Goal: Task Accomplishment & Management: Manage account settings

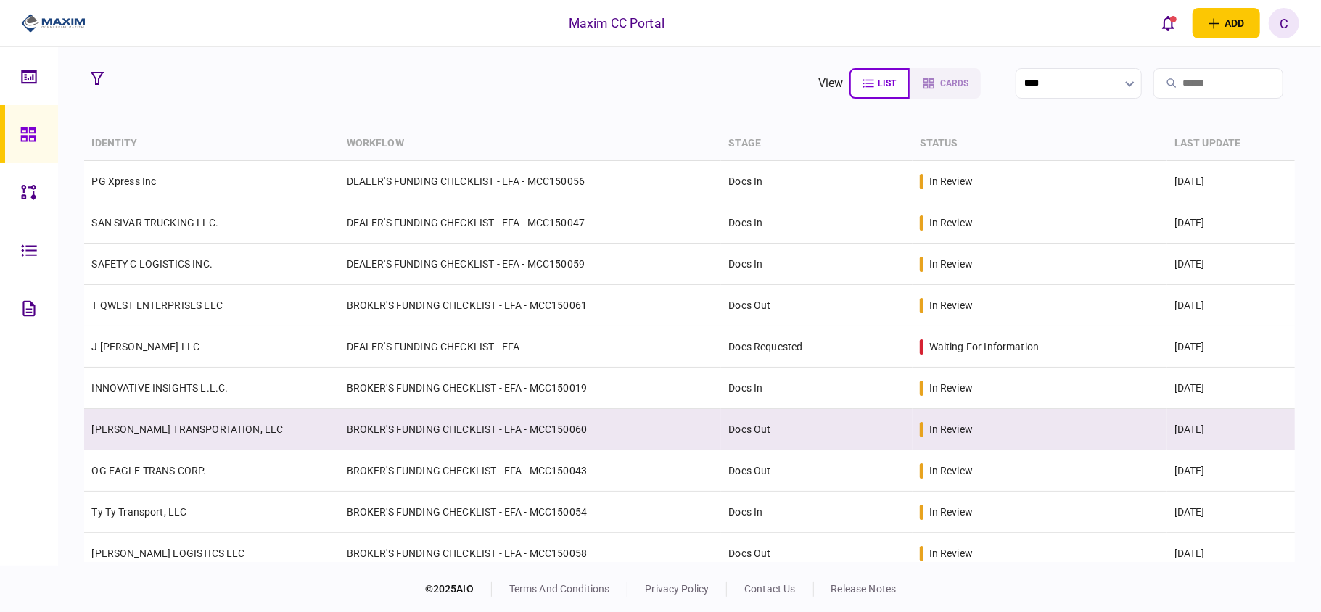
scroll to position [97, 0]
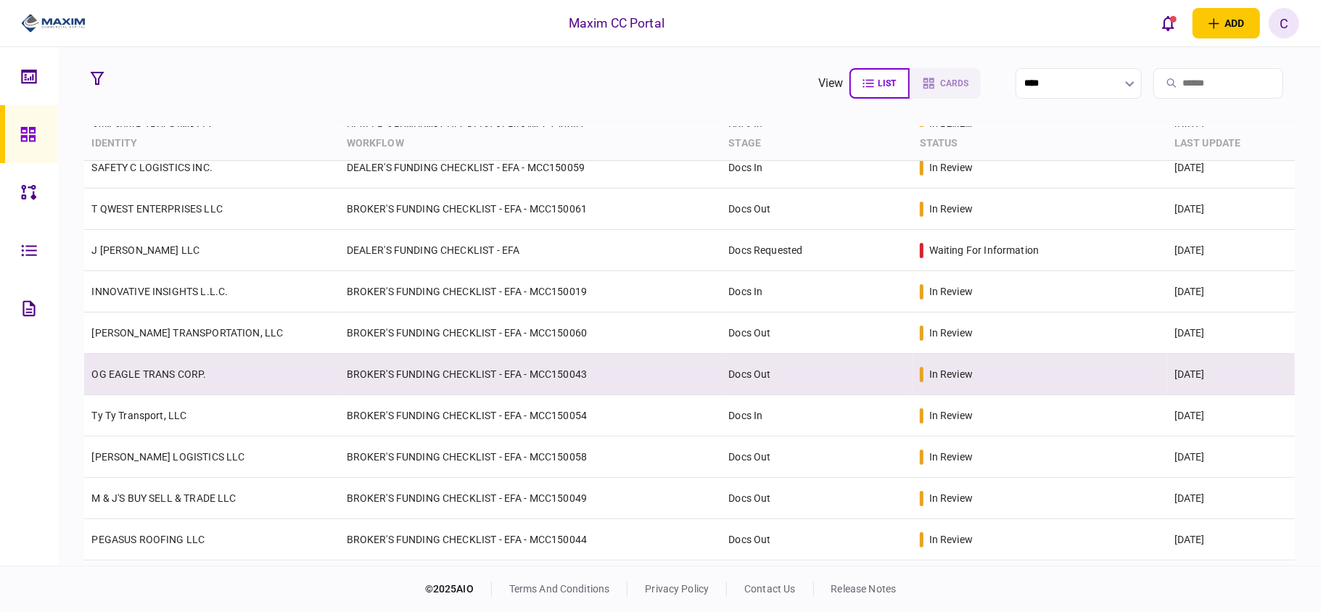
click at [560, 376] on td "BROKER'S FUNDING CHECKLIST - EFA - MCC150043" at bounding box center [531, 374] width 382 height 41
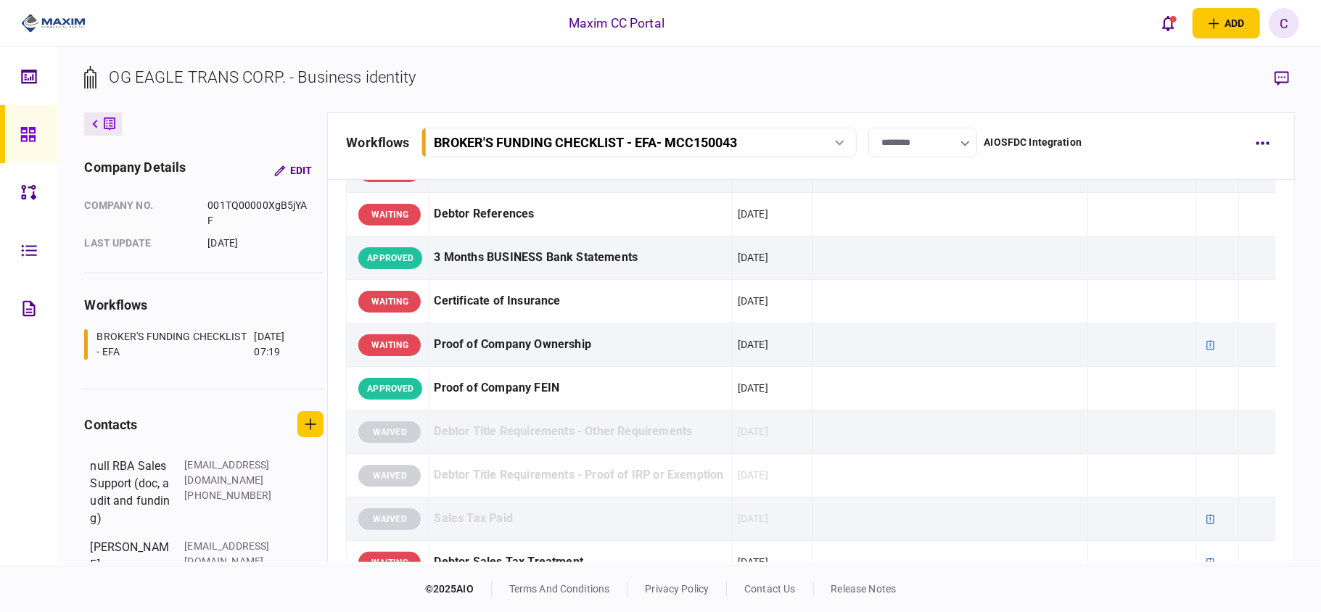
scroll to position [193, 0]
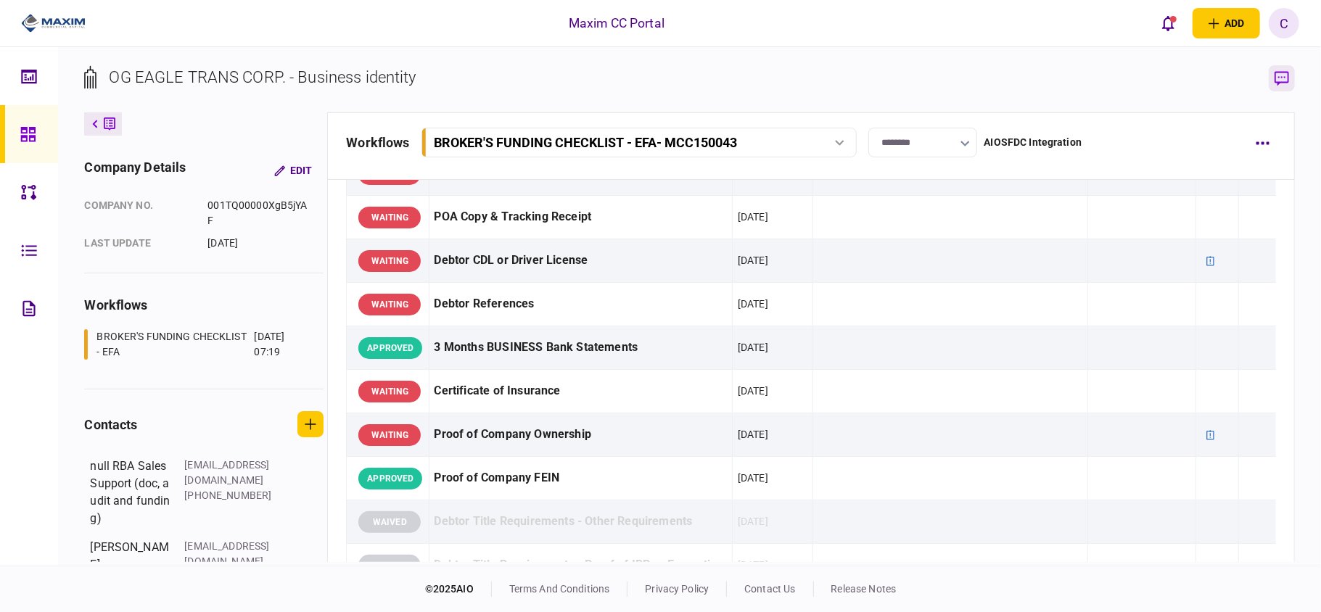
click at [1272, 77] on button "button" at bounding box center [1282, 78] width 26 height 26
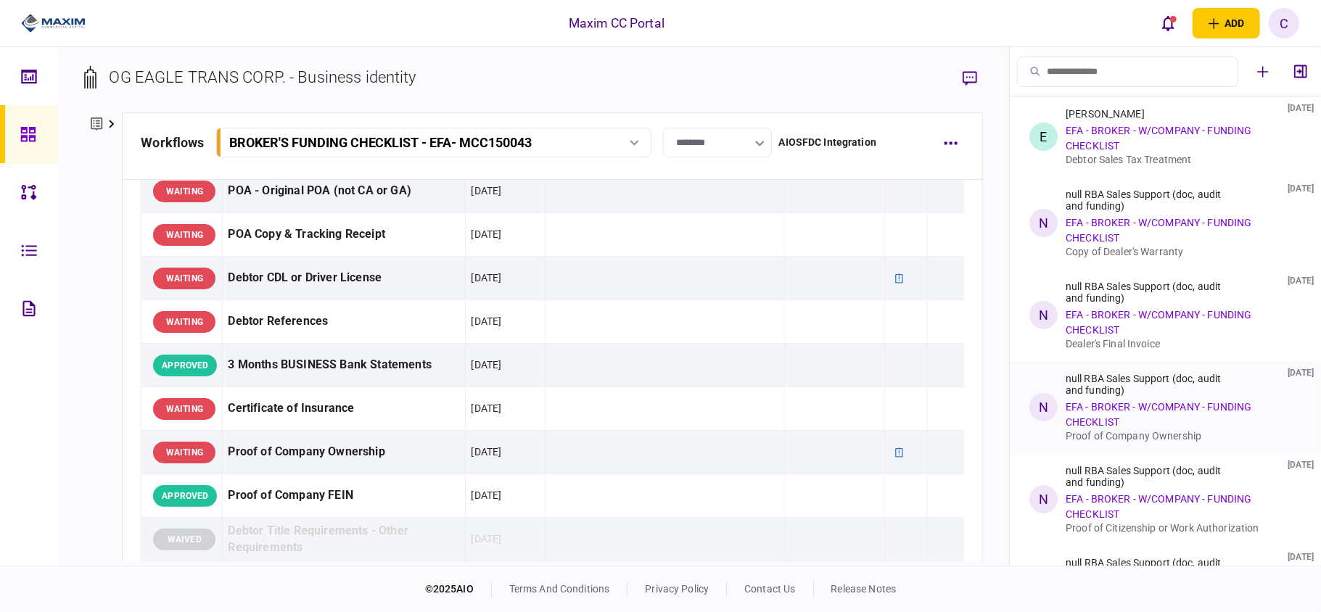
click at [1083, 421] on link "EFA - BROKER - W/COMPANY - FUNDING CHECKLIST" at bounding box center [1159, 414] width 186 height 27
click at [1091, 406] on link "EFA - BROKER - W/COMPANY - FUNDING CHECKLIST" at bounding box center [1159, 414] width 186 height 27
click at [1106, 374] on div "null RBA Sales Support (doc, audit and funding)" at bounding box center [1152, 384] width 173 height 23
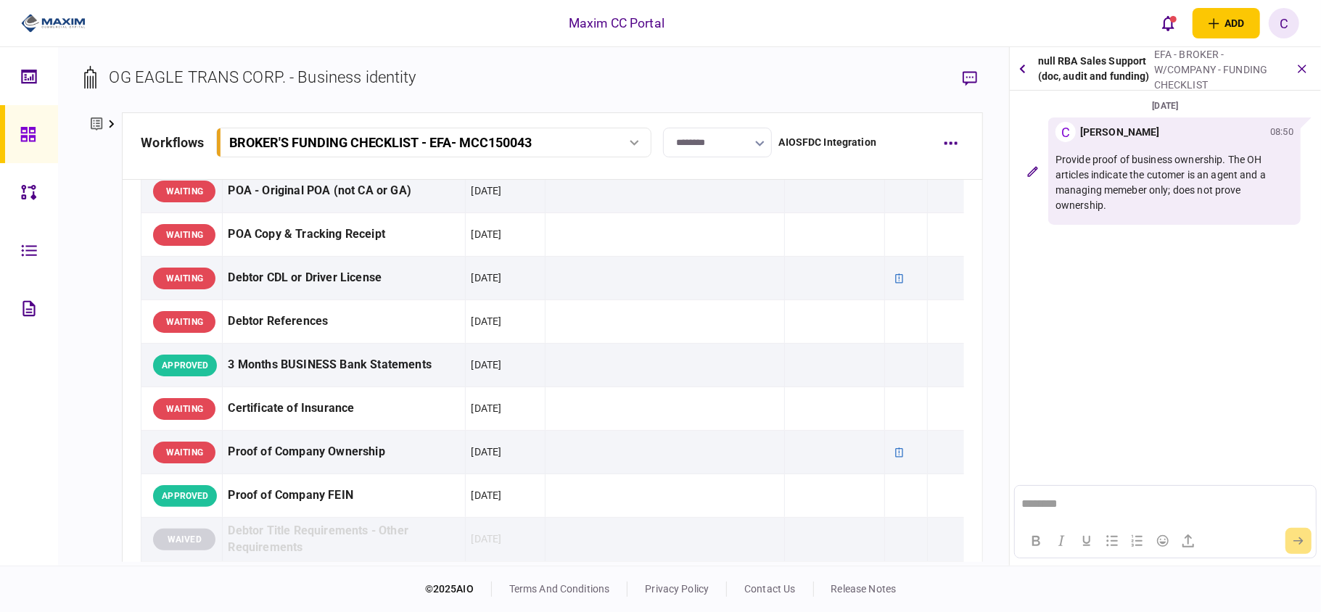
scroll to position [0, 0]
click at [1153, 145] on div "Provide proof of business ownership. The OH articles indicate the cutomer is an…" at bounding box center [1175, 182] width 238 height 81
drag, startPoint x: 1153, startPoint y: 145, endPoint x: 1254, endPoint y: 196, distance: 112.9
click at [1255, 196] on p "Provide proof of business ownership. The OH articles indicate the cutomer is an…" at bounding box center [1175, 182] width 238 height 61
click at [1019, 73] on button "button" at bounding box center [1023, 69] width 14 height 26
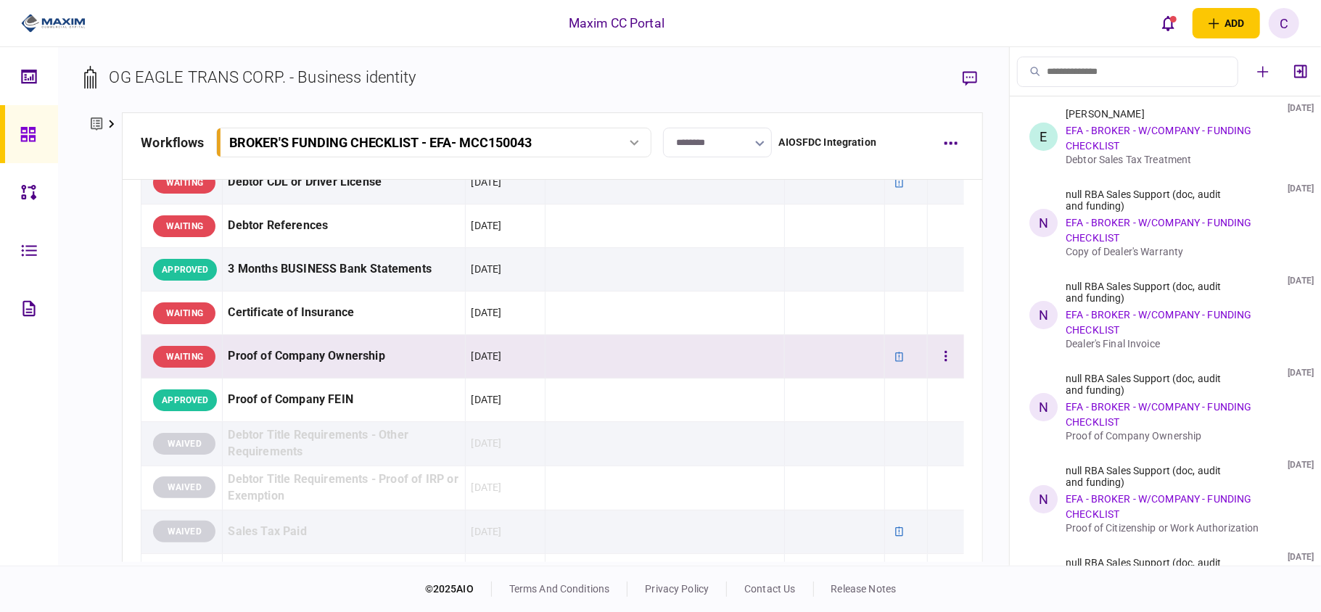
scroll to position [290, 0]
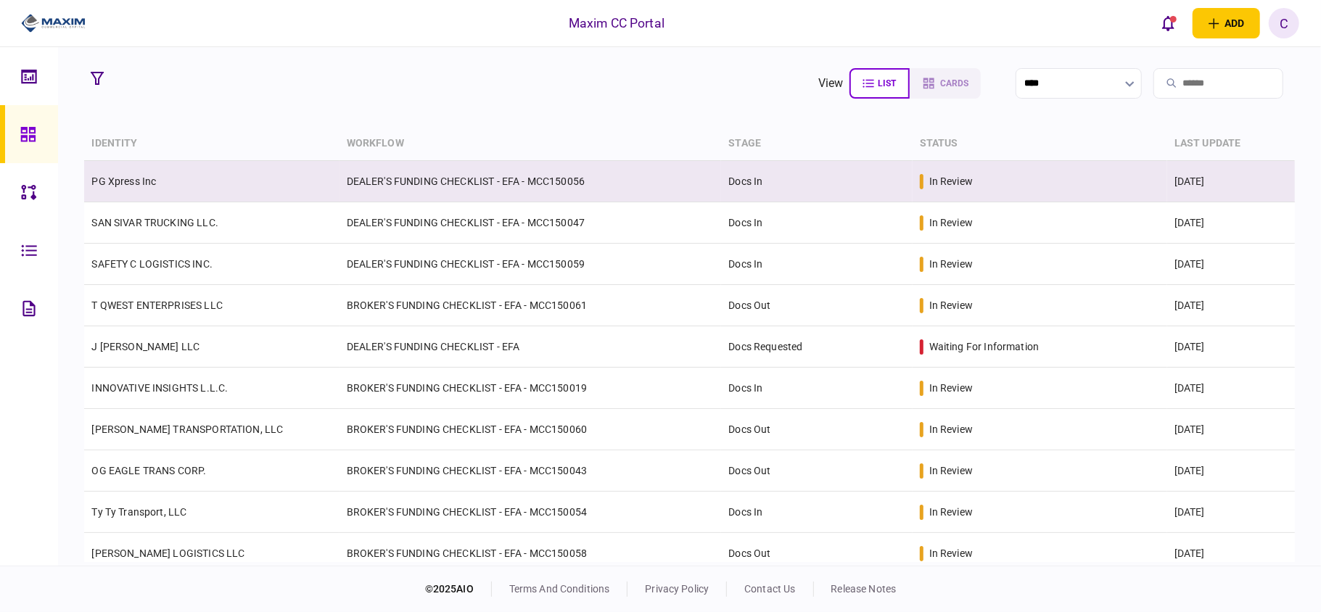
click at [372, 173] on td "DEALER'S FUNDING CHECKLIST - EFA - MCC150056" at bounding box center [531, 181] width 382 height 41
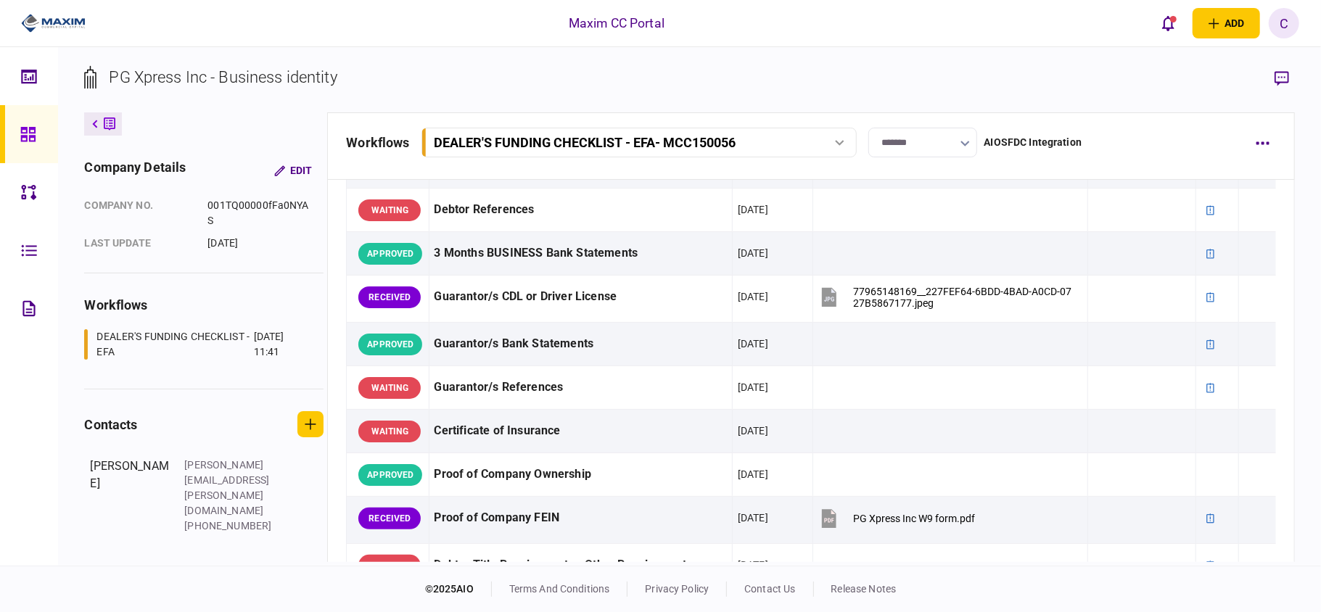
scroll to position [387, 0]
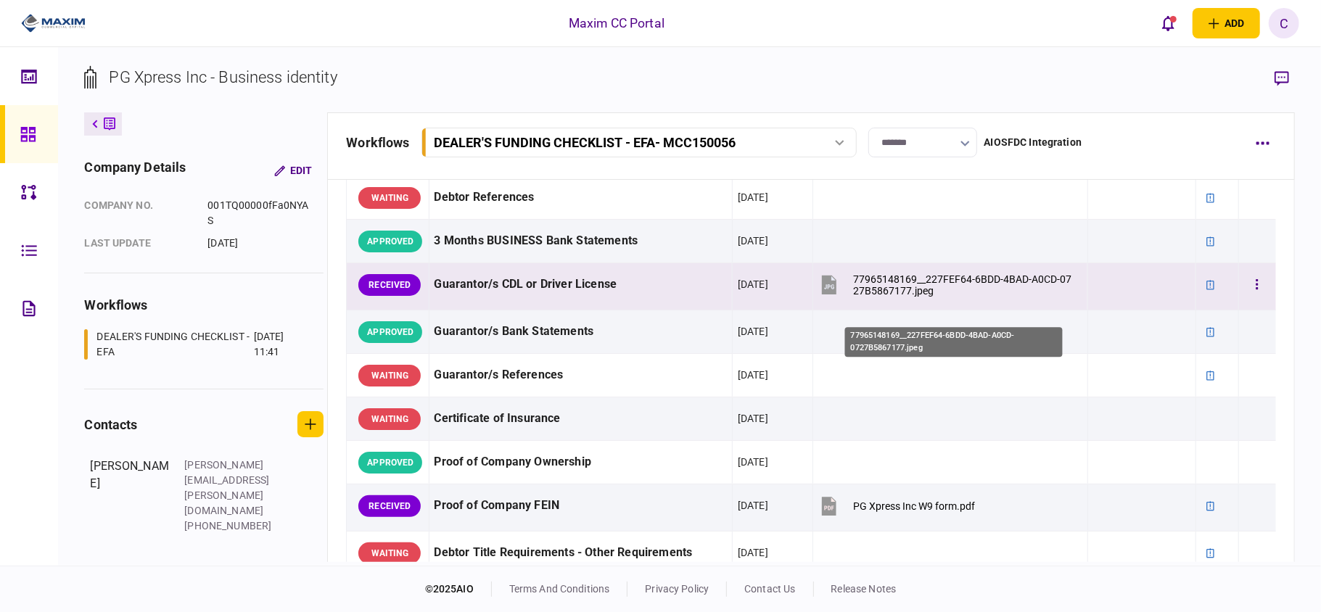
click at [888, 297] on div "77965148169__227FEF64-6BDD-4BAD-A0CD-0727B5867177.jpeg" at bounding box center [962, 285] width 219 height 23
click at [1250, 298] on button "button" at bounding box center [1257, 285] width 26 height 26
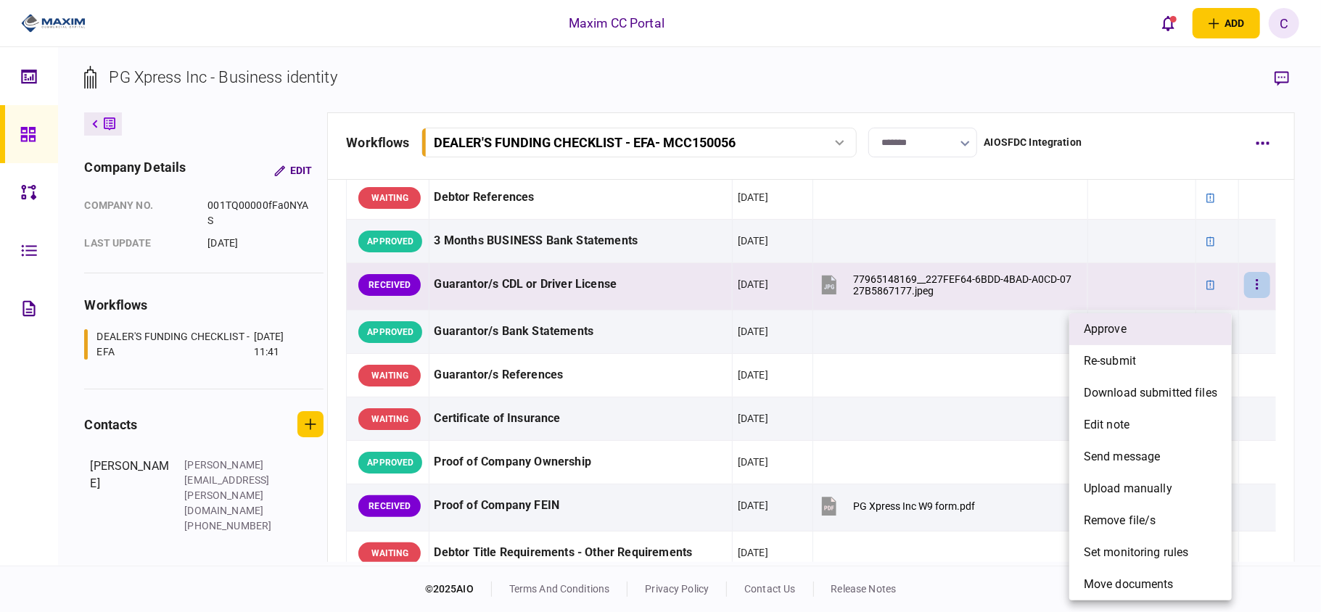
click at [1187, 331] on li "approve" at bounding box center [1151, 329] width 163 height 32
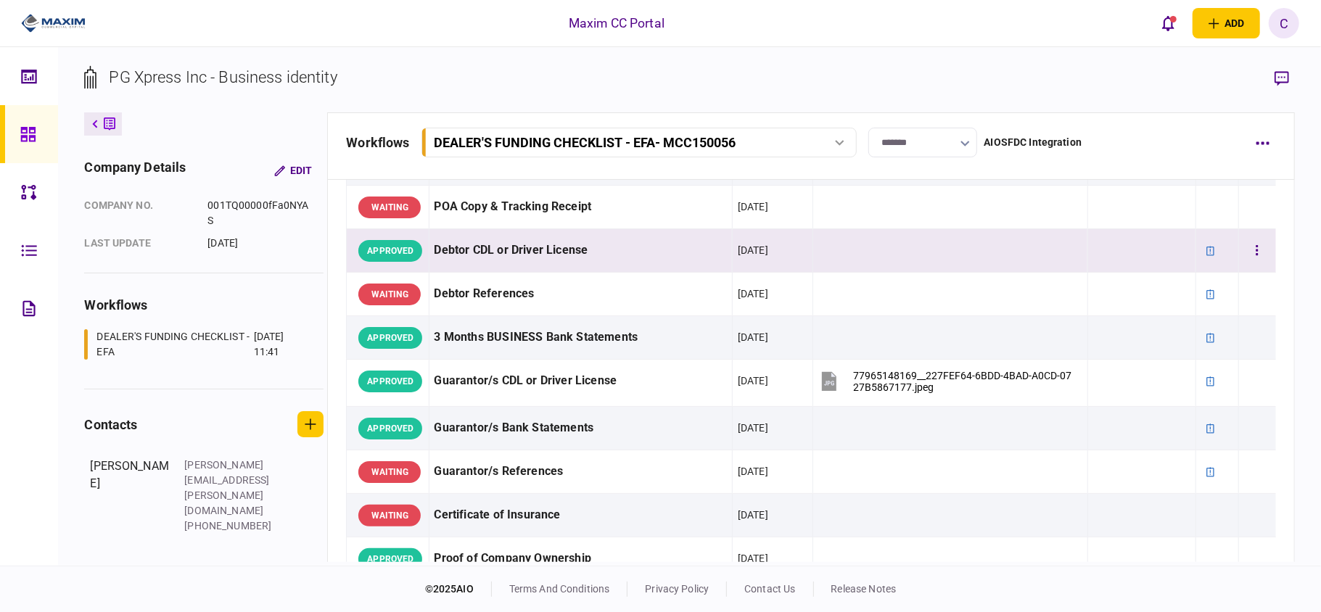
scroll to position [483, 0]
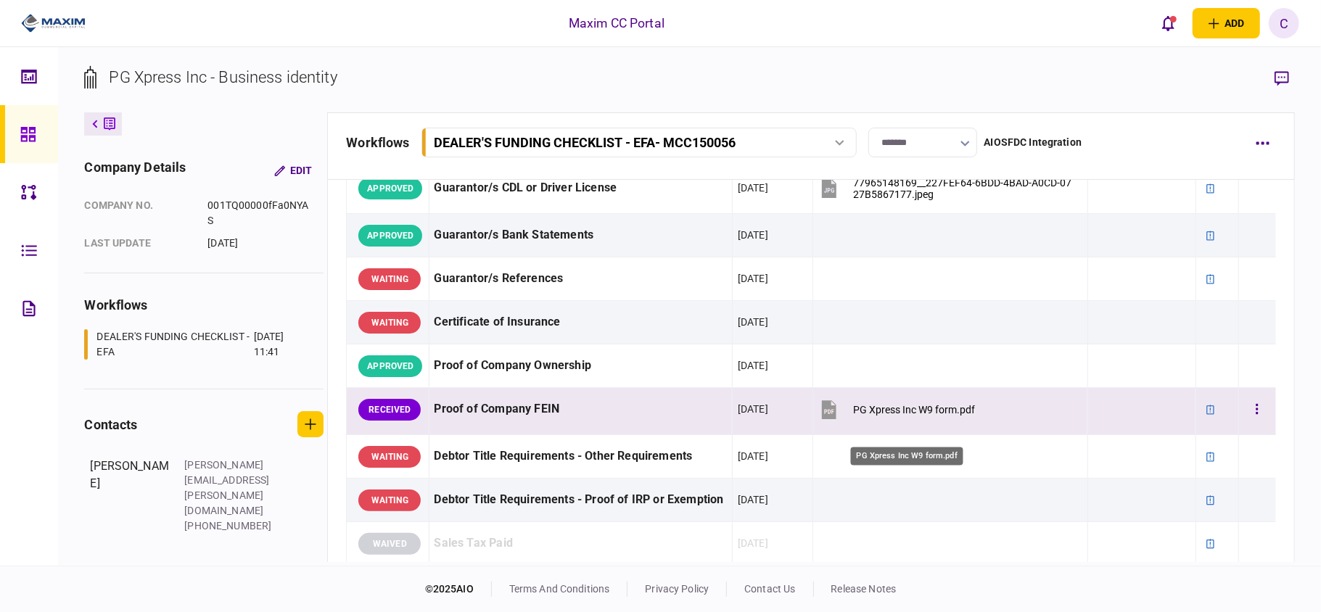
click at [874, 416] on div "PG Xpress Inc W9 form.pdf" at bounding box center [914, 410] width 122 height 12
click at [1256, 417] on icon "button" at bounding box center [1257, 410] width 3 height 14
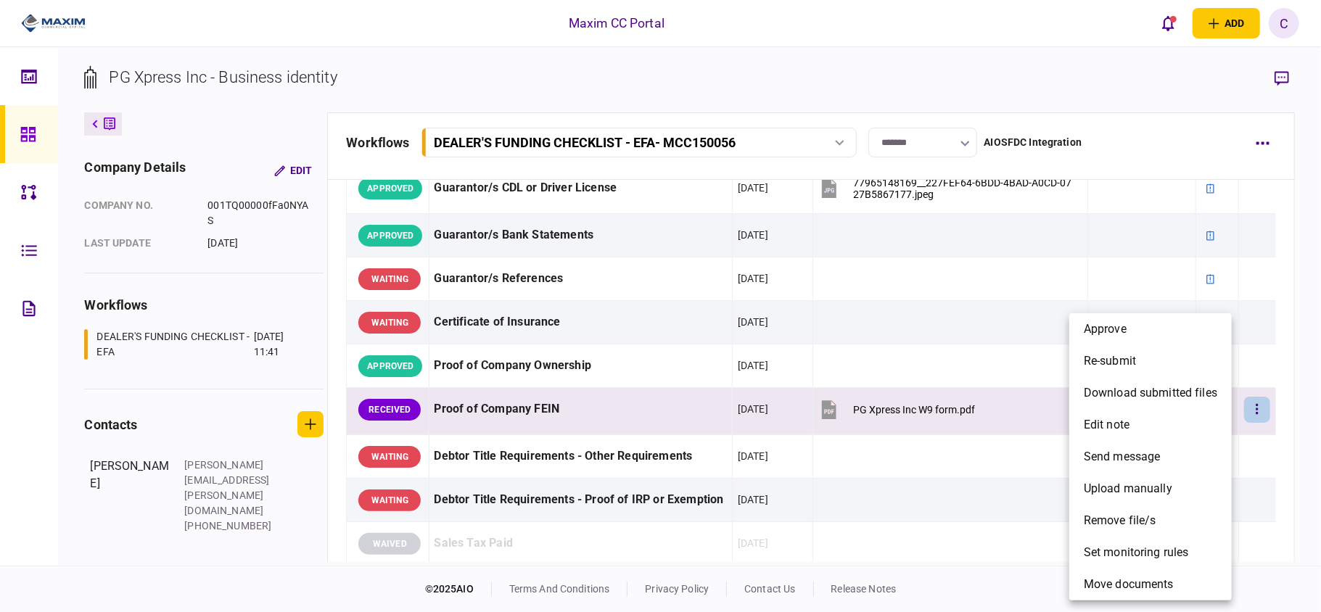
click at [1281, 71] on div at bounding box center [660, 306] width 1321 height 612
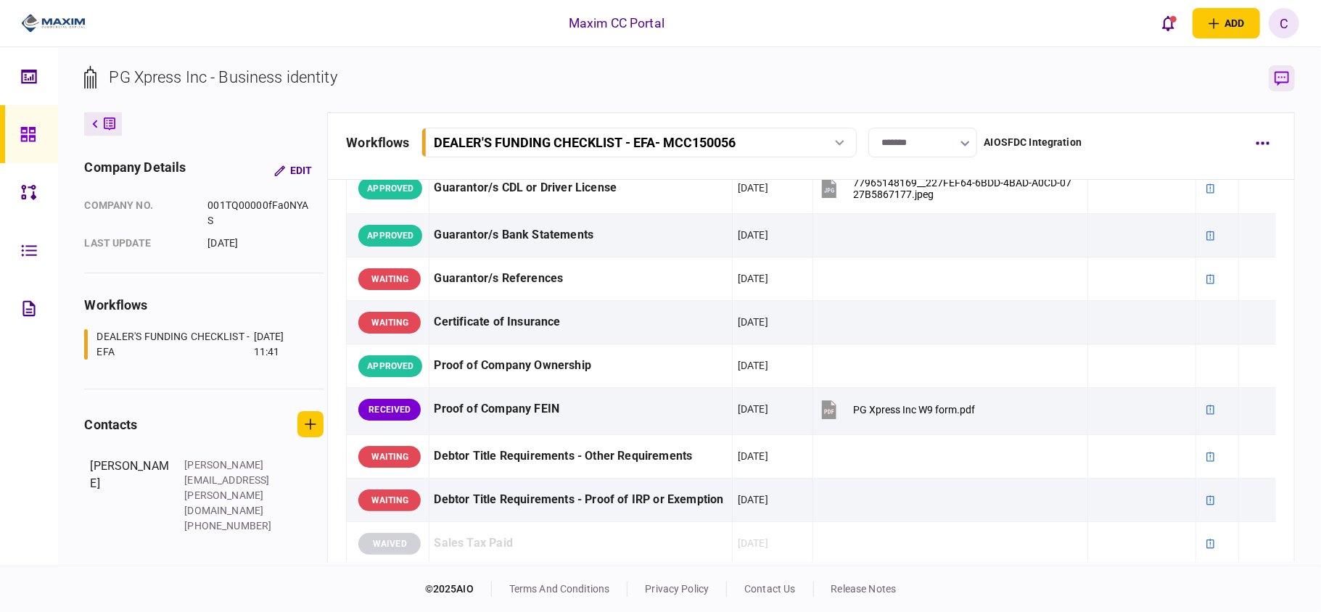
click at [1281, 77] on icon "button" at bounding box center [1282, 78] width 15 height 15
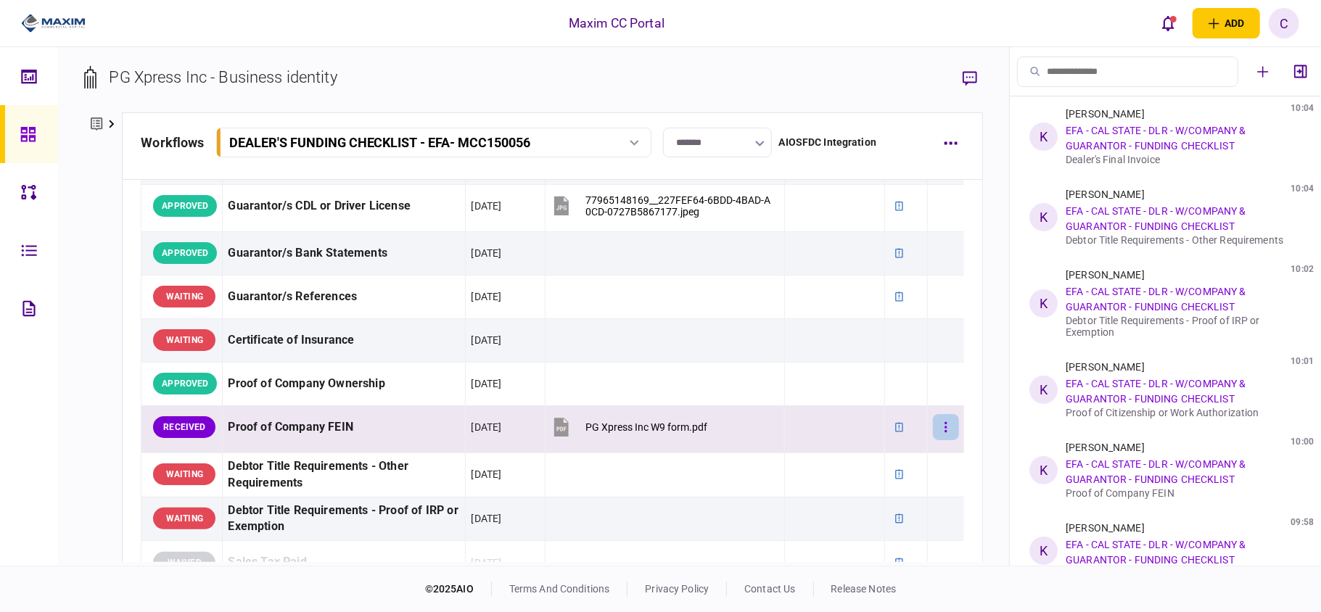
click at [945, 424] on icon "button" at bounding box center [946, 428] width 3 height 14
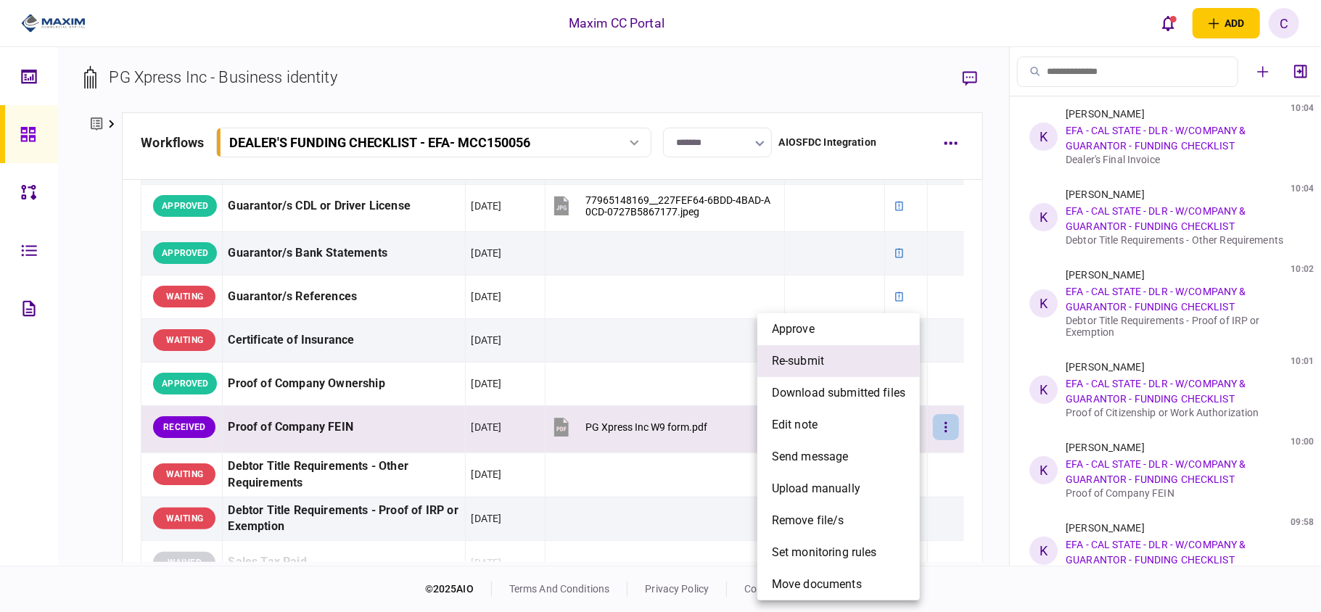
click at [788, 351] on li "re-submit" at bounding box center [839, 361] width 163 height 32
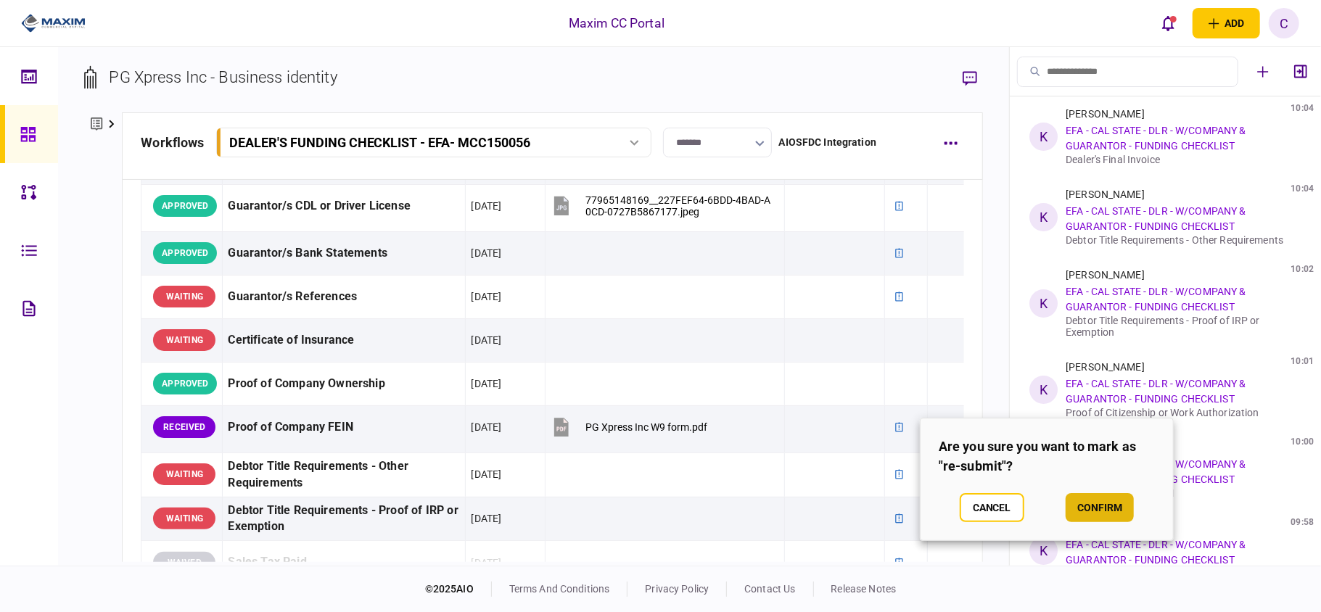
click at [1096, 506] on button "confirm" at bounding box center [1100, 507] width 68 height 29
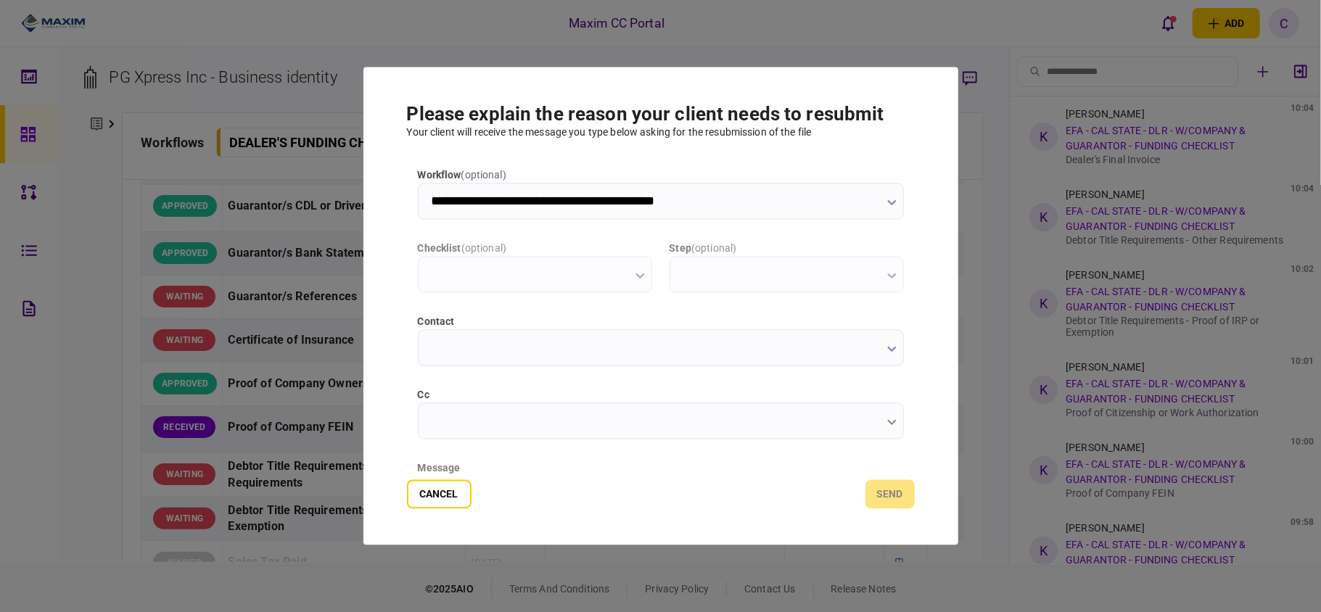
type input "**********"
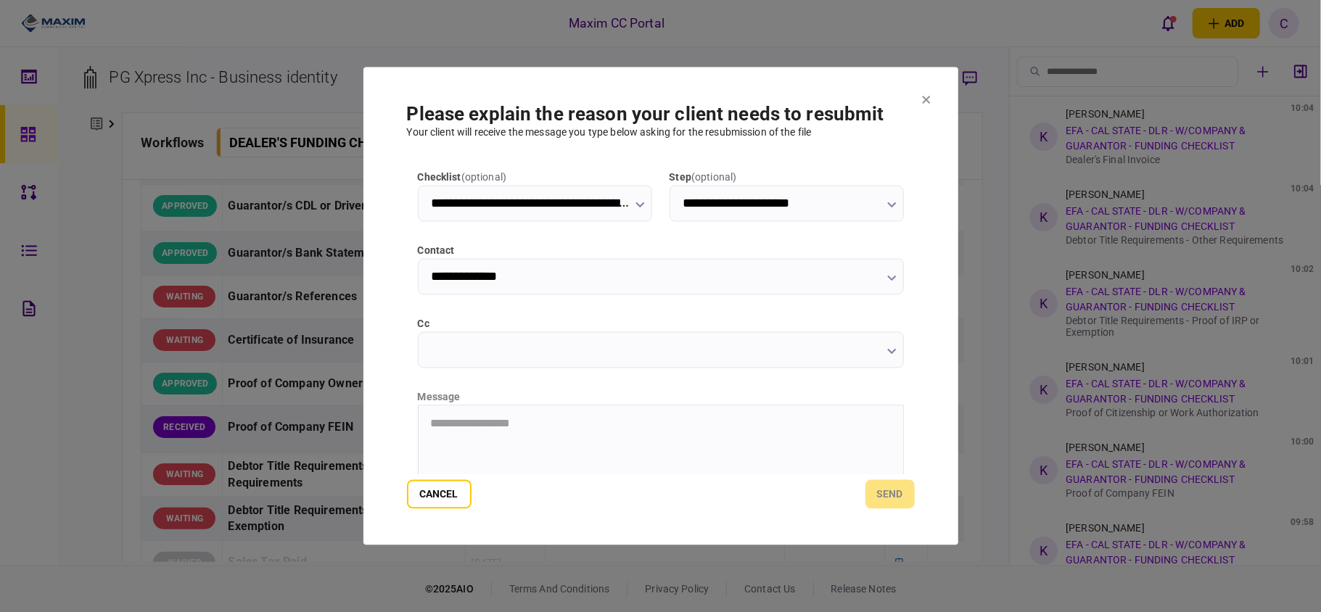
scroll to position [183, 0]
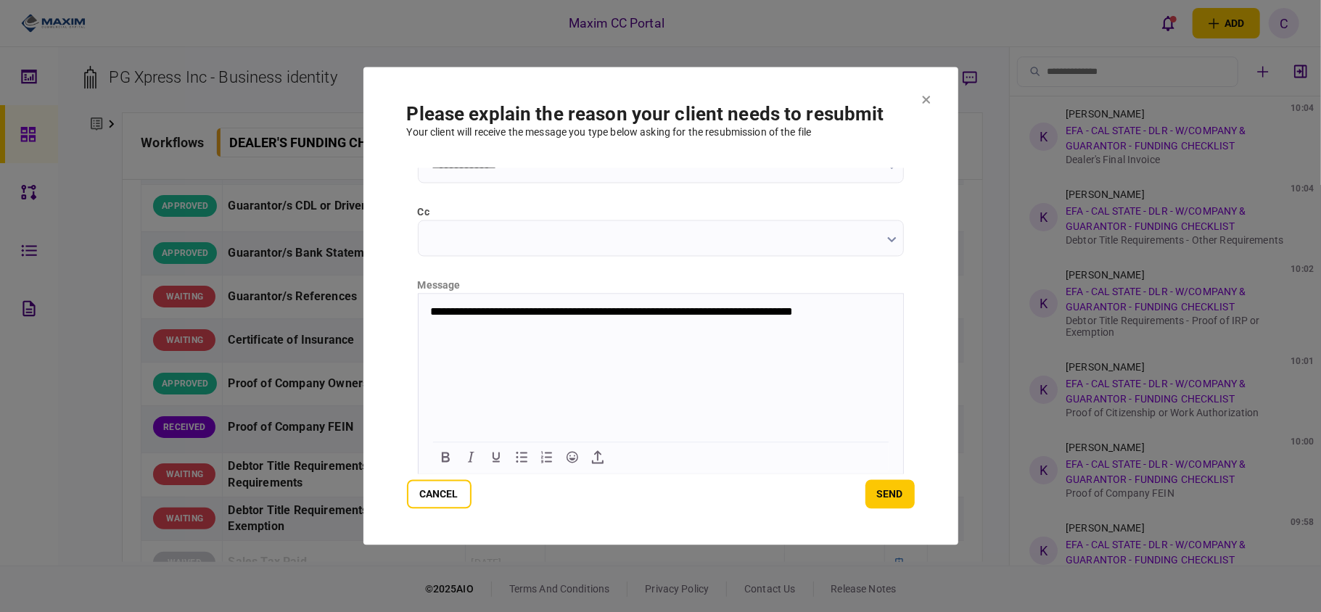
click at [656, 313] on p "**********" at bounding box center [659, 312] width 459 height 14
click at [886, 503] on button "send" at bounding box center [890, 494] width 49 height 29
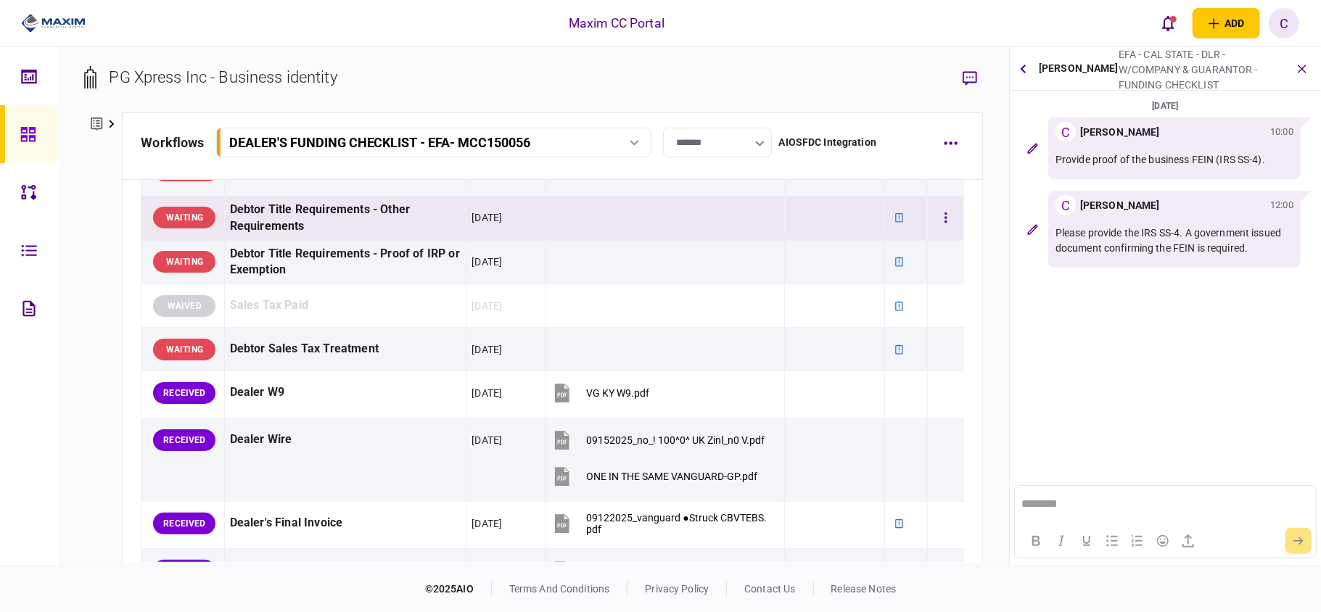
scroll to position [774, 0]
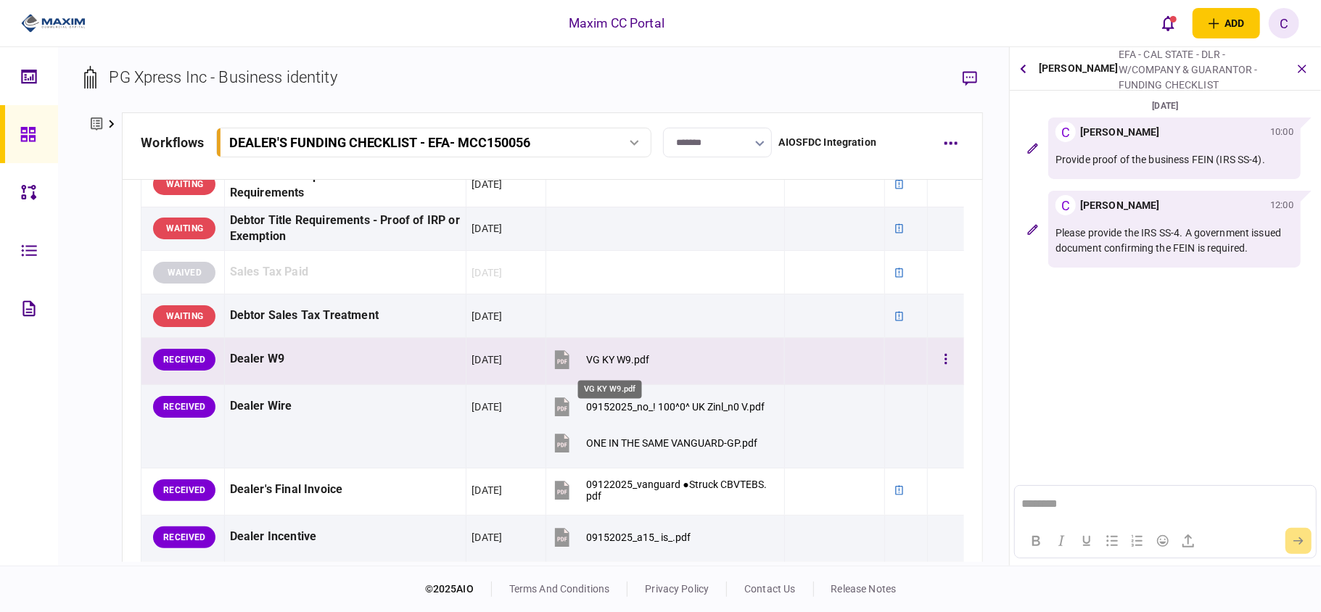
click at [599, 364] on div "VG KY W9.pdf" at bounding box center [617, 360] width 63 height 12
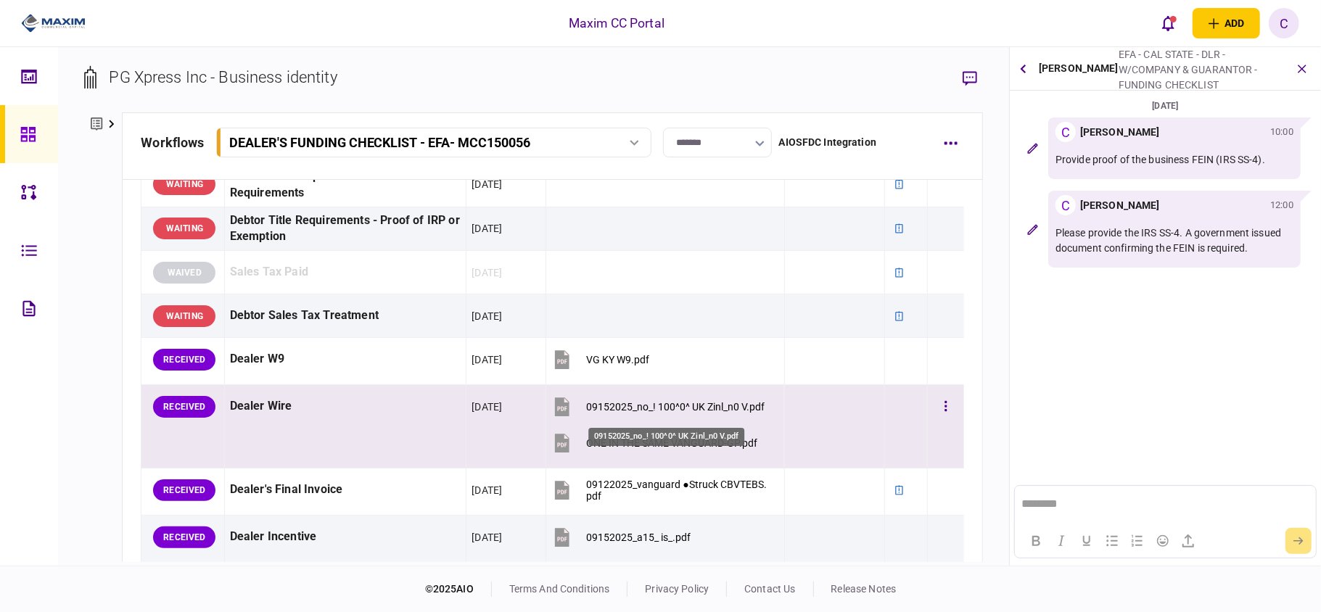
click at [615, 413] on div "09152025_no_! 100^0^ UK Zinl_n0 V.pdf" at bounding box center [675, 407] width 179 height 12
click at [614, 448] on div "ONE IN THE SAME VANGUARD-GP.pdf" at bounding box center [671, 444] width 171 height 12
click at [945, 409] on icon "button" at bounding box center [946, 407] width 3 height 14
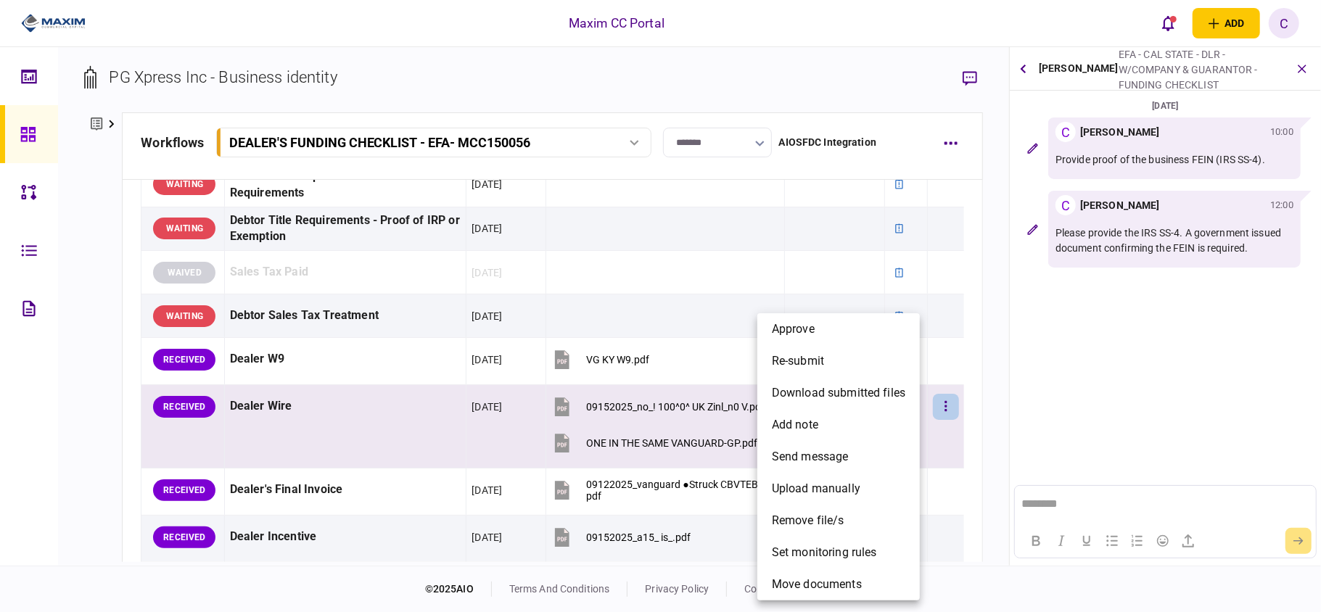
click at [1001, 302] on div at bounding box center [660, 306] width 1321 height 612
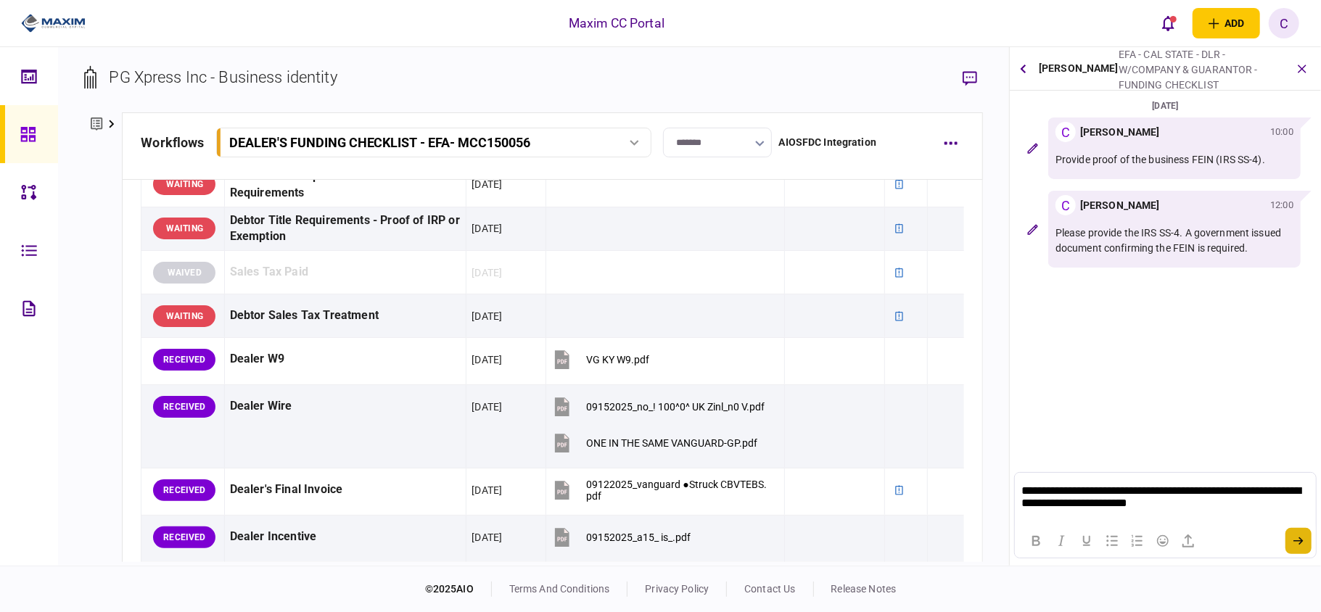
click at [1292, 547] on button "submit" at bounding box center [1299, 541] width 26 height 26
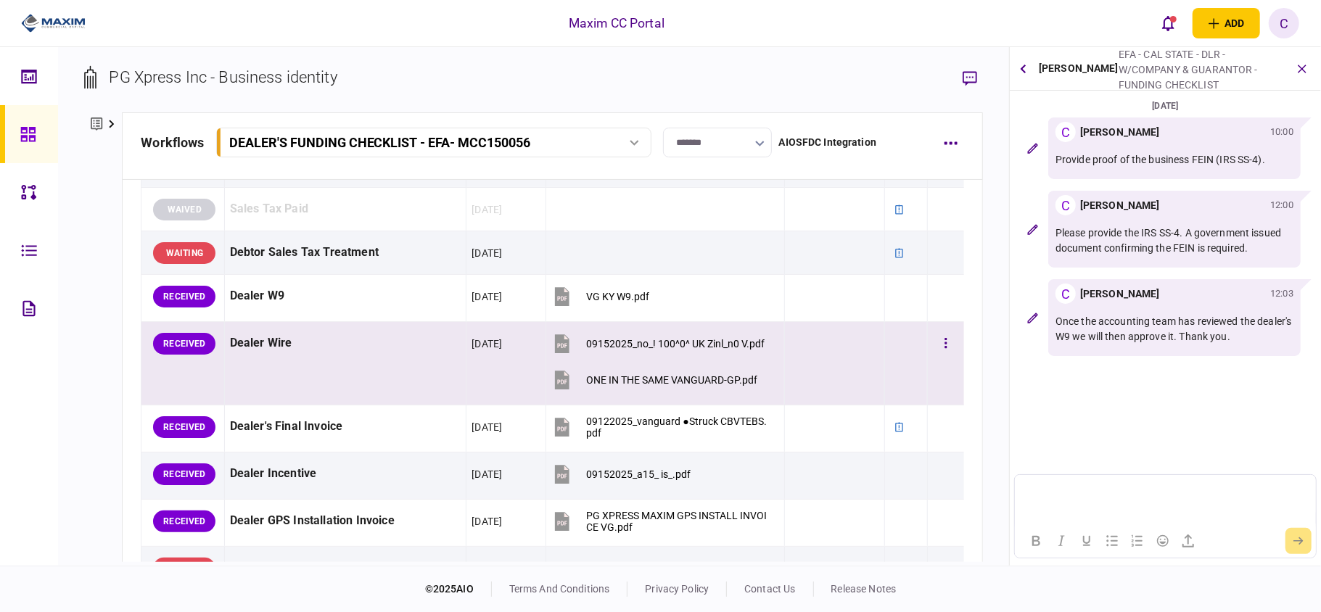
scroll to position [871, 0]
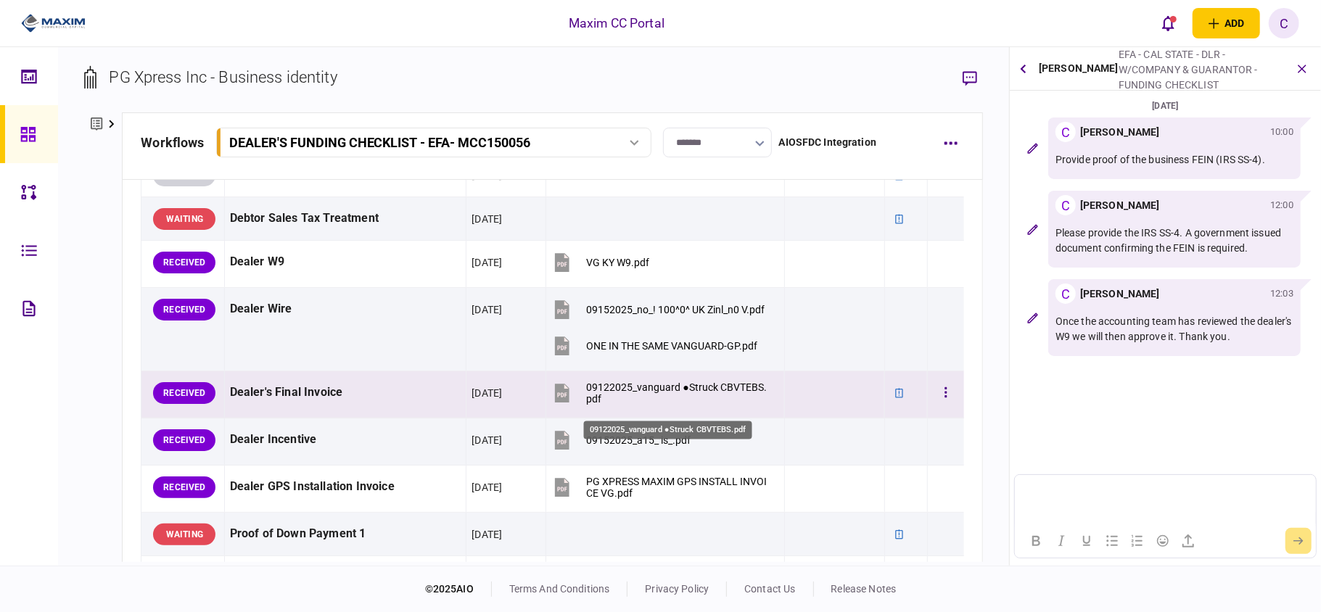
click at [610, 390] on div "09122025_vanguard ●Struck CBVTEBS.pdf" at bounding box center [679, 393] width 186 height 23
click at [933, 398] on button "button" at bounding box center [946, 393] width 26 height 26
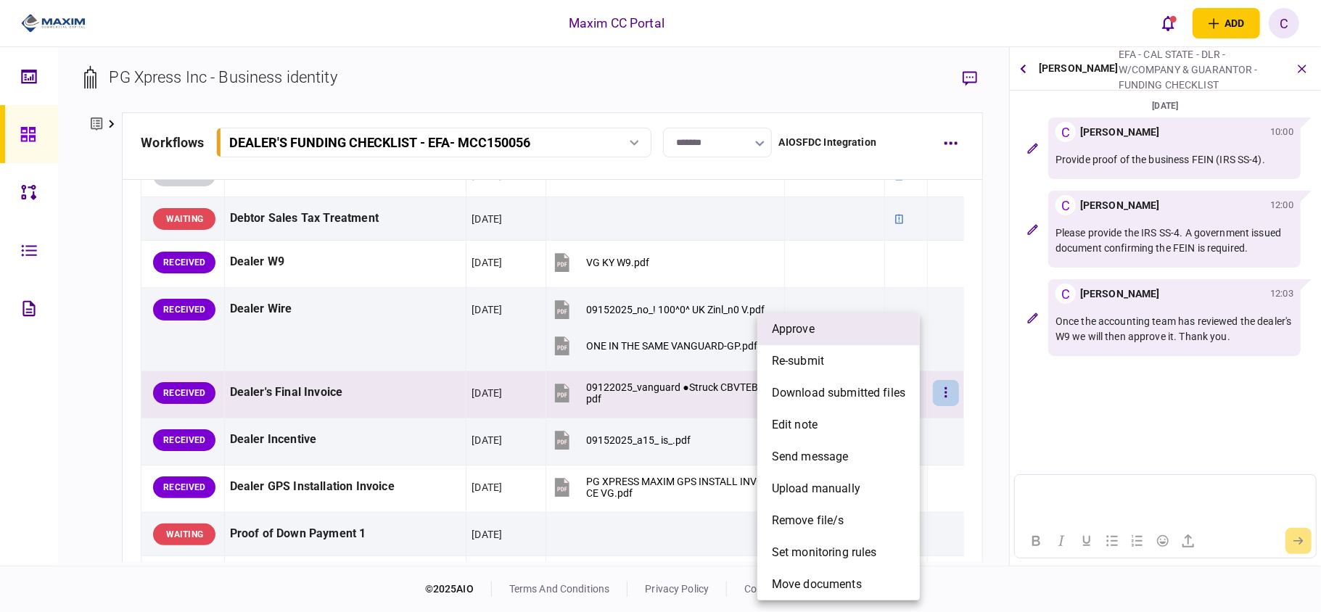
click at [837, 334] on li "approve" at bounding box center [839, 329] width 163 height 32
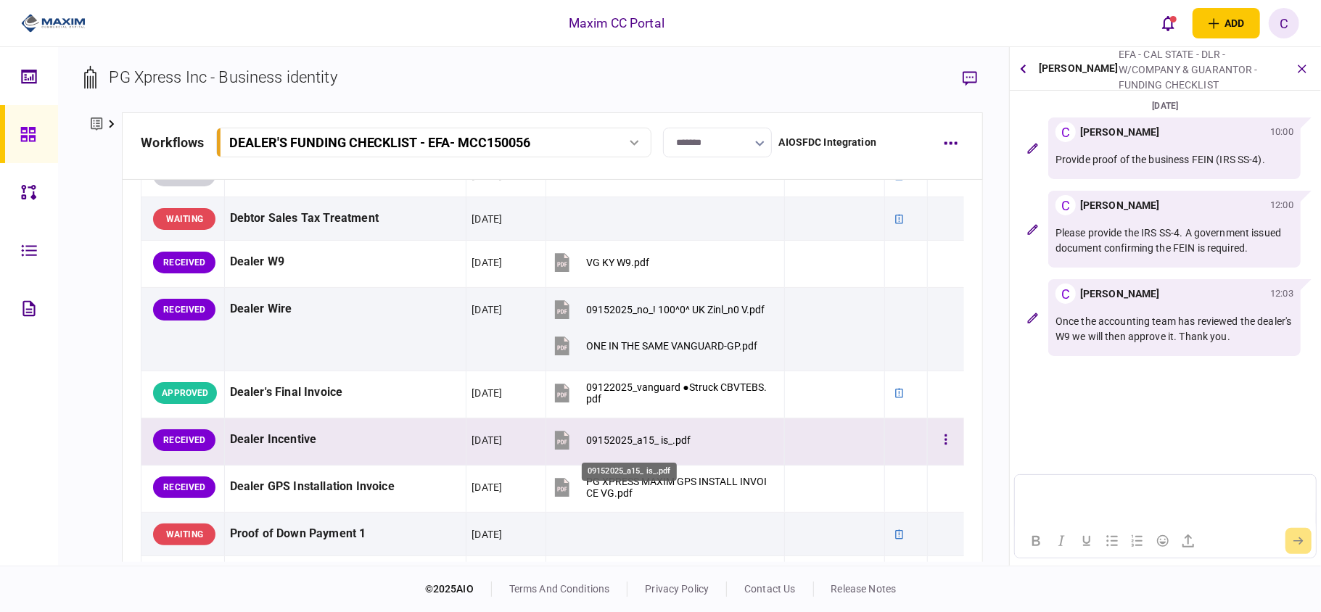
click at [616, 441] on div "09152025_a15_ is_.pdf" at bounding box center [638, 441] width 104 height 12
click at [933, 438] on button "button" at bounding box center [946, 440] width 26 height 26
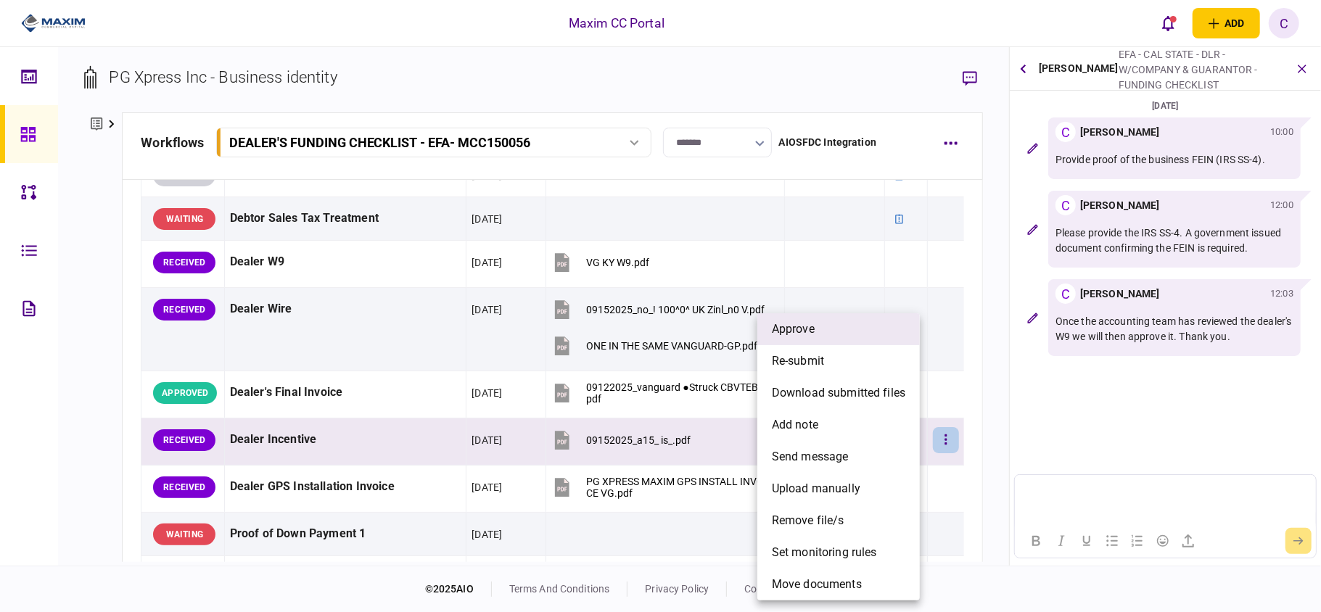
click at [817, 332] on li "approve" at bounding box center [839, 329] width 163 height 32
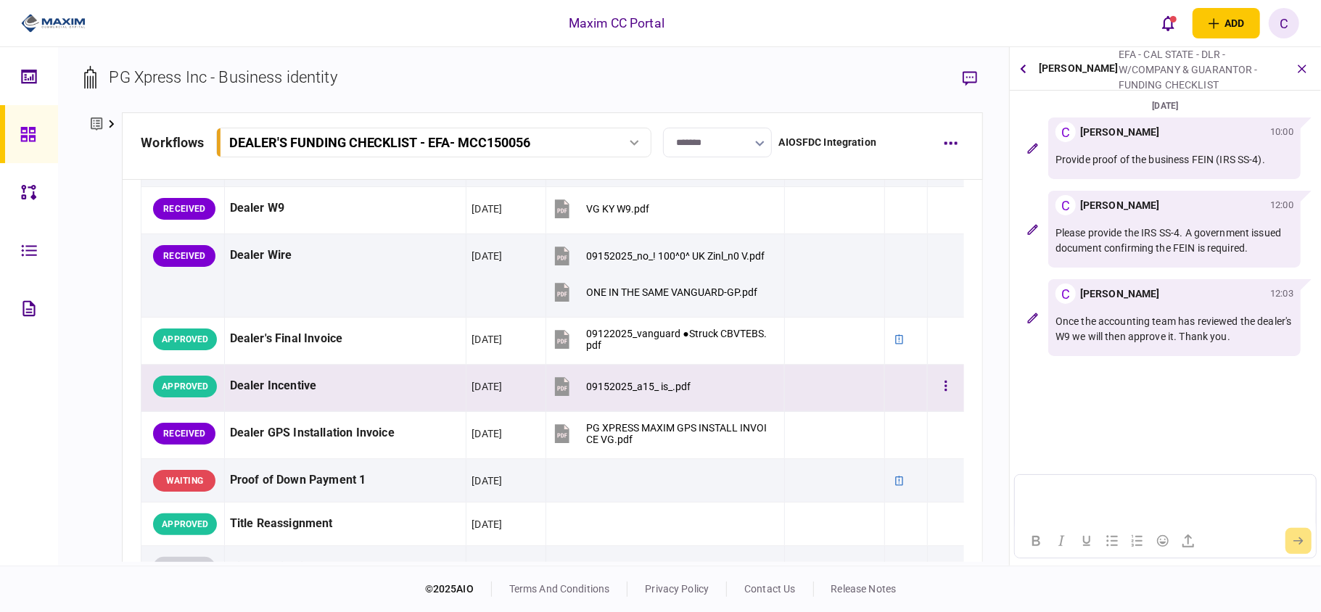
scroll to position [967, 0]
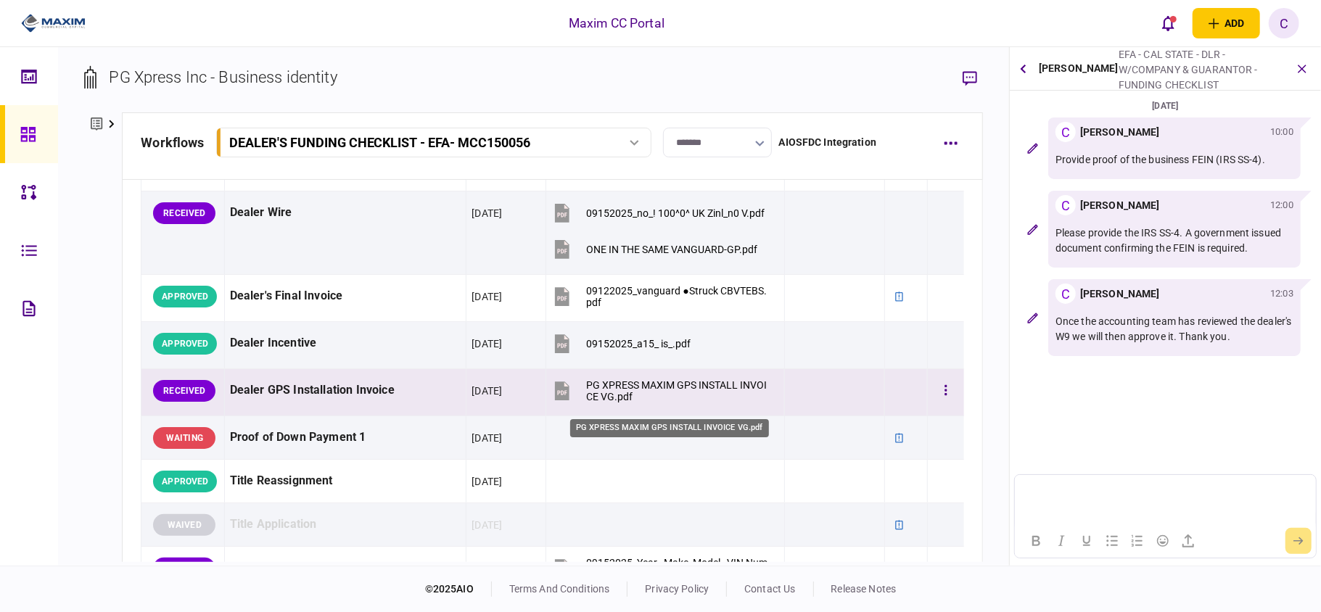
click at [602, 385] on div "PG XPRESS MAXIM GPS INSTALL INVOICE VG.pdf" at bounding box center [679, 391] width 186 height 23
click at [945, 390] on icon "button" at bounding box center [946, 391] width 3 height 14
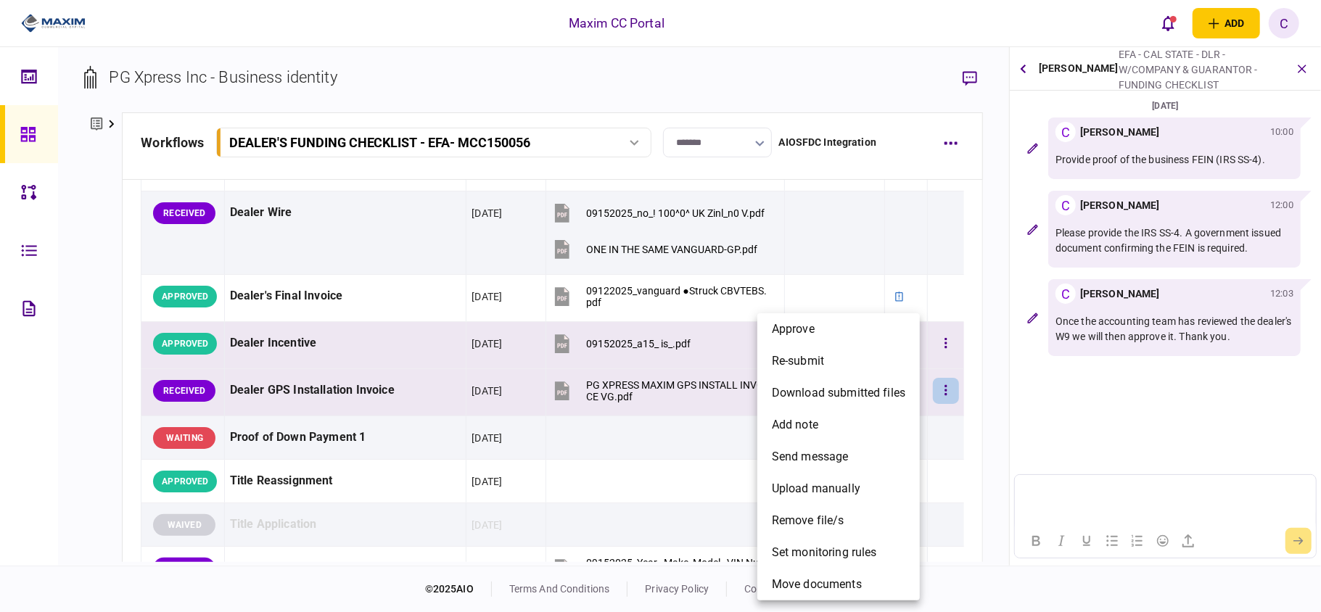
drag, startPoint x: 836, startPoint y: 337, endPoint x: 828, endPoint y: 346, distance: 11.8
click at [836, 337] on li "approve" at bounding box center [839, 329] width 163 height 32
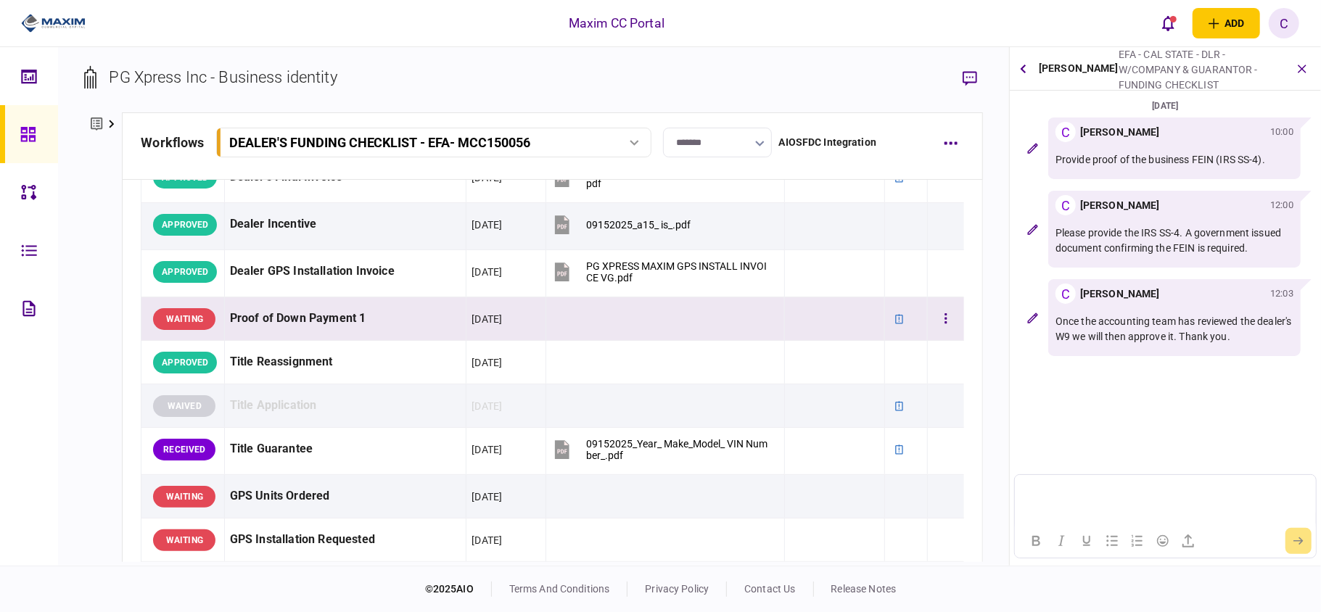
scroll to position [1161, 0]
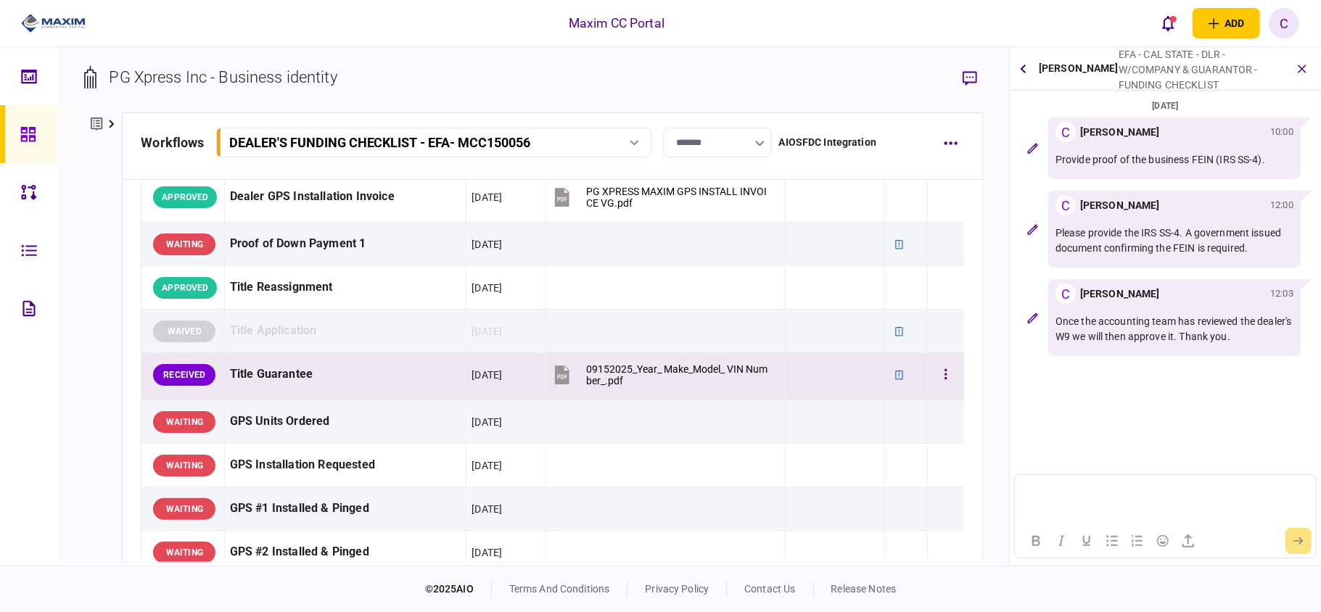
click at [593, 372] on div "09152025_Year_ Make_Model_ VIN Number_.pdf" at bounding box center [679, 375] width 186 height 23
click at [933, 378] on button "button" at bounding box center [946, 375] width 26 height 26
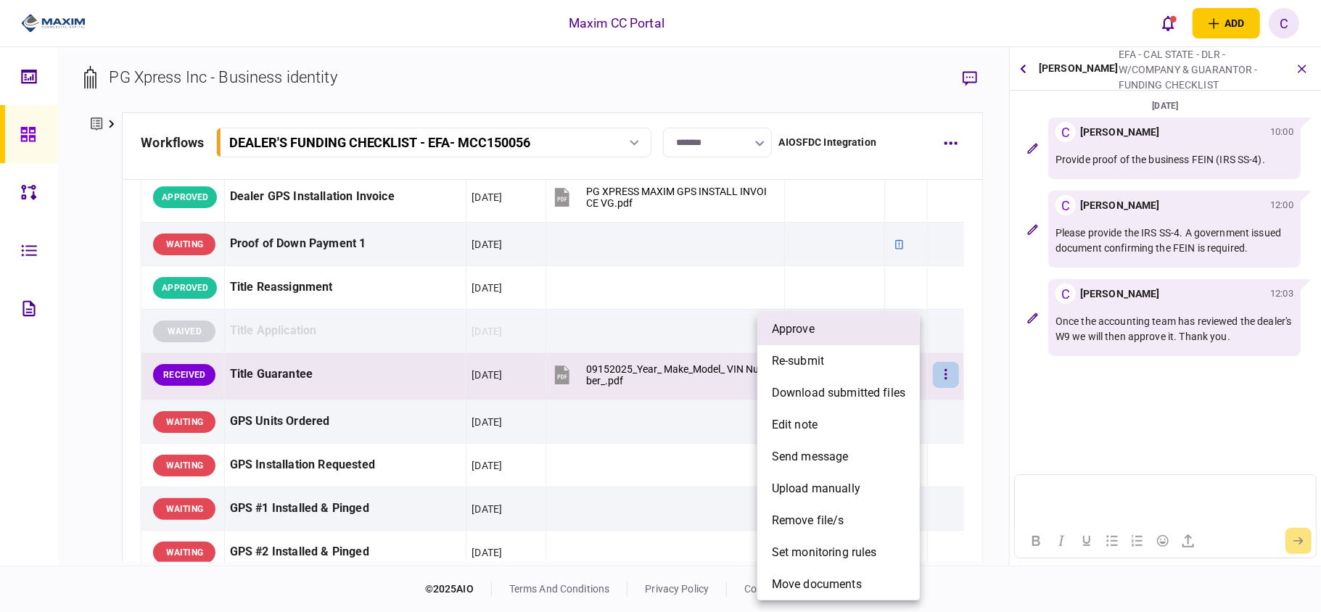
click at [829, 329] on li "approve" at bounding box center [839, 329] width 163 height 32
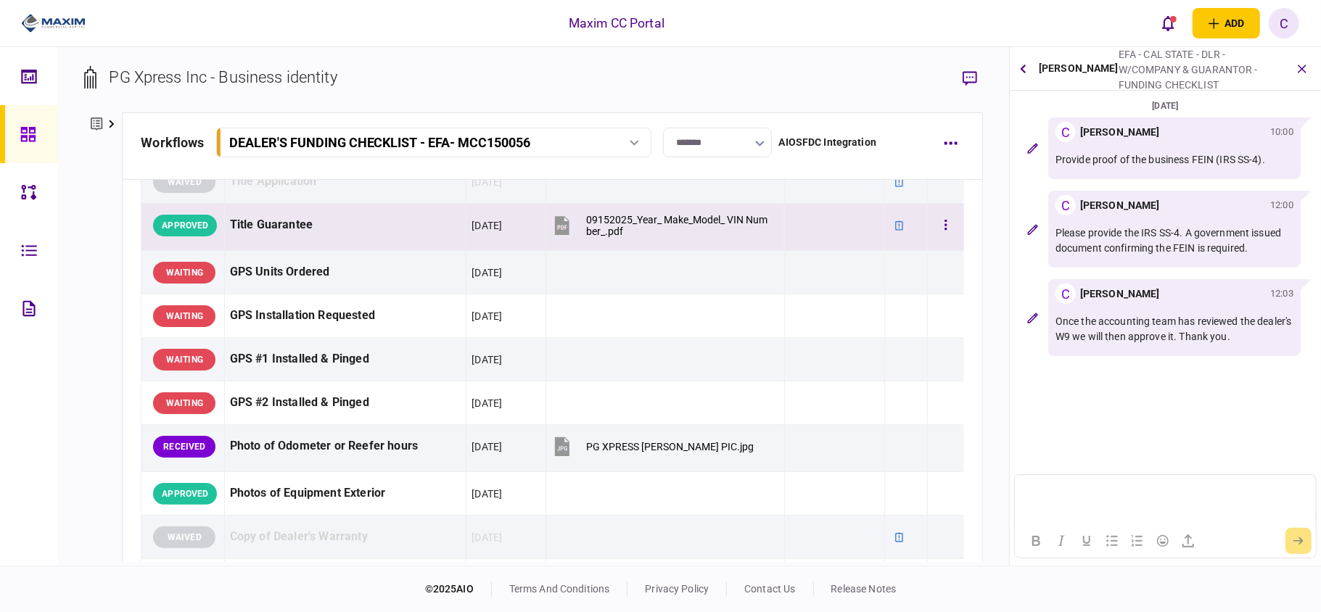
scroll to position [1354, 0]
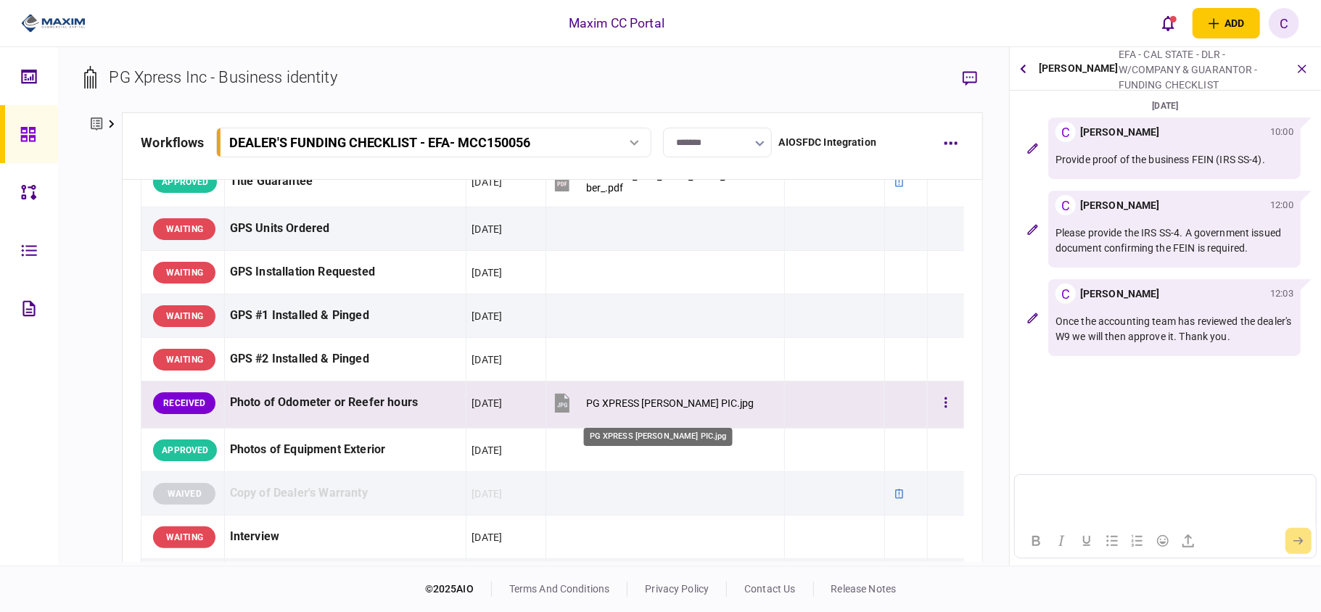
click at [630, 409] on div "PG XPRESS ODOM PIC.jpg" at bounding box center [670, 404] width 168 height 12
click at [933, 411] on button "button" at bounding box center [946, 403] width 26 height 26
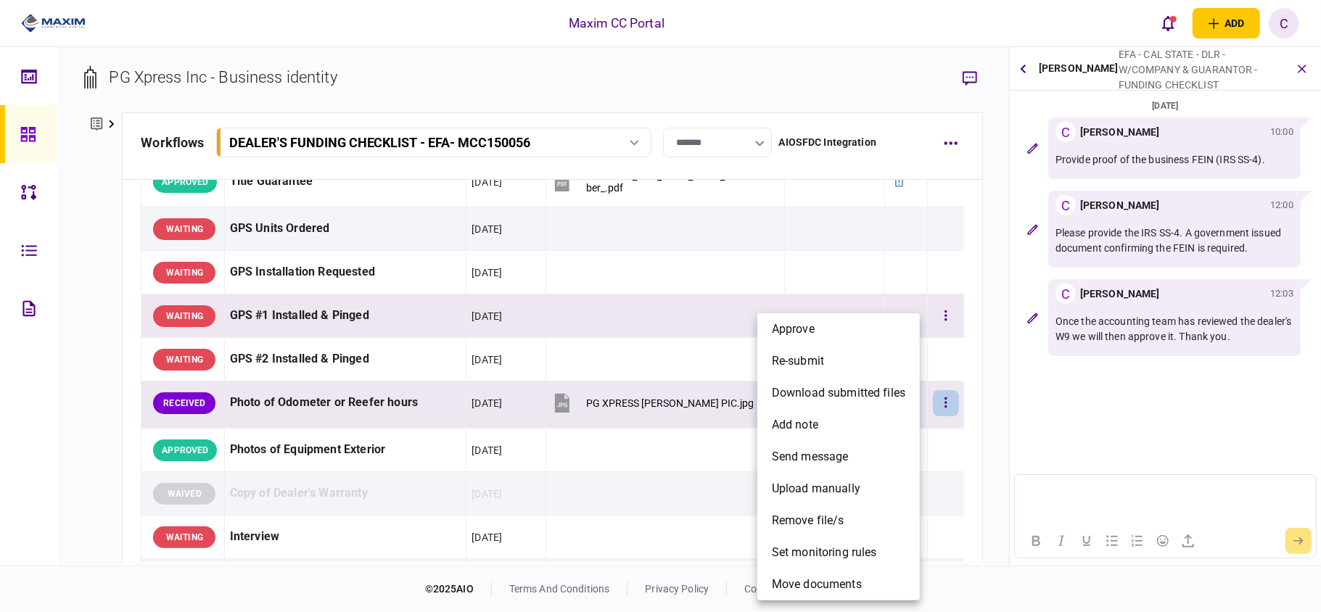
click at [816, 329] on li "approve" at bounding box center [839, 329] width 163 height 32
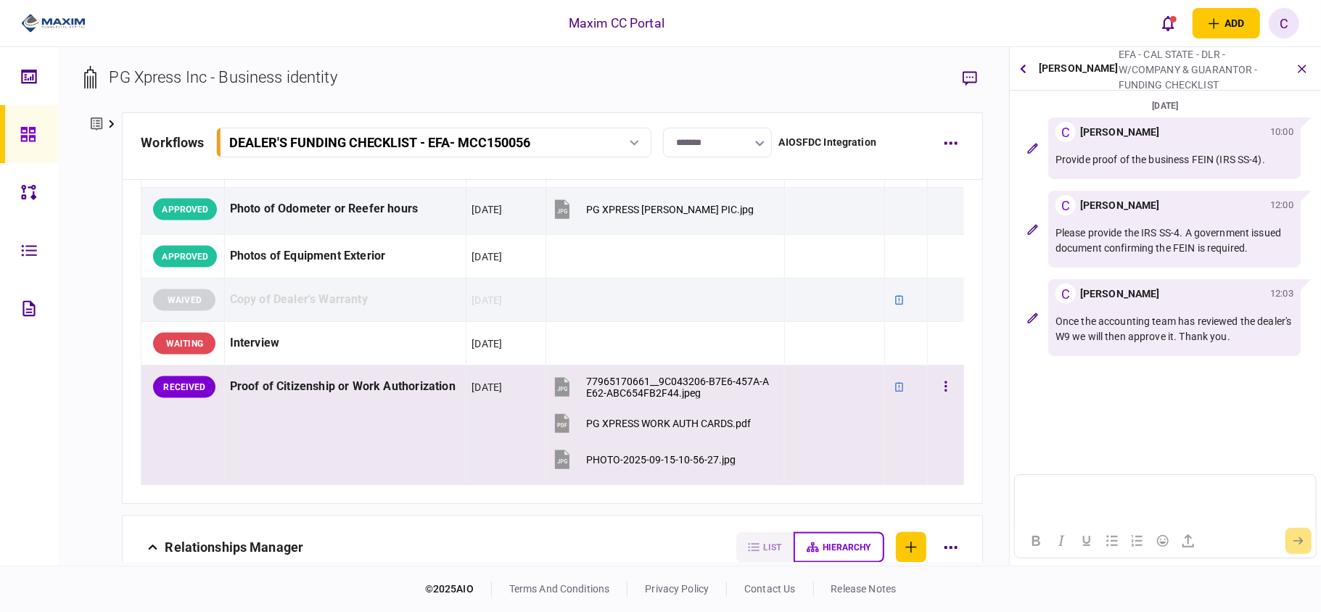
scroll to position [1644, 0]
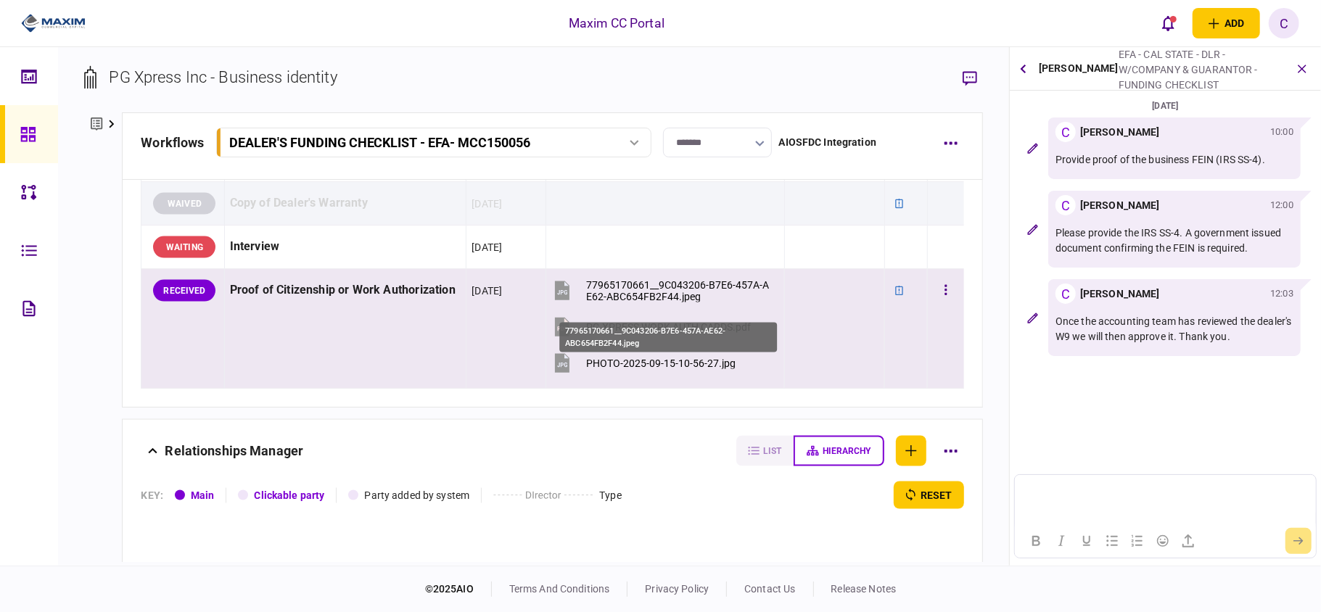
click at [630, 300] on div "77965170661__9C043206-B7E6-457A-AE62-ABC654FB2F44.jpeg" at bounding box center [679, 290] width 186 height 23
click at [618, 361] on button "PHOTO-2025-09-15-10-56-27.jpg" at bounding box center [643, 363] width 184 height 33
click at [945, 298] on icon "button" at bounding box center [946, 291] width 3 height 14
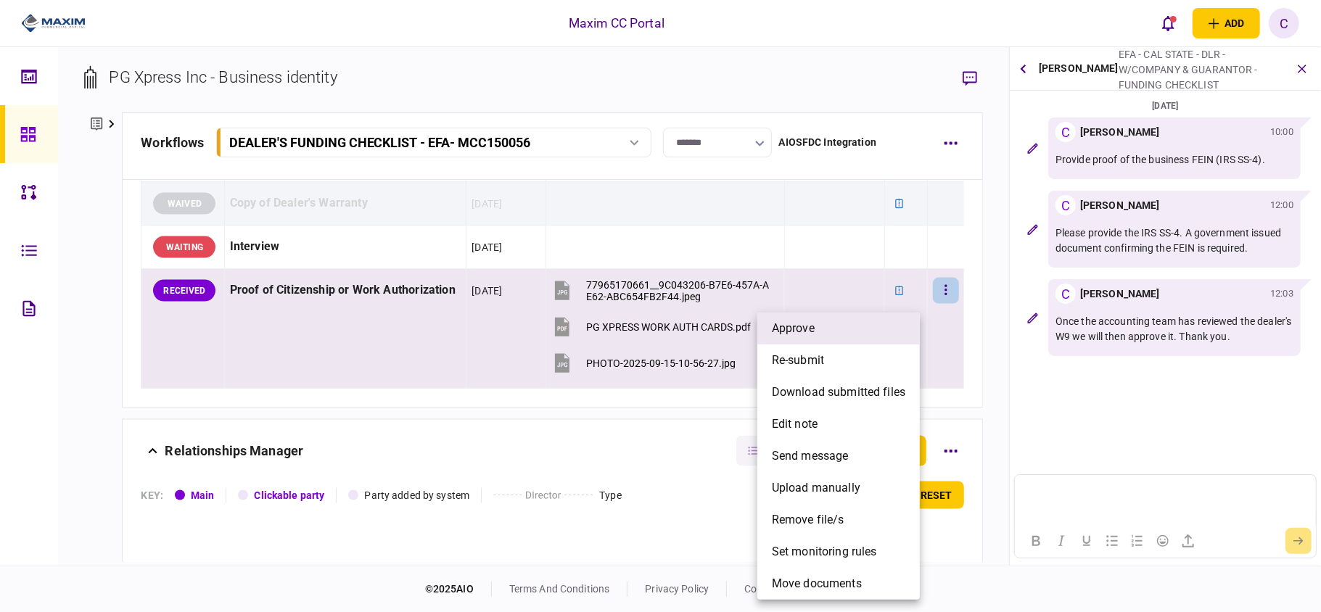
click at [811, 323] on span "approve" at bounding box center [793, 328] width 43 height 17
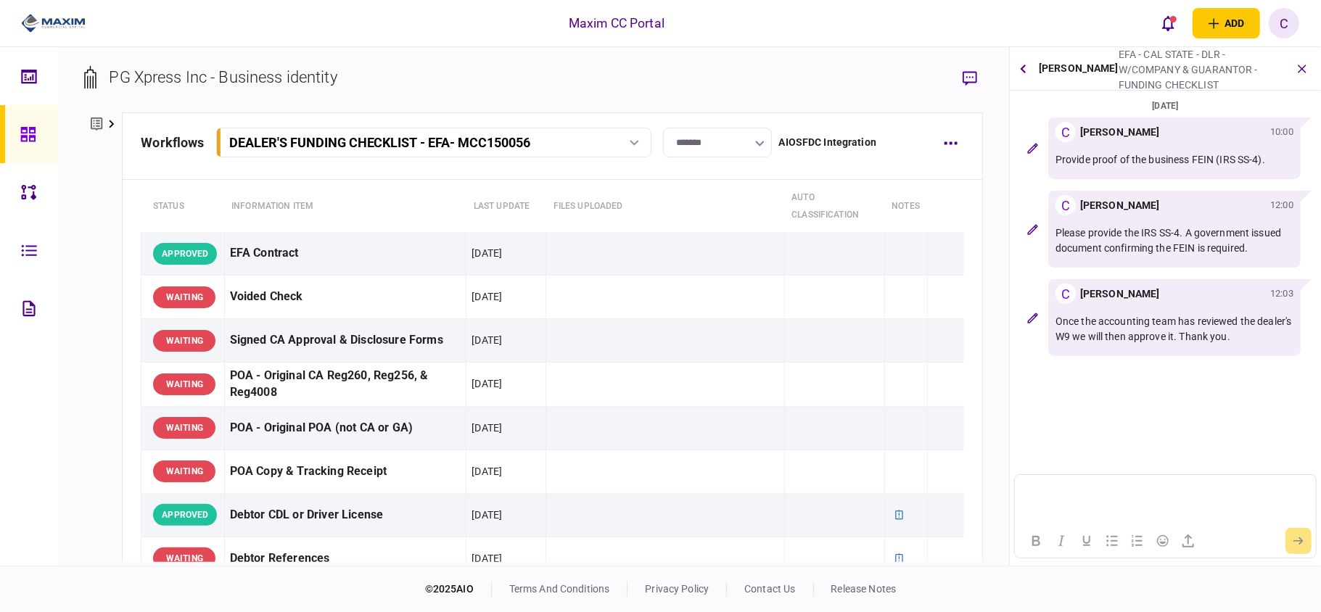
scroll to position [0, 0]
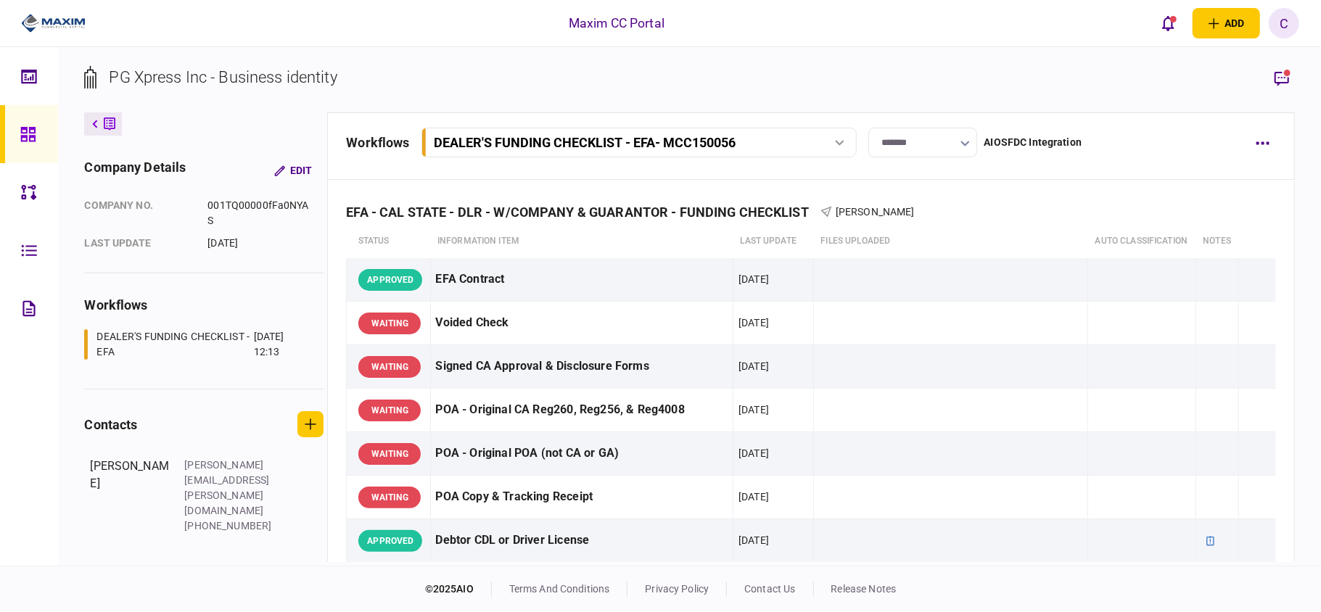
click at [9, 131] on link at bounding box center [29, 134] width 58 height 58
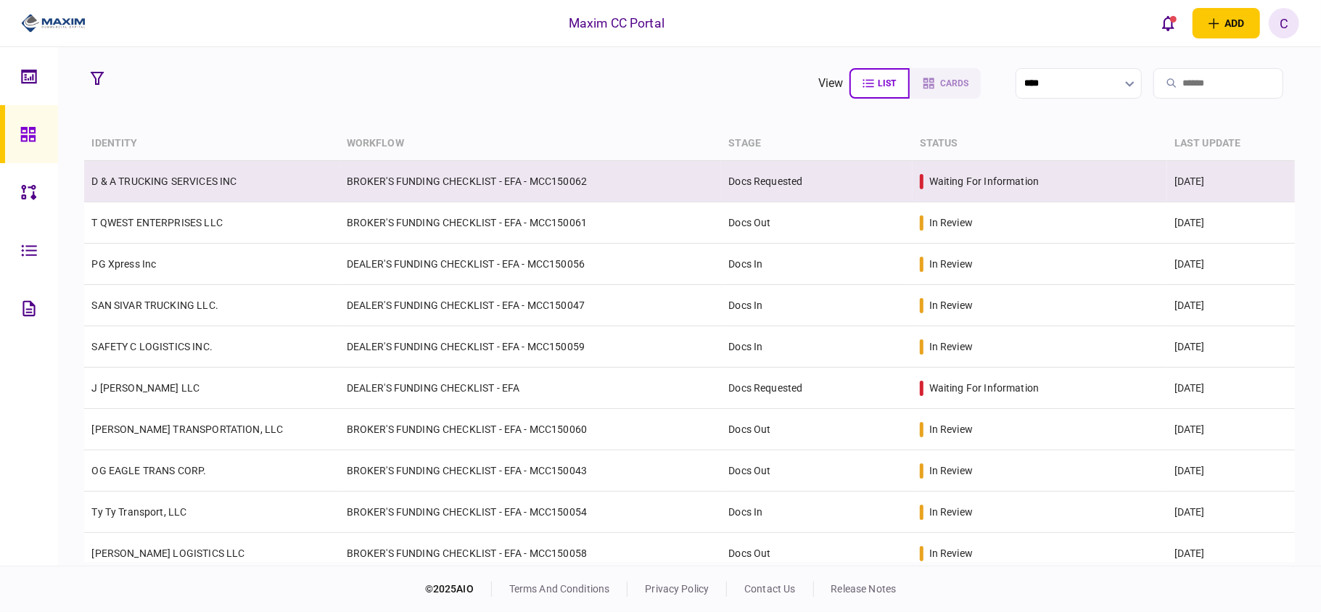
click at [128, 184] on link "D & A TRUCKING SERVICES INC" at bounding box center [163, 182] width 145 height 12
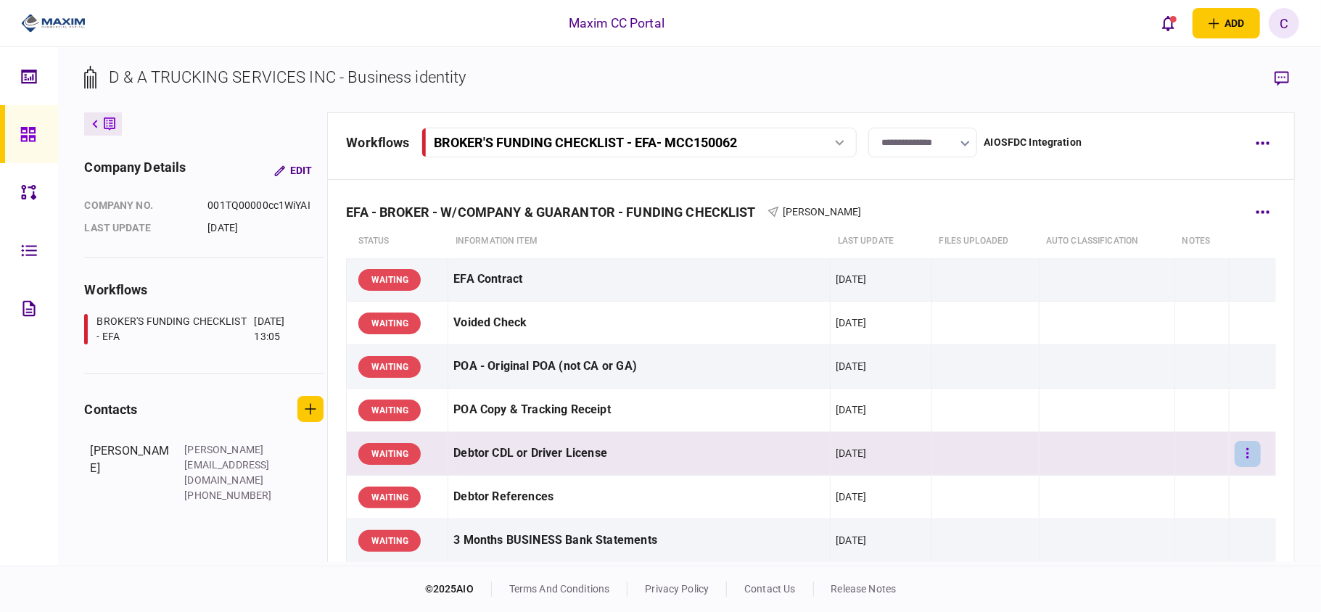
click at [1235, 453] on button "button" at bounding box center [1248, 454] width 26 height 26
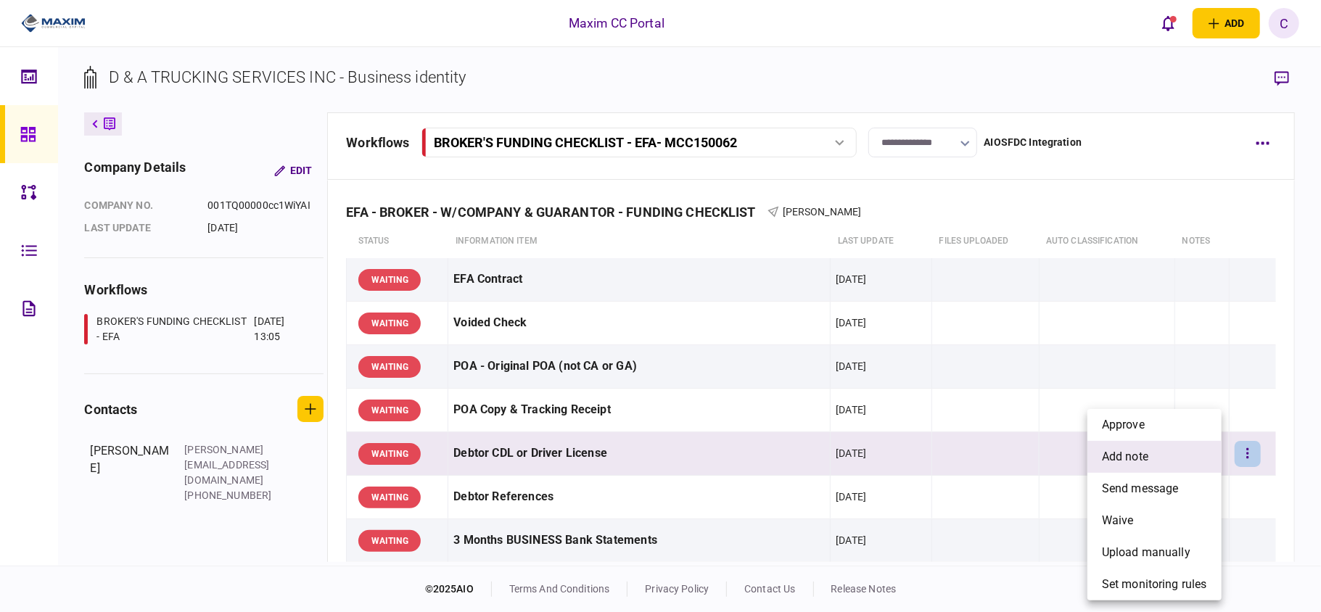
click at [1141, 462] on span "add note" at bounding box center [1125, 456] width 46 height 17
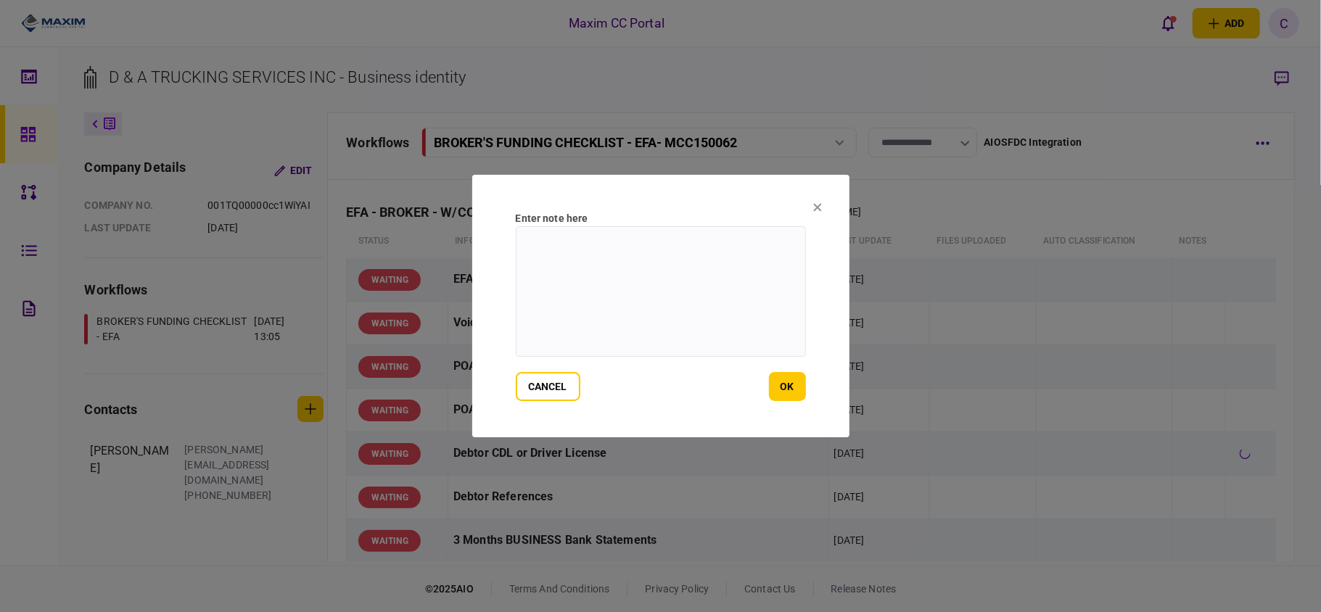
click at [726, 260] on textarea at bounding box center [661, 291] width 290 height 131
paste textarea "**********"
click at [555, 245] on textarea "**********" at bounding box center [661, 291] width 290 height 131
click at [677, 245] on textarea "**********" at bounding box center [661, 291] width 290 height 131
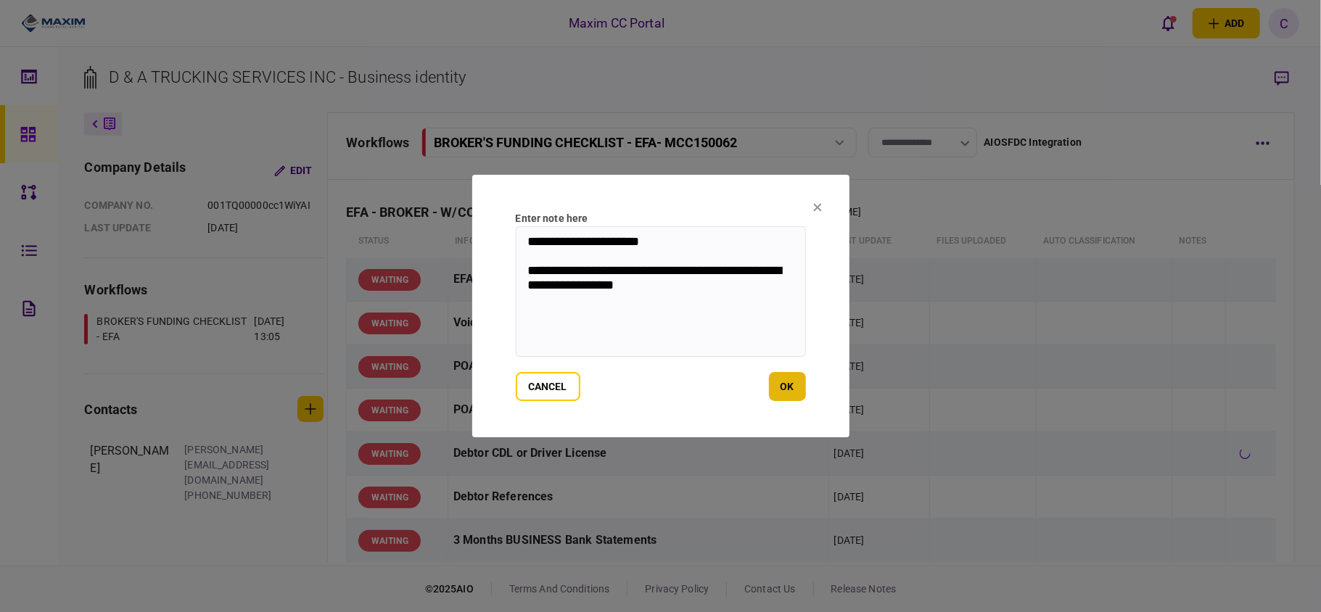
type textarea "**********"
click at [790, 390] on button "ok" at bounding box center [787, 386] width 37 height 29
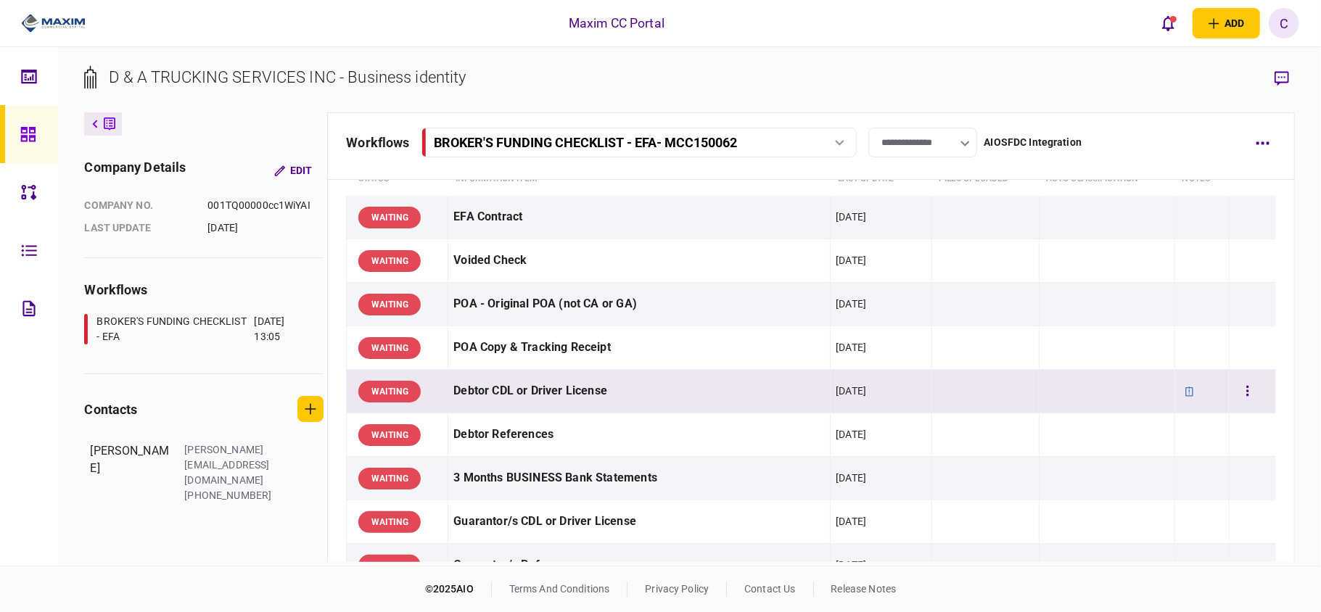
scroll to position [97, 0]
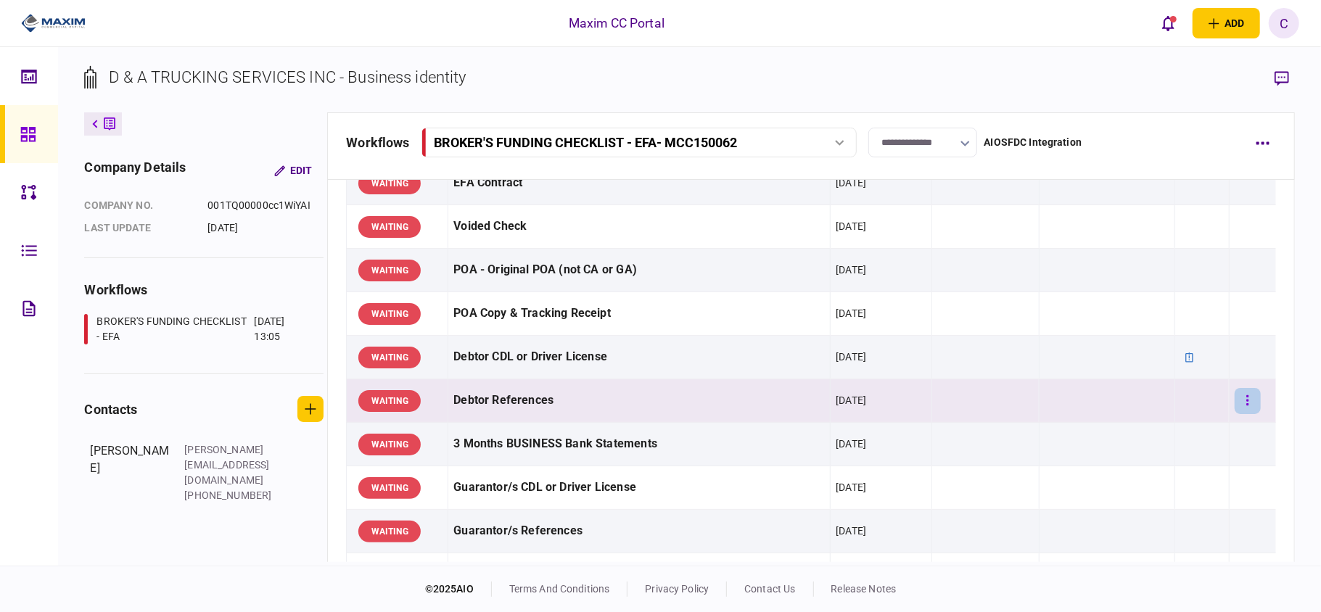
click at [1239, 404] on button "button" at bounding box center [1248, 401] width 26 height 26
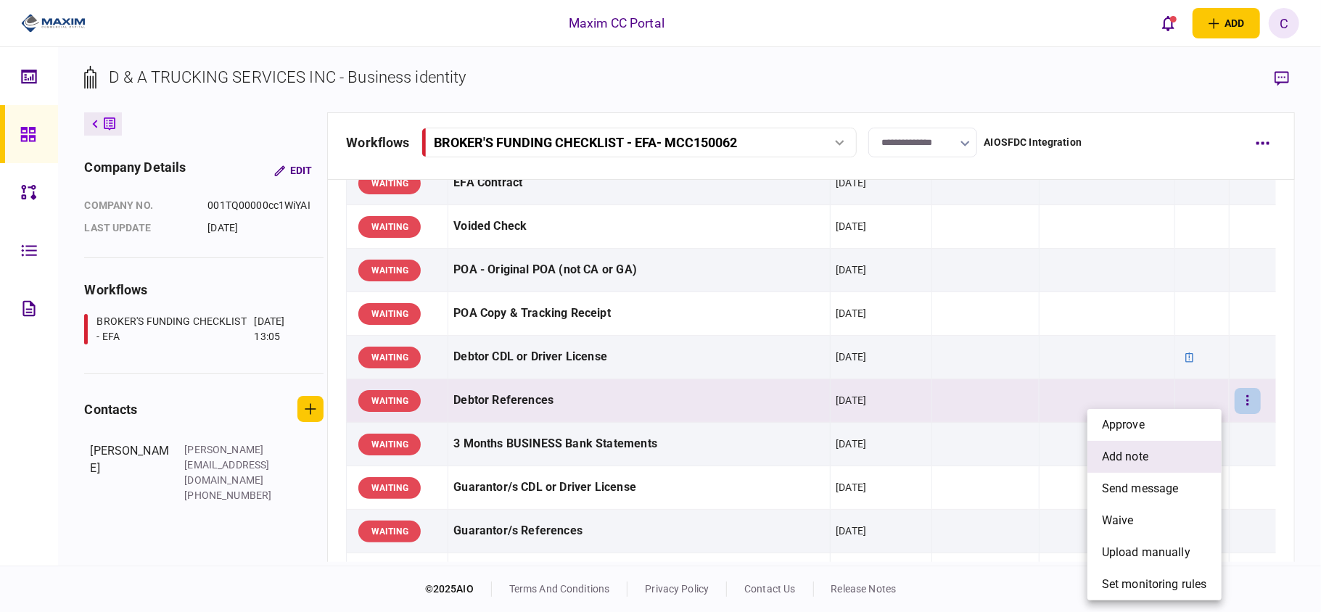
click at [1112, 457] on span "add note" at bounding box center [1125, 456] width 46 height 17
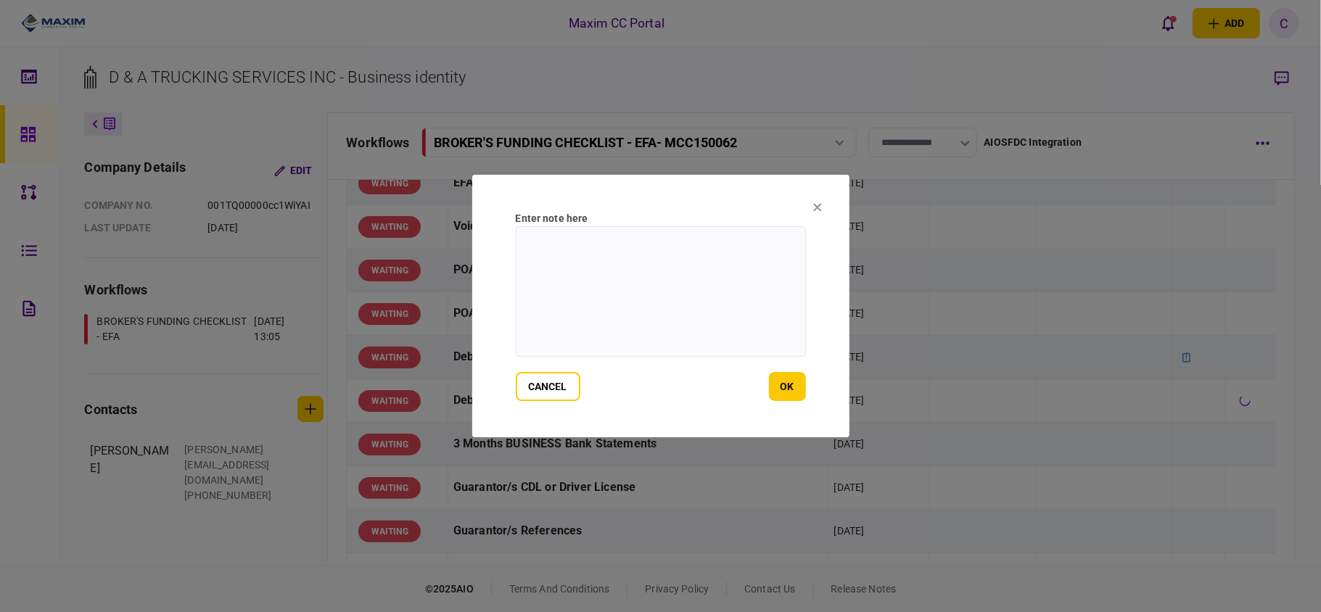
click at [678, 253] on textarea at bounding box center [661, 291] width 290 height 131
paste textarea "**********"
type textarea "**********"
click at [791, 377] on button "ok" at bounding box center [787, 386] width 37 height 29
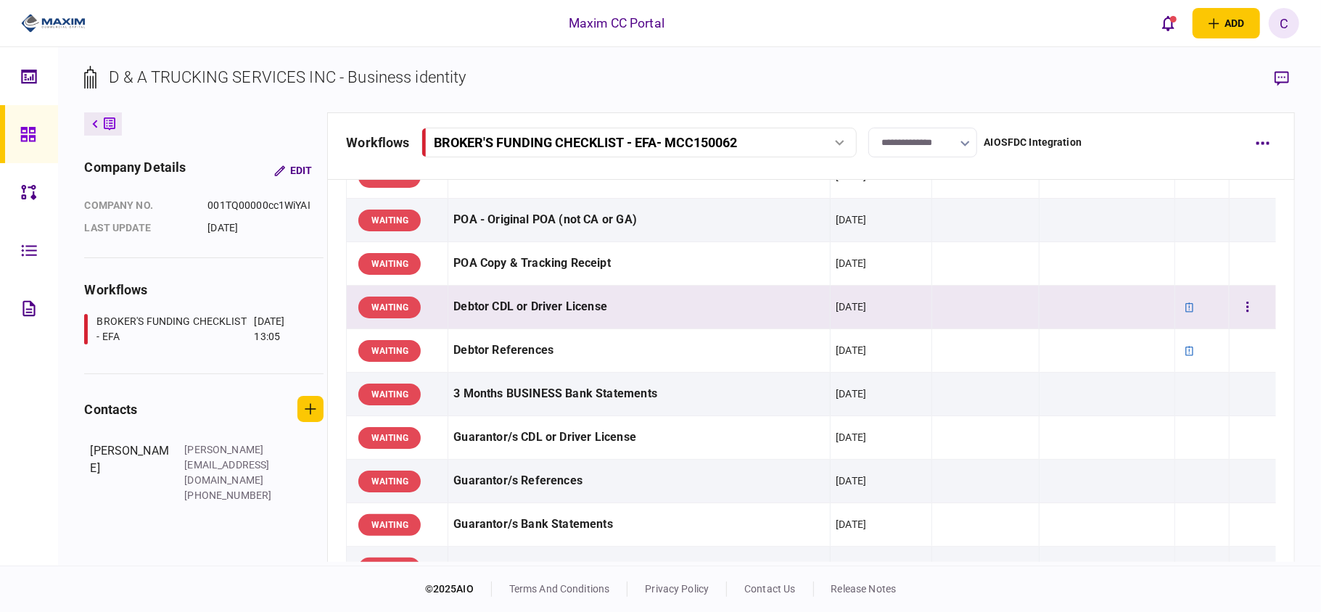
scroll to position [193, 0]
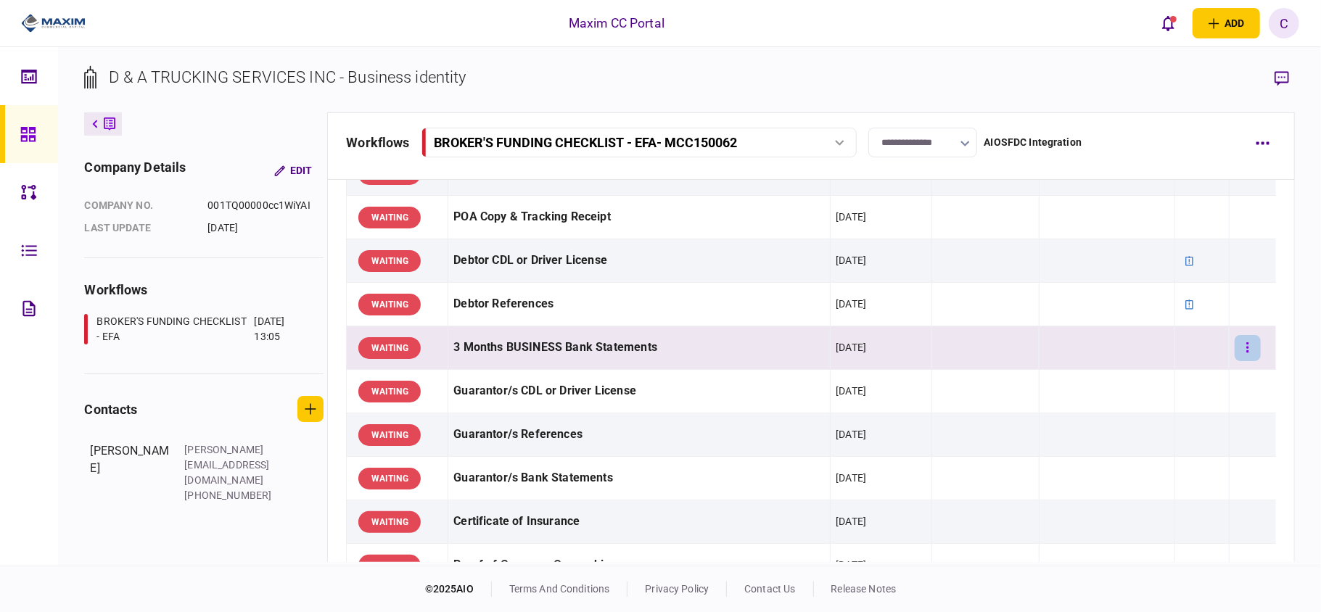
click at [1240, 343] on button "button" at bounding box center [1248, 348] width 26 height 26
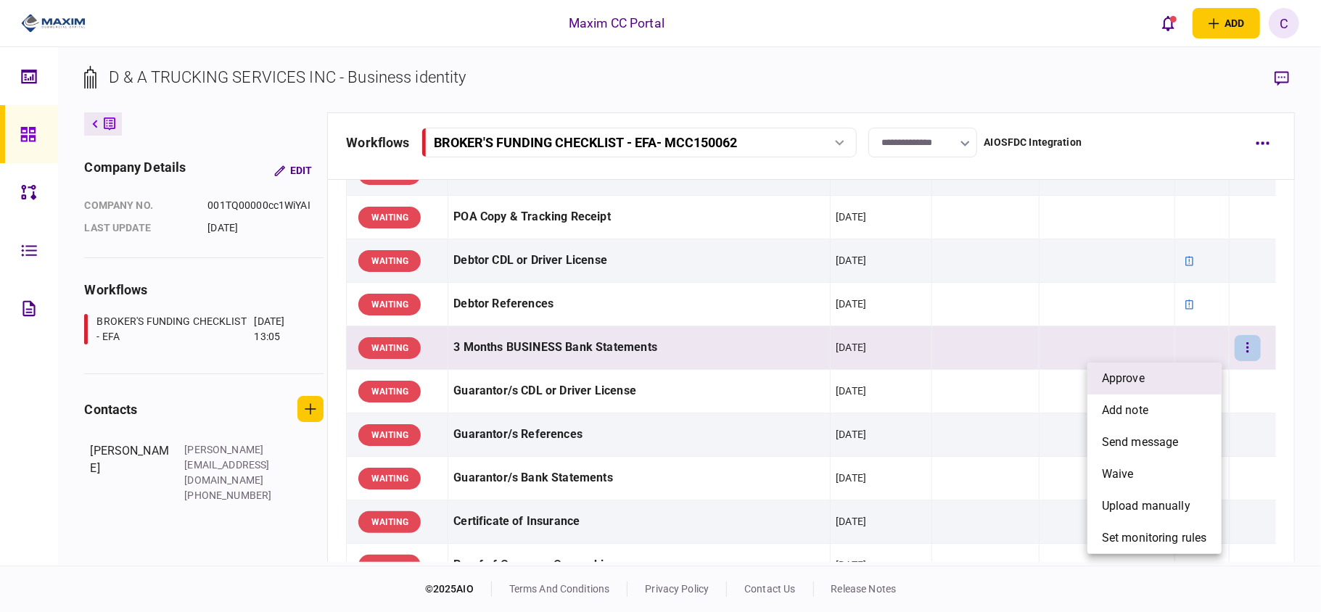
click at [1161, 376] on li "approve" at bounding box center [1155, 379] width 134 height 32
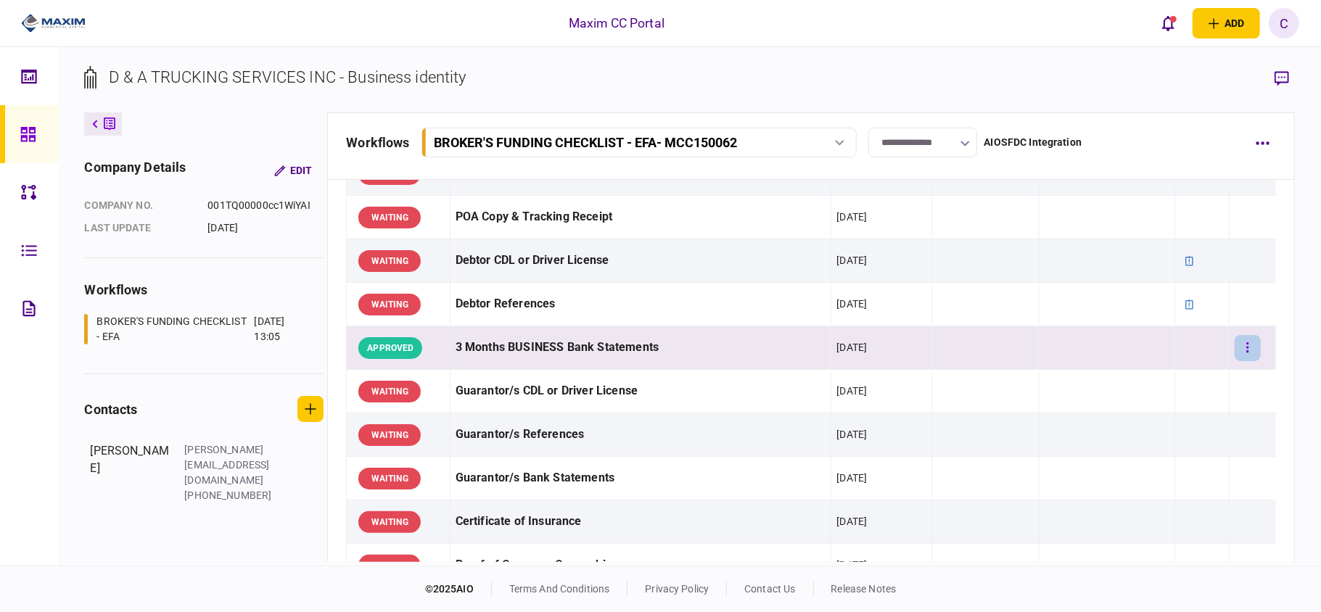
click at [1247, 346] on icon "button" at bounding box center [1248, 348] width 3 height 14
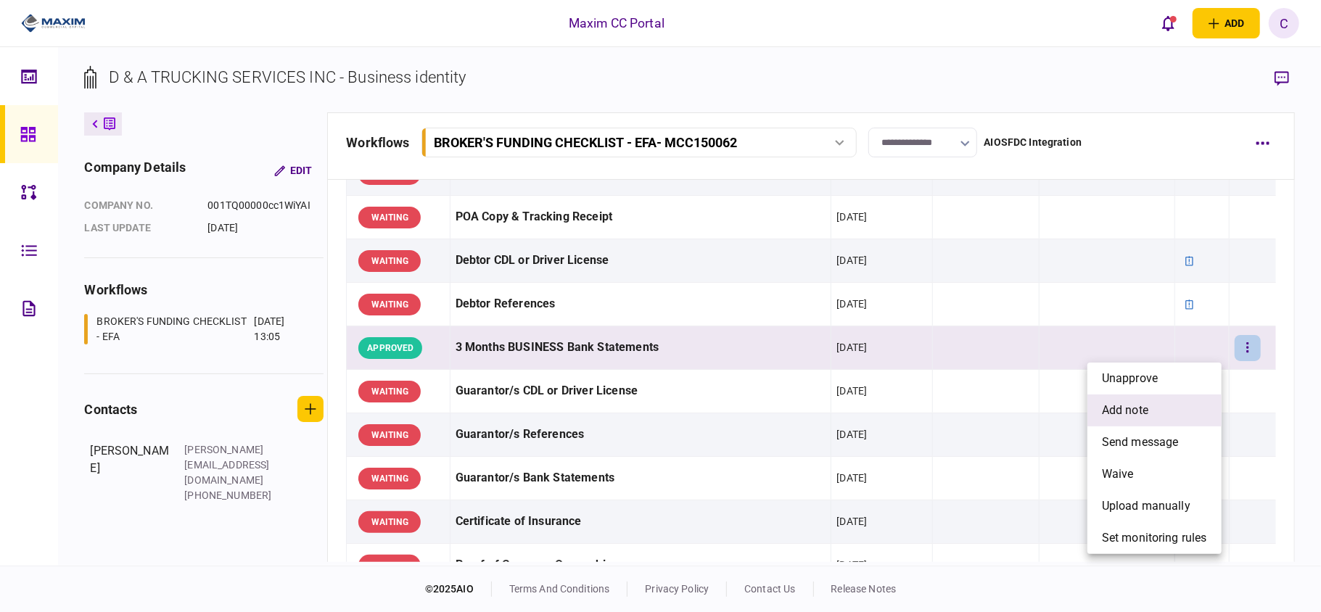
click at [1138, 413] on span "add note" at bounding box center [1125, 410] width 46 height 17
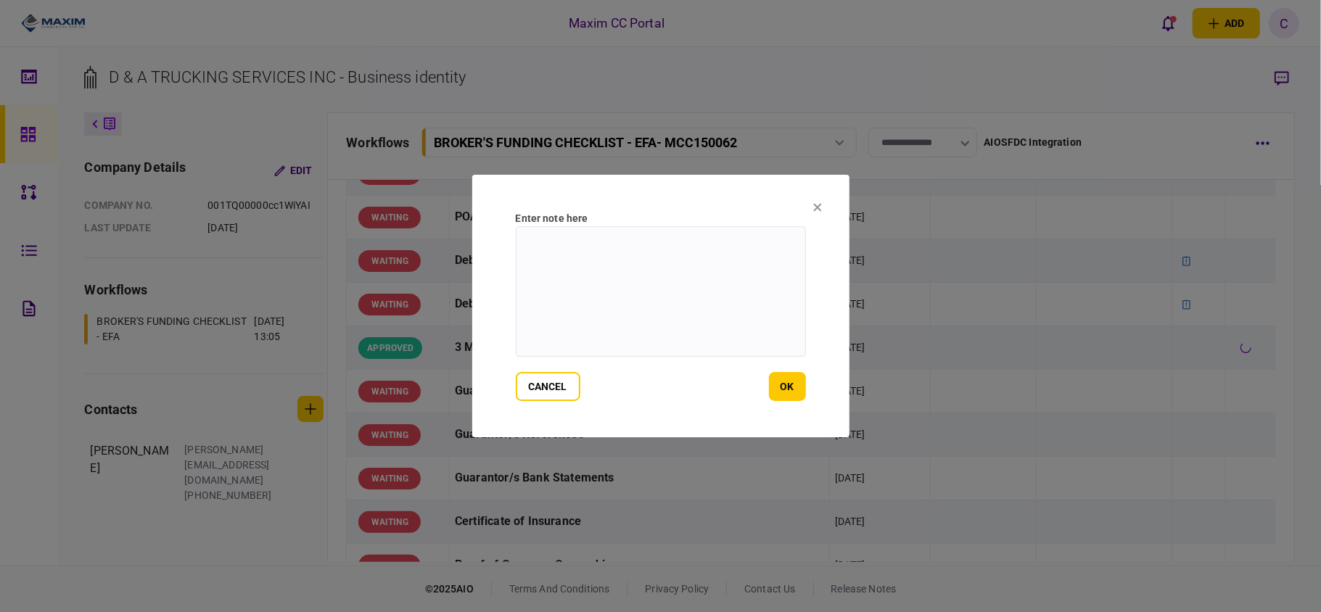
click at [707, 244] on textarea at bounding box center [661, 291] width 290 height 131
paste textarea "**********"
type textarea "**********"
click at [792, 382] on button "ok" at bounding box center [787, 386] width 37 height 29
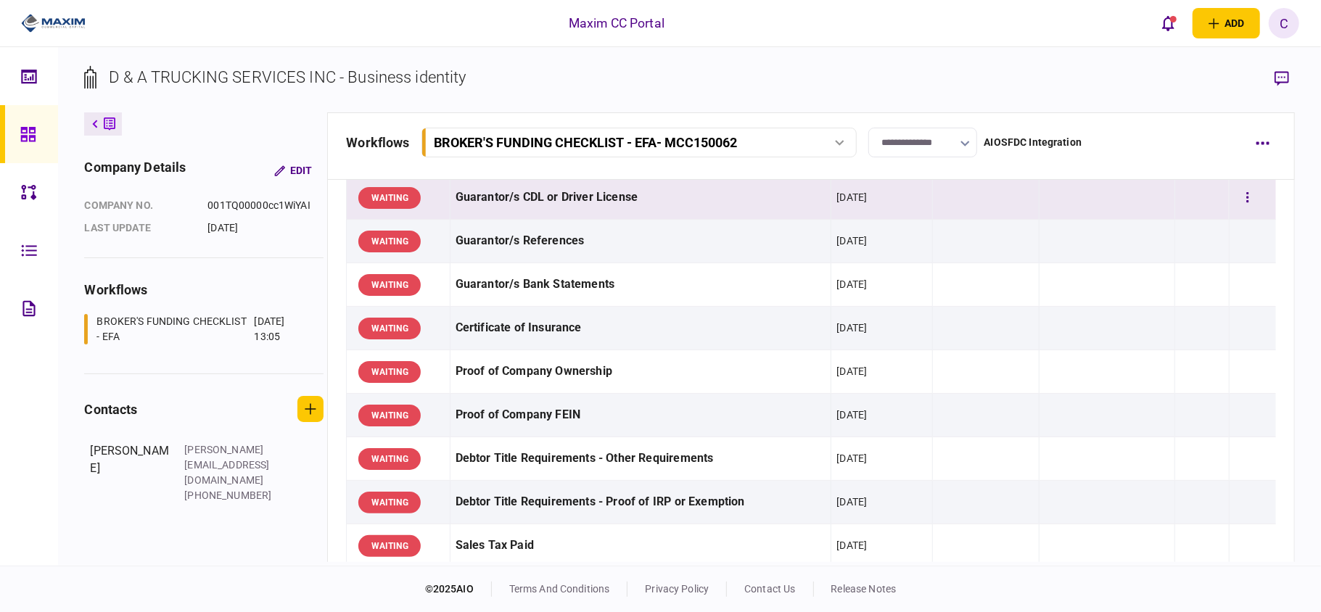
scroll to position [290, 0]
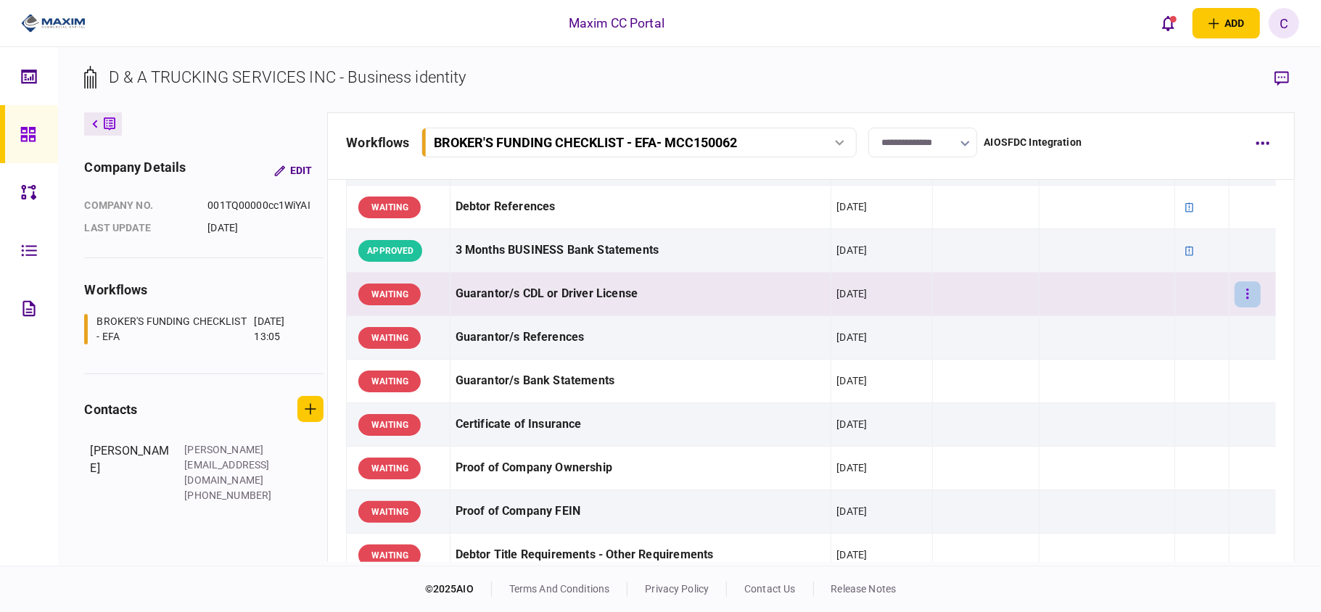
click at [1238, 292] on button "button" at bounding box center [1248, 295] width 26 height 26
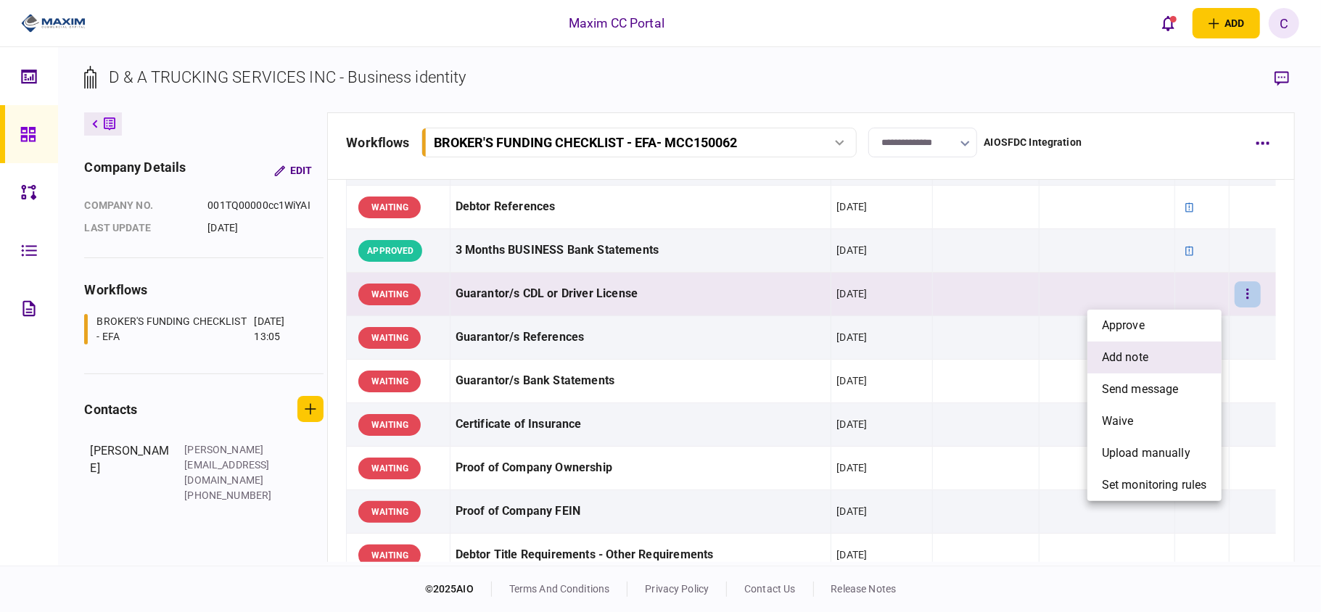
click at [1127, 347] on li "add note" at bounding box center [1155, 358] width 134 height 32
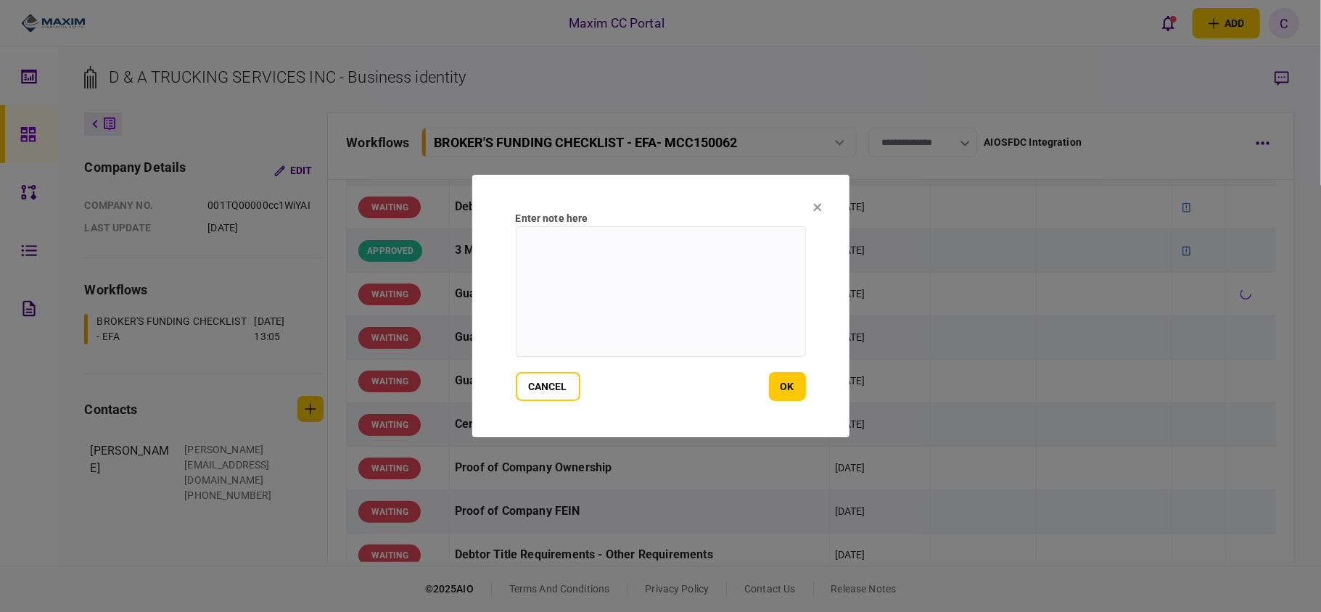
click at [642, 245] on textarea at bounding box center [661, 291] width 290 height 131
paste textarea "**********"
click at [550, 238] on textarea "**********" at bounding box center [661, 291] width 290 height 131
drag, startPoint x: 660, startPoint y: 242, endPoint x: 698, endPoint y: 245, distance: 37.8
click at [666, 244] on textarea "**********" at bounding box center [661, 291] width 290 height 131
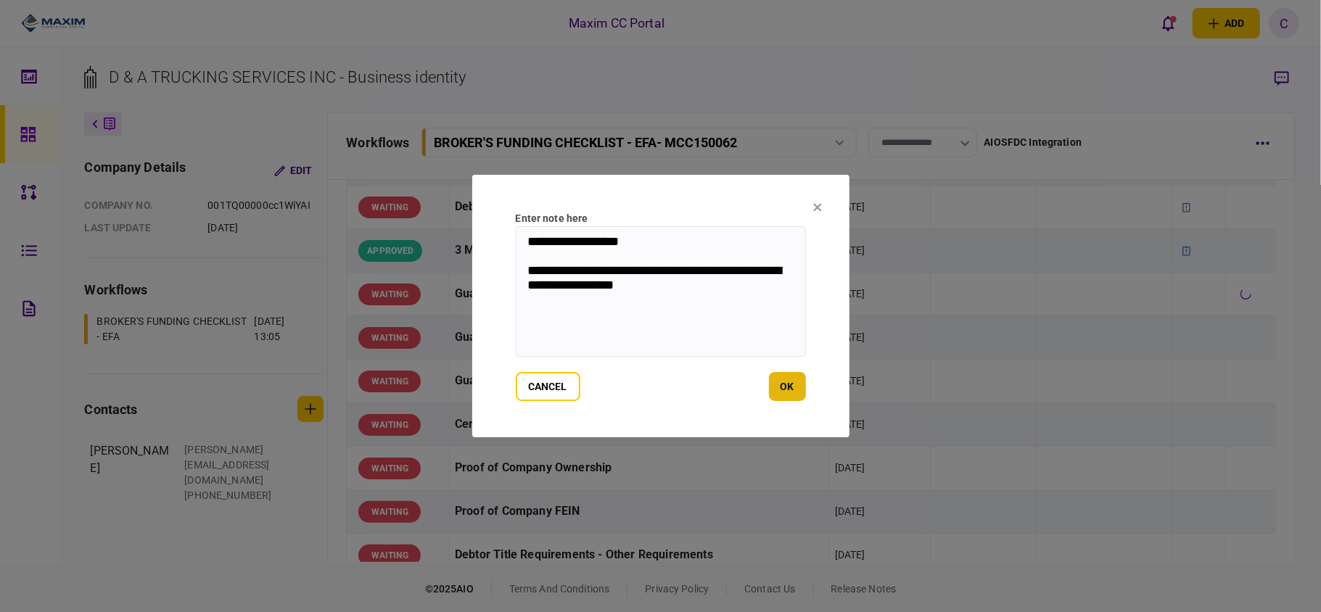
type textarea "**********"
click at [790, 376] on button "ok" at bounding box center [787, 386] width 37 height 29
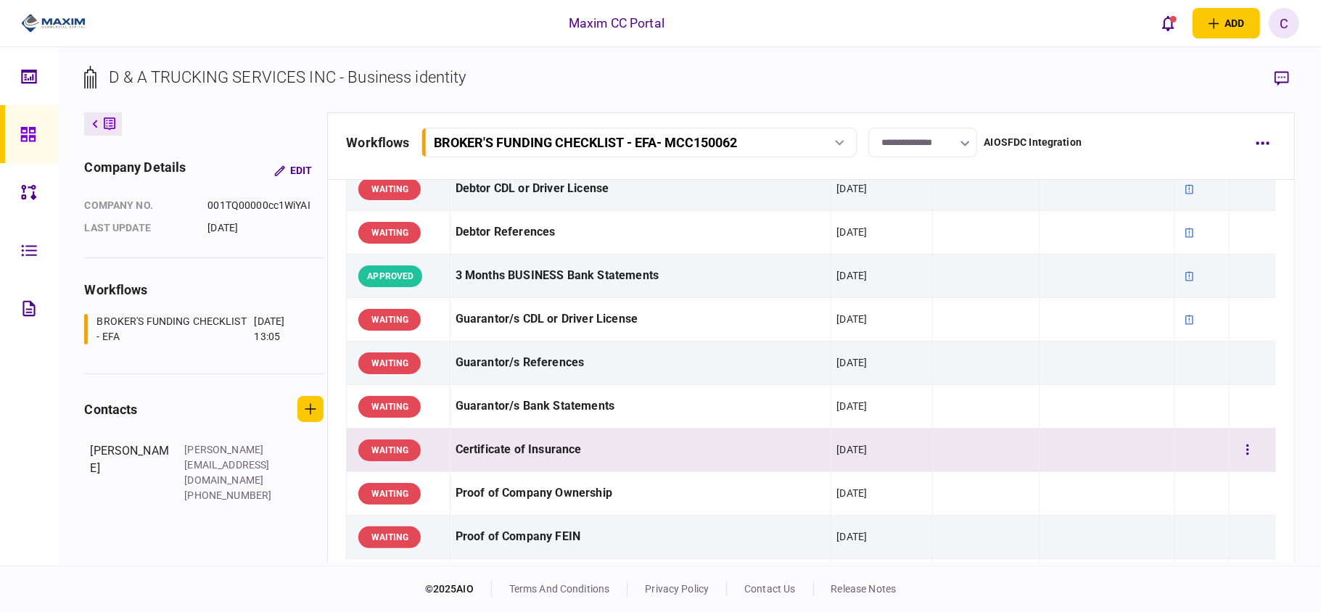
scroll to position [193, 0]
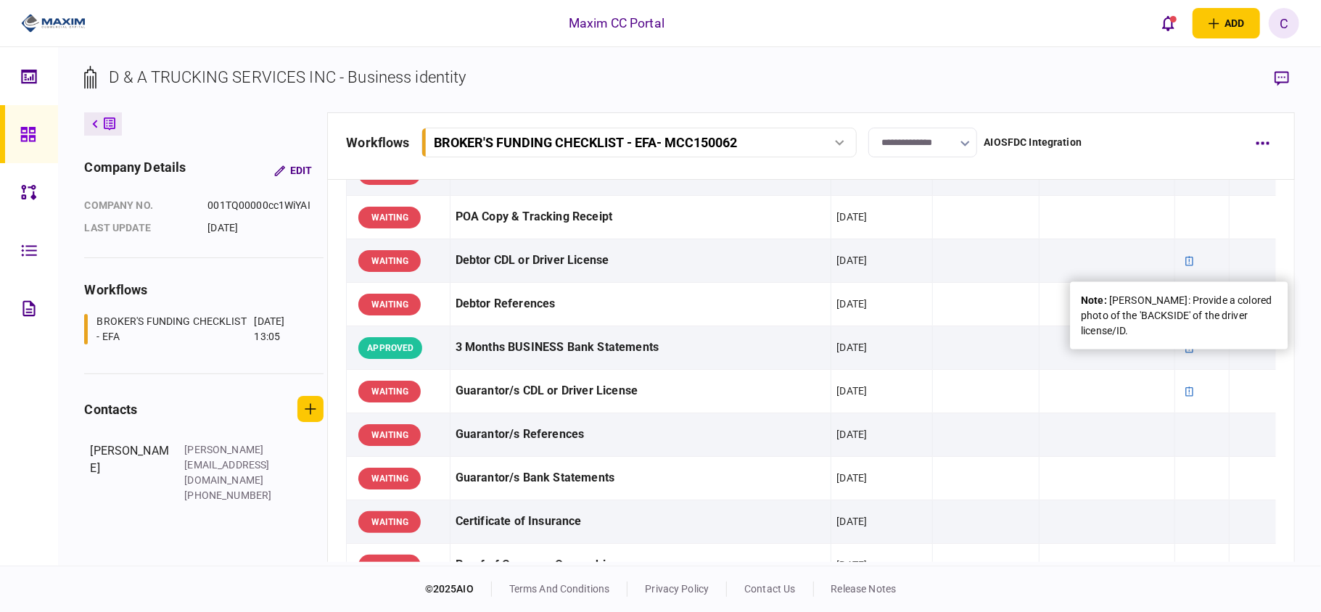
drag, startPoint x: 1170, startPoint y: 335, endPoint x: 1110, endPoint y: 303, distance: 68.5
click at [1110, 303] on div "note : [PERSON_NAME]: Provide a colored photo of the 'BACKSIDE' of the driver l…" at bounding box center [1179, 316] width 196 height 46
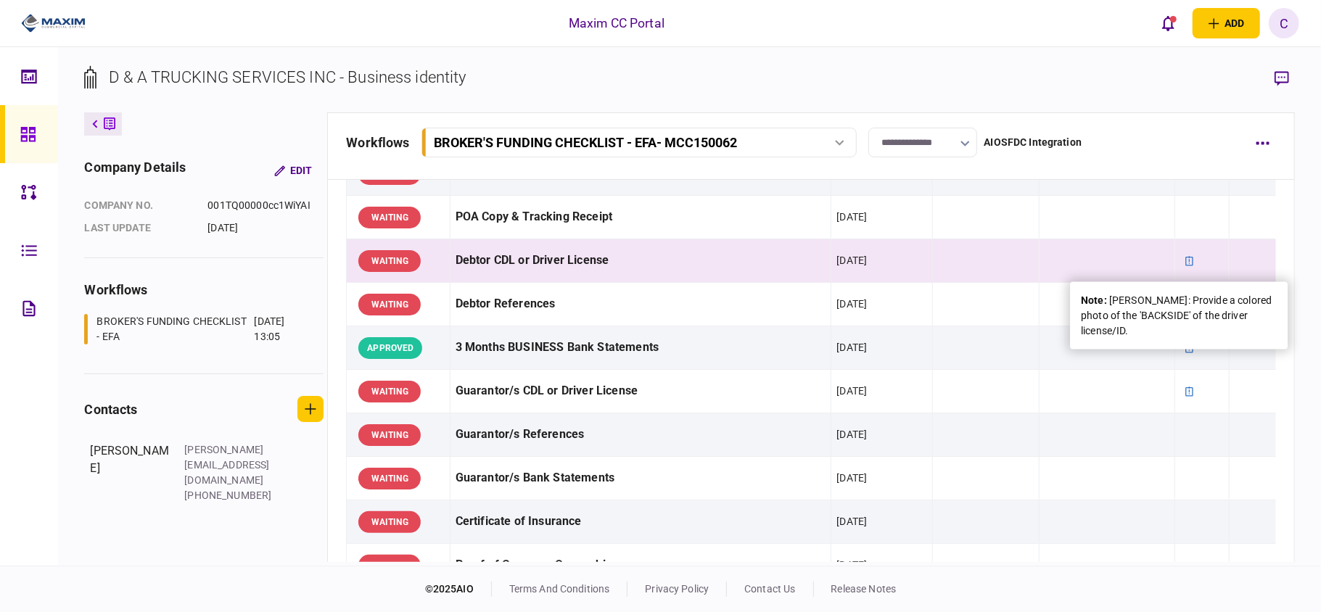
copy div "[PERSON_NAME]: Provide a colored photo of the 'BACKSIDE' of the driver license/…"
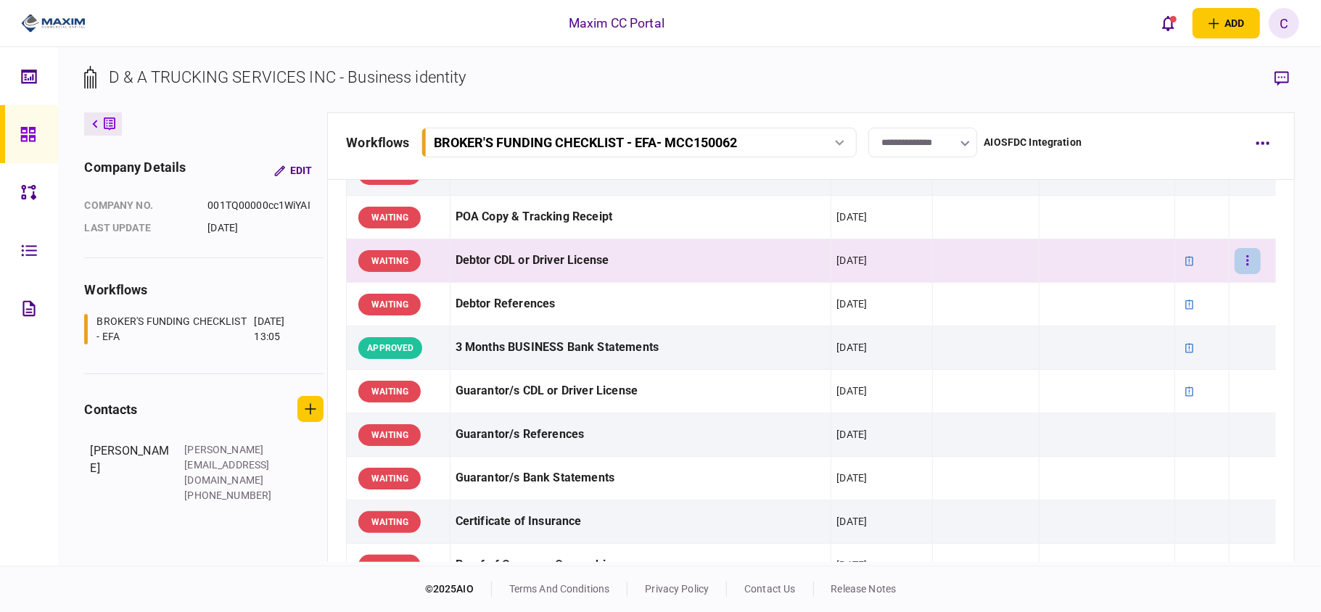
click at [1235, 260] on button "button" at bounding box center [1248, 261] width 26 height 26
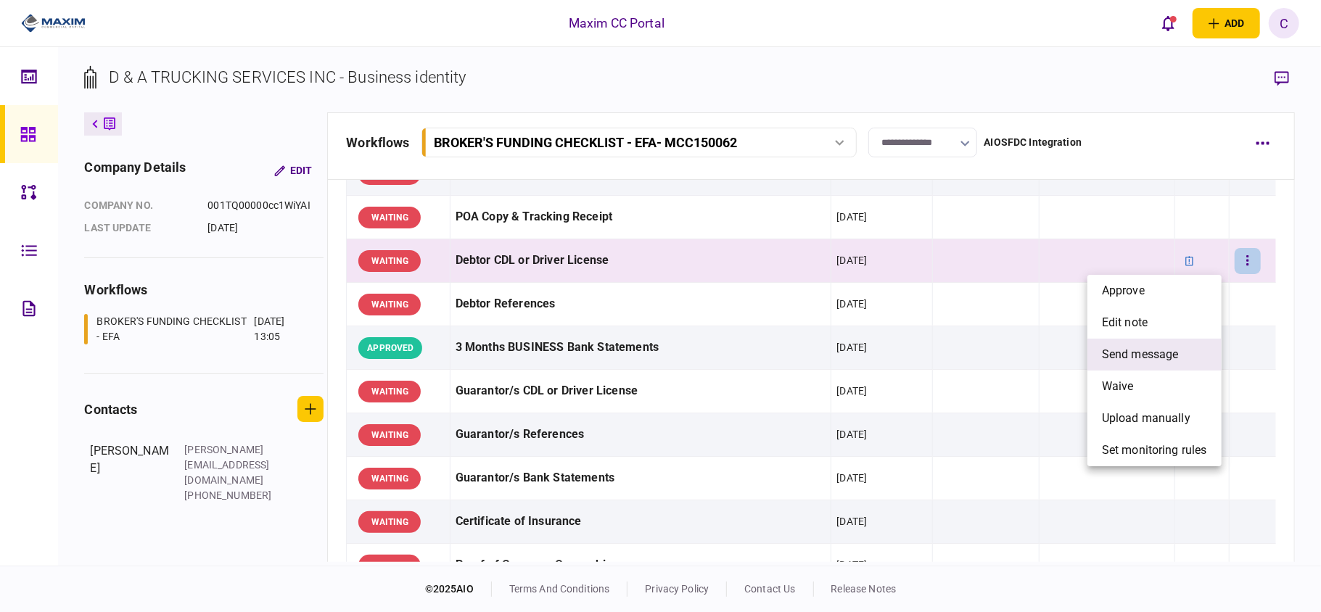
click at [1122, 353] on span "send message" at bounding box center [1140, 354] width 77 height 17
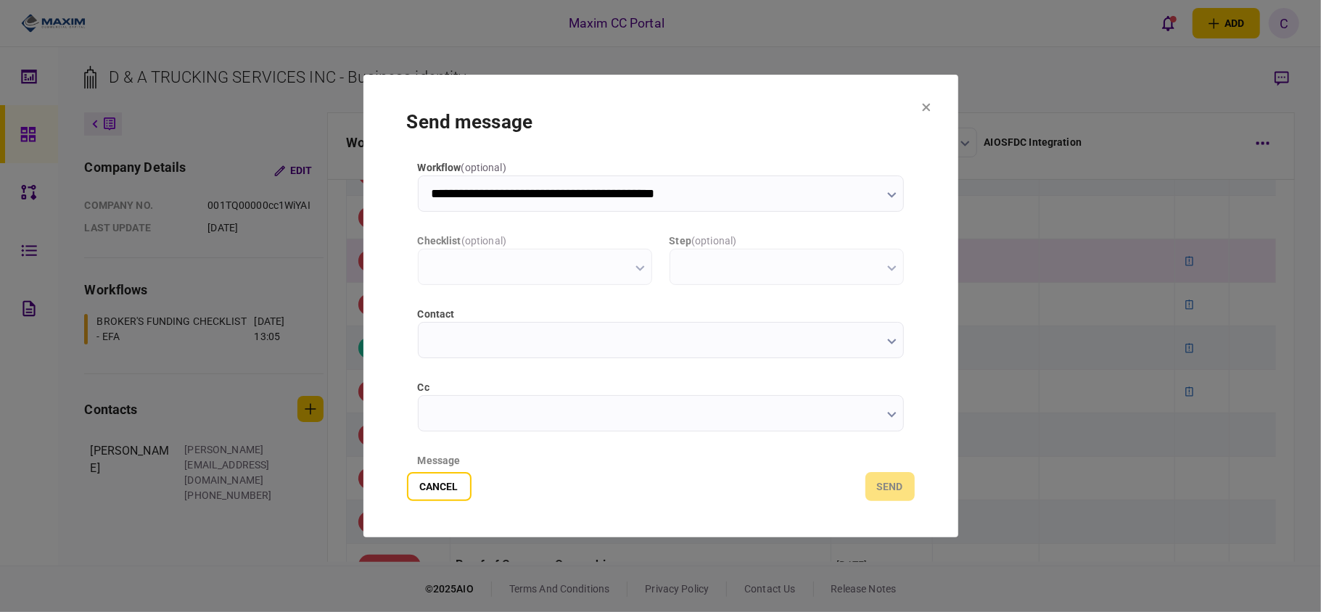
type input "**********"
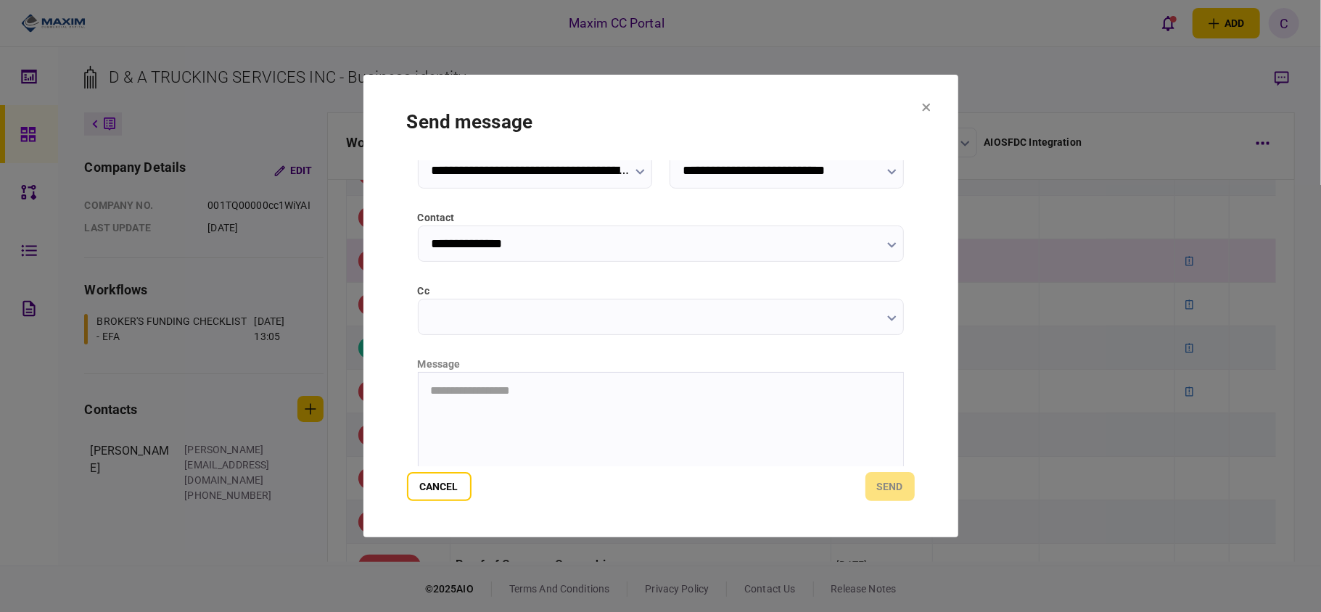
scroll to position [183, 0]
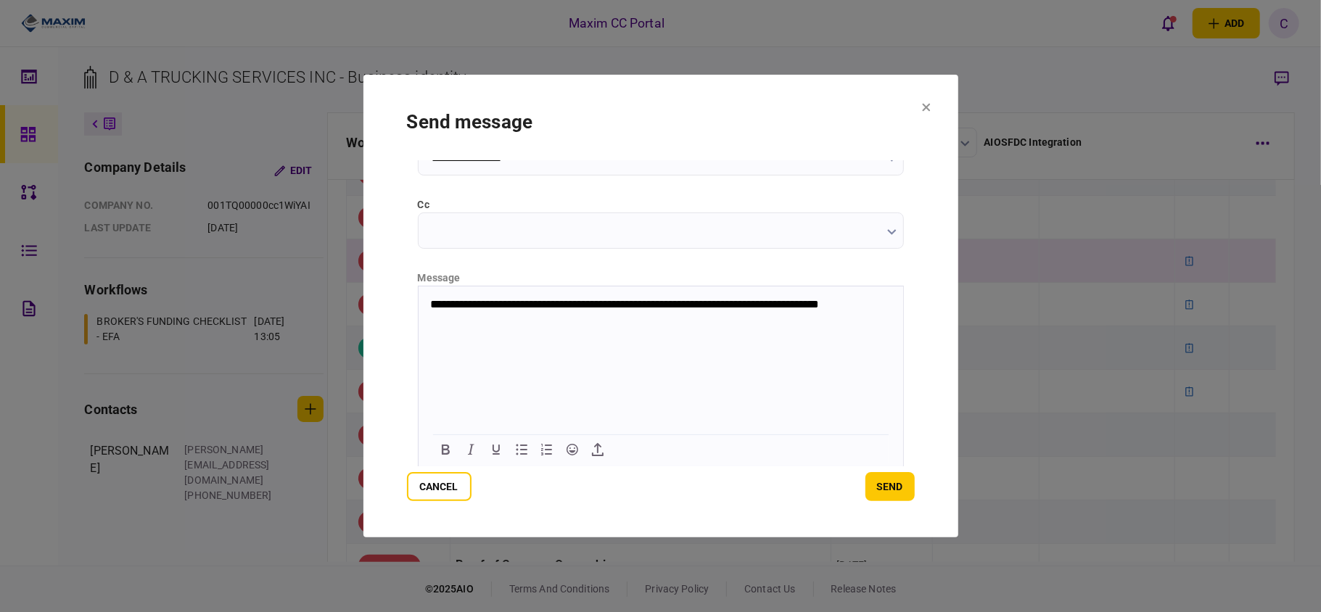
click at [577, 298] on p "**********" at bounding box center [659, 311] width 459 height 27
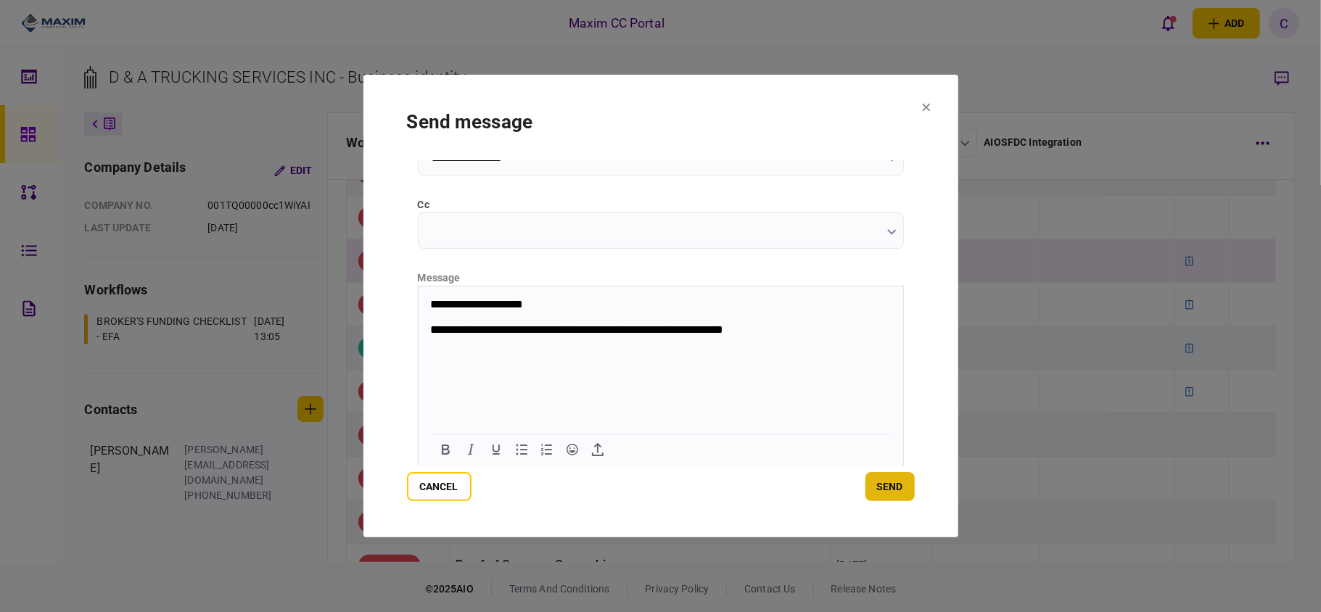
click at [884, 480] on button "send" at bounding box center [890, 486] width 49 height 29
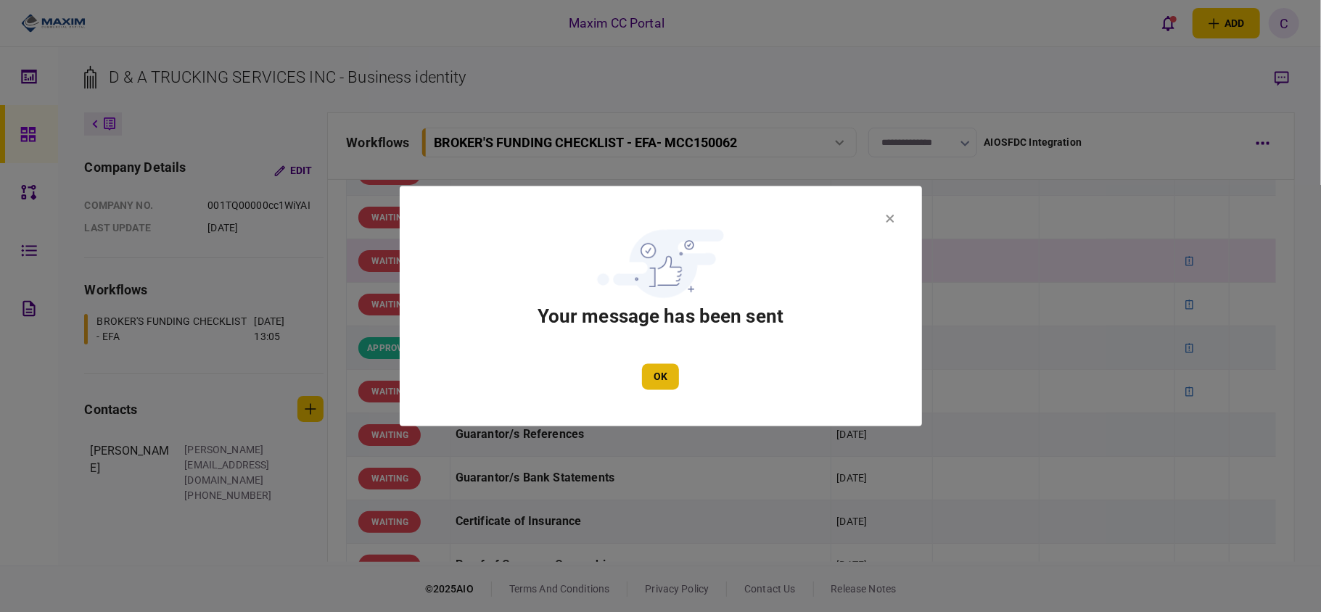
click at [663, 375] on button "OK" at bounding box center [660, 377] width 37 height 26
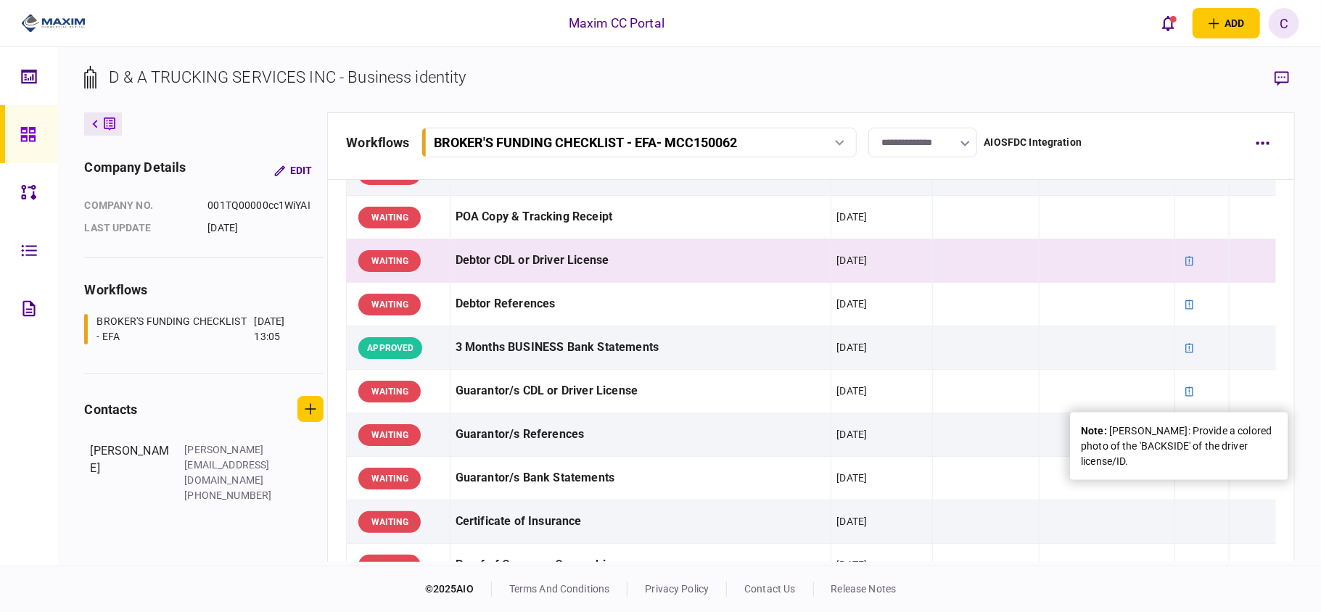
drag, startPoint x: 1110, startPoint y: 430, endPoint x: 1203, endPoint y: 466, distance: 99.5
click at [1203, 466] on div "note : [PERSON_NAME]: Provide a colored photo of the 'BACKSIDE' of the driver l…" at bounding box center [1179, 447] width 196 height 46
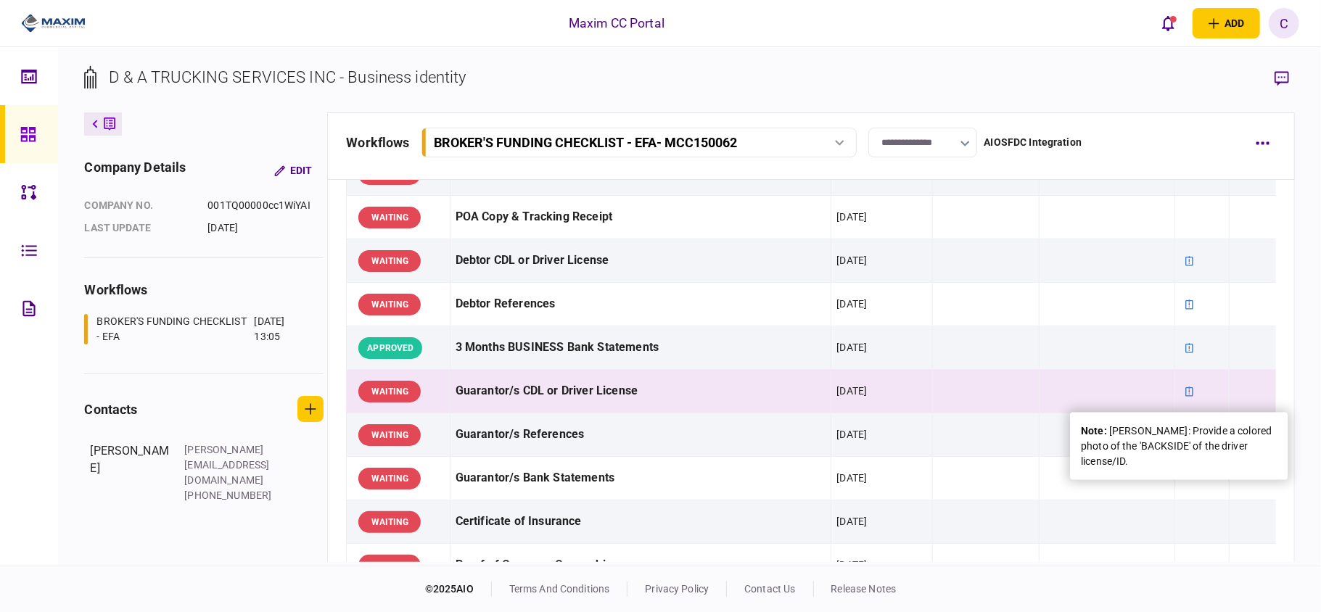
copy div "[PERSON_NAME]: Provide a colored photo of the 'BACKSIDE' of the driver license/…"
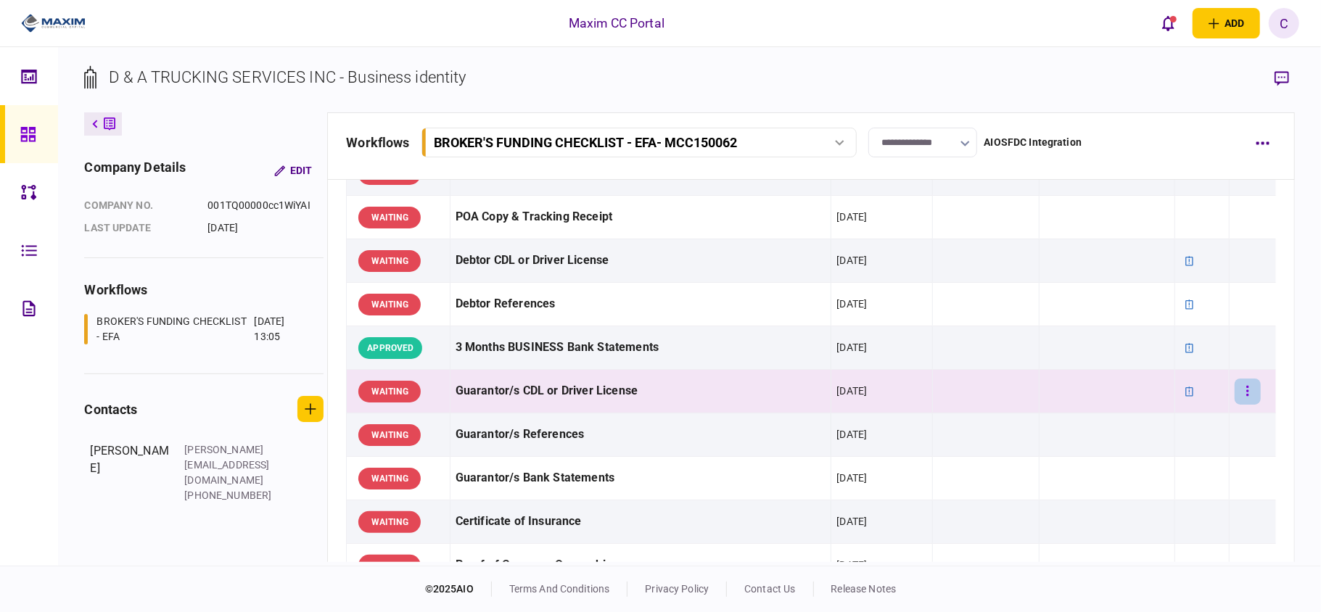
click at [1247, 393] on icon "button" at bounding box center [1248, 392] width 3 height 14
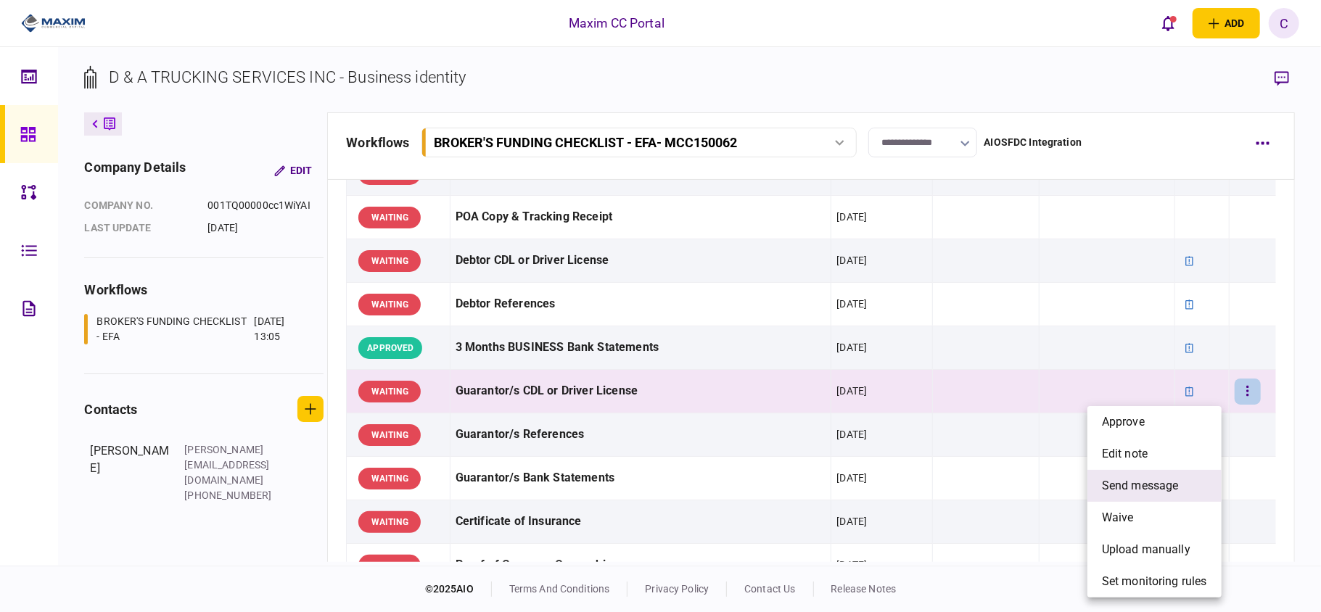
click at [1133, 485] on span "send message" at bounding box center [1140, 485] width 77 height 17
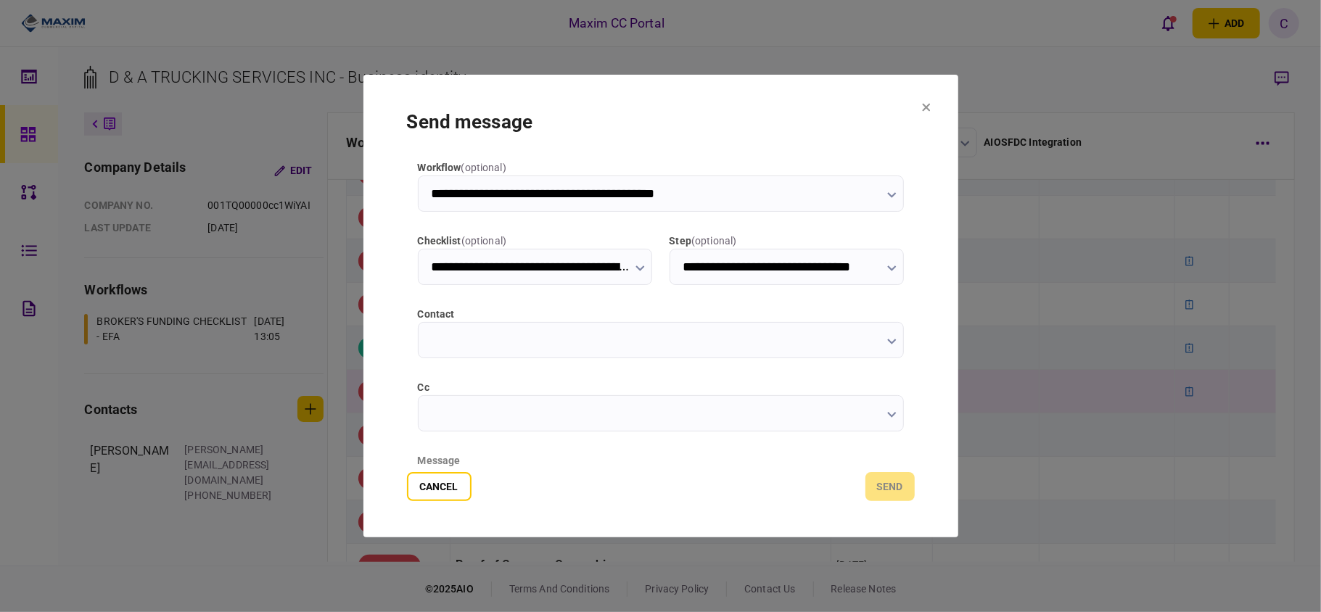
type input "**********"
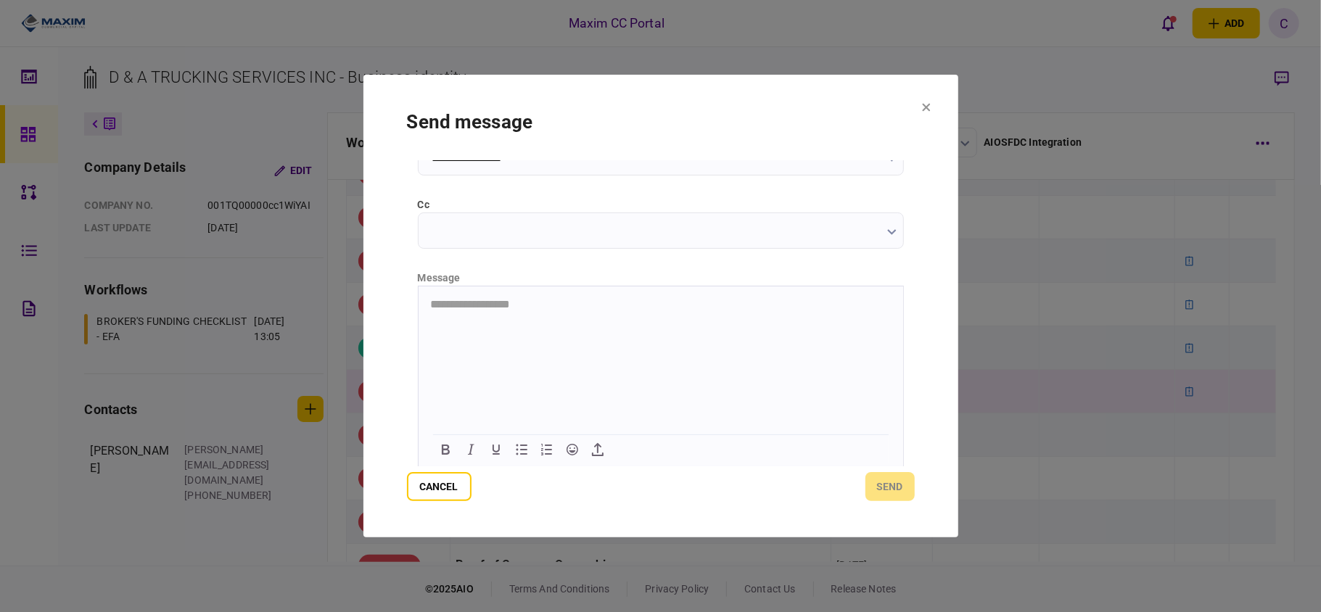
click at [557, 313] on html "**********" at bounding box center [660, 304] width 485 height 37
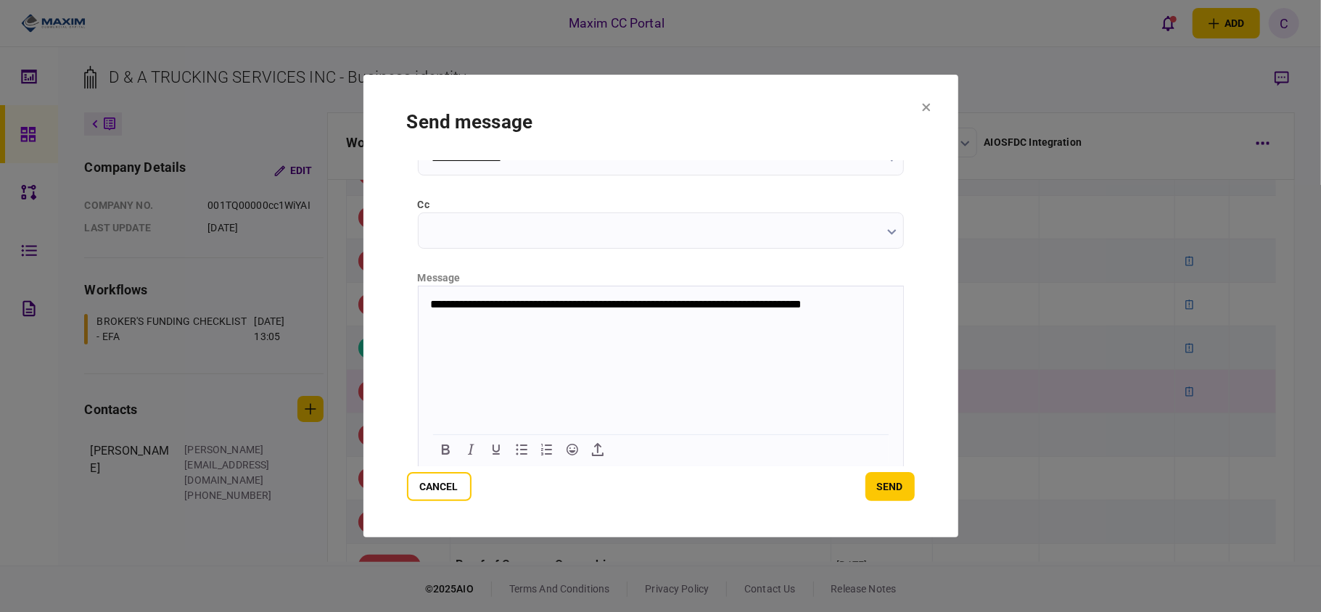
click at [554, 305] on p "**********" at bounding box center [659, 311] width 459 height 27
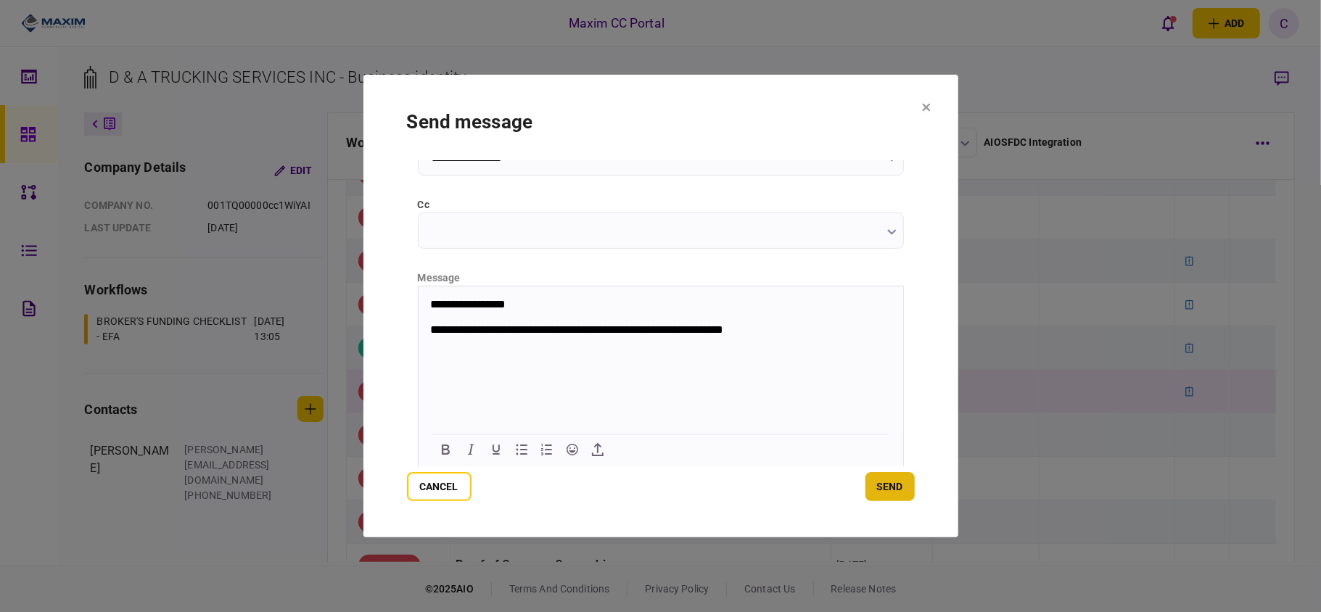
click at [880, 489] on button "send" at bounding box center [890, 486] width 49 height 29
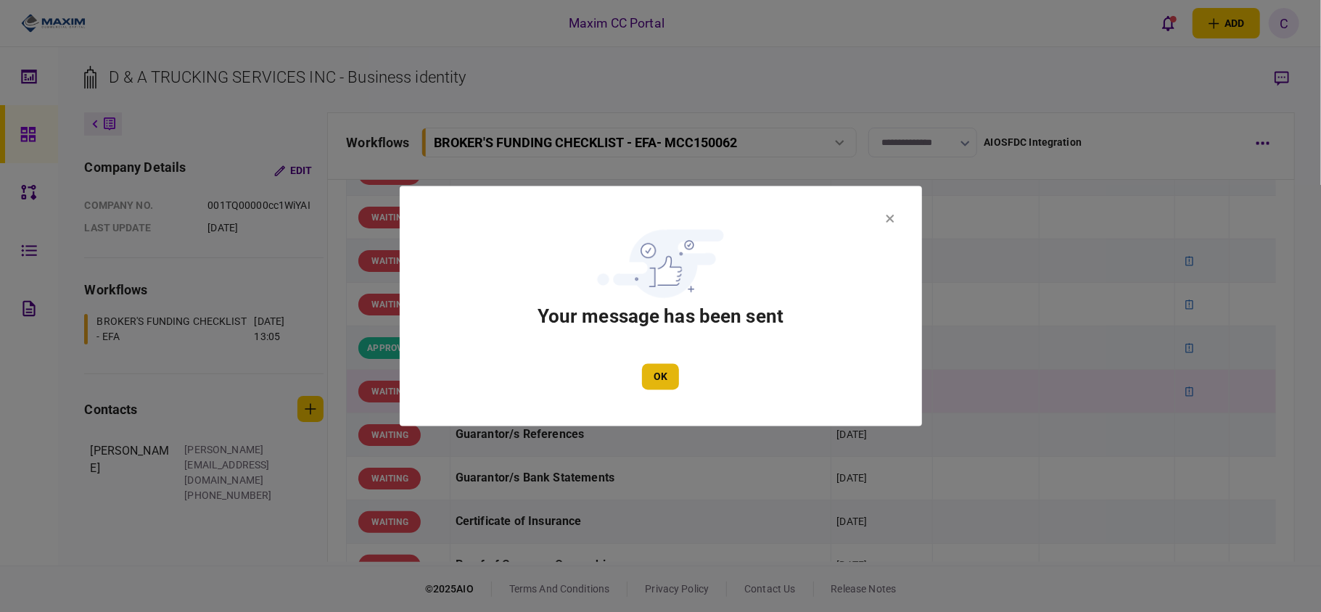
click at [656, 373] on button "OK" at bounding box center [660, 377] width 37 height 26
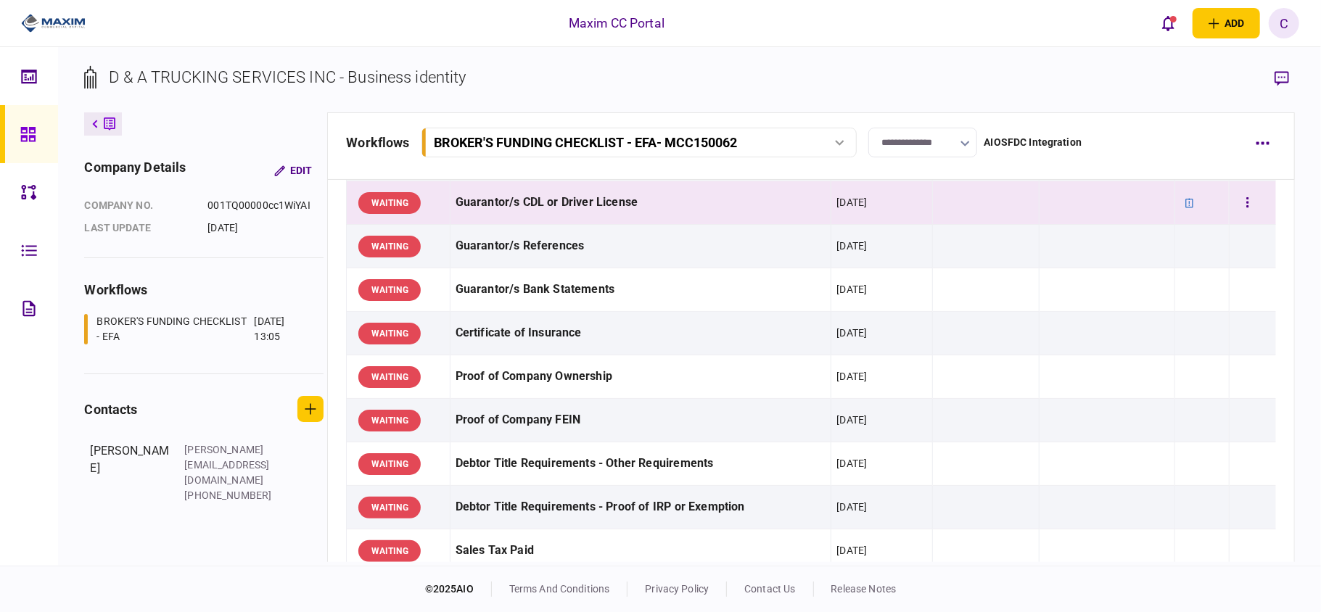
scroll to position [387, 0]
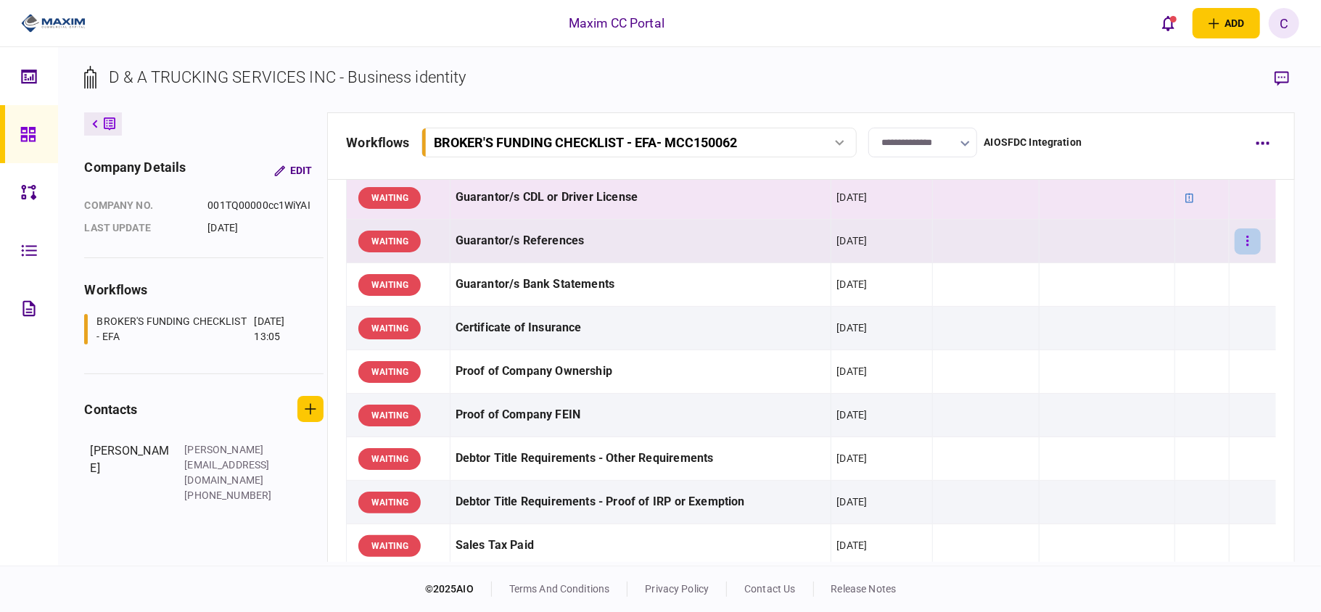
click at [1247, 242] on icon "button" at bounding box center [1248, 241] width 2 height 10
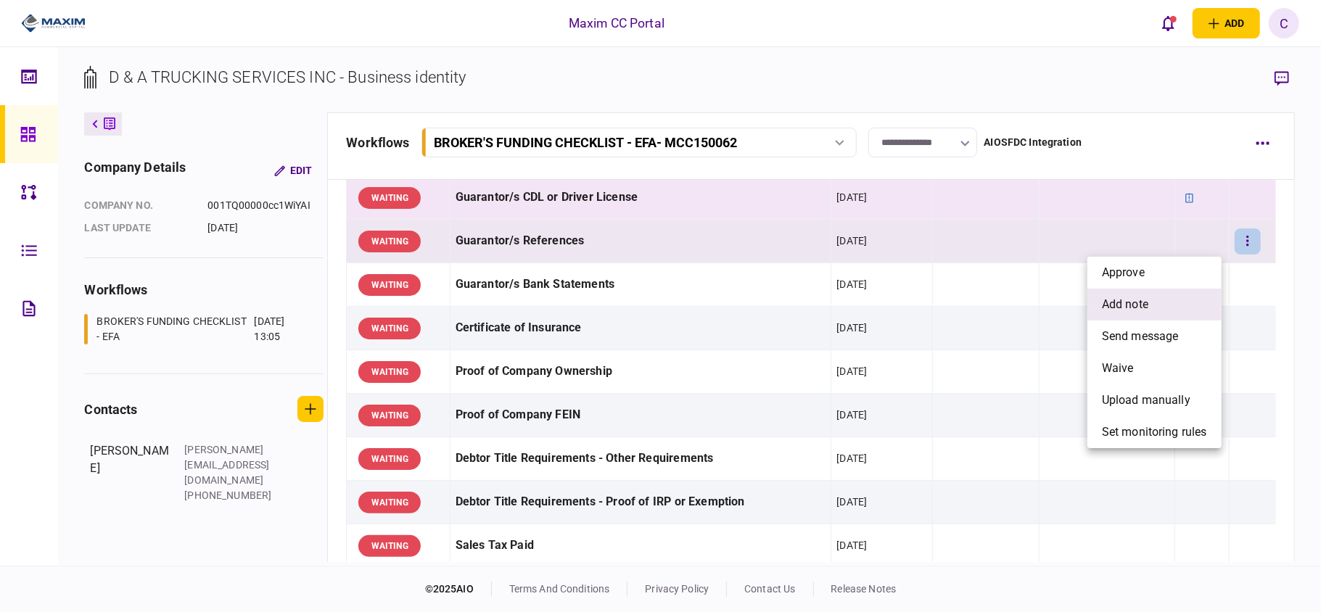
click at [1113, 294] on li "add note" at bounding box center [1155, 305] width 134 height 32
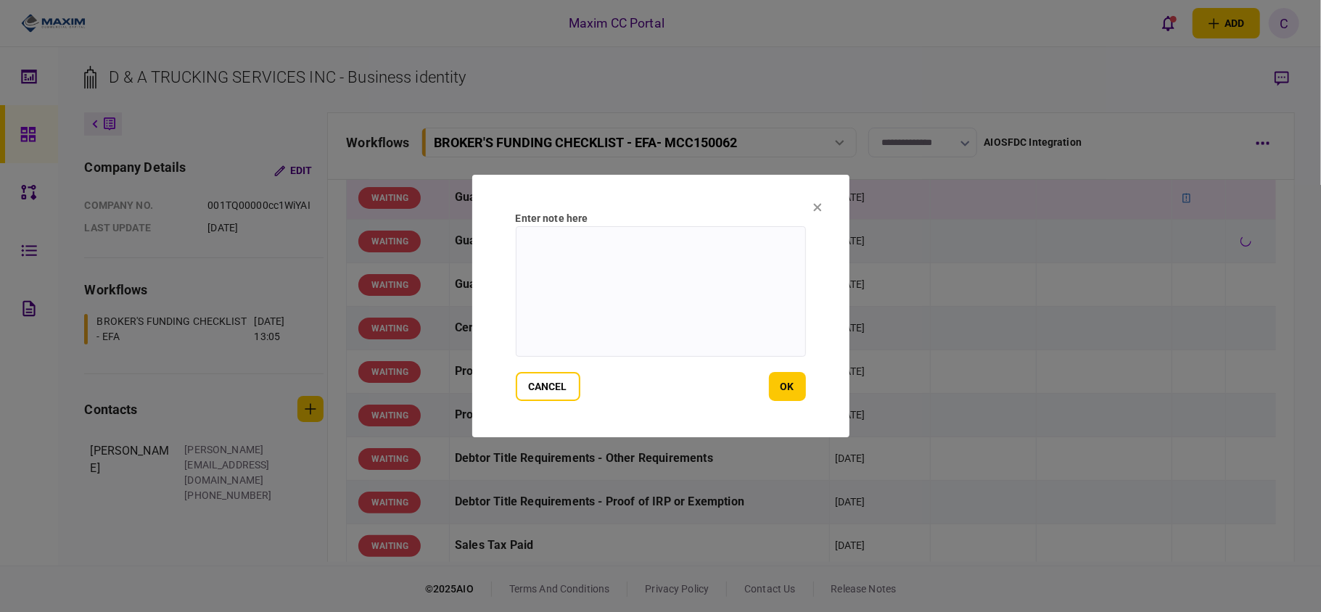
click at [561, 242] on textarea at bounding box center [661, 291] width 290 height 131
paste textarea "**********"
type textarea "**********"
click at [794, 383] on button "ok" at bounding box center [787, 386] width 37 height 29
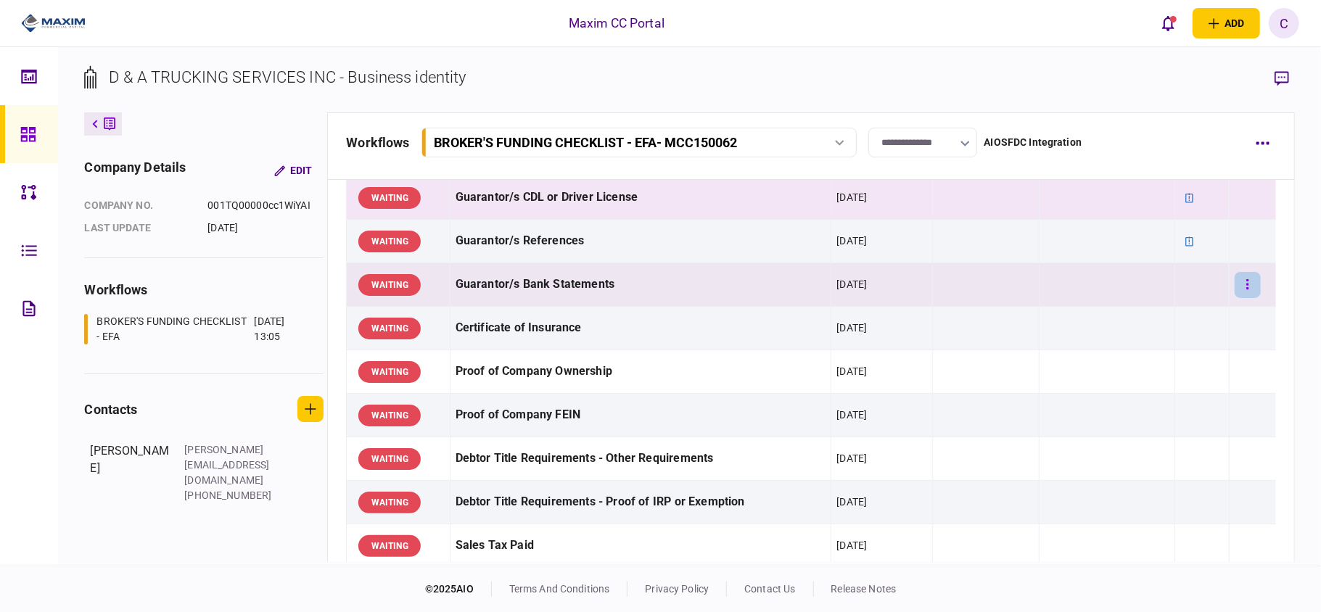
click at [1235, 293] on button "button" at bounding box center [1248, 285] width 26 height 26
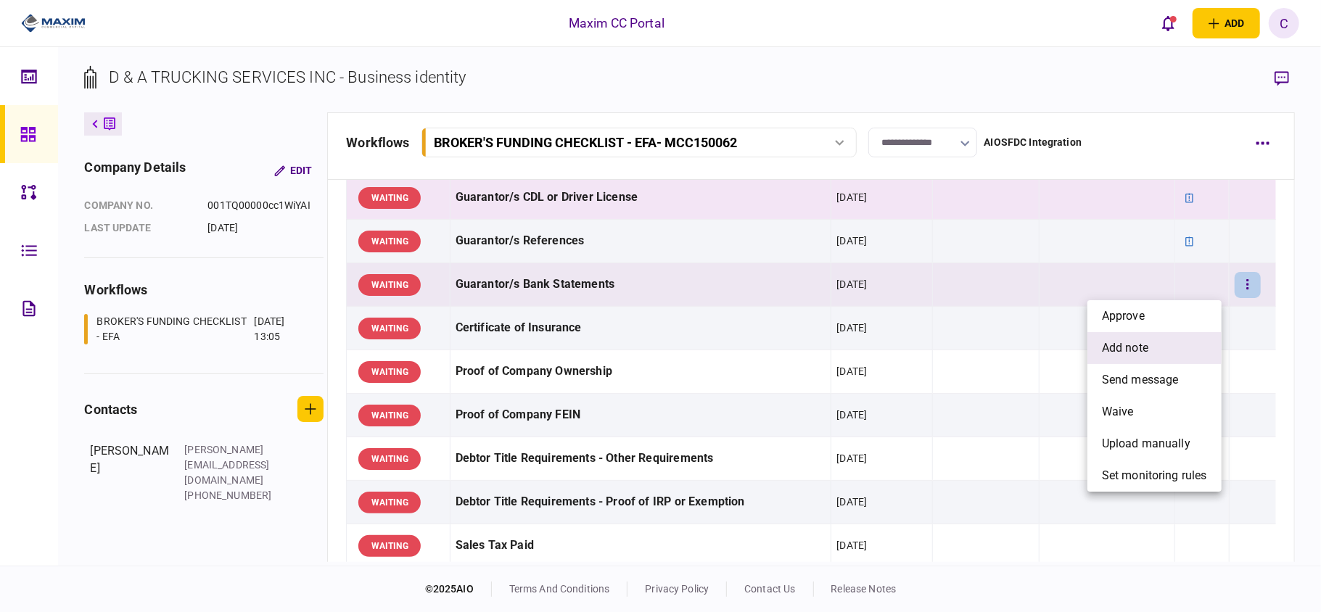
click at [1133, 340] on span "add note" at bounding box center [1125, 348] width 46 height 17
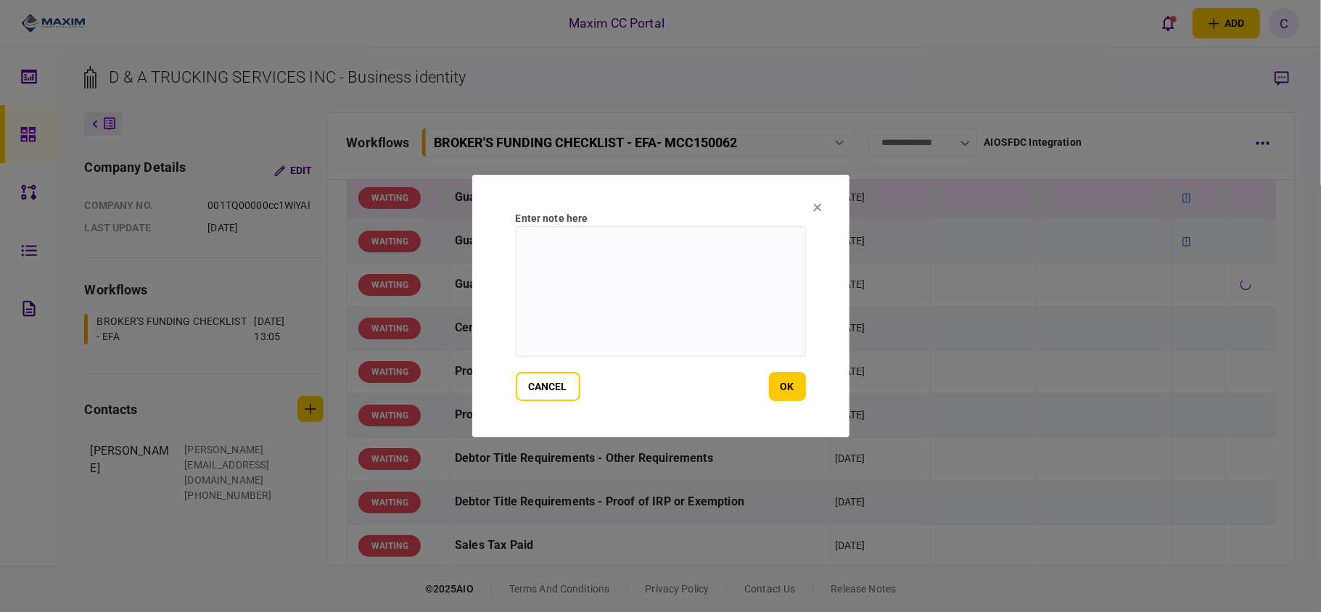
click at [591, 238] on textarea at bounding box center [661, 291] width 290 height 131
paste textarea "**********"
type textarea "**********"
click at [782, 393] on button "ok" at bounding box center [787, 386] width 37 height 29
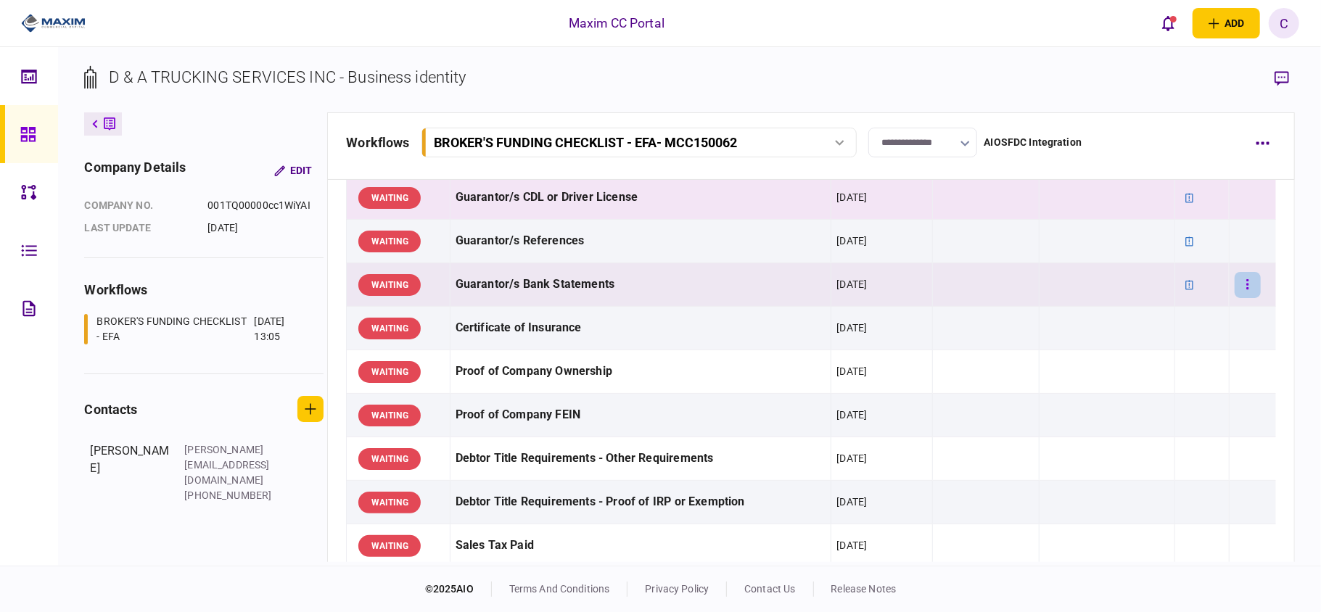
click at [1247, 292] on icon "button" at bounding box center [1248, 285] width 3 height 14
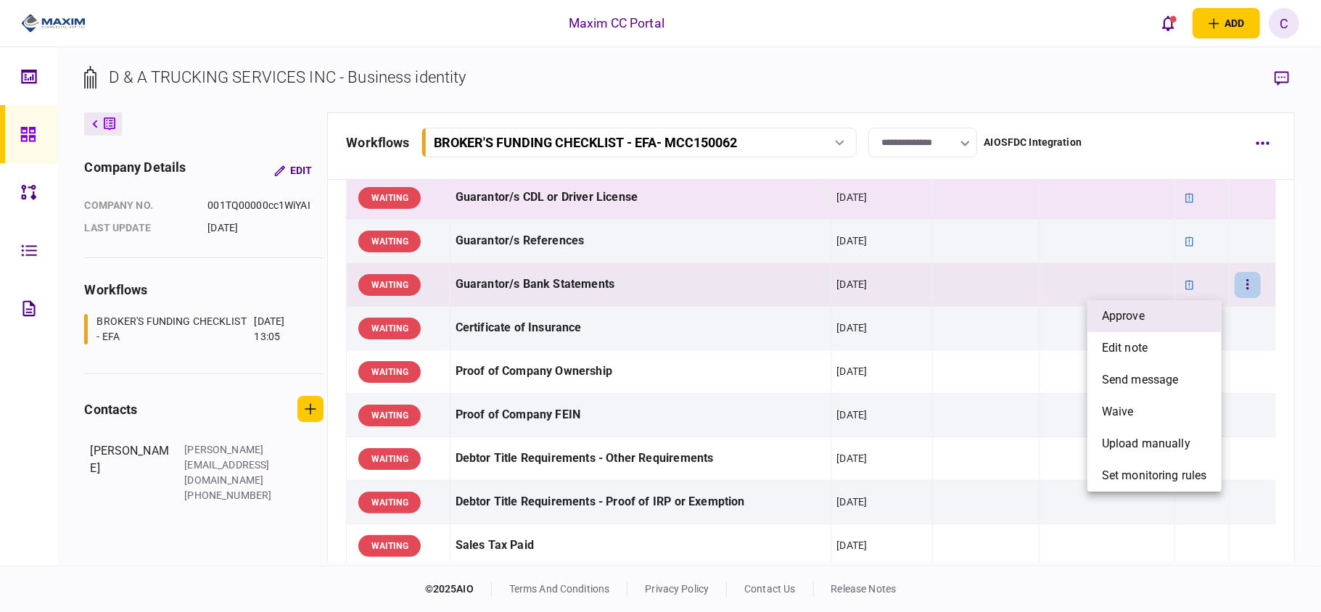
click at [1148, 318] on li "approve" at bounding box center [1155, 316] width 134 height 32
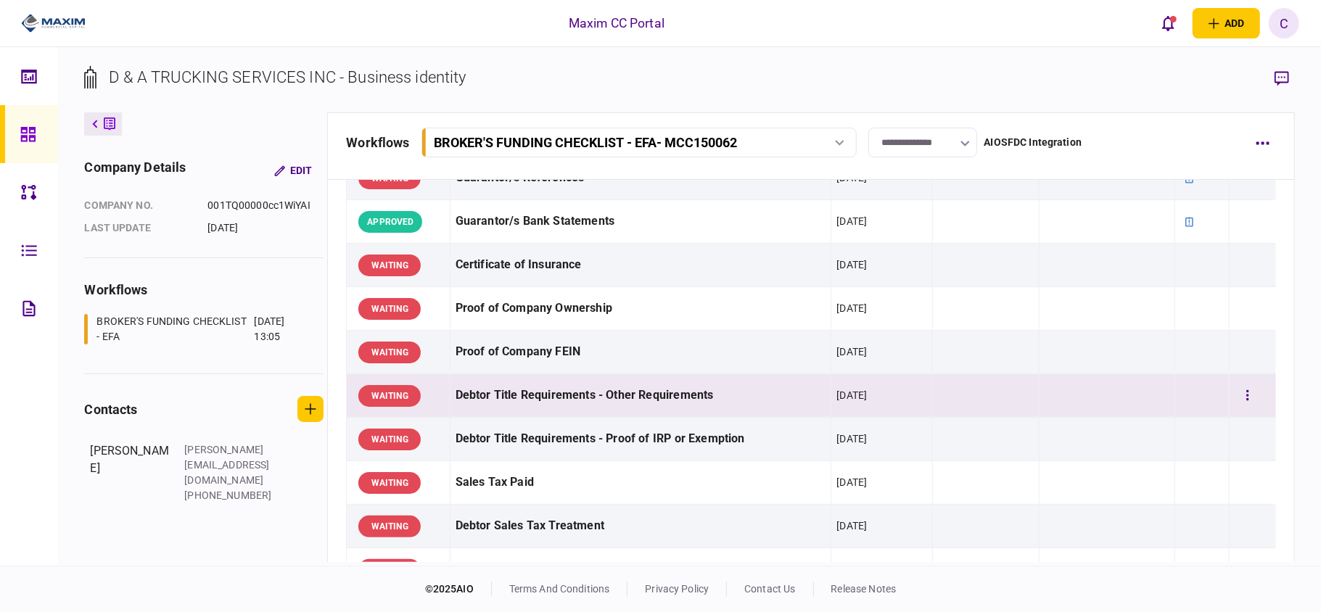
scroll to position [483, 0]
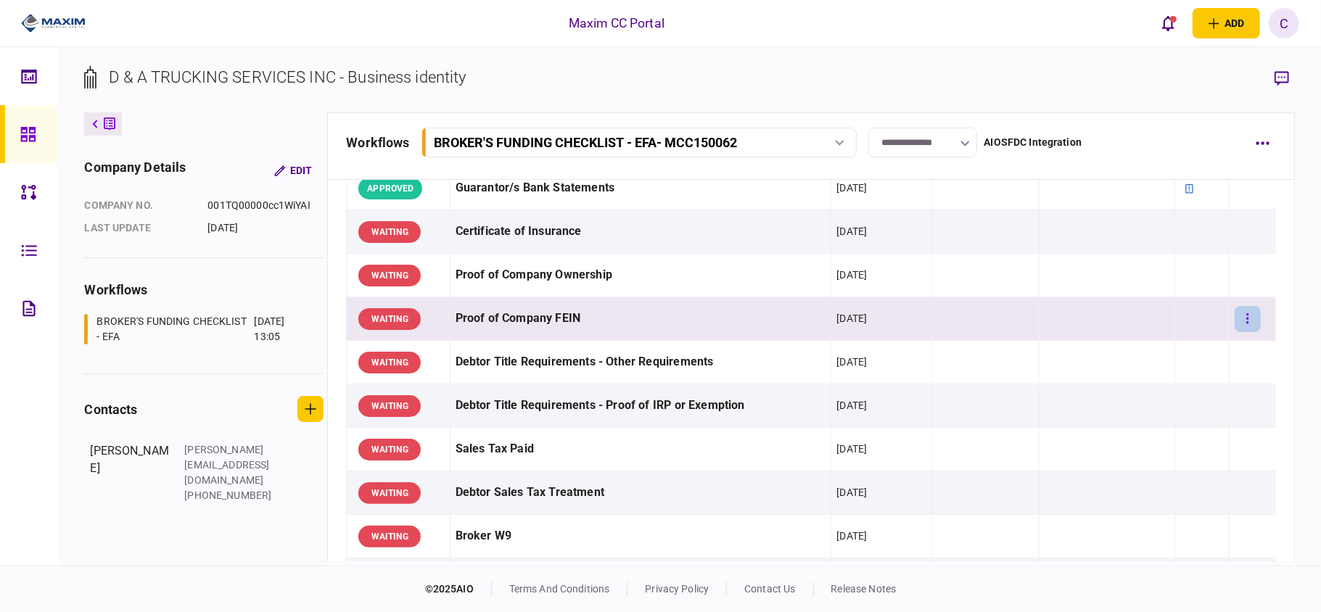
click at [1235, 322] on button "button" at bounding box center [1248, 319] width 26 height 26
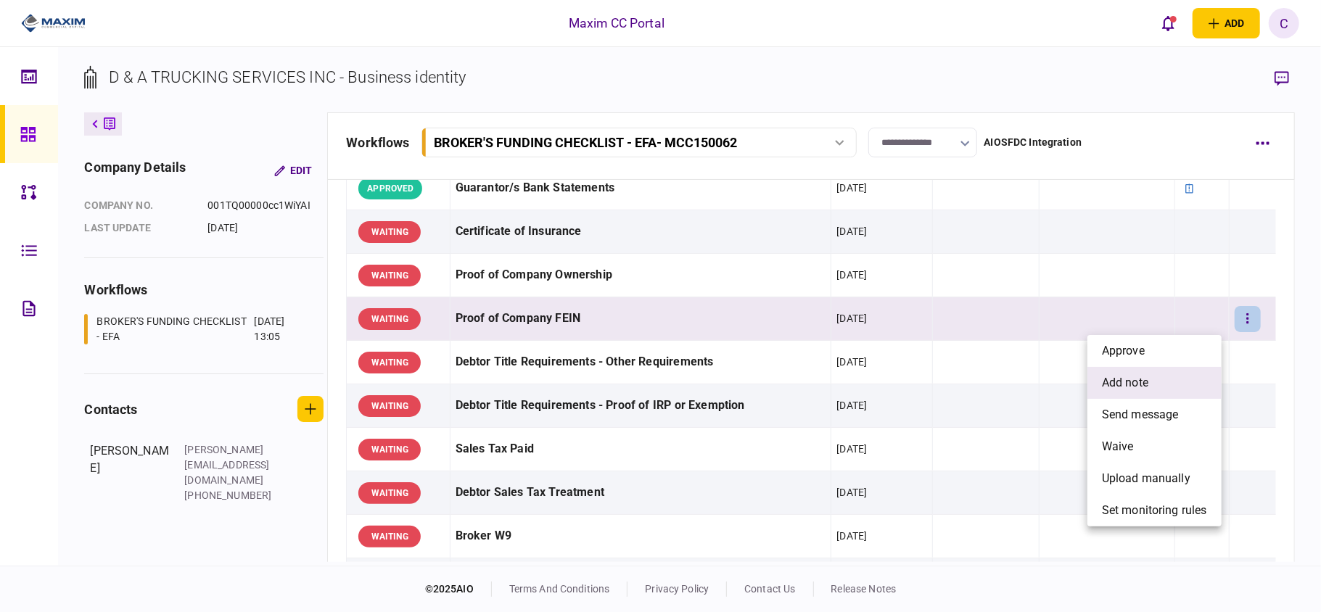
click at [1101, 385] on li "add note" at bounding box center [1155, 383] width 134 height 32
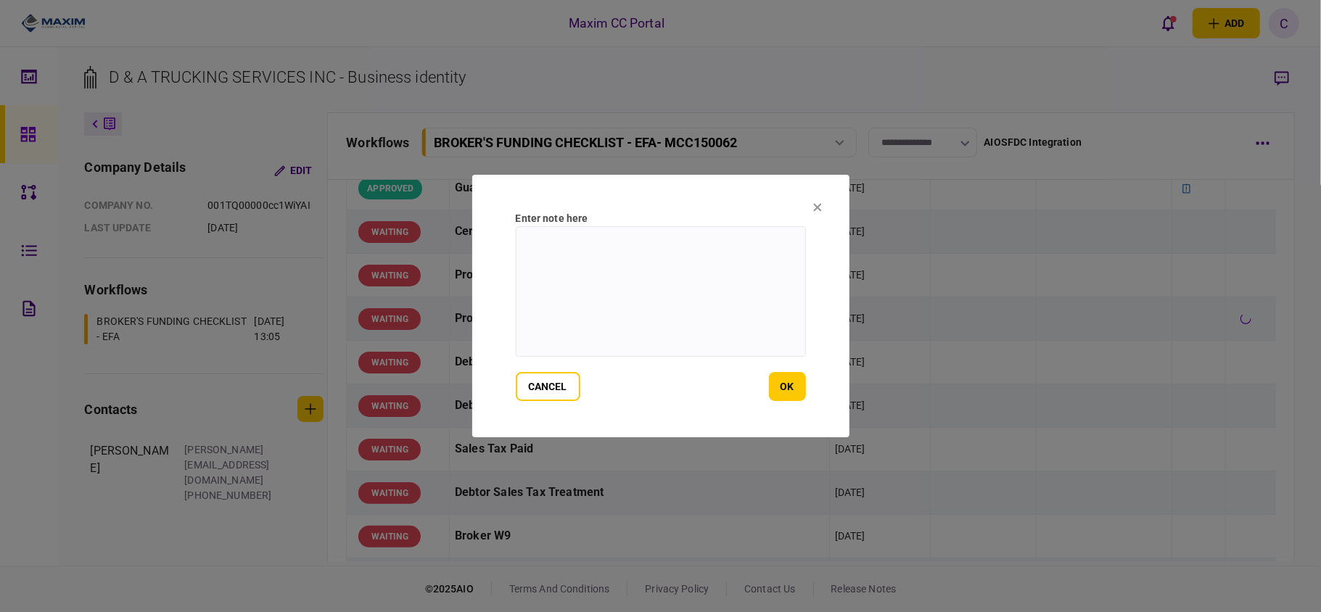
click at [556, 251] on textarea at bounding box center [661, 291] width 290 height 131
paste textarea "**********"
type textarea "**********"
click at [776, 386] on button "ok" at bounding box center [787, 386] width 37 height 29
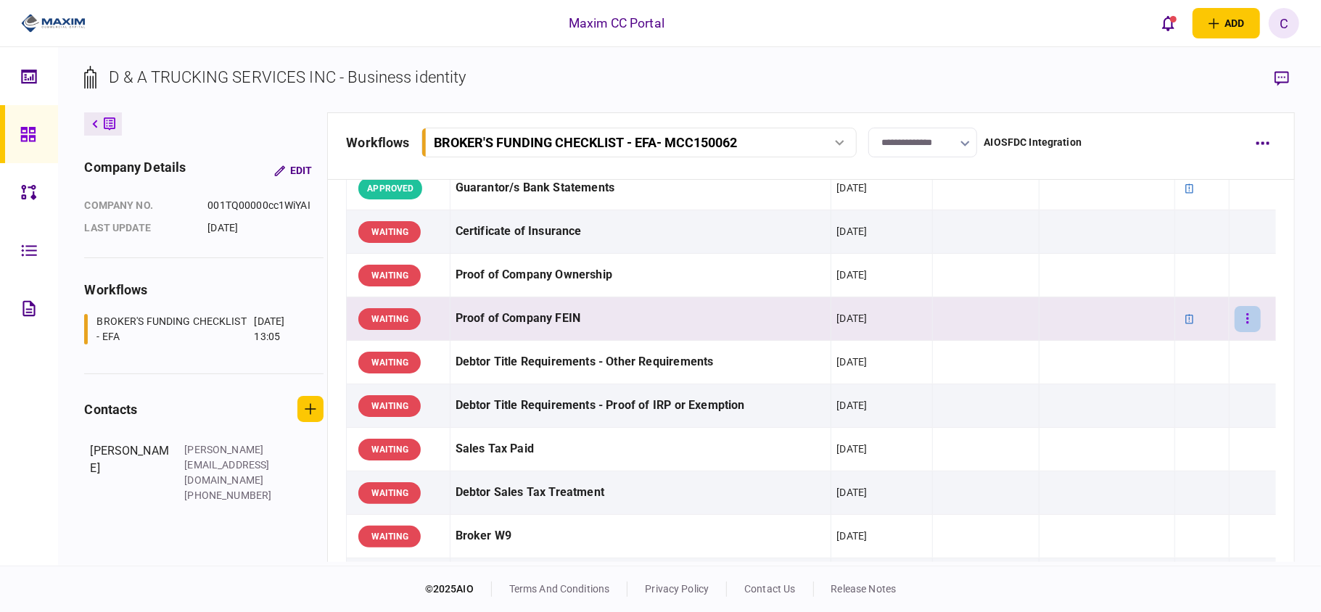
click at [1244, 318] on button "button" at bounding box center [1248, 319] width 26 height 26
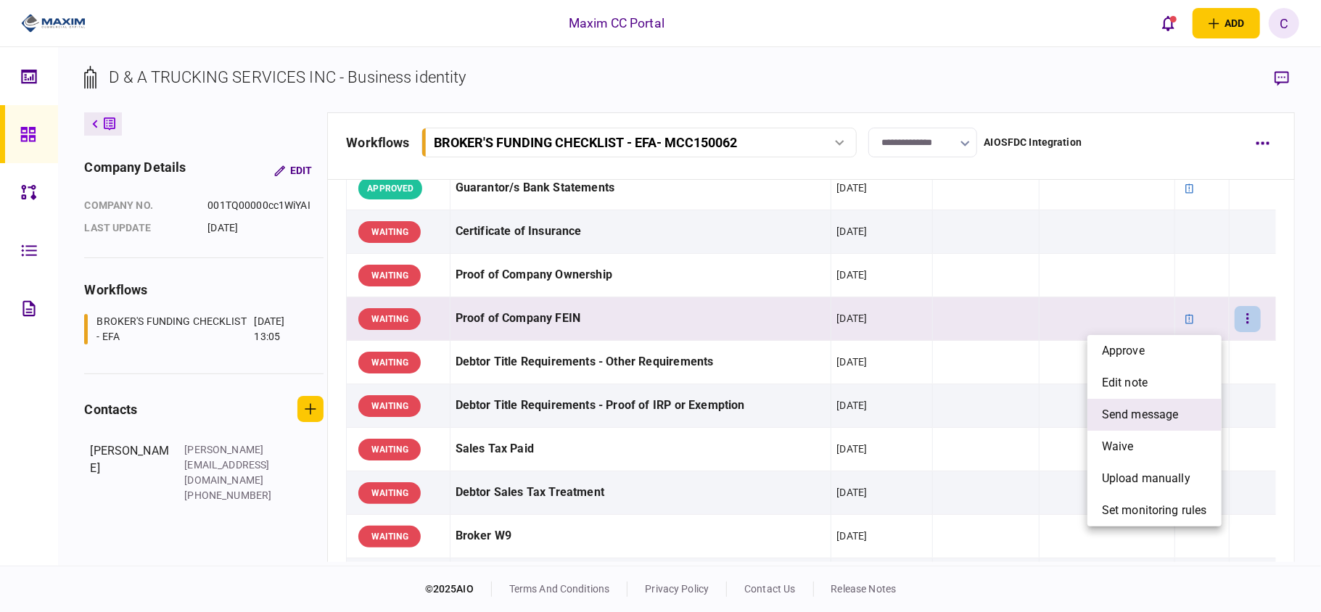
click at [1133, 417] on span "send message" at bounding box center [1140, 414] width 77 height 17
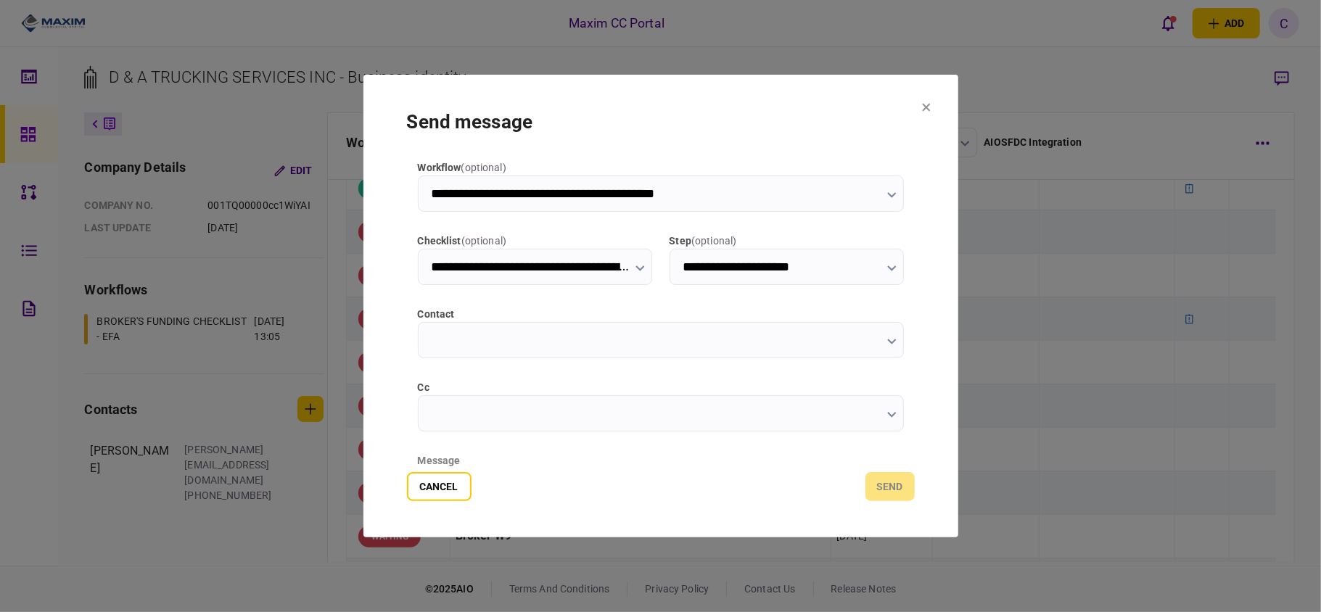
type input "**********"
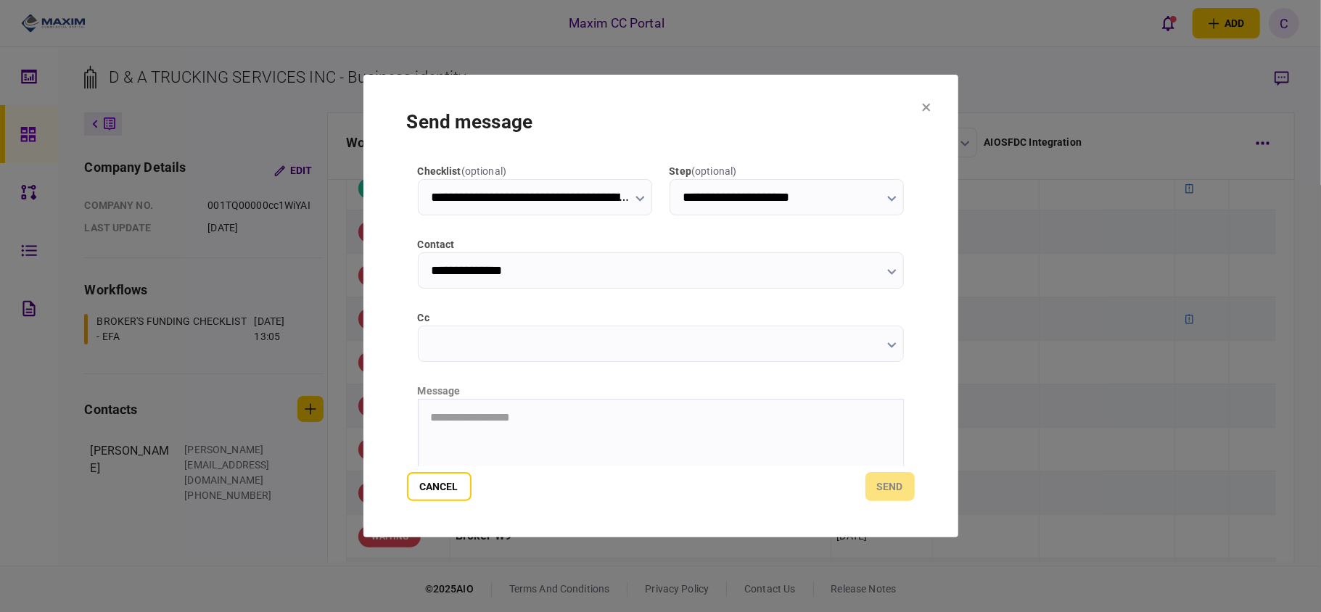
scroll to position [183, 0]
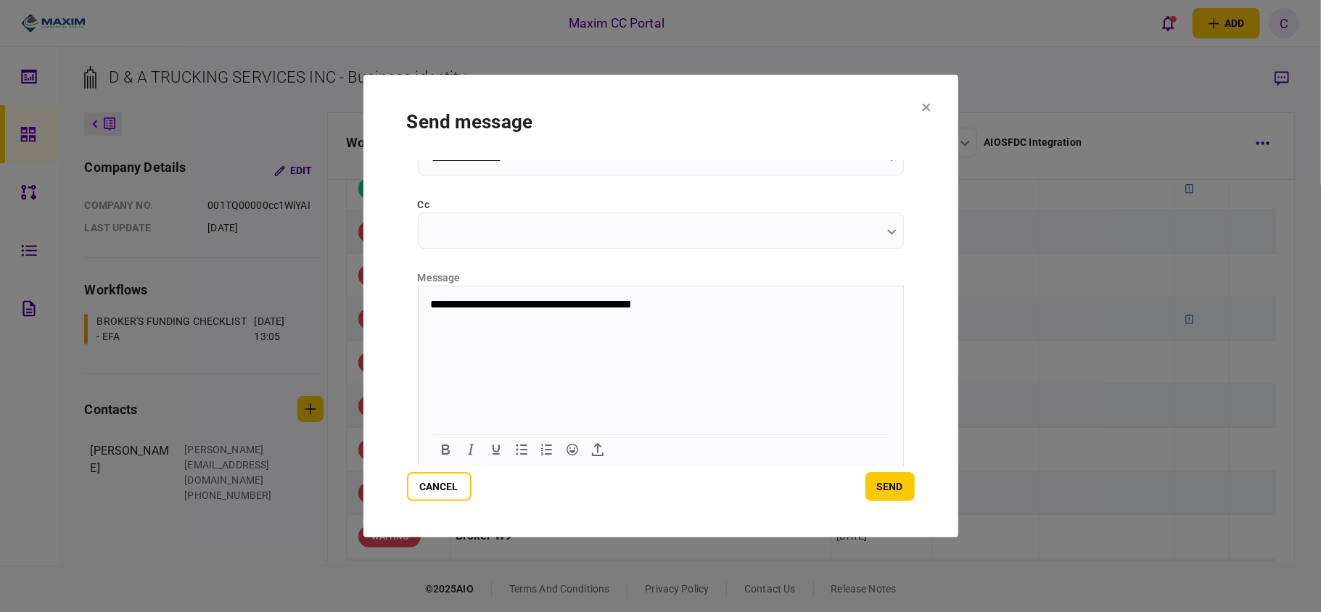
click at [839, 491] on div "Cancel send" at bounding box center [661, 486] width 508 height 29
drag, startPoint x: 879, startPoint y: 480, endPoint x: 791, endPoint y: 491, distance: 89.2
click at [880, 480] on button "send" at bounding box center [890, 486] width 49 height 29
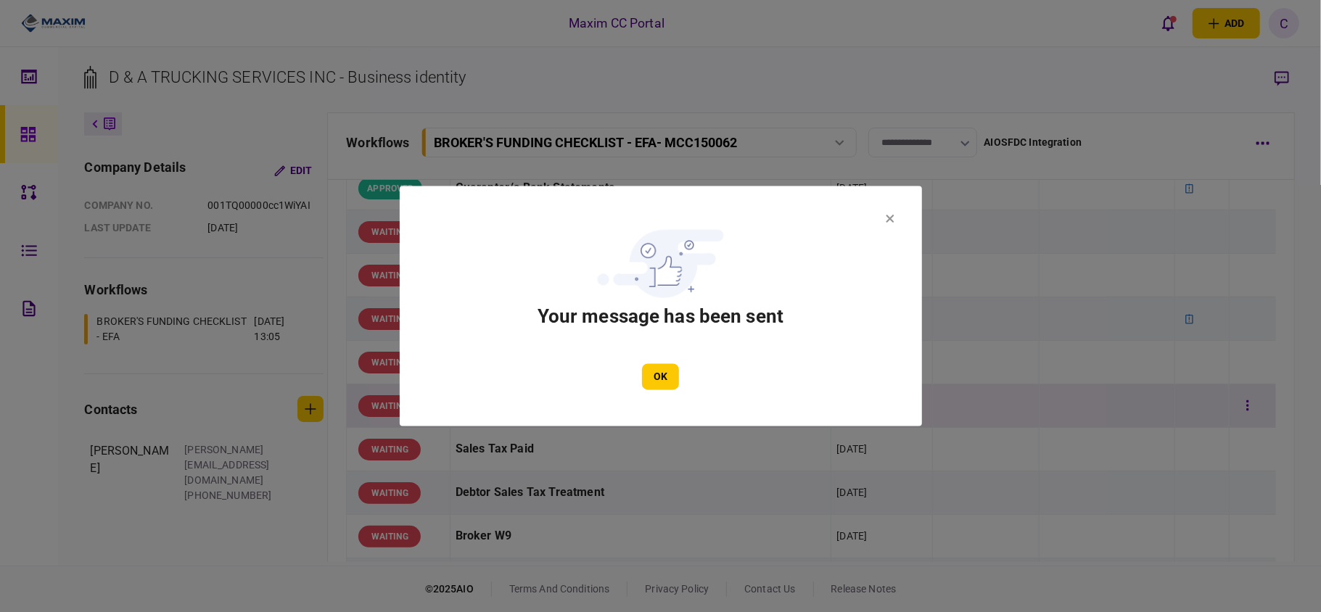
drag, startPoint x: 645, startPoint y: 372, endPoint x: 637, endPoint y: 390, distance: 20.5
click at [647, 372] on button "OK" at bounding box center [660, 377] width 37 height 26
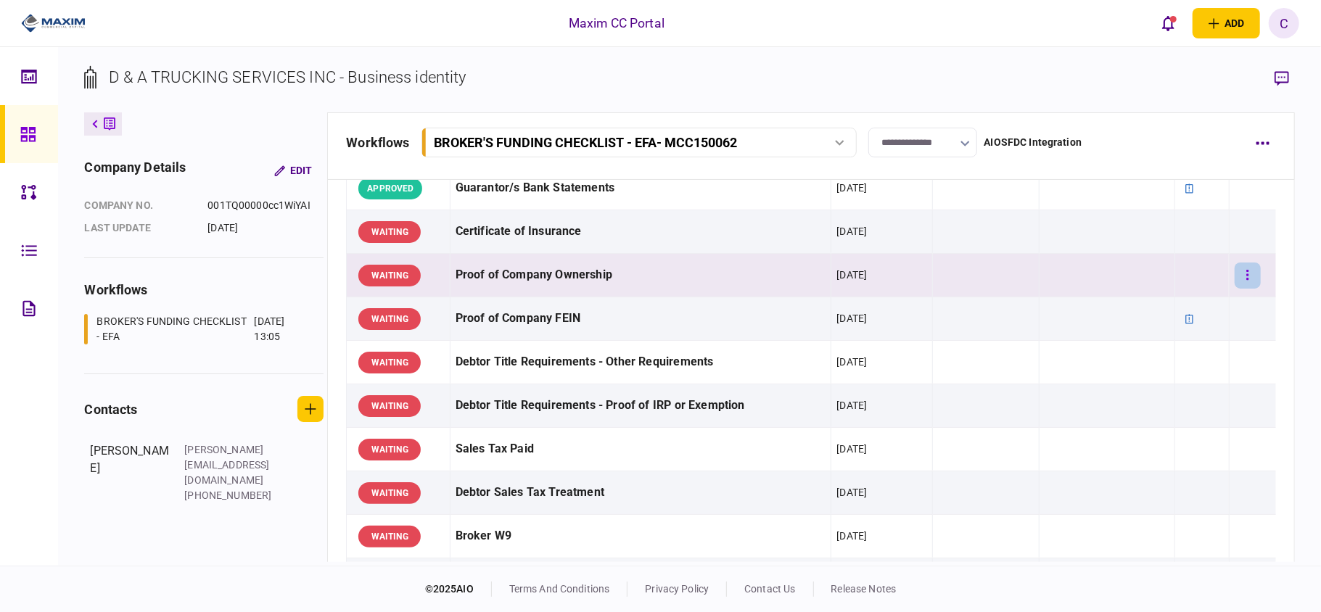
click at [1247, 277] on icon "button" at bounding box center [1248, 275] width 3 height 14
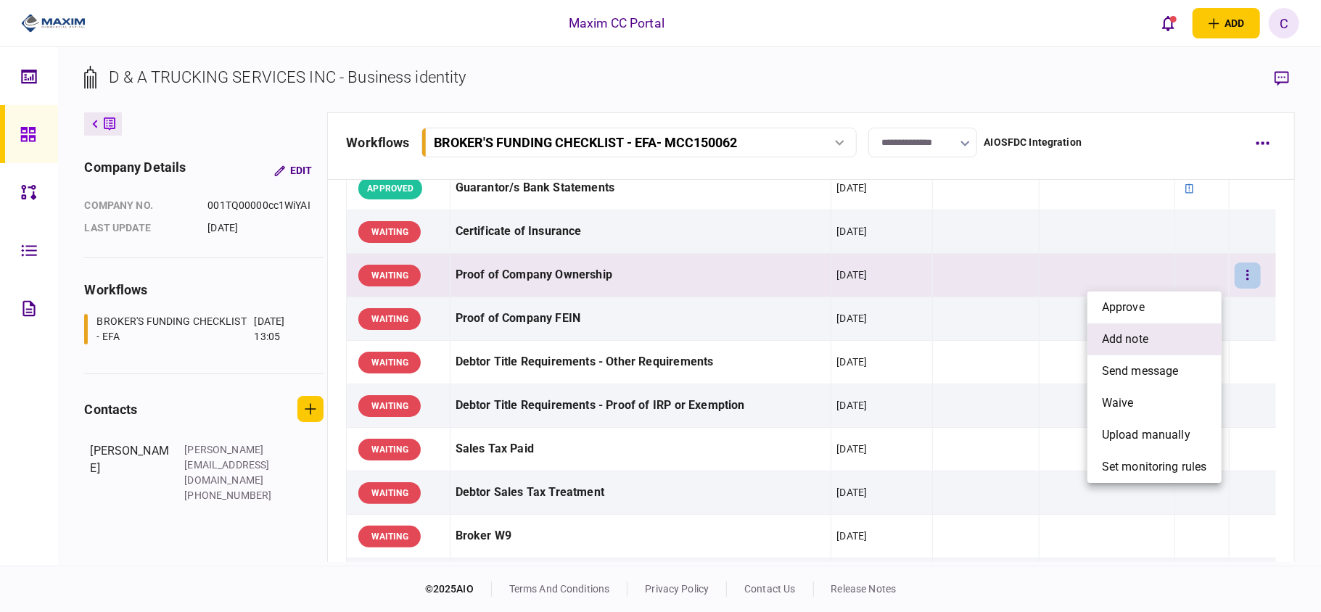
click at [1139, 331] on span "add note" at bounding box center [1125, 339] width 46 height 17
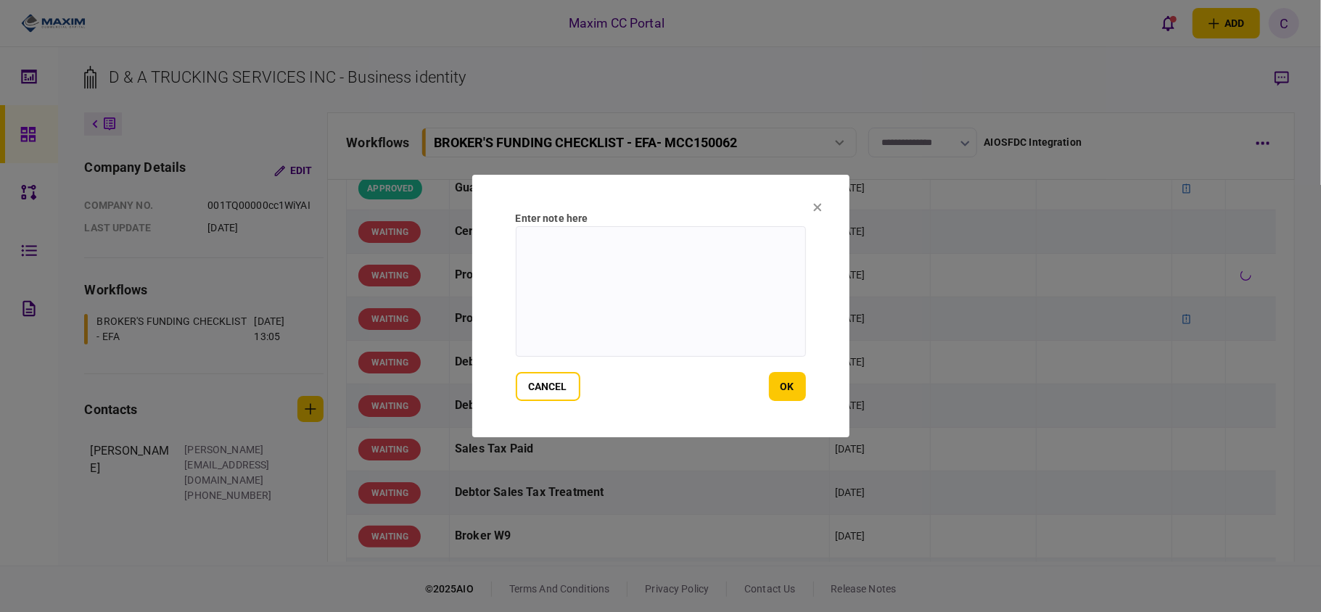
click at [652, 262] on textarea at bounding box center [661, 291] width 290 height 131
paste textarea "**********"
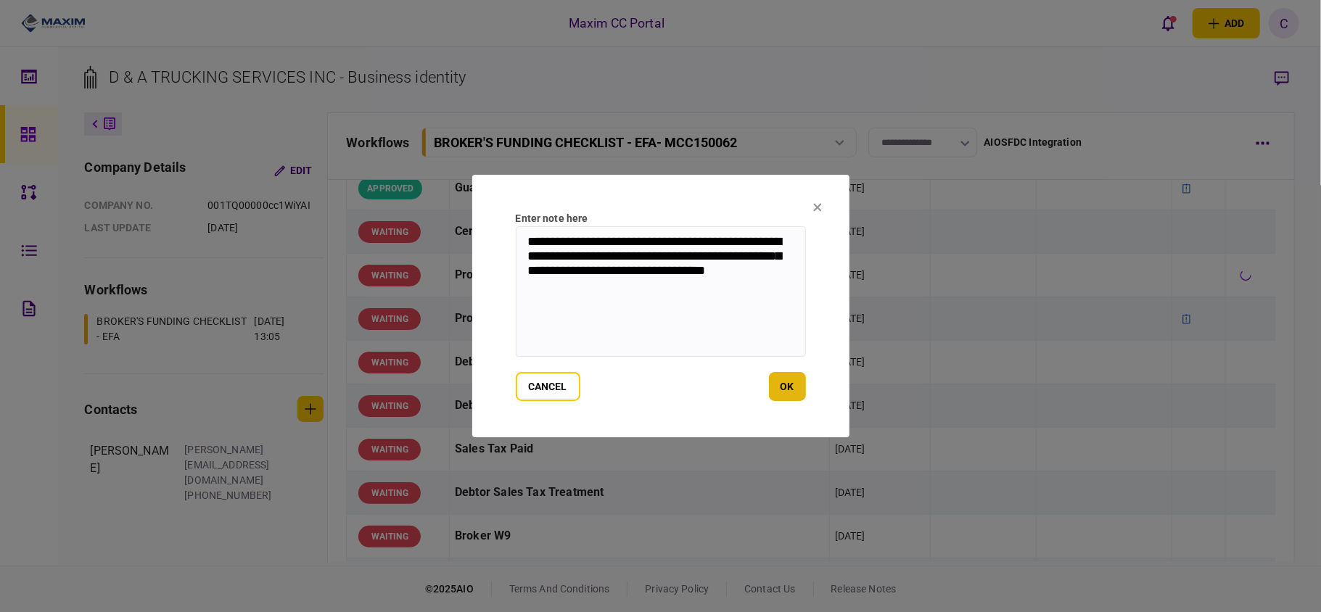
type textarea "**********"
click at [778, 380] on button "ok" at bounding box center [787, 386] width 37 height 29
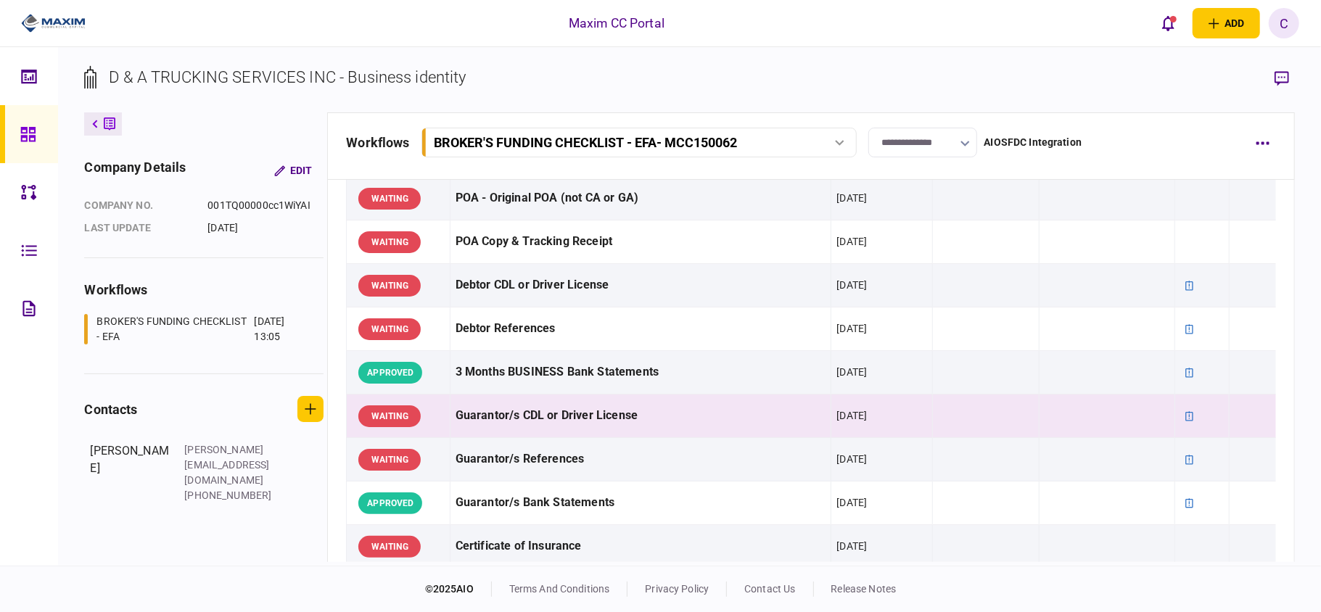
scroll to position [483, 0]
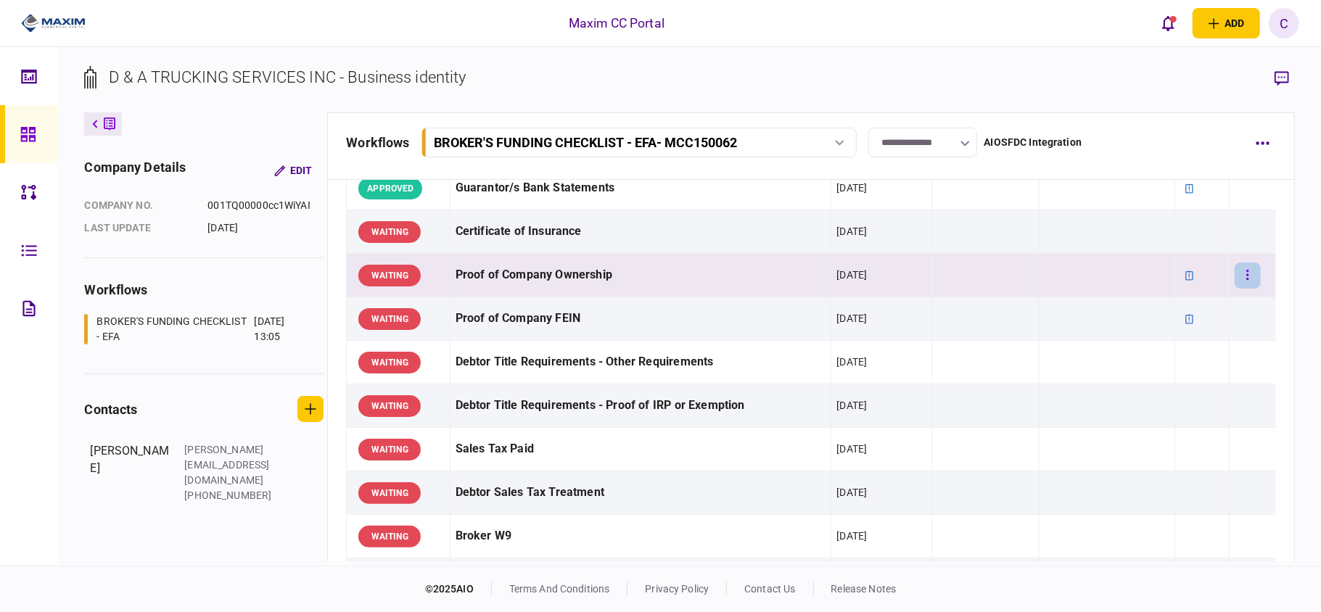
click at [1247, 280] on icon "button" at bounding box center [1248, 275] width 3 height 14
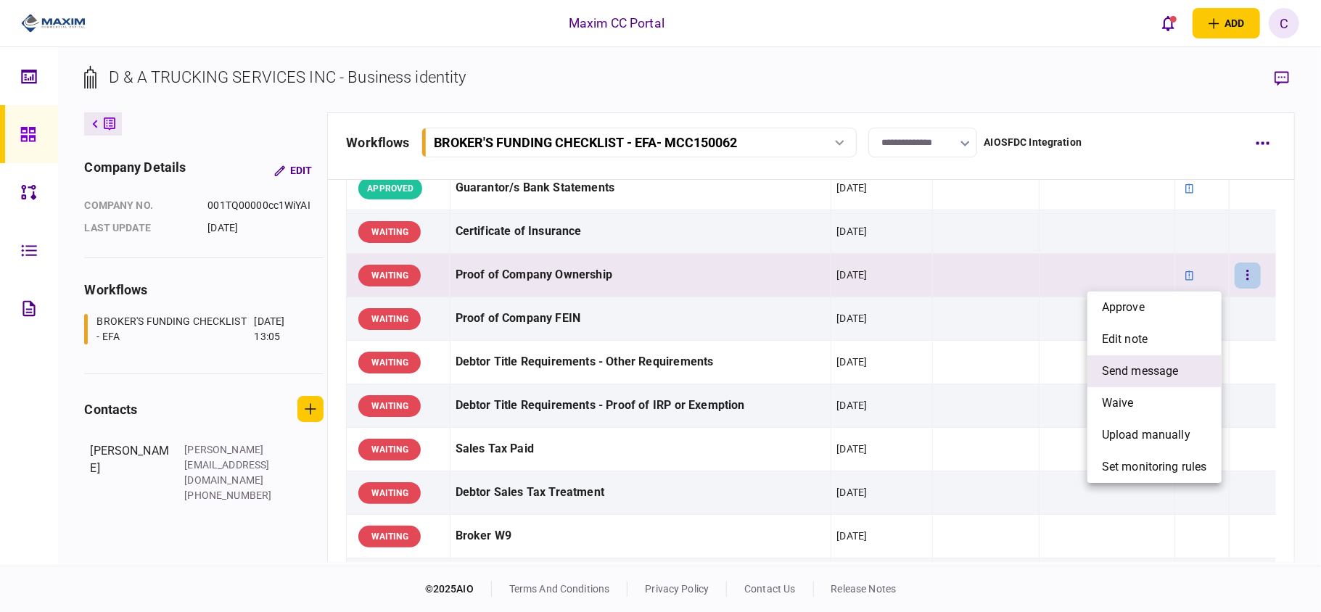
click at [1154, 376] on span "send message" at bounding box center [1140, 371] width 77 height 17
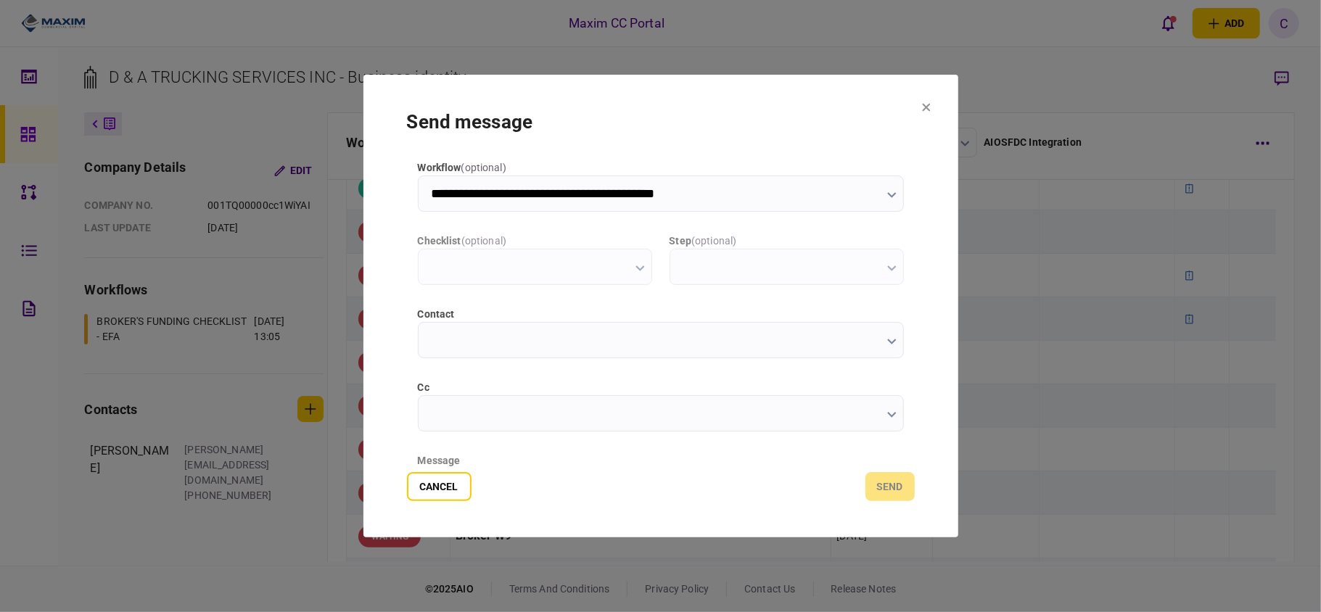
type input "**********"
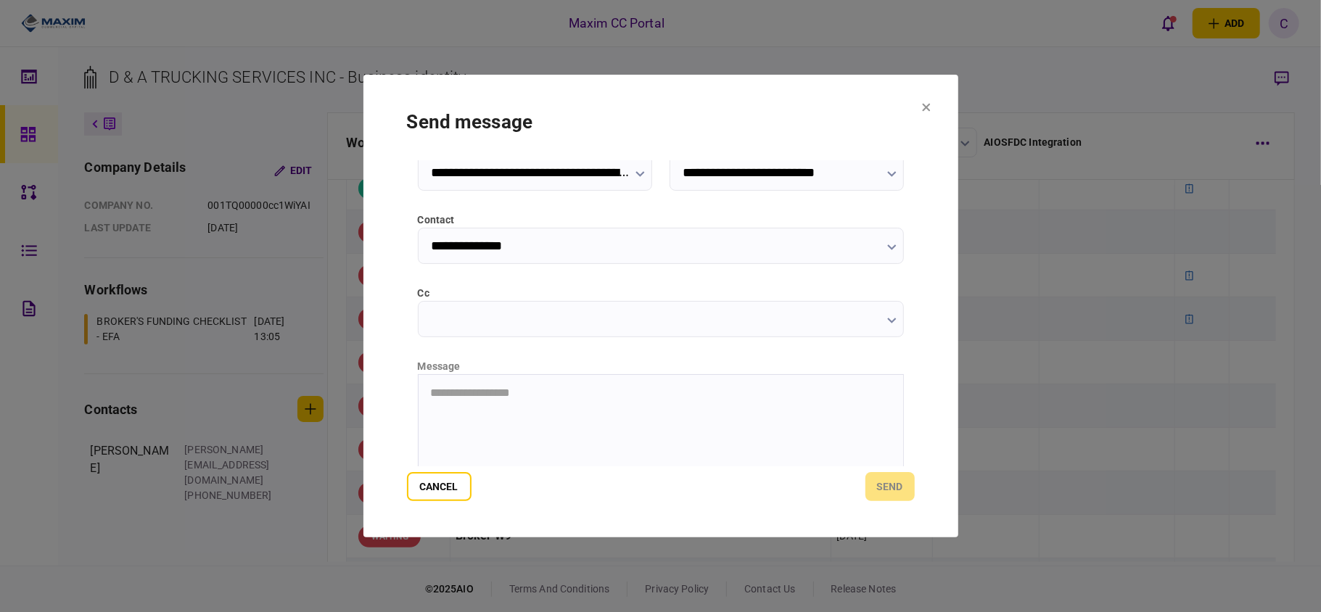
scroll to position [183, 0]
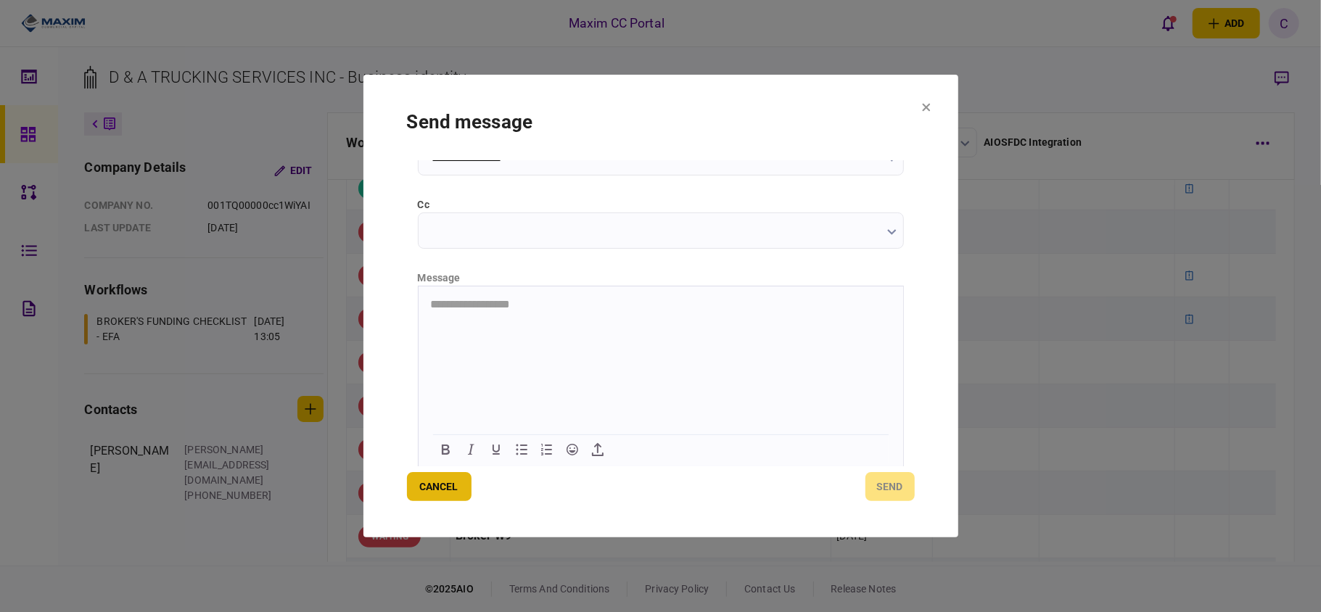
click at [428, 497] on button "Cancel" at bounding box center [439, 486] width 65 height 29
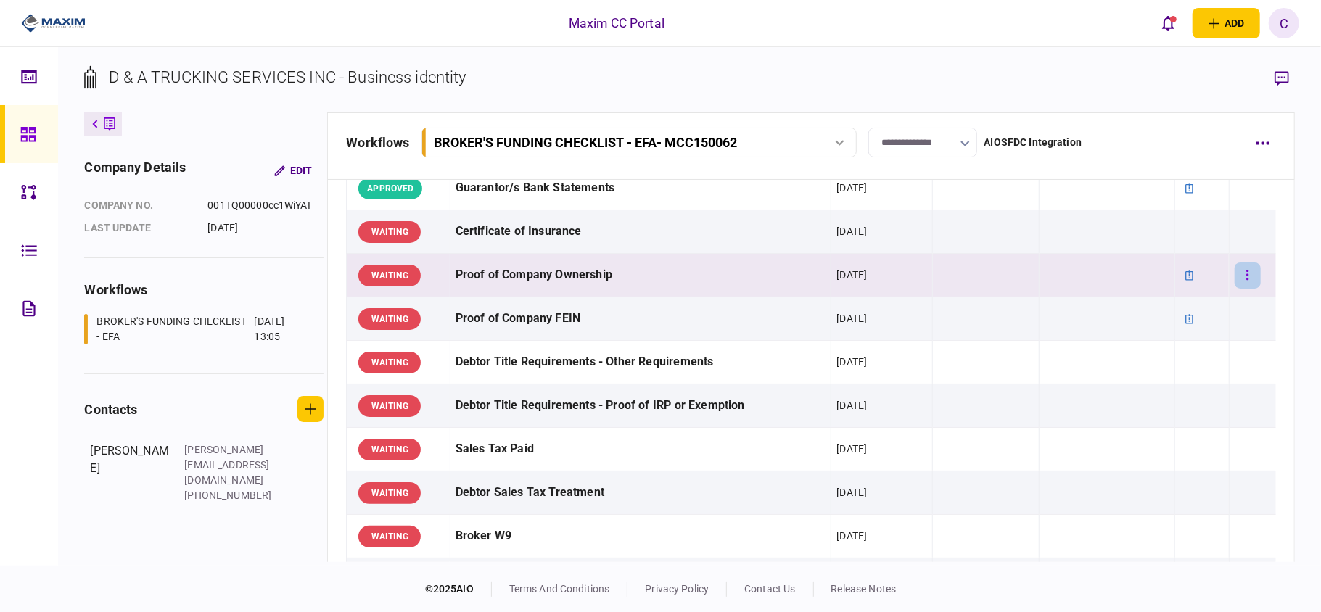
click at [1247, 276] on icon "button" at bounding box center [1248, 275] width 3 height 14
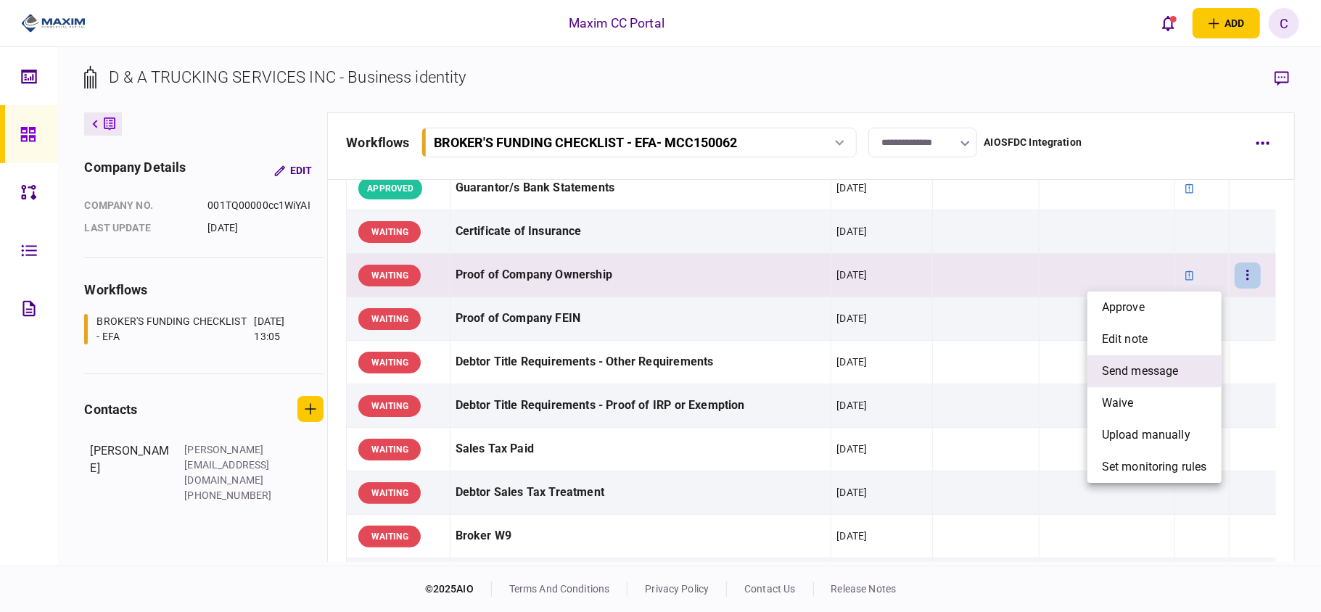
click at [1119, 363] on span "send message" at bounding box center [1140, 371] width 77 height 17
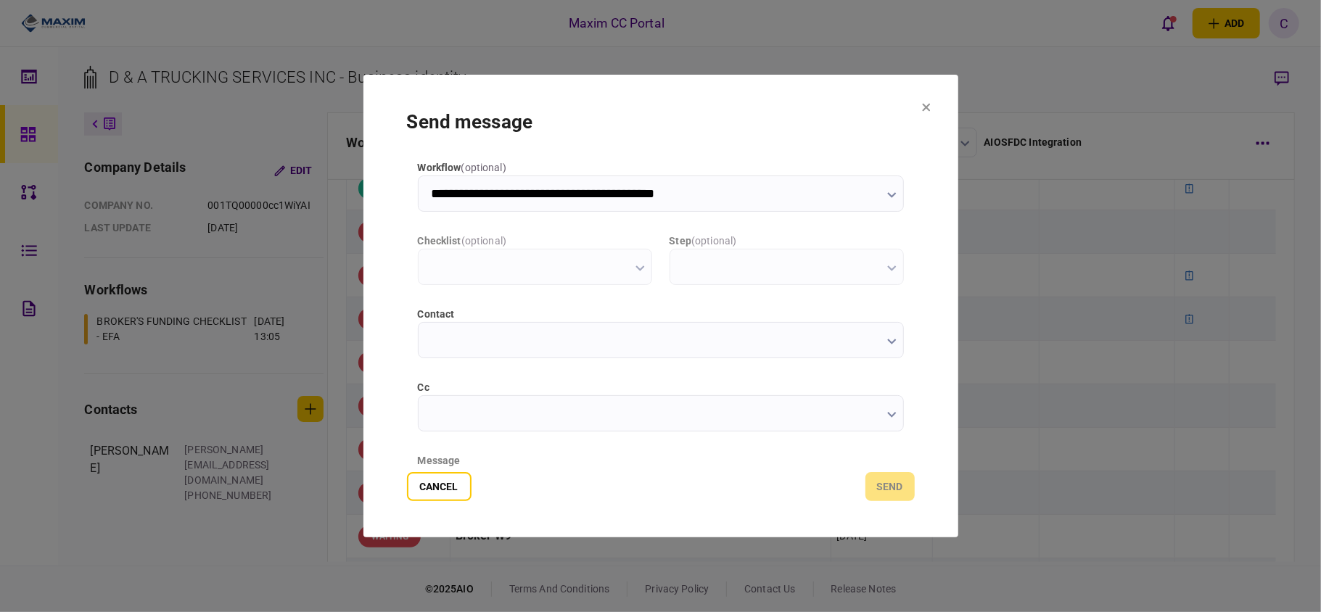
type input "**********"
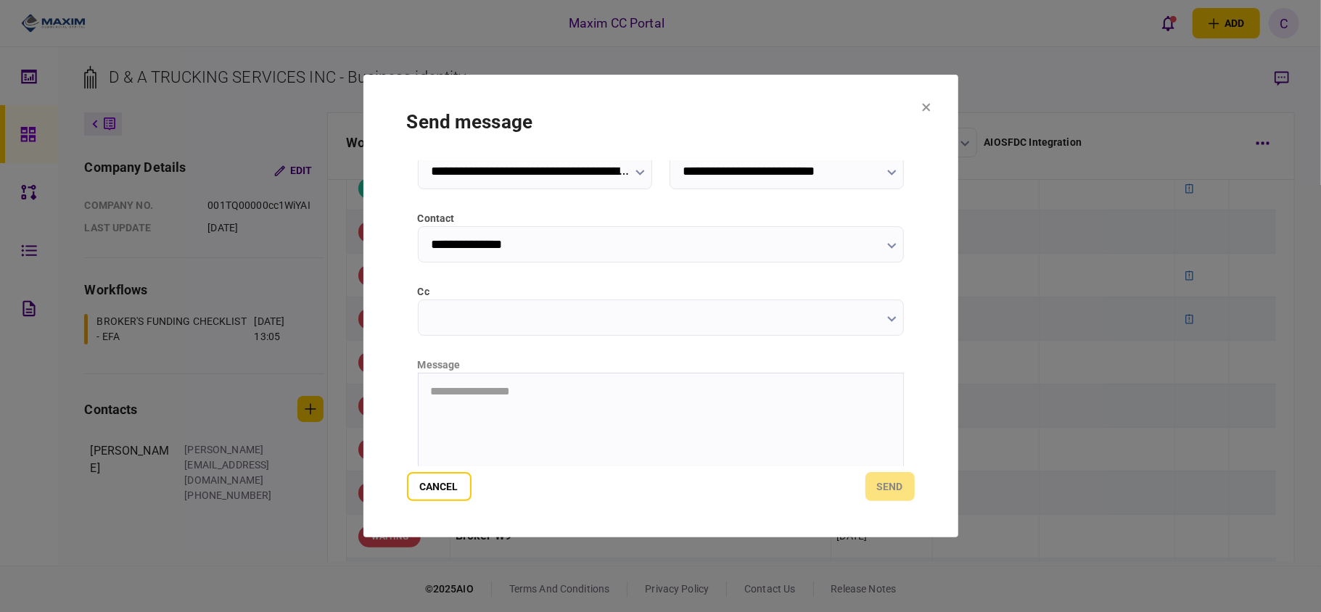
scroll to position [97, 0]
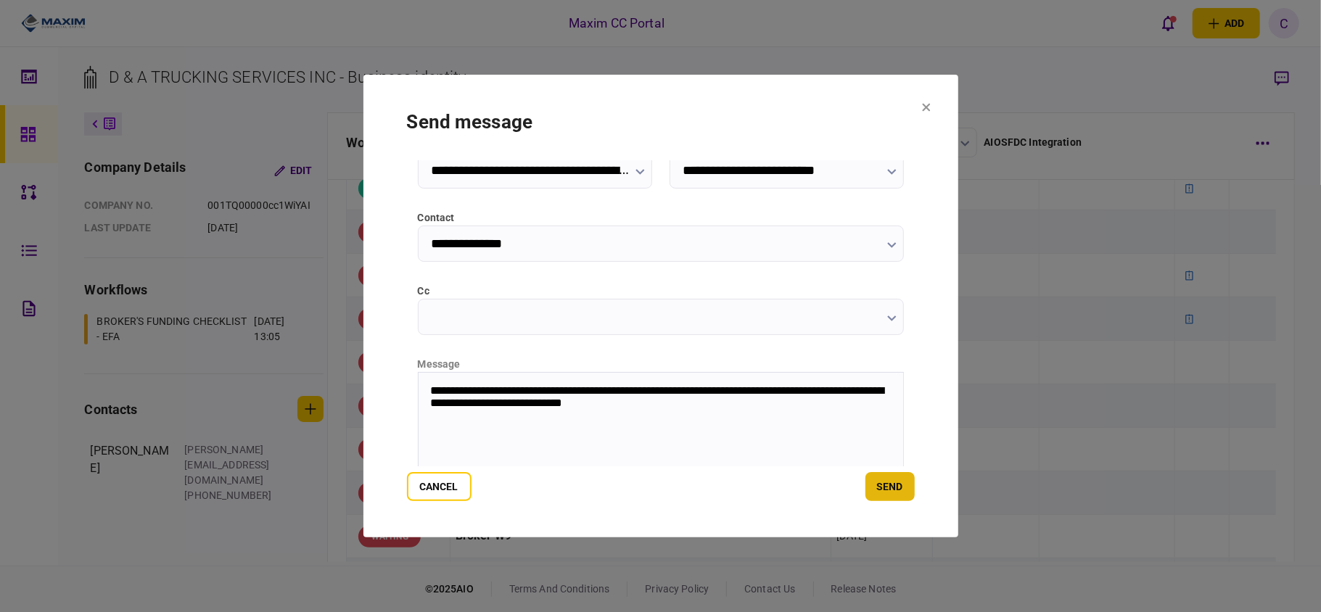
click at [895, 477] on button "send" at bounding box center [890, 486] width 49 height 29
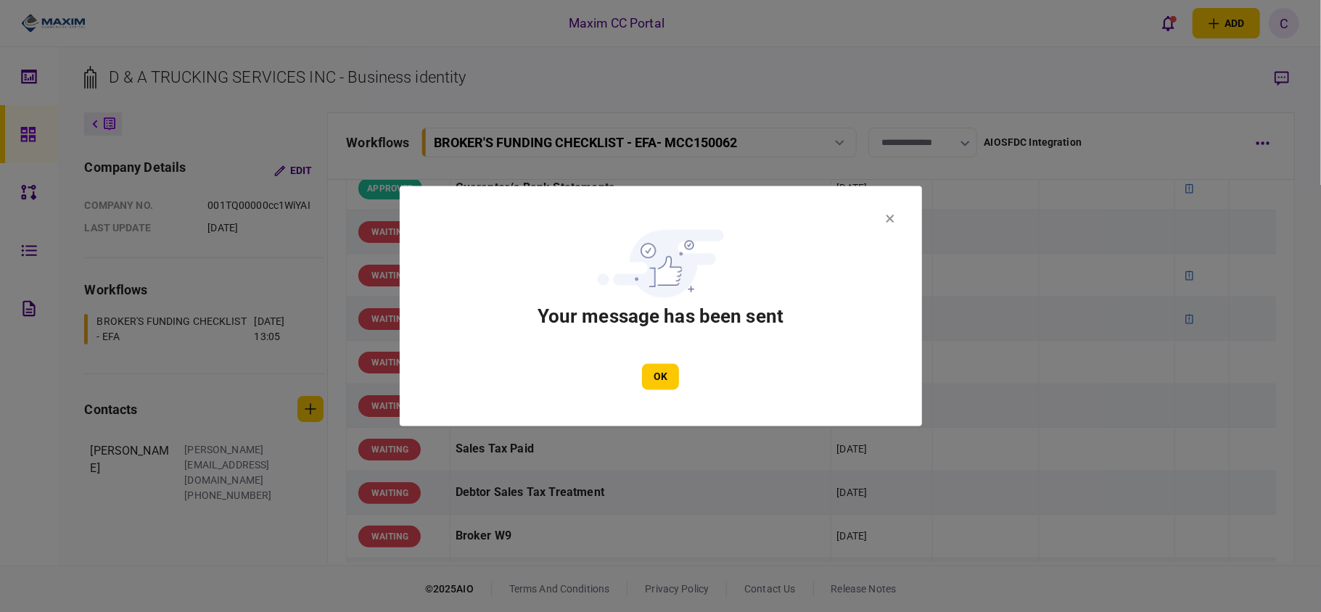
click at [640, 364] on div "OK" at bounding box center [660, 377] width 435 height 26
click at [654, 369] on button "OK" at bounding box center [660, 377] width 37 height 26
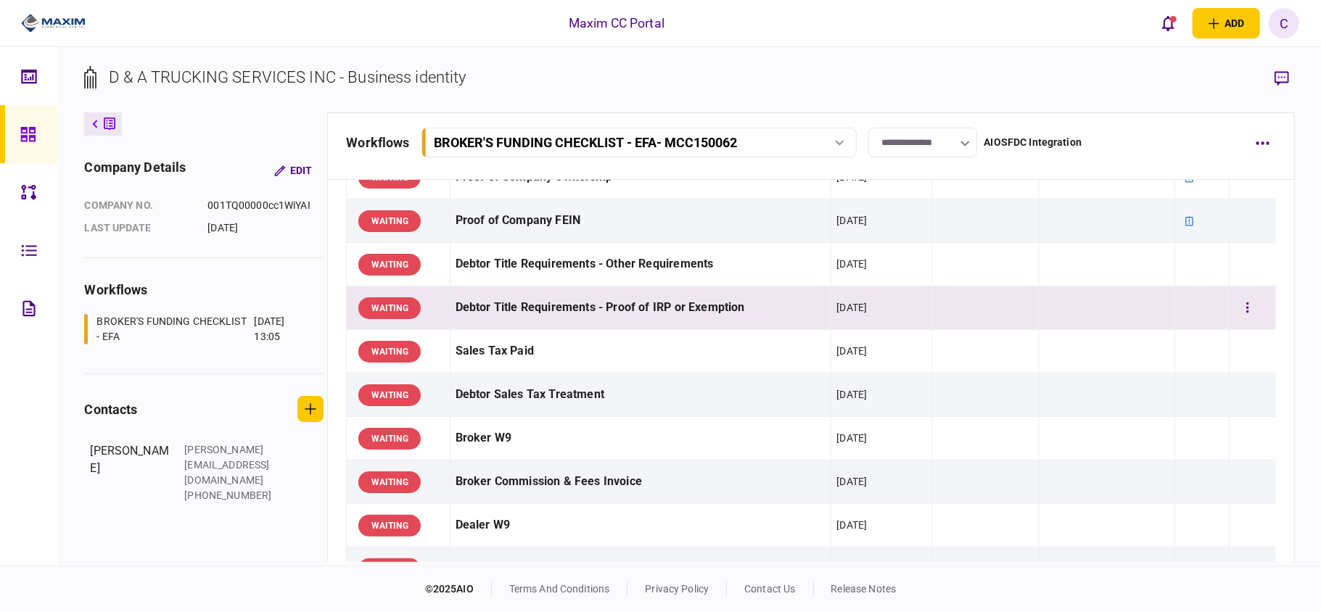
scroll to position [581, 0]
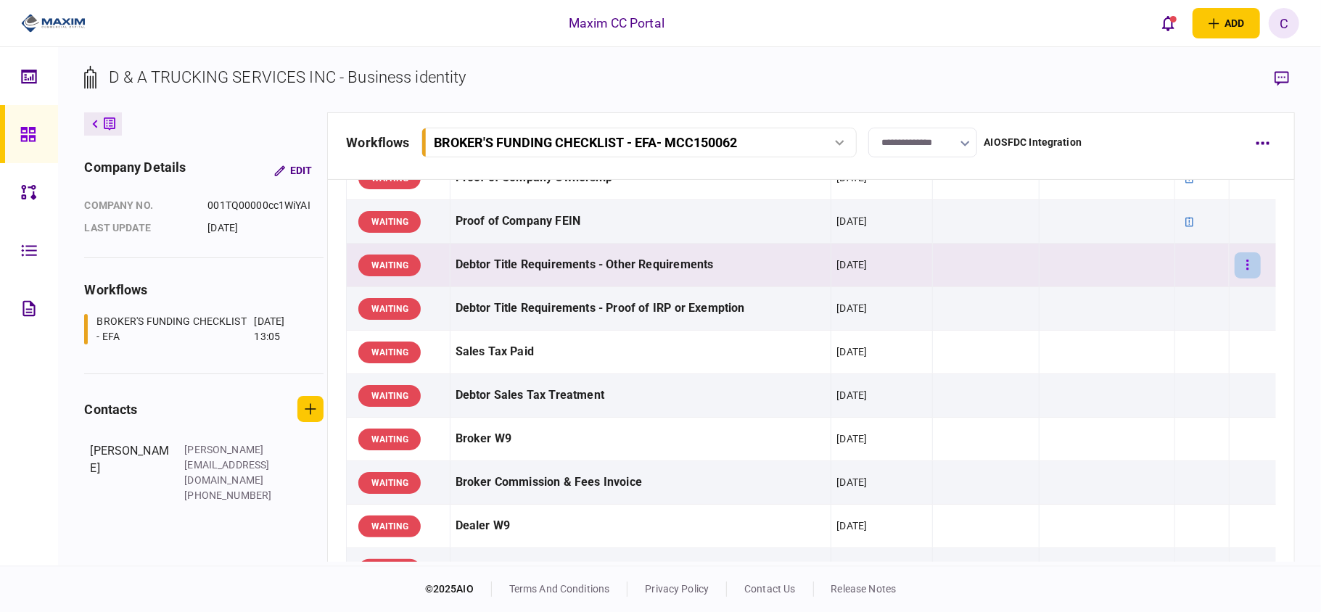
click at [1247, 268] on icon "button" at bounding box center [1248, 265] width 3 height 14
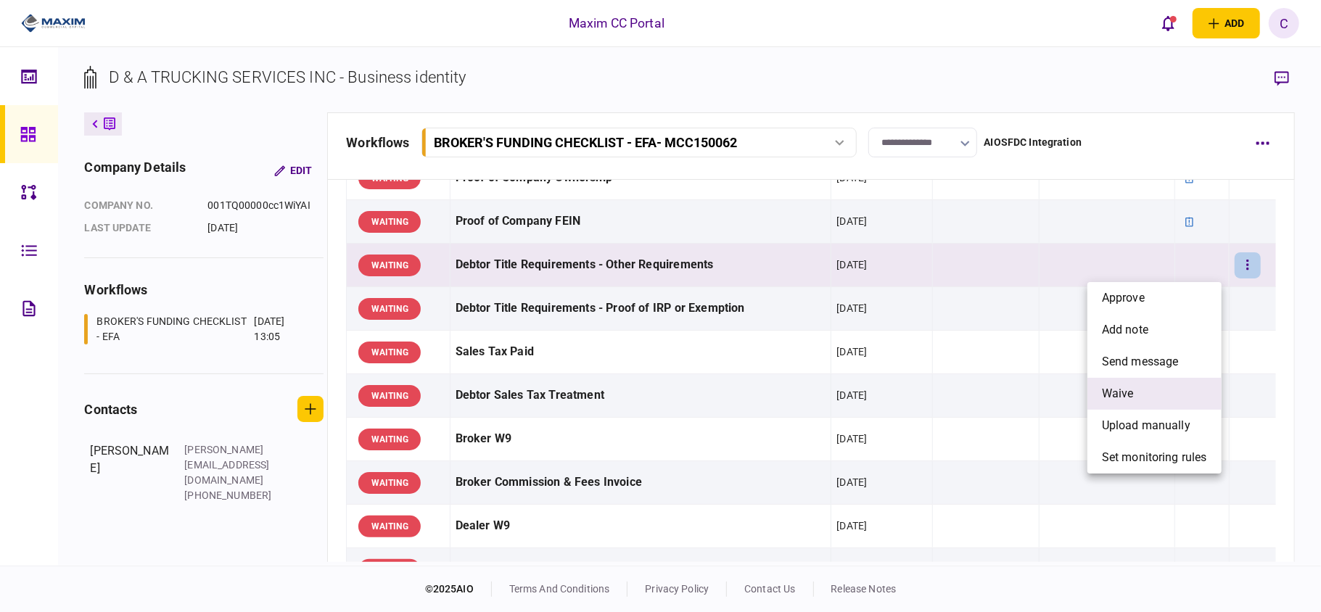
click at [1122, 389] on span "waive" at bounding box center [1118, 393] width 32 height 17
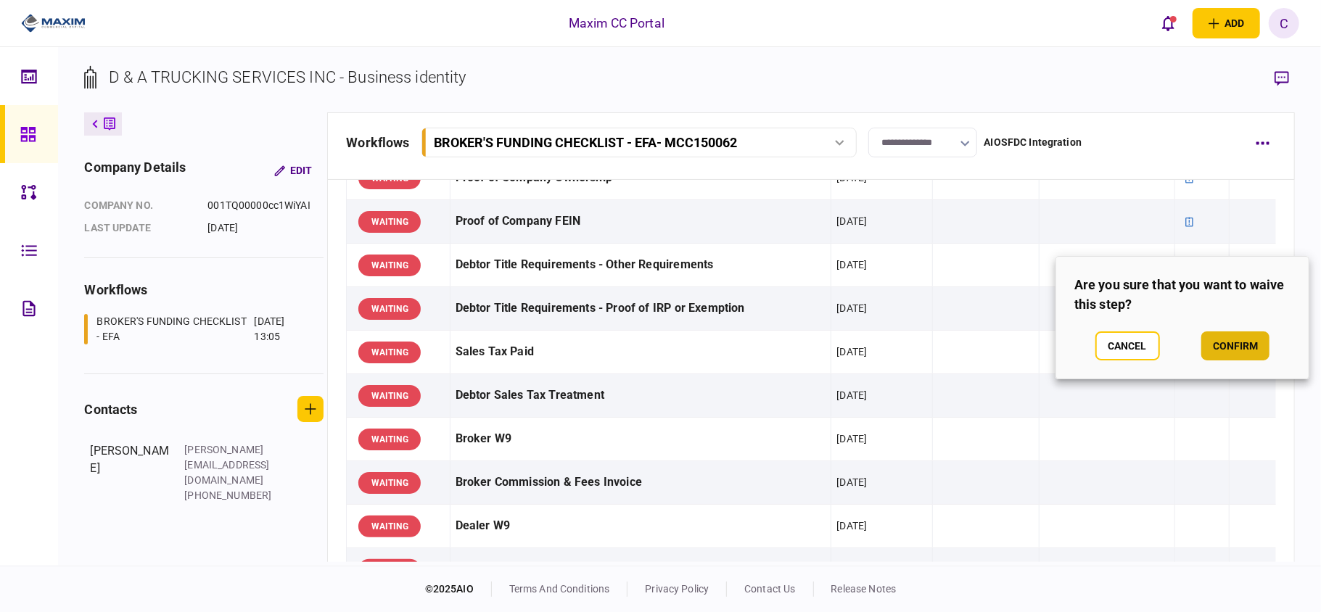
click at [1242, 340] on button "confirm" at bounding box center [1236, 346] width 68 height 29
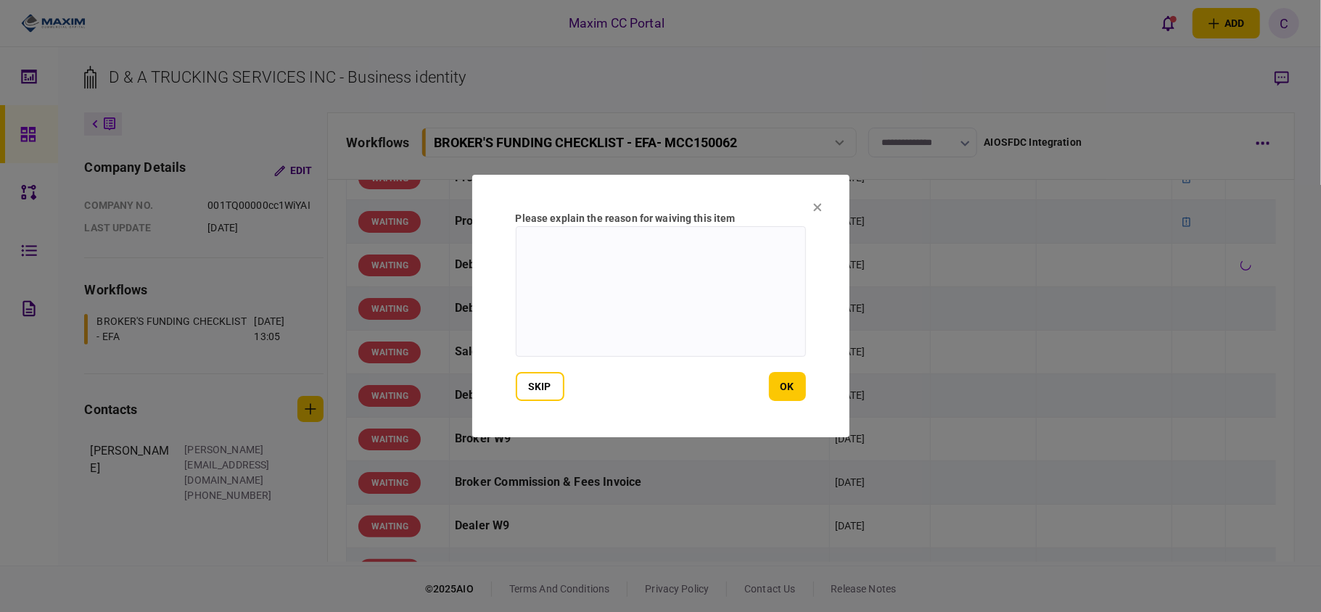
click at [674, 245] on textarea at bounding box center [661, 291] width 290 height 131
type textarea "*"
type textarea "**********"
click at [784, 389] on button "ok" at bounding box center [787, 386] width 37 height 29
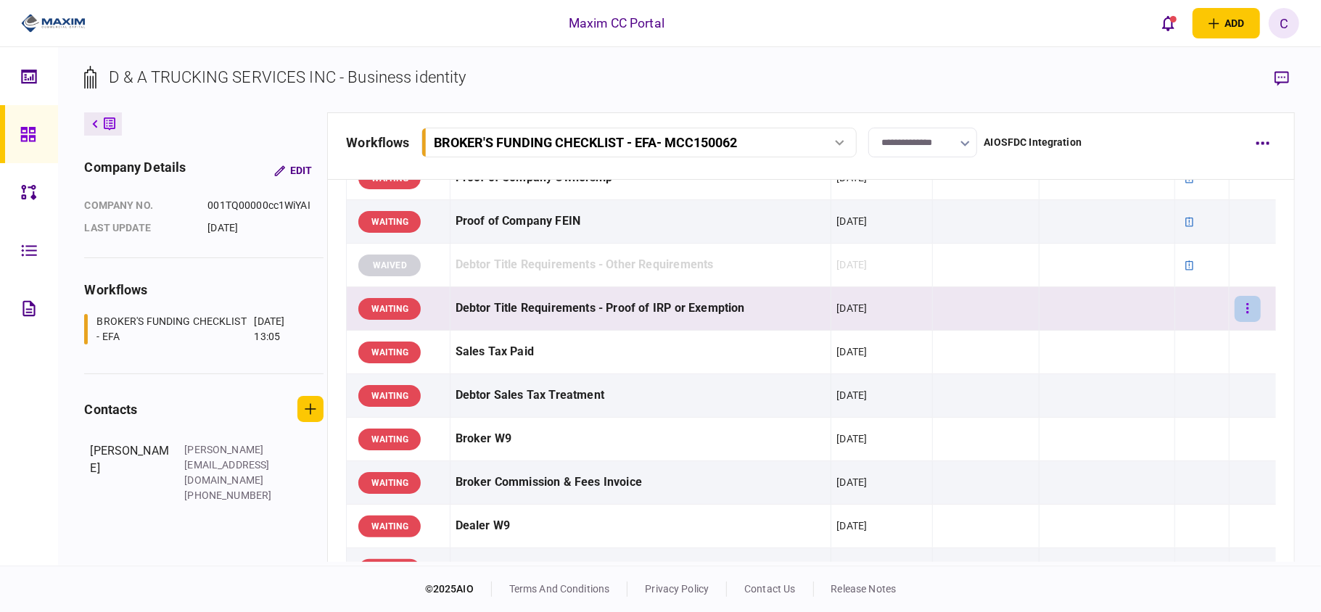
click at [1238, 308] on button "button" at bounding box center [1248, 309] width 26 height 26
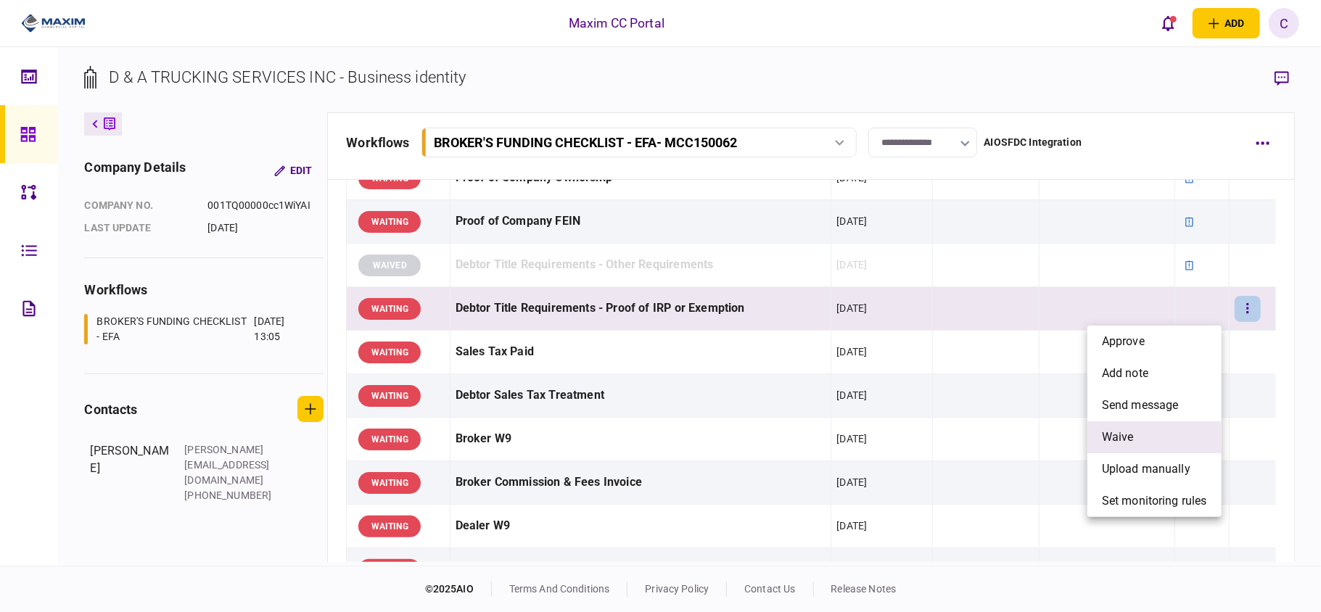
click at [1123, 437] on span "waive" at bounding box center [1118, 437] width 32 height 17
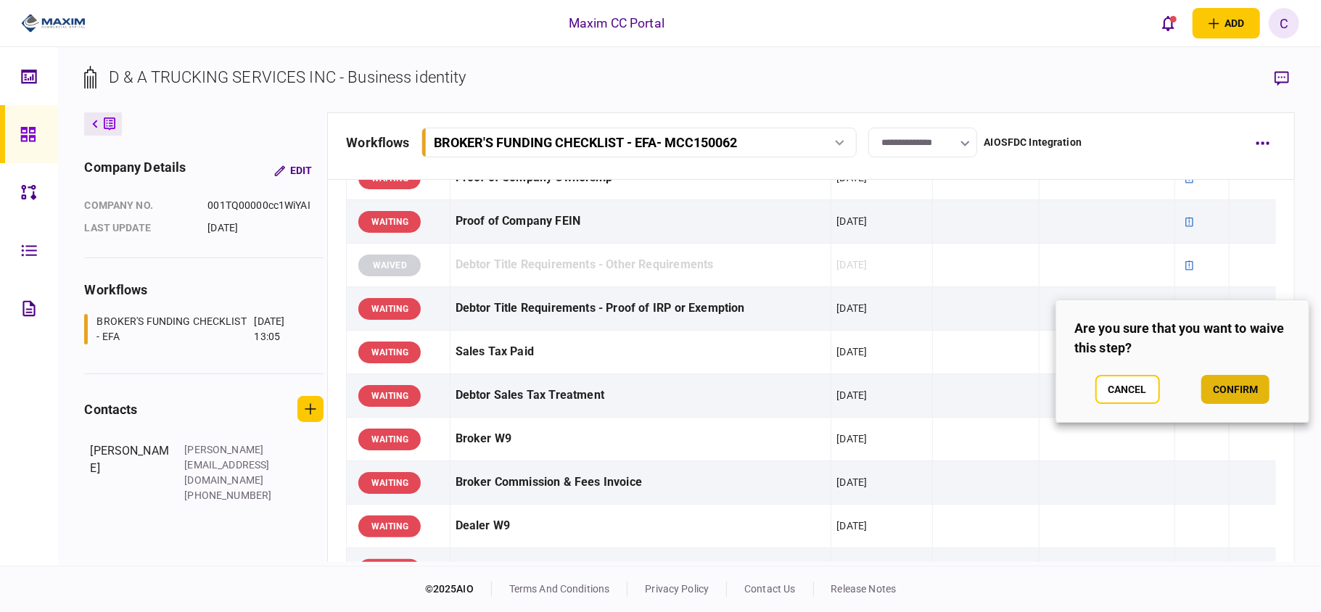
click at [1238, 387] on button "confirm" at bounding box center [1236, 389] width 68 height 29
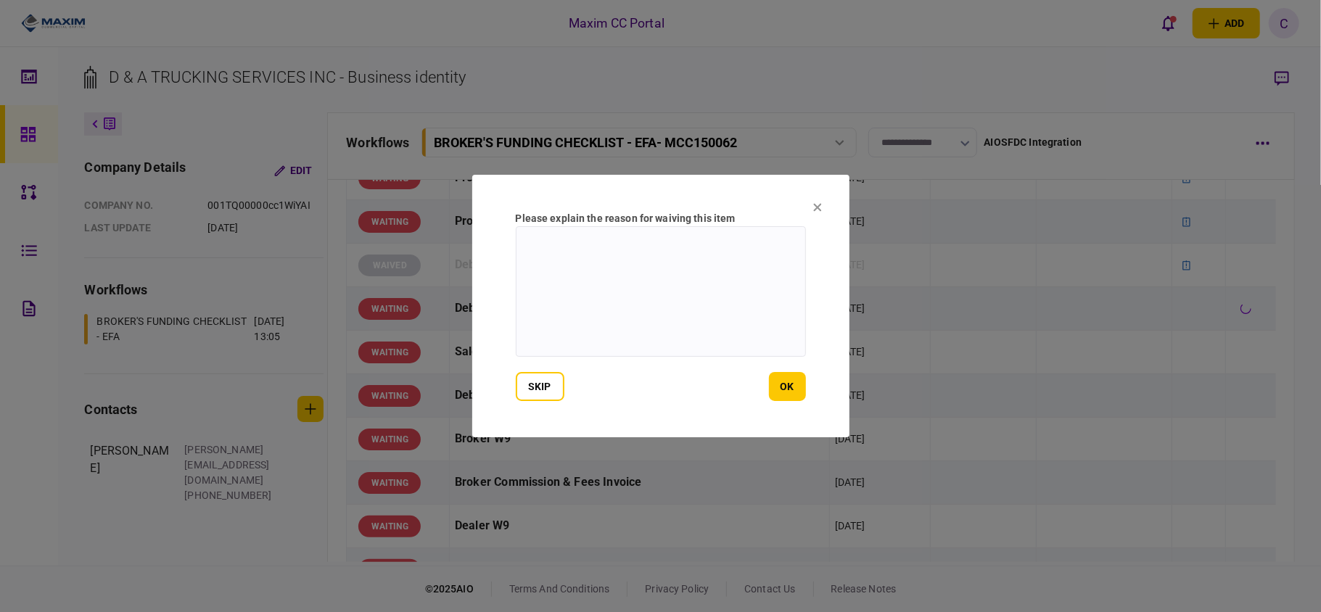
click at [604, 256] on textarea at bounding box center [661, 291] width 290 height 131
type textarea "**********"
click at [779, 389] on button "ok" at bounding box center [787, 386] width 37 height 29
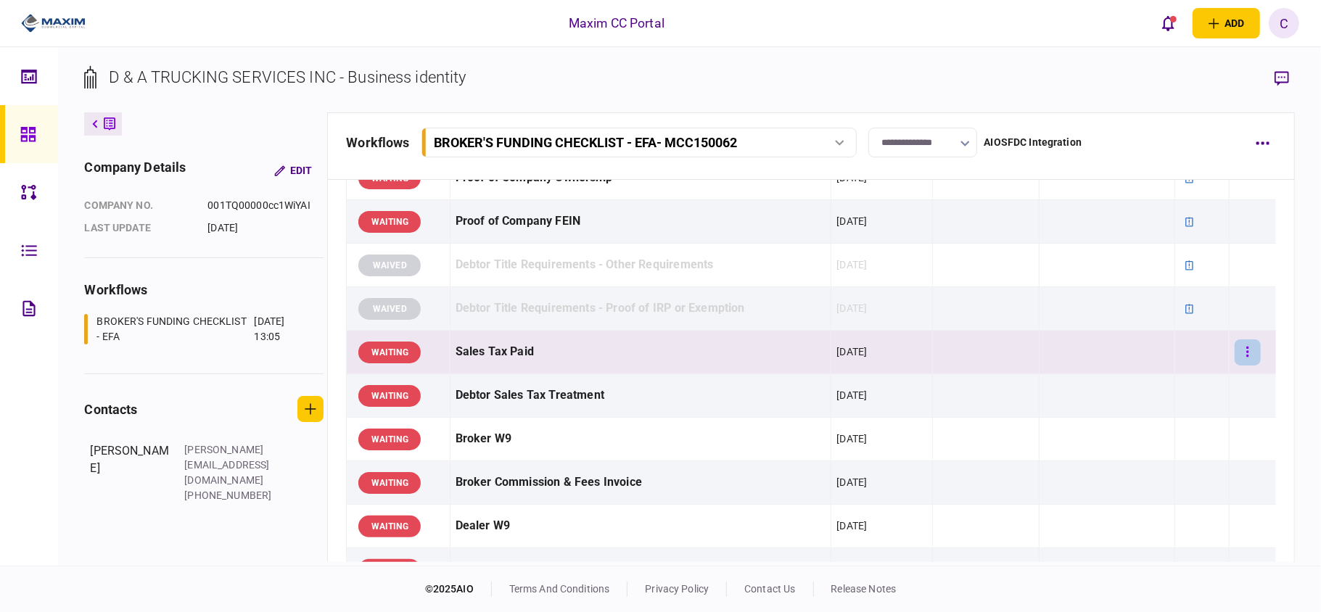
click at [1247, 352] on icon "button" at bounding box center [1248, 352] width 3 height 14
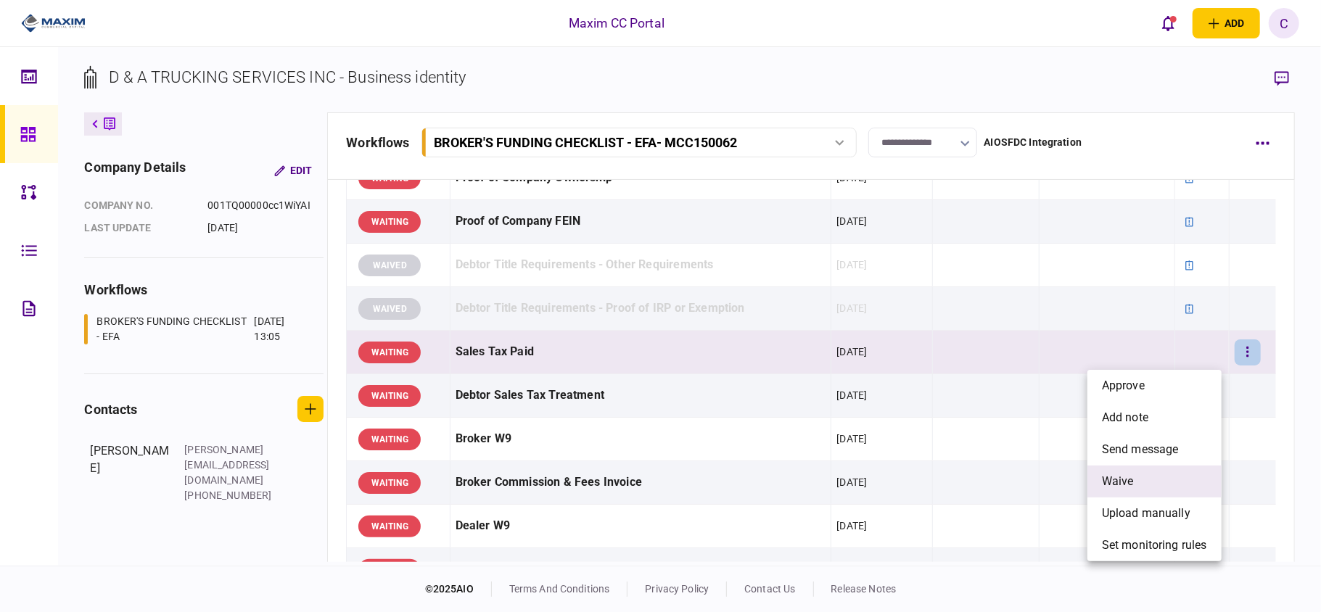
click at [1125, 479] on span "waive" at bounding box center [1118, 481] width 32 height 17
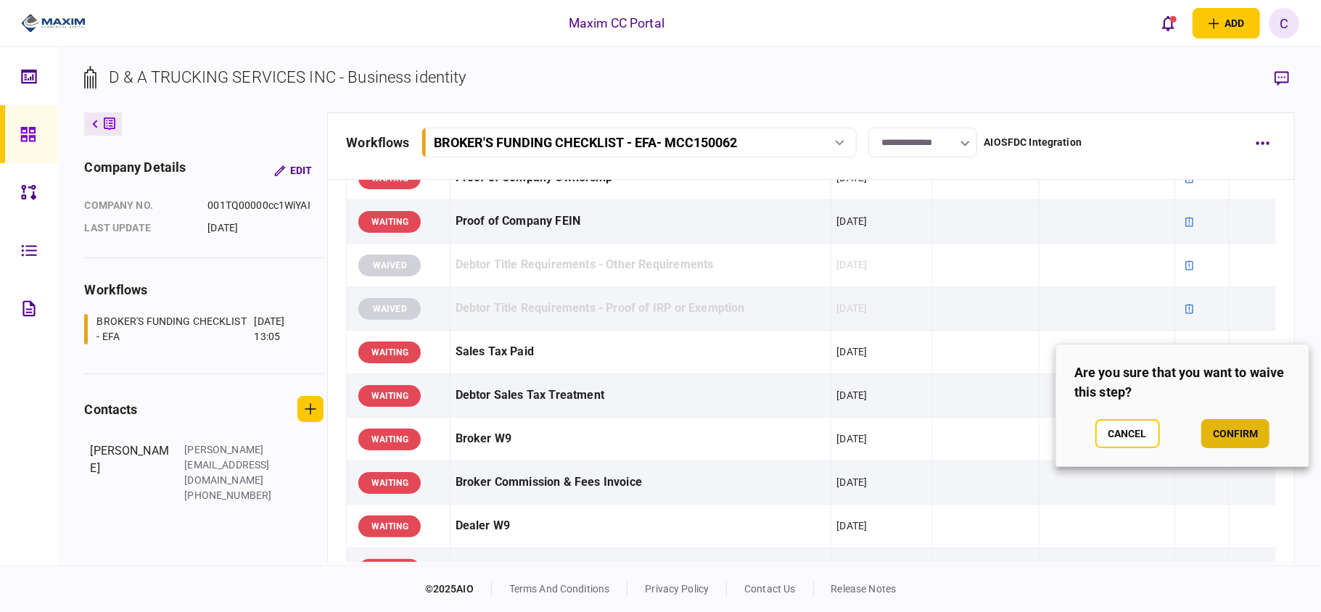
click at [1237, 425] on button "confirm" at bounding box center [1236, 433] width 68 height 29
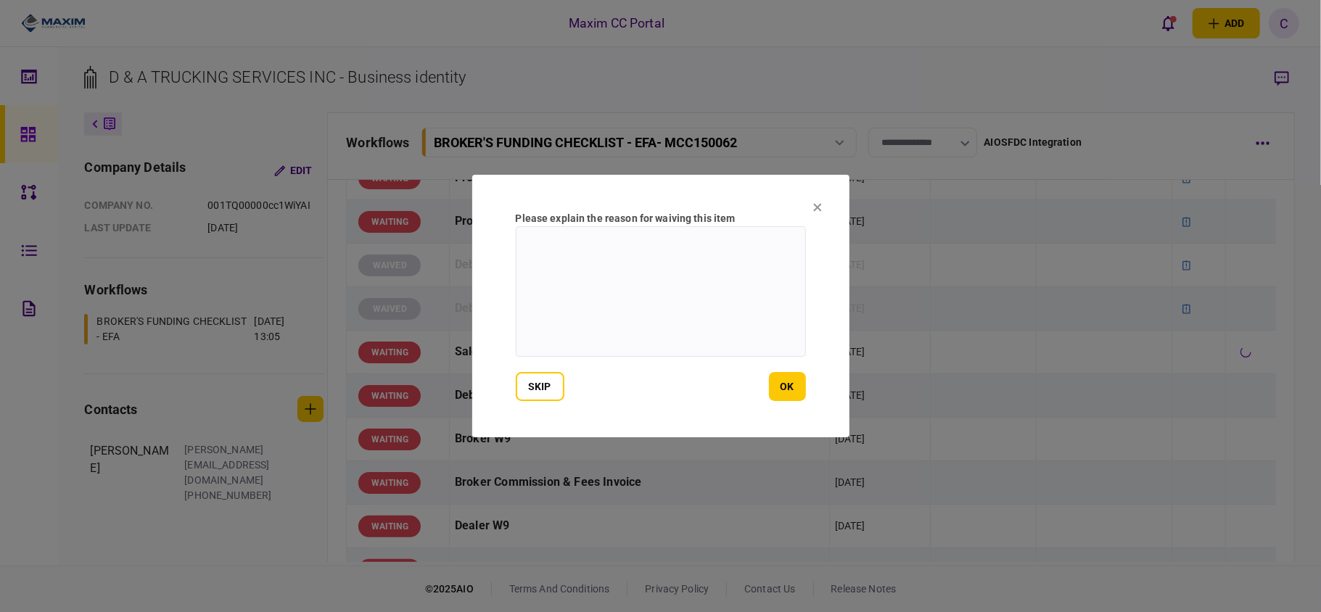
click at [578, 245] on textarea at bounding box center [661, 291] width 290 height 131
paste textarea "**********"
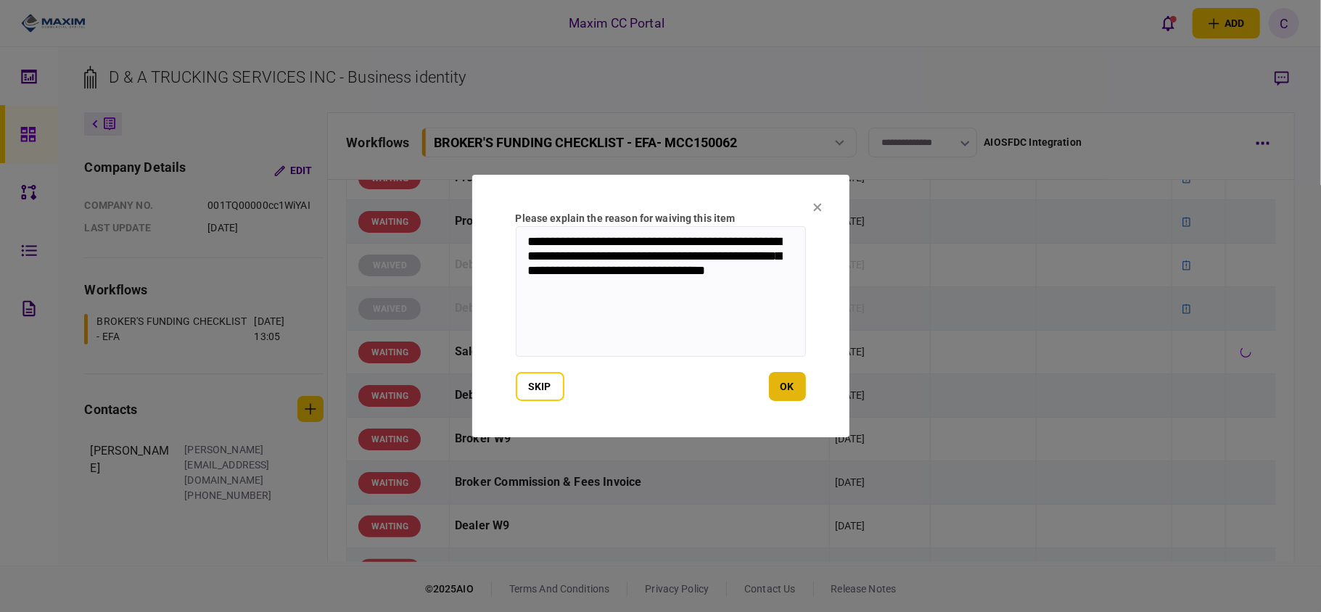
type textarea "**********"
click at [790, 382] on button "ok" at bounding box center [787, 386] width 37 height 29
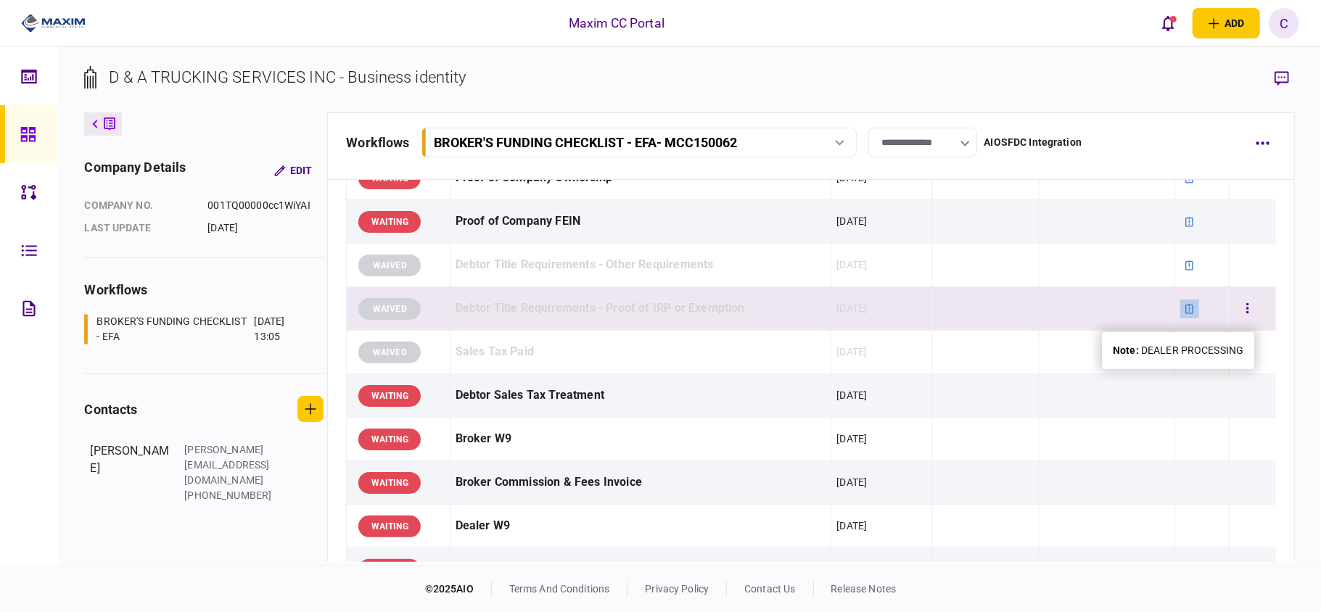
click at [1185, 314] on icon at bounding box center [1190, 309] width 10 height 10
click at [1185, 311] on icon at bounding box center [1190, 309] width 10 height 10
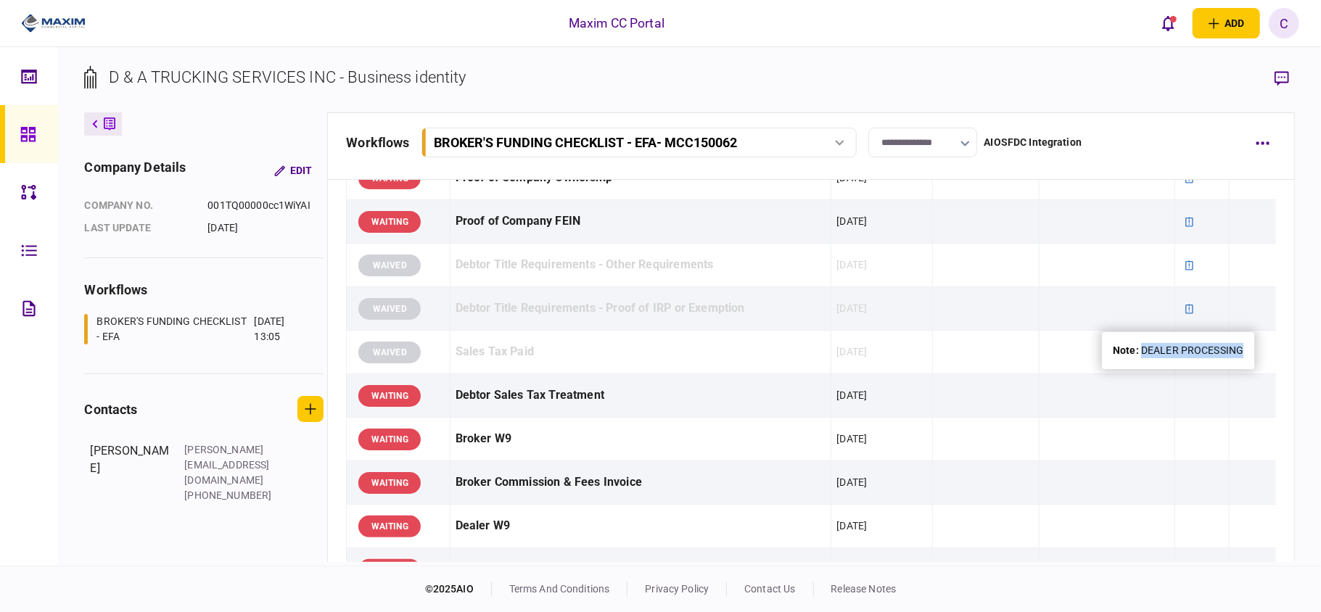
drag, startPoint x: 1246, startPoint y: 353, endPoint x: 1141, endPoint y: 351, distance: 104.5
click at [1141, 351] on div "note : DEALER PROCESSING" at bounding box center [1178, 350] width 152 height 37
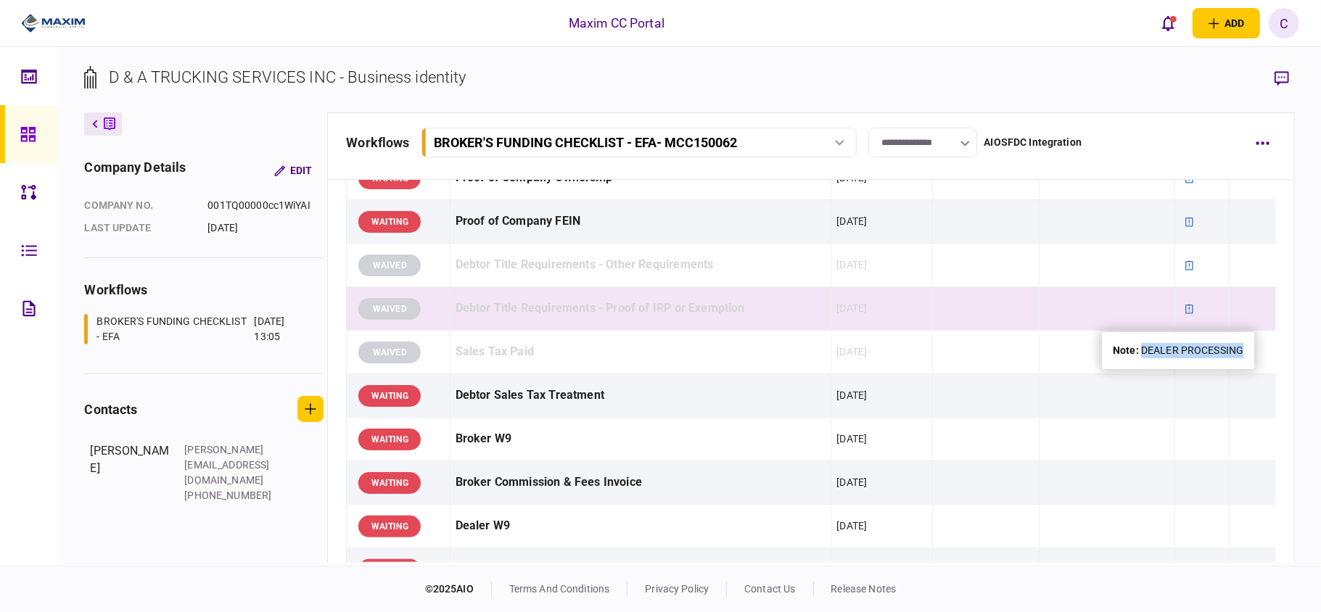
copy div "DEALER PROCESSING"
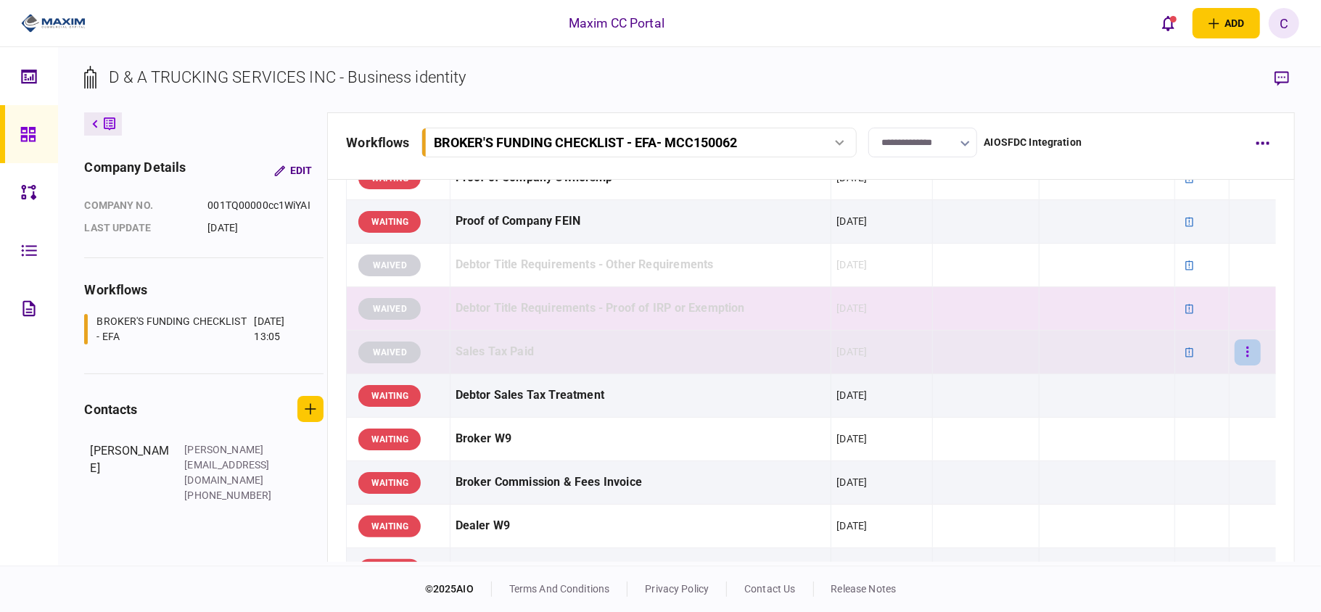
click at [1239, 361] on button "button" at bounding box center [1248, 353] width 26 height 26
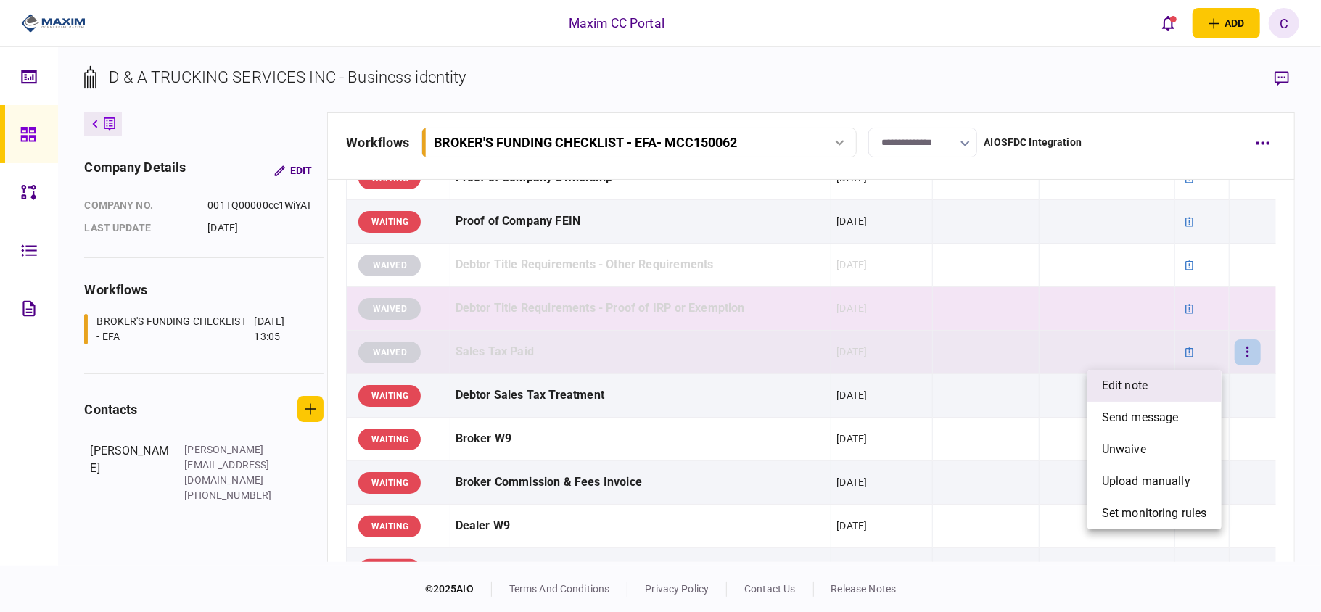
click at [1117, 392] on span "edit note" at bounding box center [1125, 385] width 46 height 17
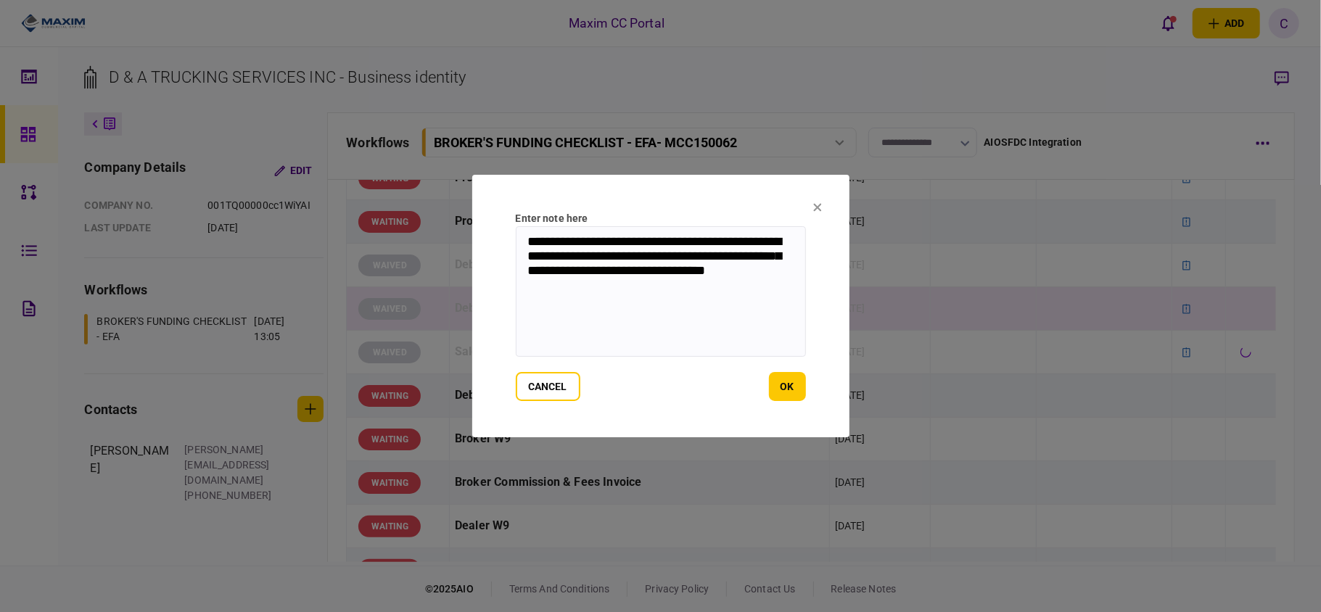
drag, startPoint x: 604, startPoint y: 298, endPoint x: 508, endPoint y: 189, distance: 144.9
click at [508, 189] on section "**********" at bounding box center [660, 306] width 377 height 263
paste textarea
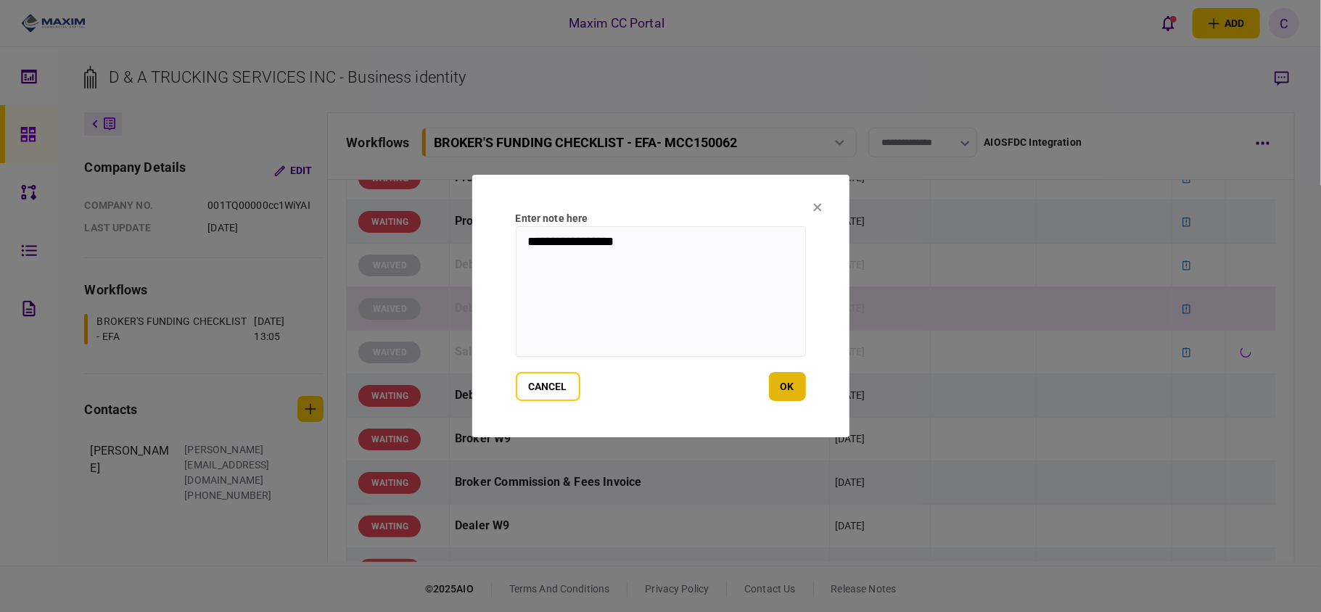
type textarea "**********"
click at [804, 384] on button "ok" at bounding box center [787, 386] width 37 height 29
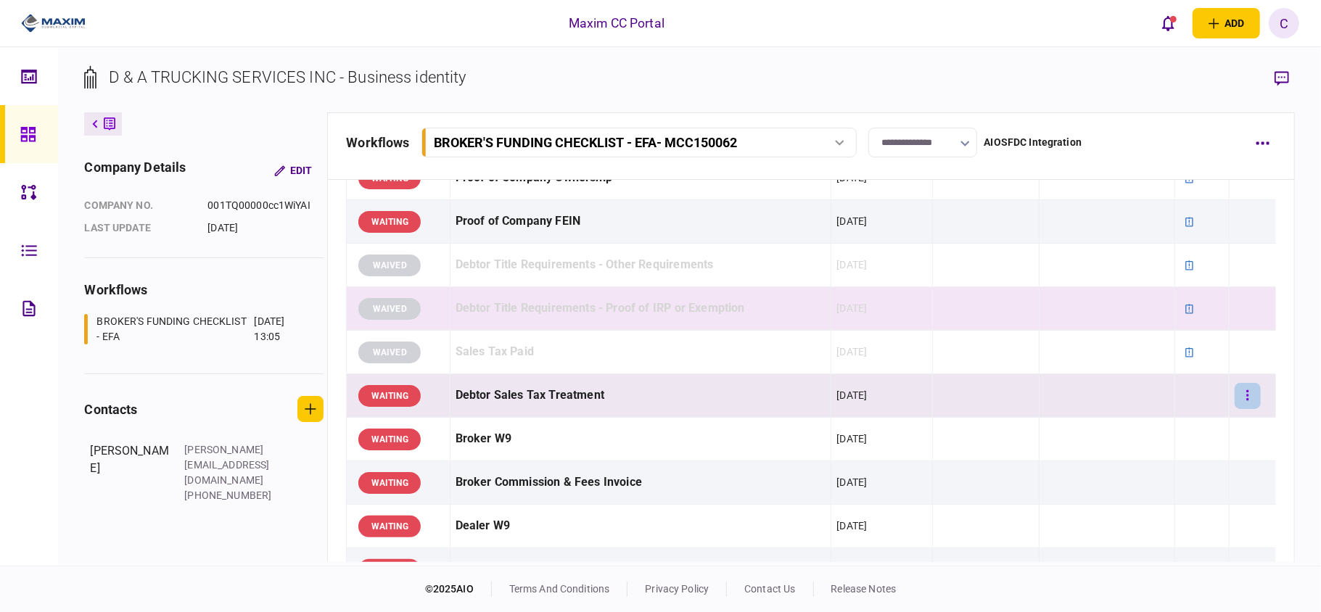
click at [1239, 398] on button "button" at bounding box center [1248, 396] width 26 height 26
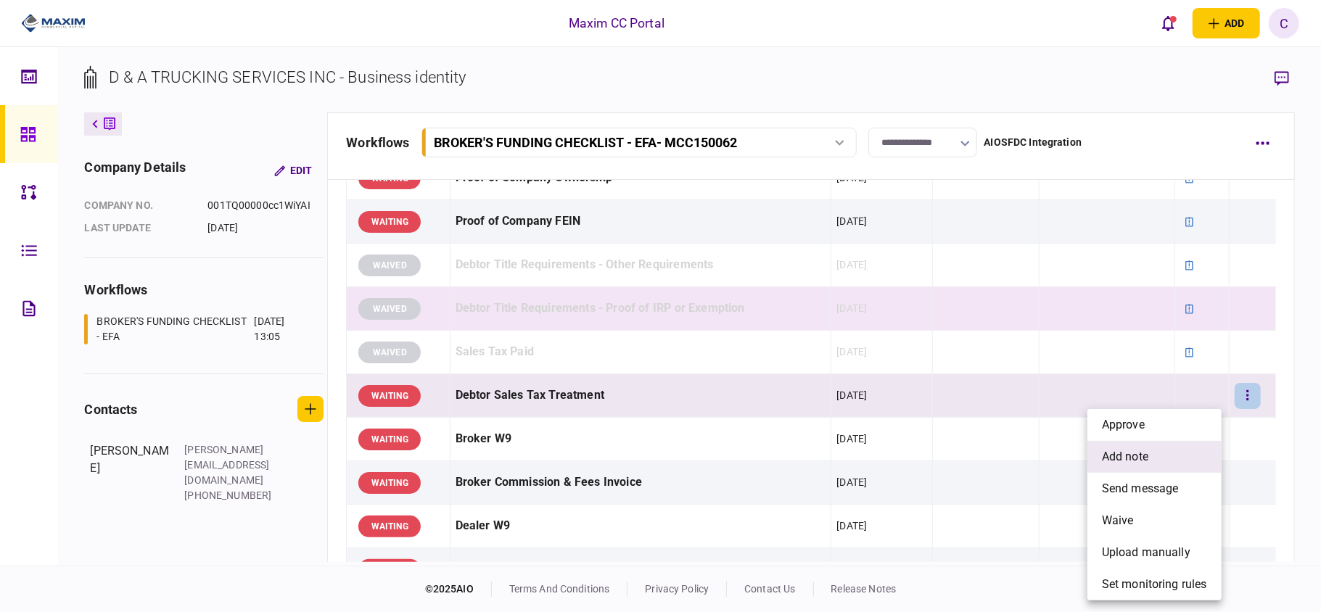
click at [1115, 451] on span "add note" at bounding box center [1125, 456] width 46 height 17
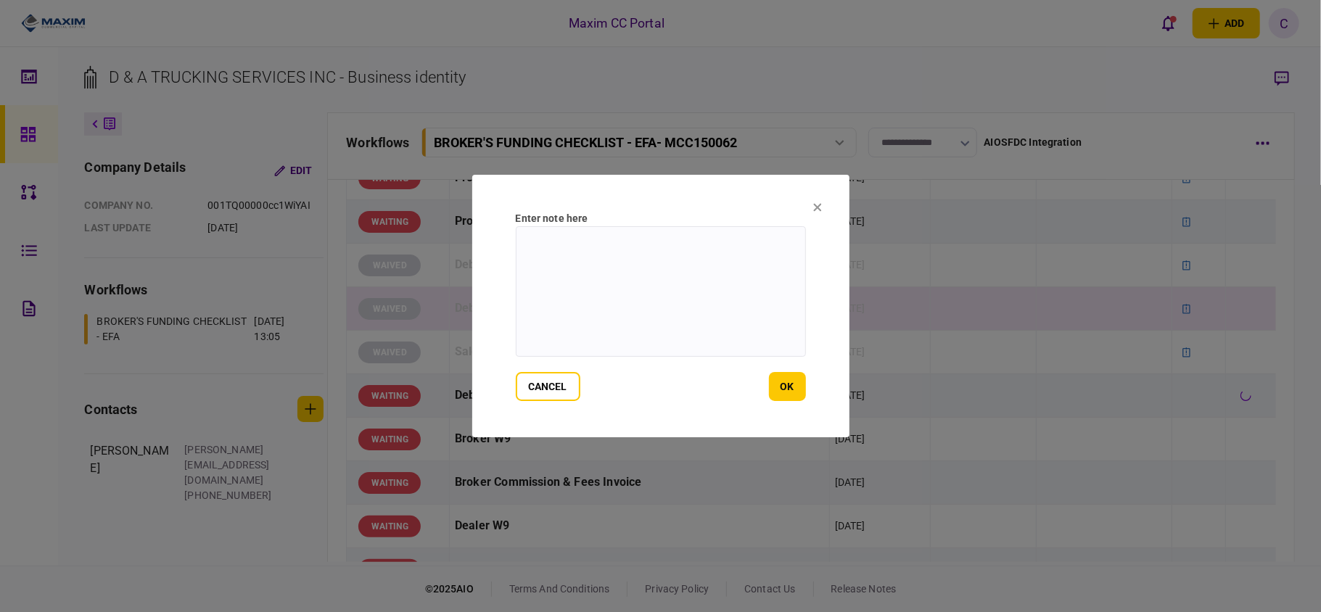
click at [718, 250] on textarea at bounding box center [661, 291] width 290 height 131
type textarea "**********"
click at [797, 395] on button "ok" at bounding box center [787, 386] width 37 height 29
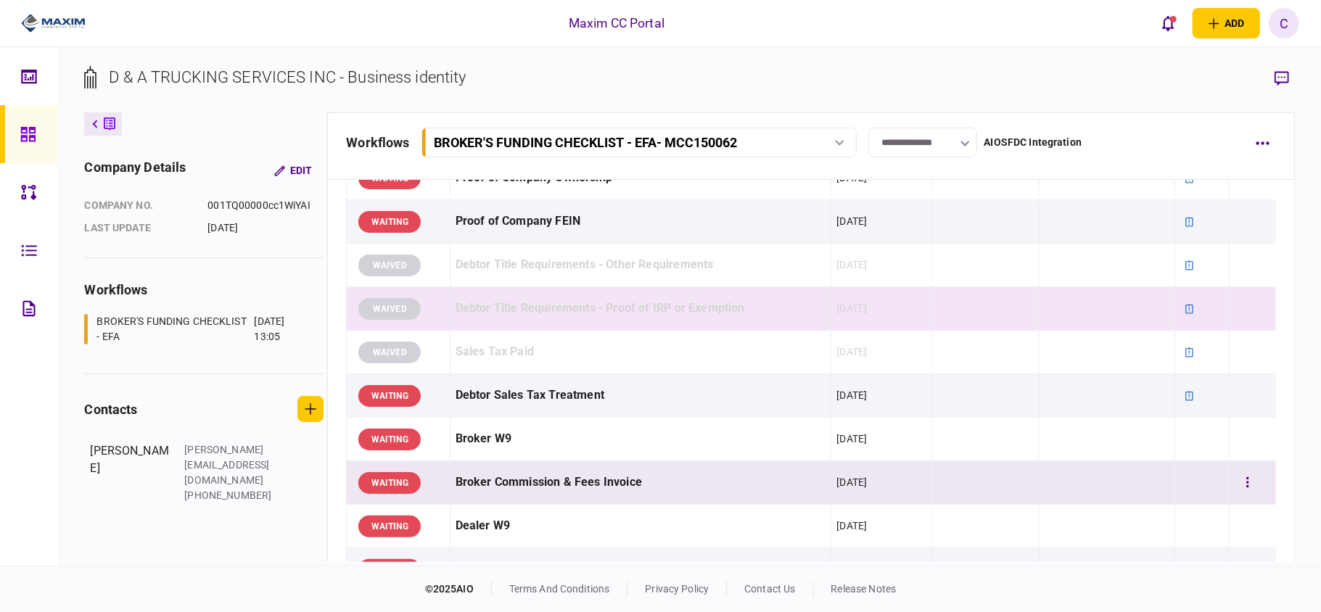
scroll to position [677, 0]
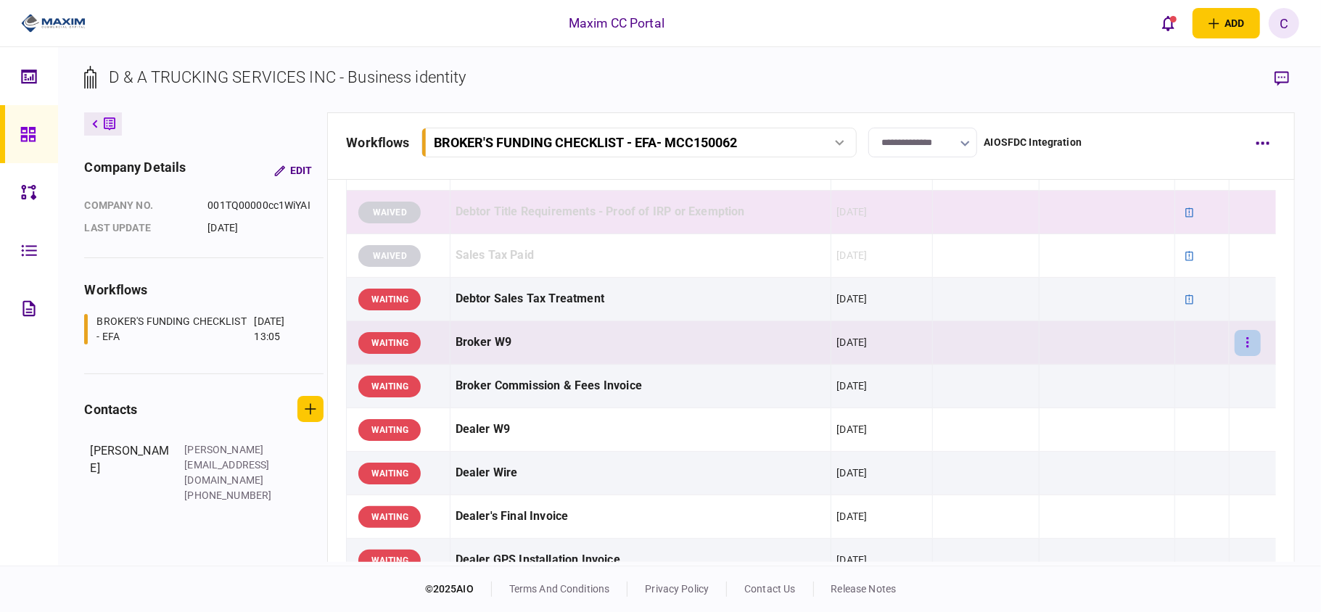
click at [1244, 340] on button "button" at bounding box center [1248, 343] width 26 height 26
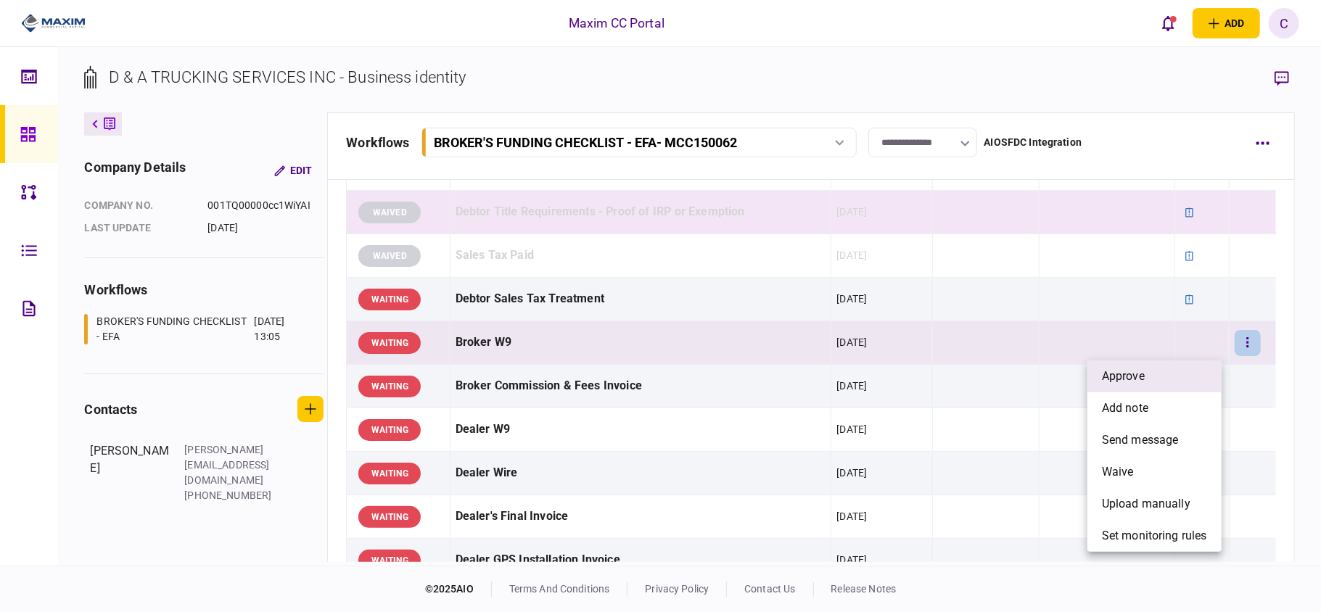
click at [1164, 378] on li "approve" at bounding box center [1155, 377] width 134 height 32
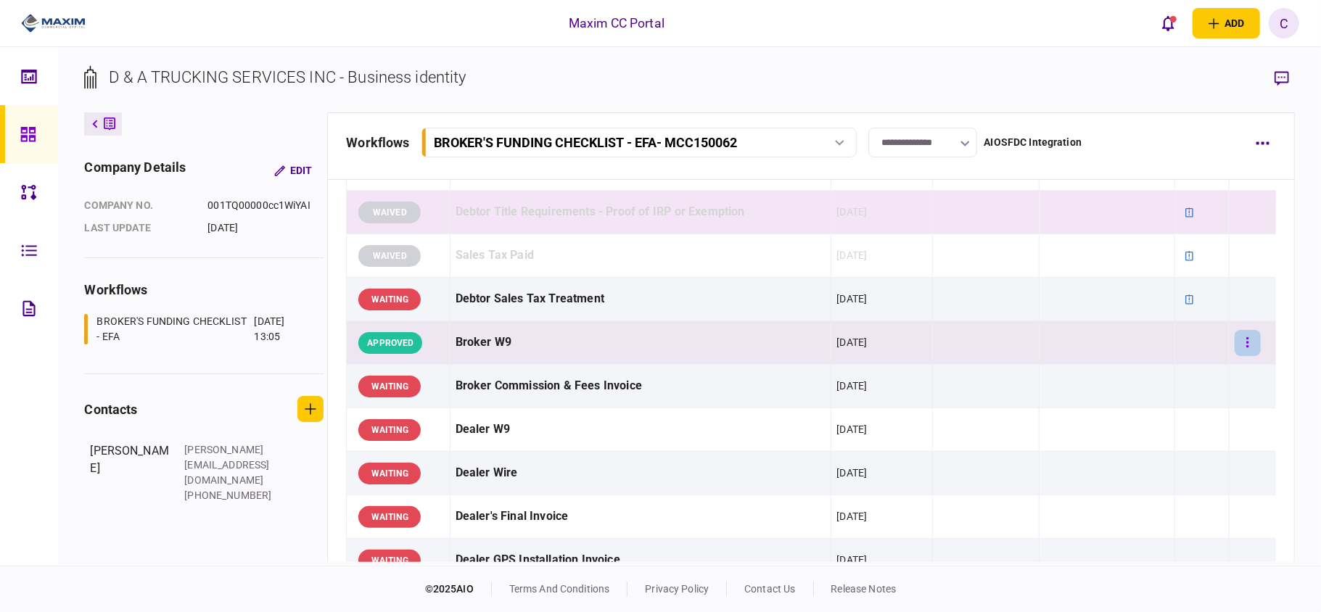
click at [1243, 337] on button "button" at bounding box center [1248, 343] width 26 height 26
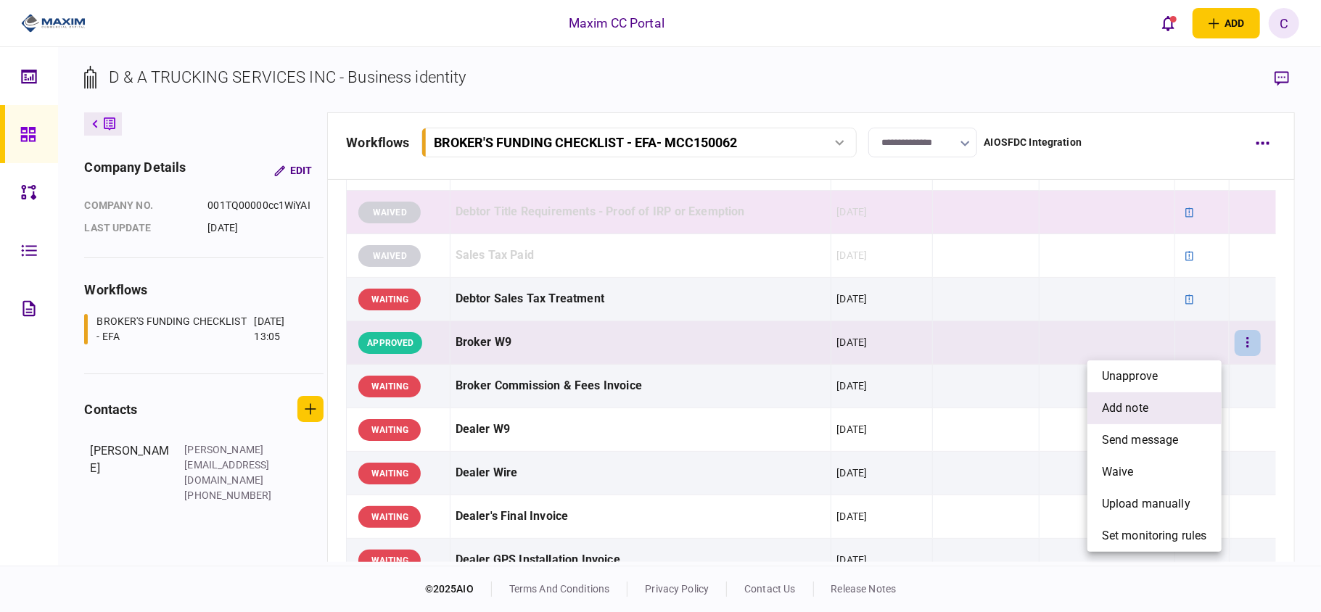
click at [1133, 400] on span "add note" at bounding box center [1125, 408] width 46 height 17
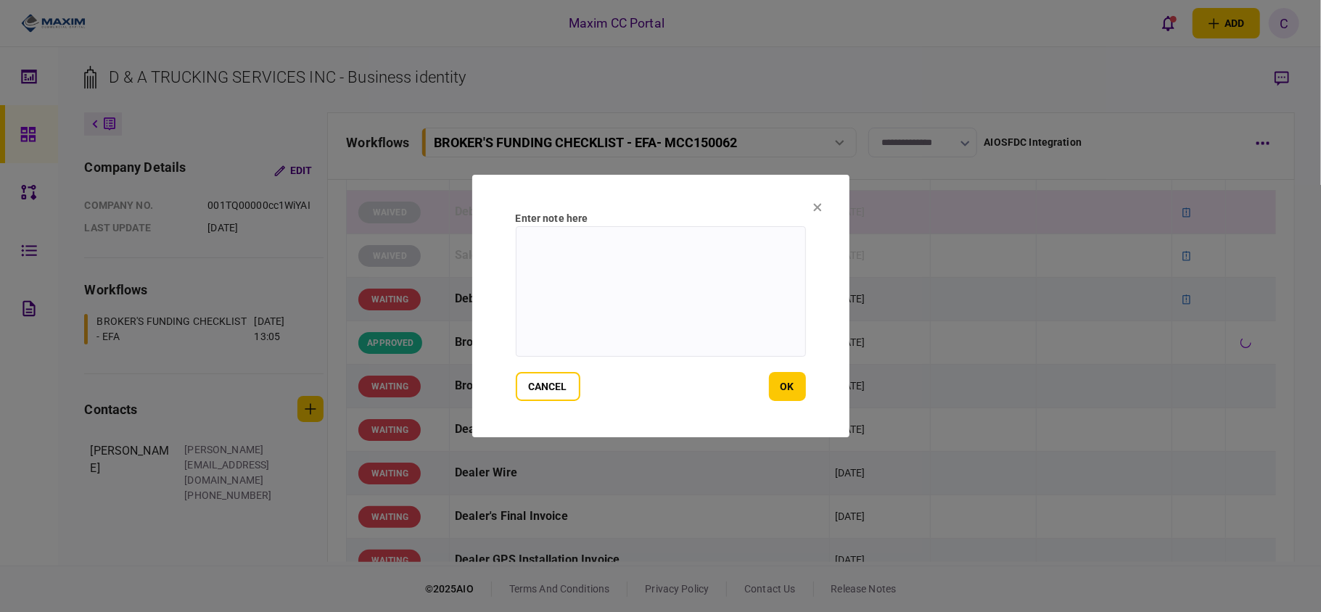
click at [733, 233] on textarea at bounding box center [661, 291] width 290 height 131
type textarea "*******"
click at [782, 382] on button "ok" at bounding box center [787, 386] width 37 height 29
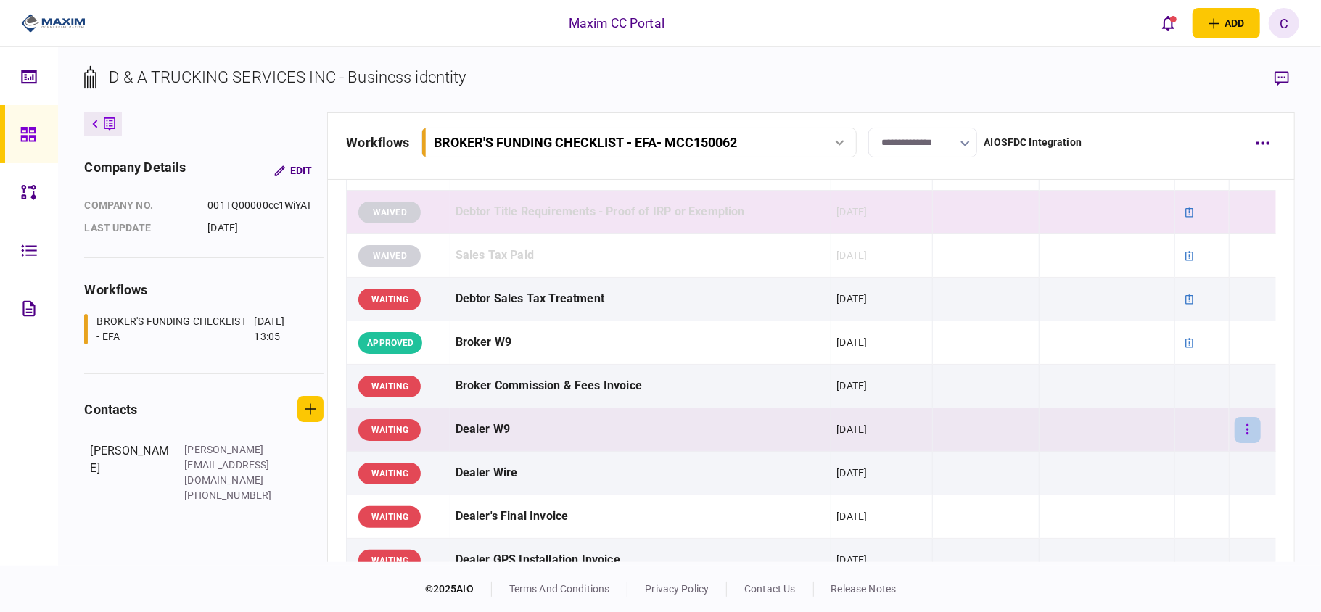
click at [1240, 440] on button "button" at bounding box center [1248, 430] width 26 height 26
click at [1168, 436] on li "approve" at bounding box center [1155, 425] width 134 height 32
click at [1240, 428] on button "button" at bounding box center [1248, 430] width 26 height 26
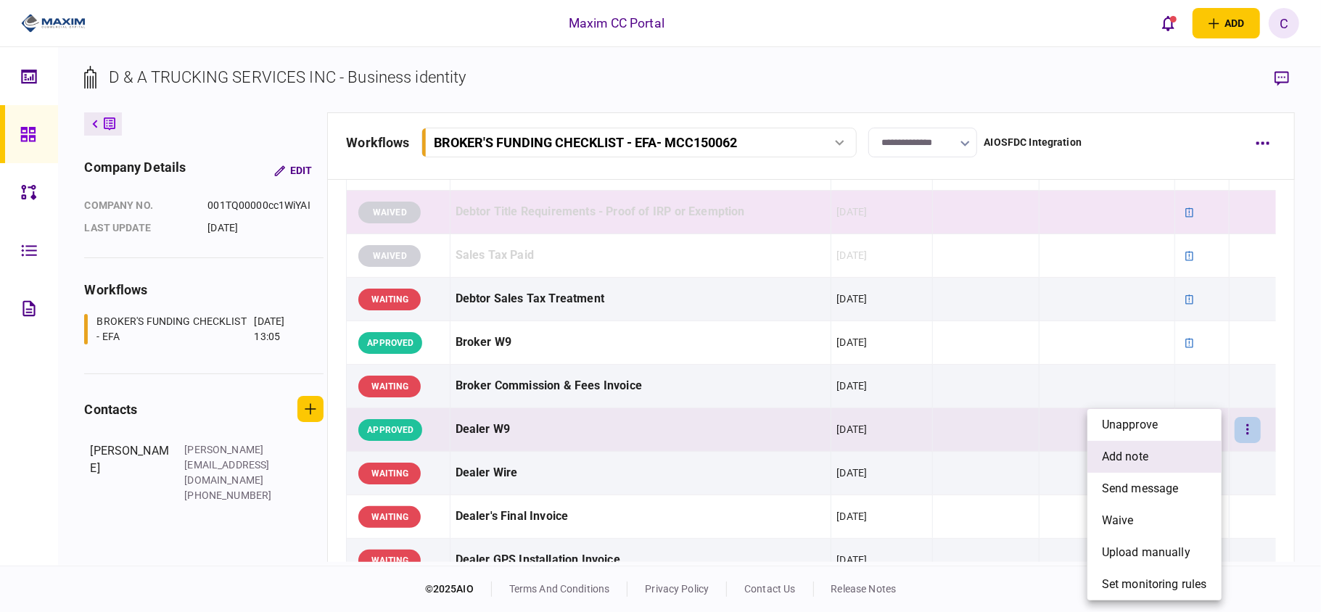
click at [1144, 456] on span "add note" at bounding box center [1125, 456] width 46 height 17
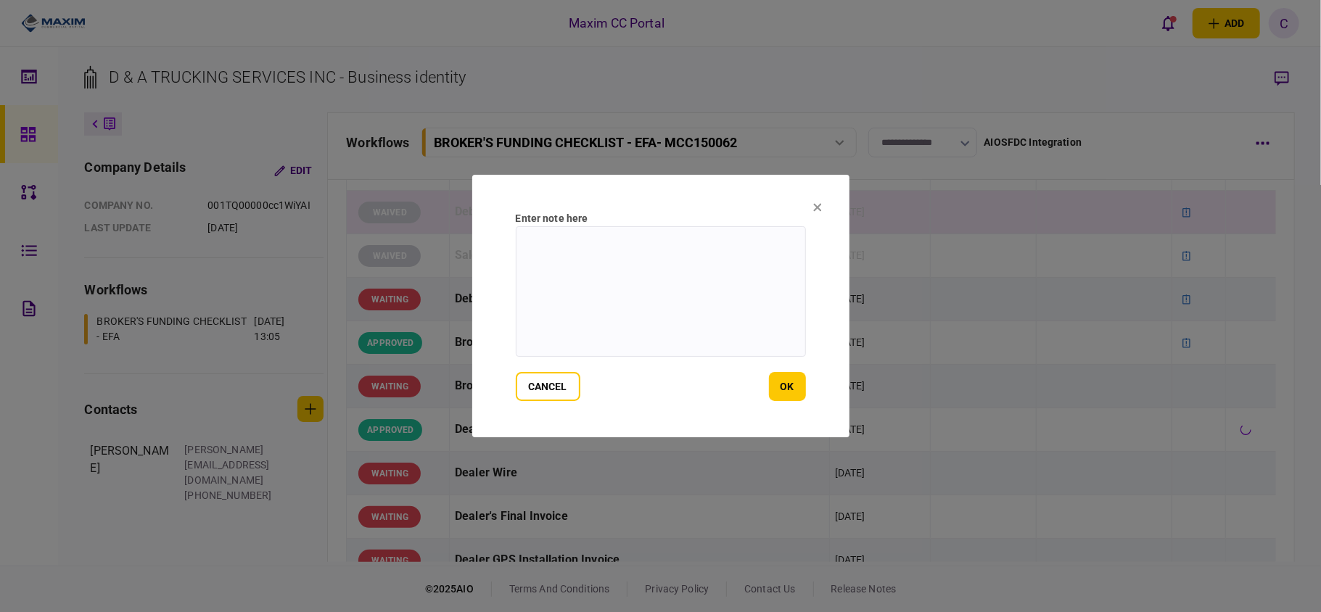
click at [711, 253] on textarea at bounding box center [661, 291] width 290 height 131
type textarea "*******"
click at [787, 382] on button "ok" at bounding box center [787, 386] width 37 height 29
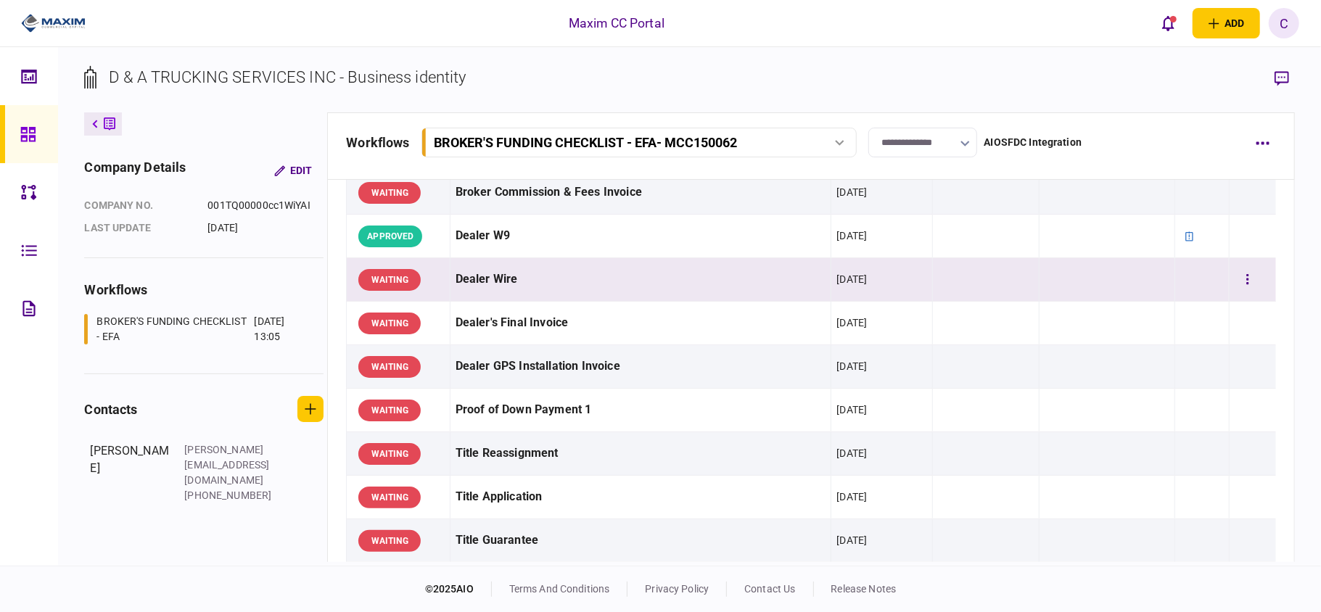
scroll to position [967, 0]
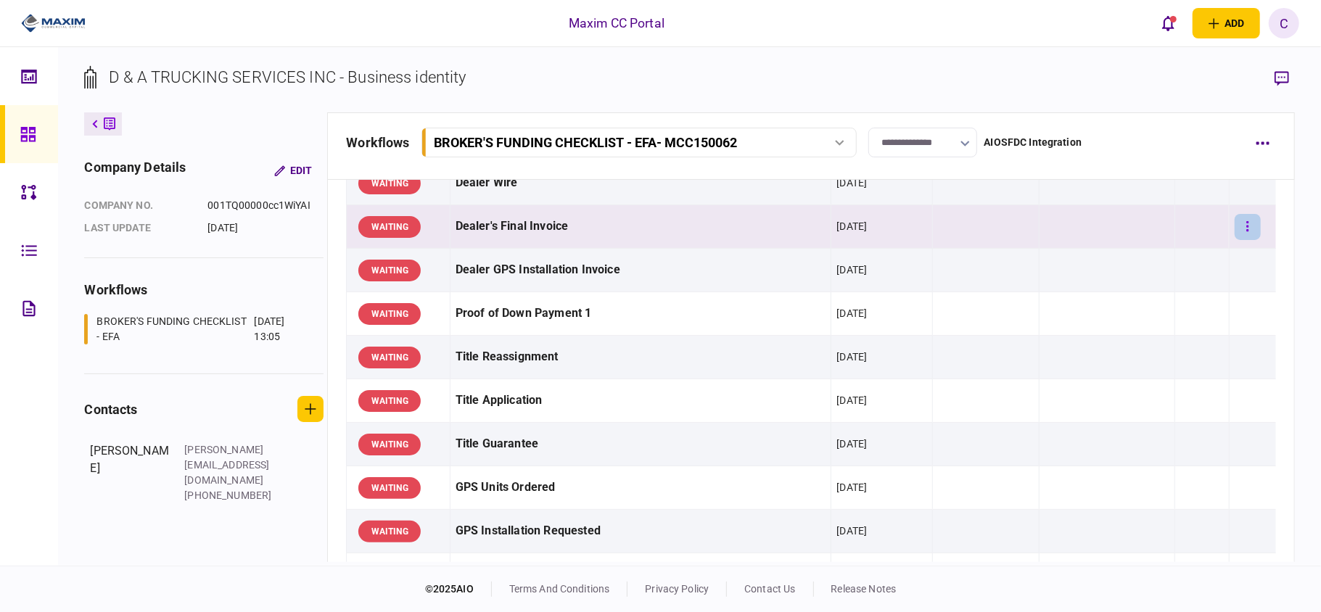
click at [1247, 234] on icon "button" at bounding box center [1248, 227] width 3 height 14
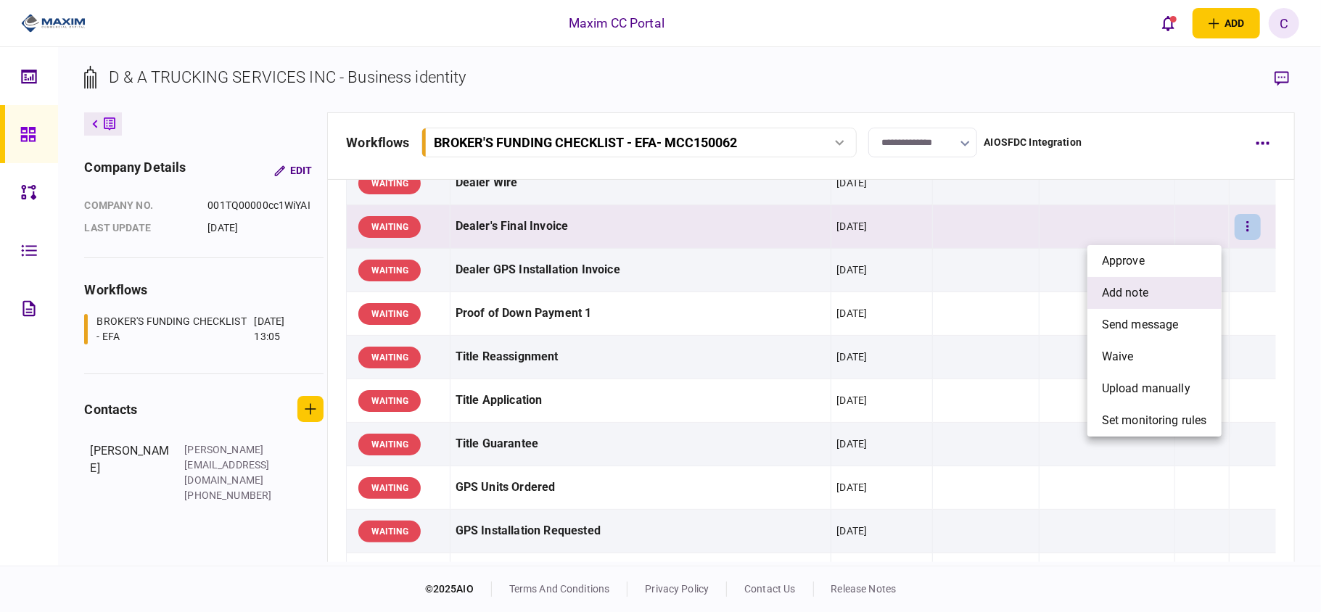
click at [1119, 286] on span "add note" at bounding box center [1125, 292] width 46 height 17
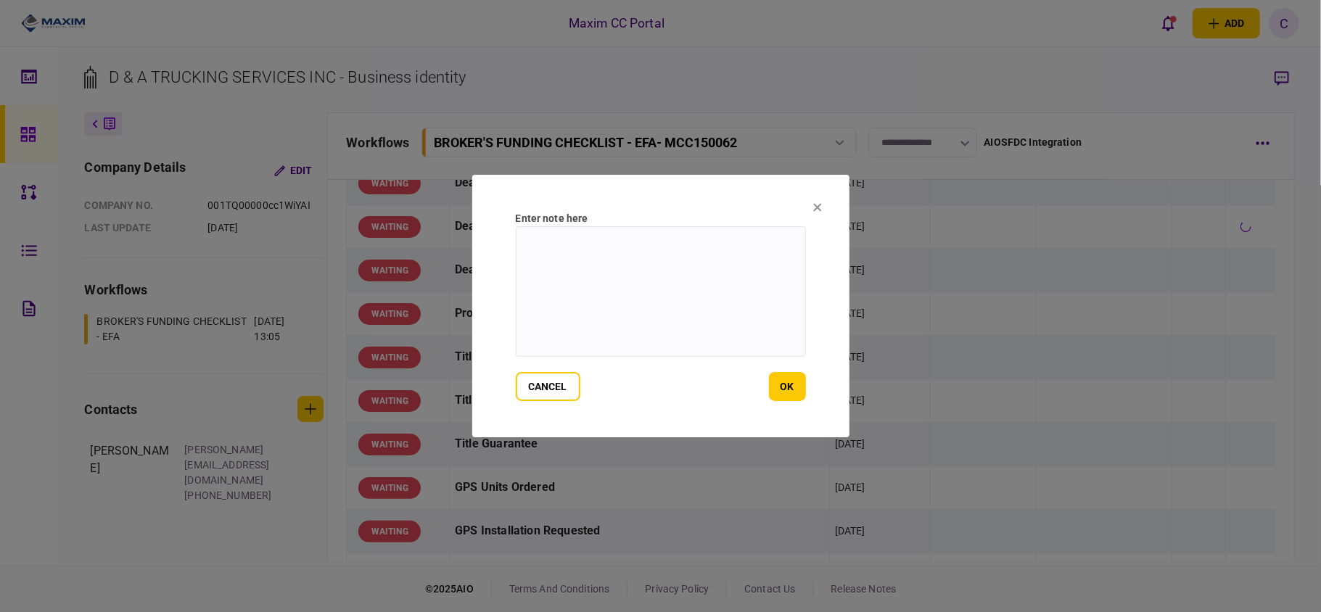
click at [659, 231] on textarea at bounding box center [661, 291] width 290 height 131
paste textarea "**********"
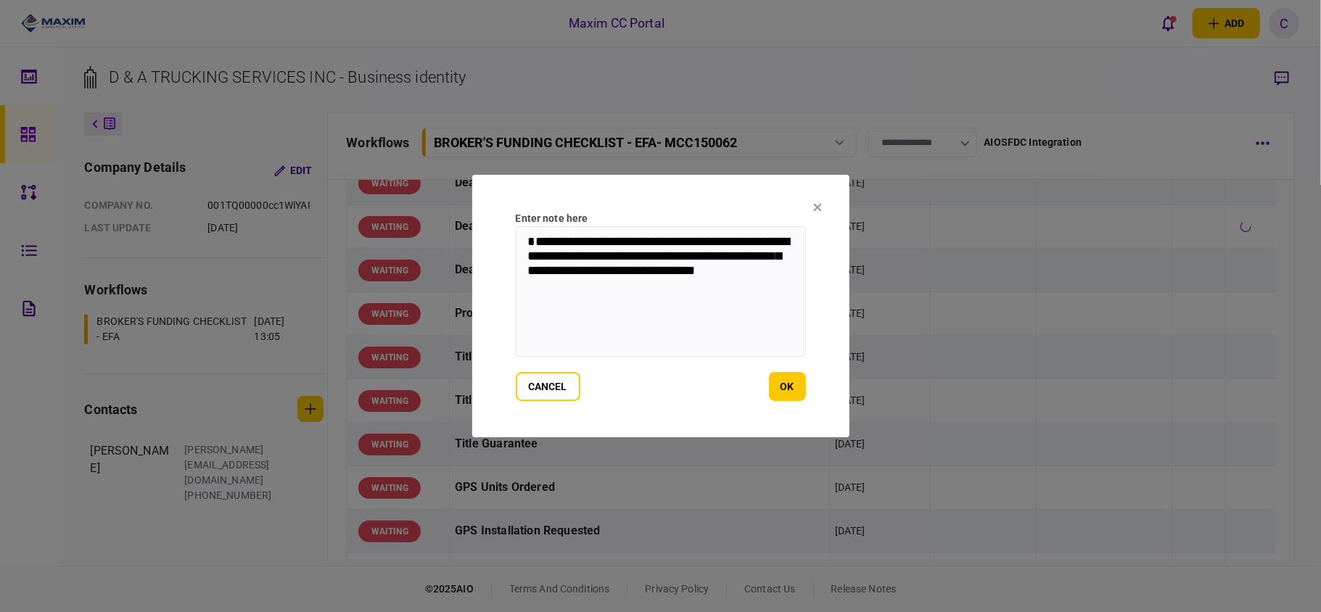
click at [553, 242] on textarea "**********" at bounding box center [661, 291] width 290 height 131
click at [681, 258] on textarea "**********" at bounding box center [661, 291] width 290 height 131
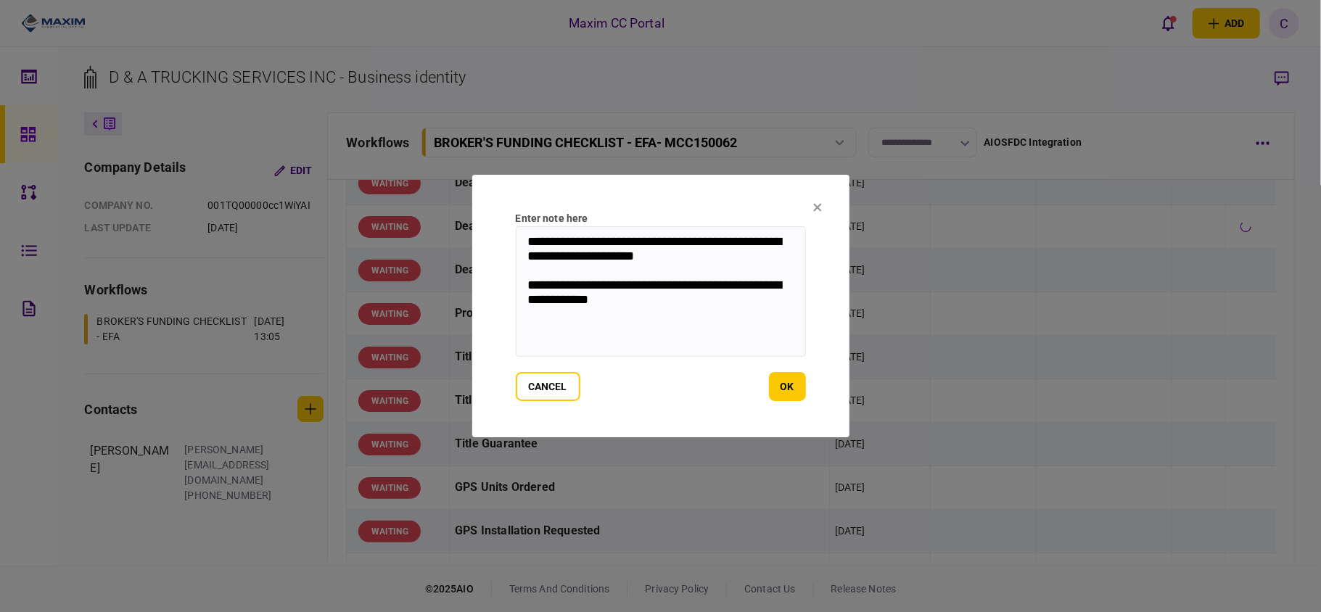
drag, startPoint x: 674, startPoint y: 308, endPoint x: 514, endPoint y: 234, distance: 176.6
click at [514, 234] on section "**********" at bounding box center [660, 306] width 377 height 263
type textarea "**********"
click at [785, 384] on button "ok" at bounding box center [787, 386] width 37 height 29
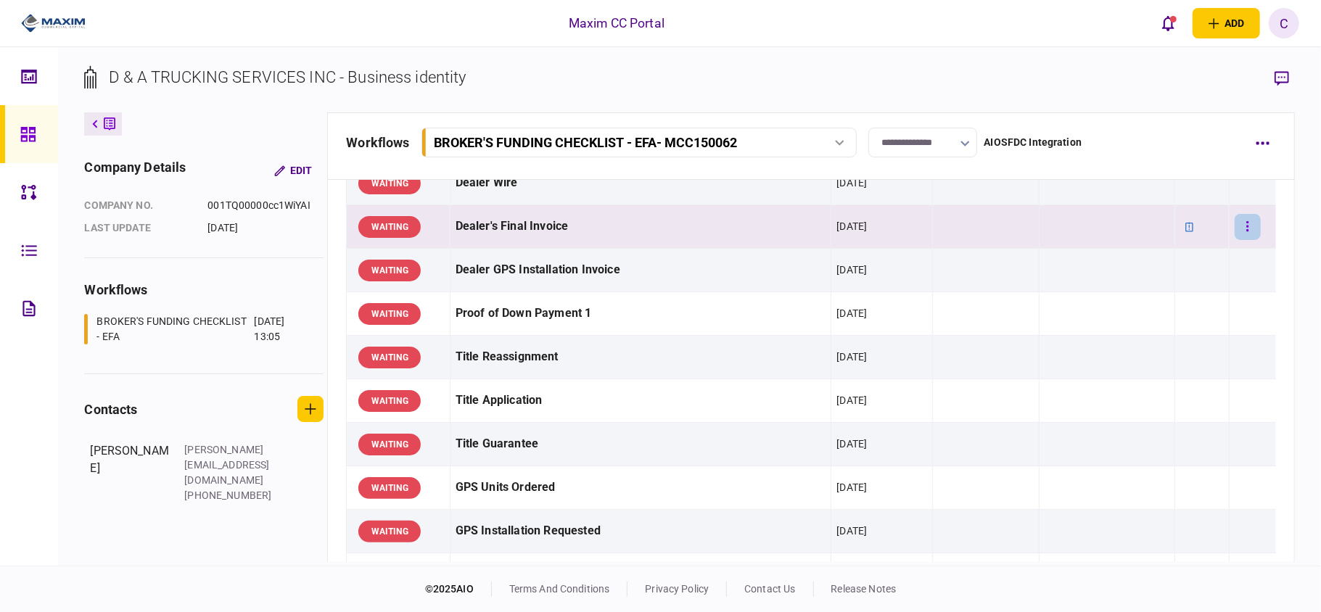
click at [1238, 221] on button "button" at bounding box center [1248, 227] width 26 height 26
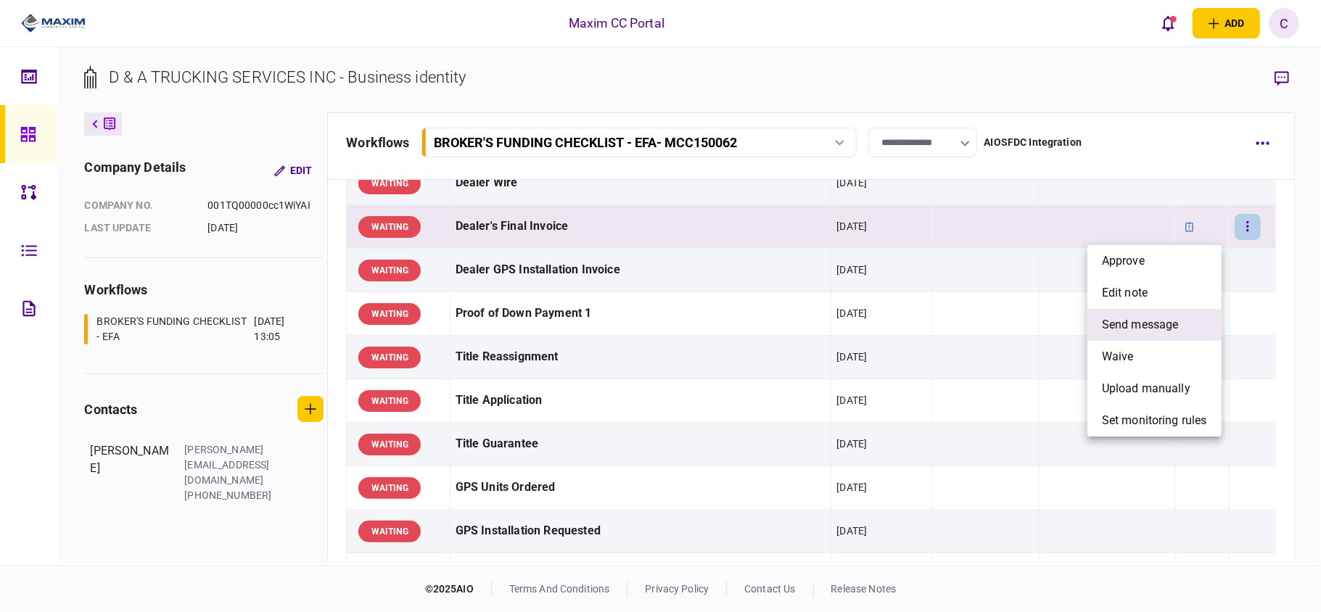
click at [1139, 322] on span "send message" at bounding box center [1140, 324] width 77 height 17
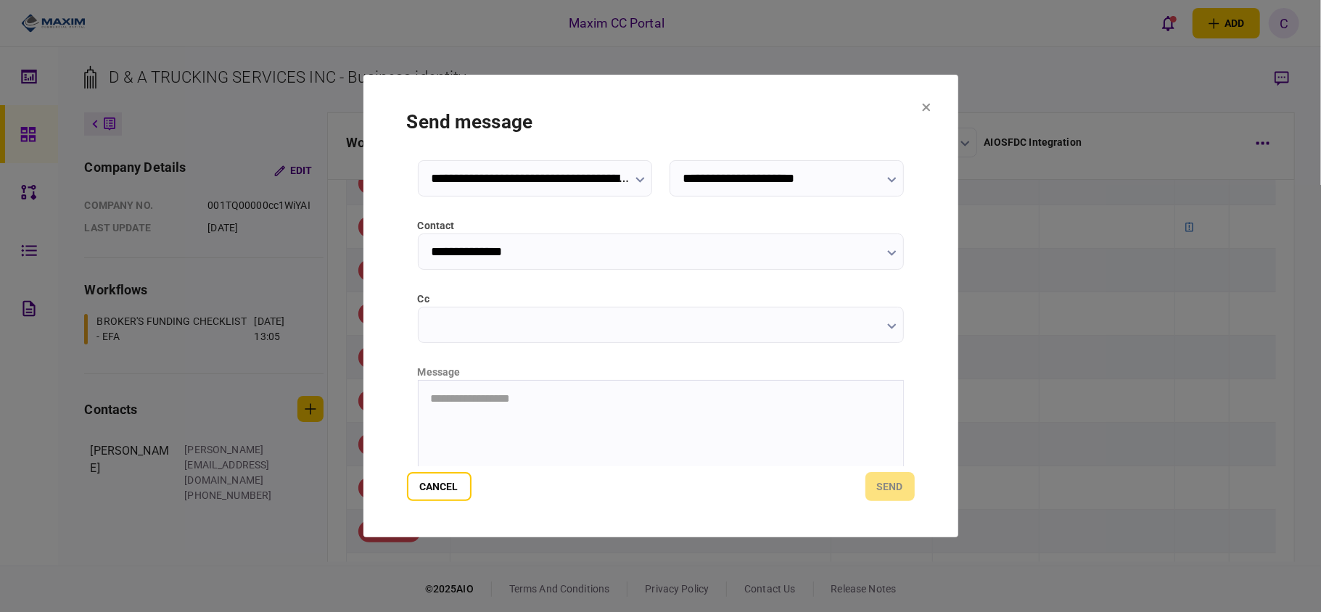
scroll to position [183, 0]
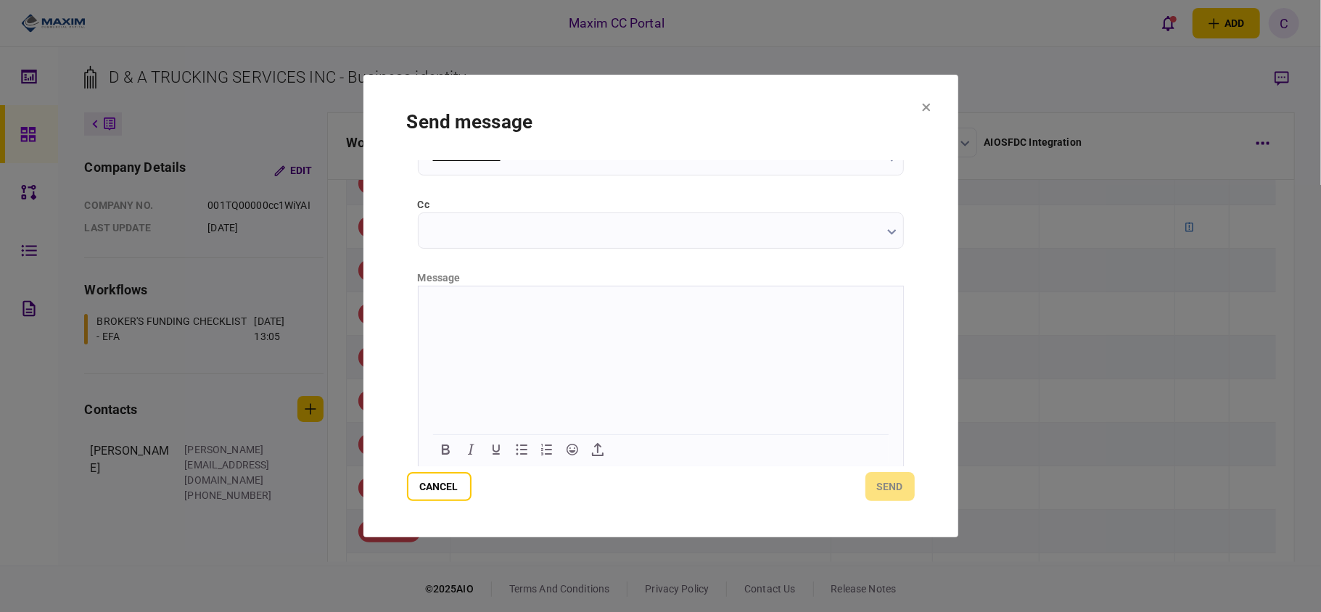
click at [656, 290] on html at bounding box center [660, 304] width 485 height 36
paste body "Rich Text Area. Press ALT-0 for help."
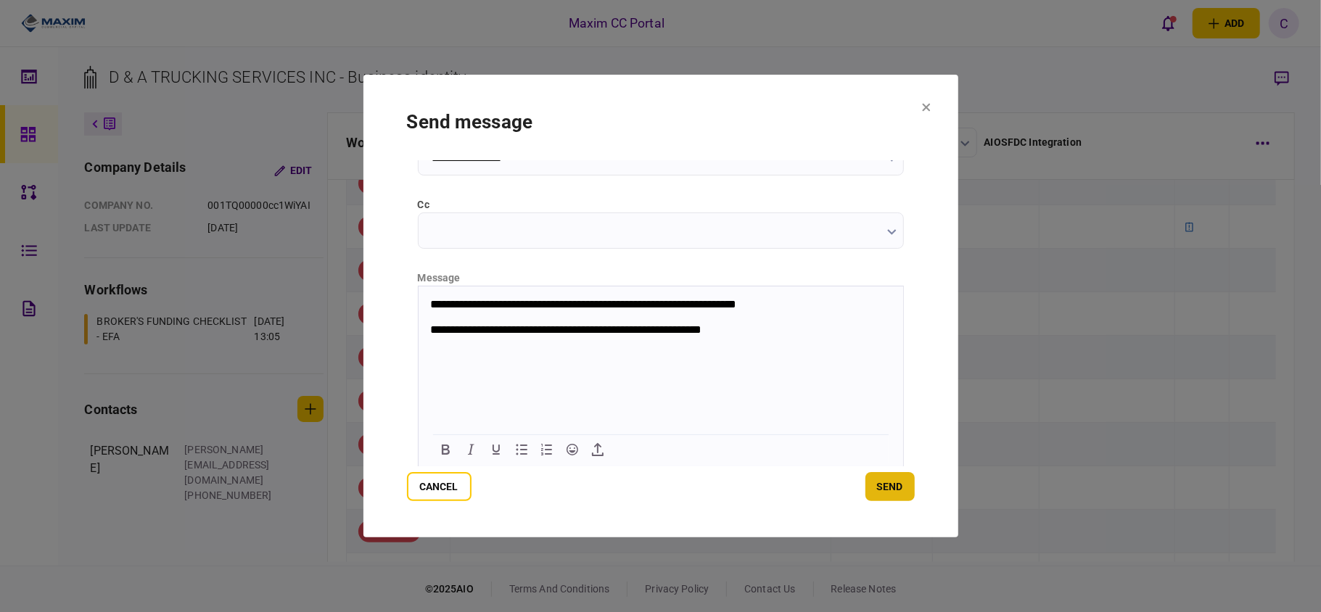
click at [890, 485] on button "send" at bounding box center [890, 486] width 49 height 29
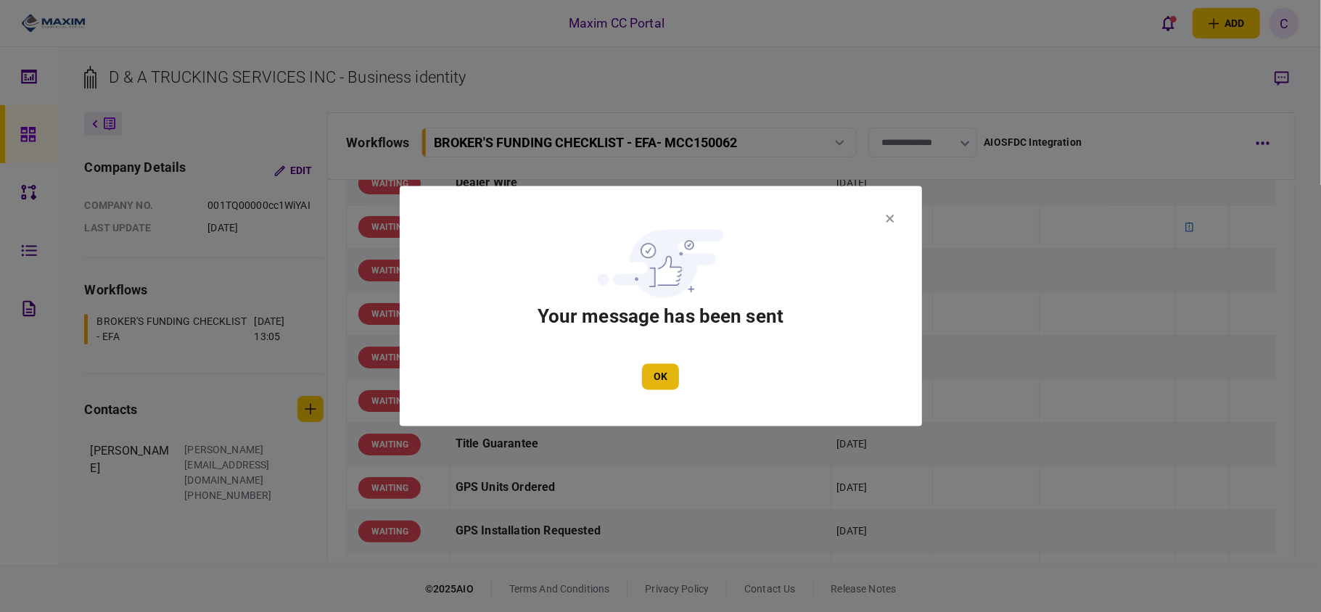
click at [657, 372] on button "OK" at bounding box center [660, 377] width 37 height 26
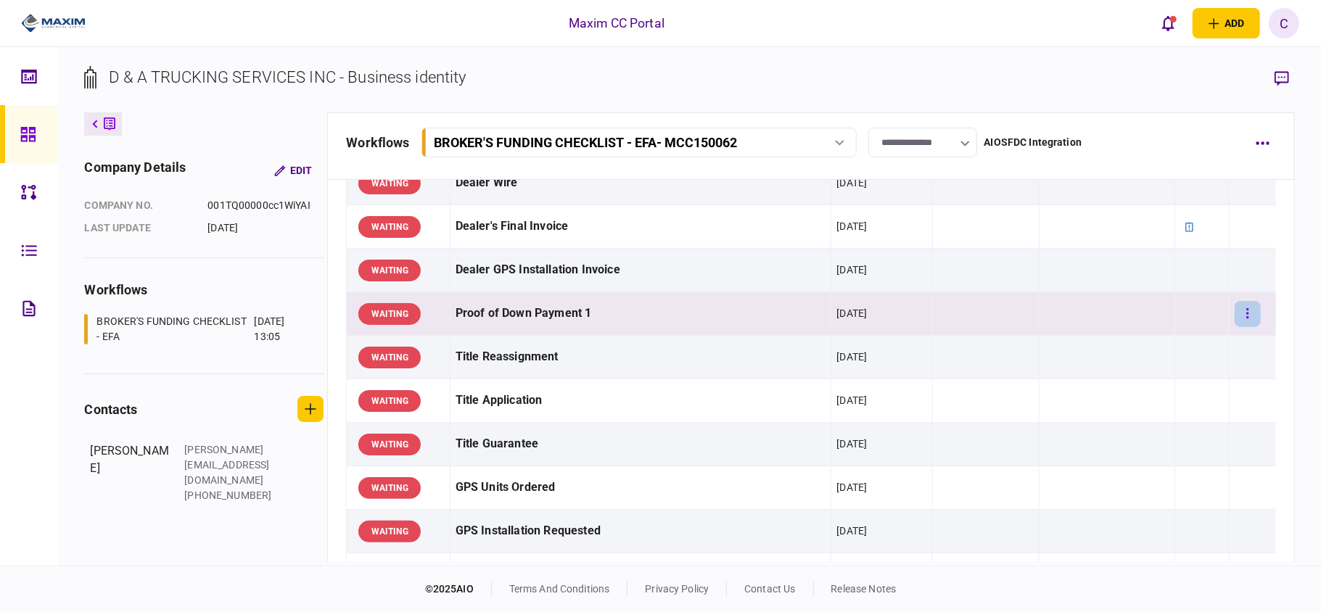
click at [1247, 321] on icon "button" at bounding box center [1248, 314] width 3 height 14
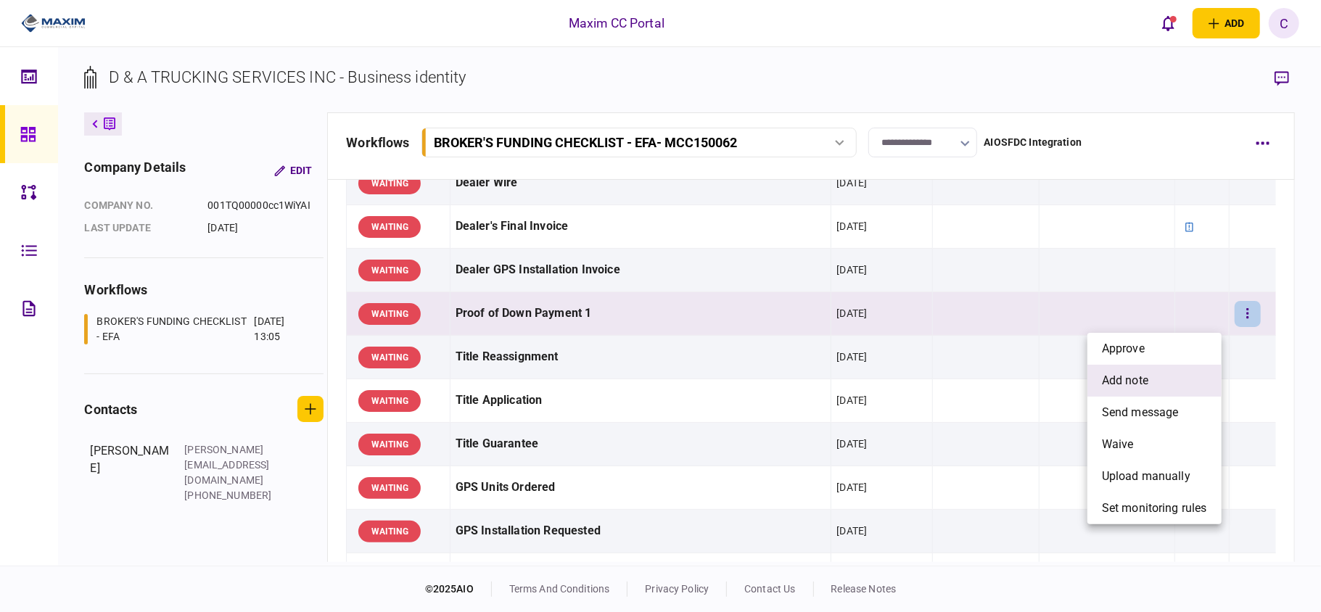
click at [1133, 392] on li "add note" at bounding box center [1155, 381] width 134 height 32
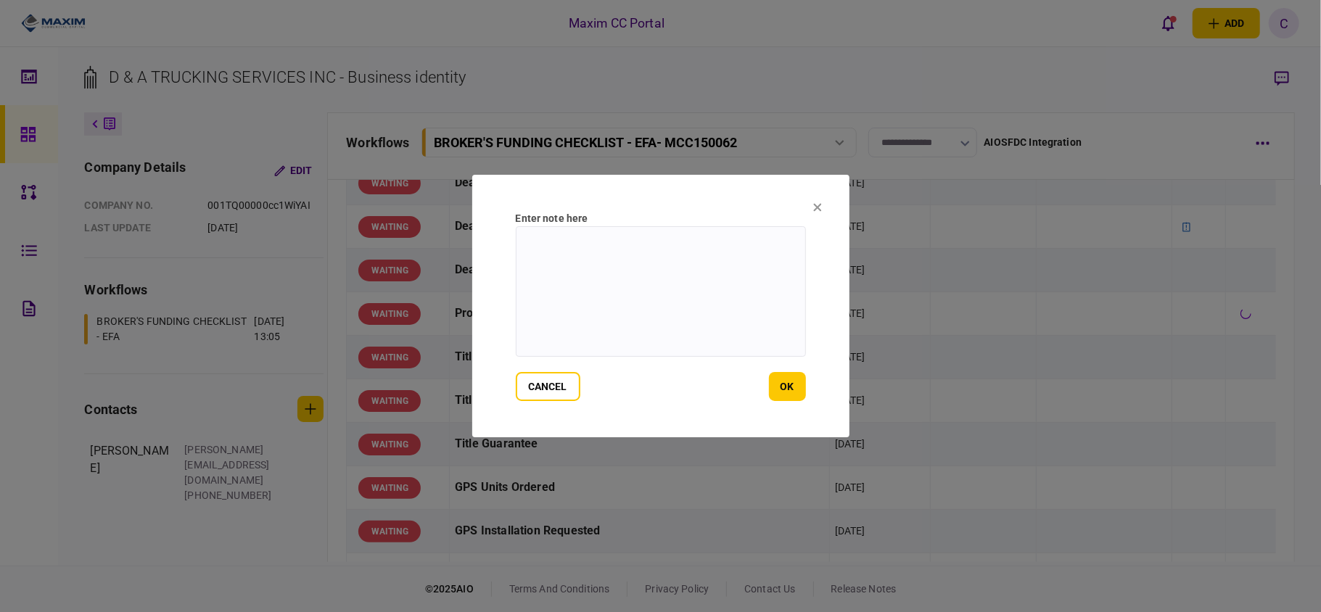
click at [645, 253] on textarea at bounding box center [661, 291] width 290 height 131
paste textarea "**********"
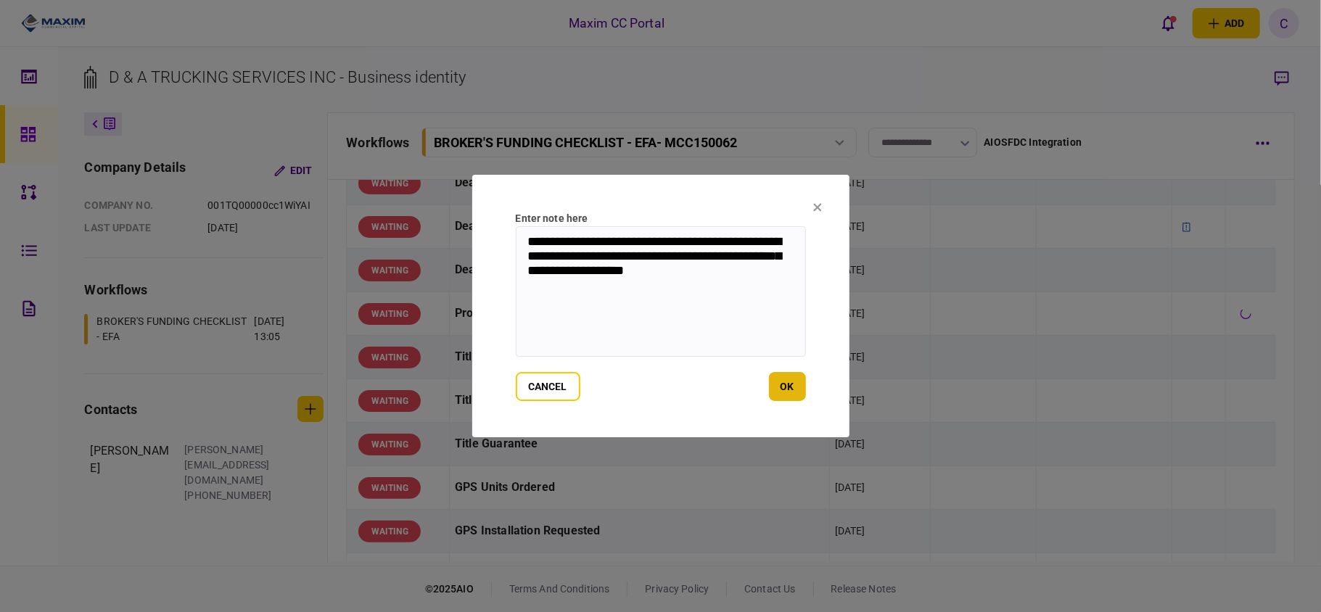
type textarea "**********"
click at [787, 383] on button "ok" at bounding box center [787, 386] width 37 height 29
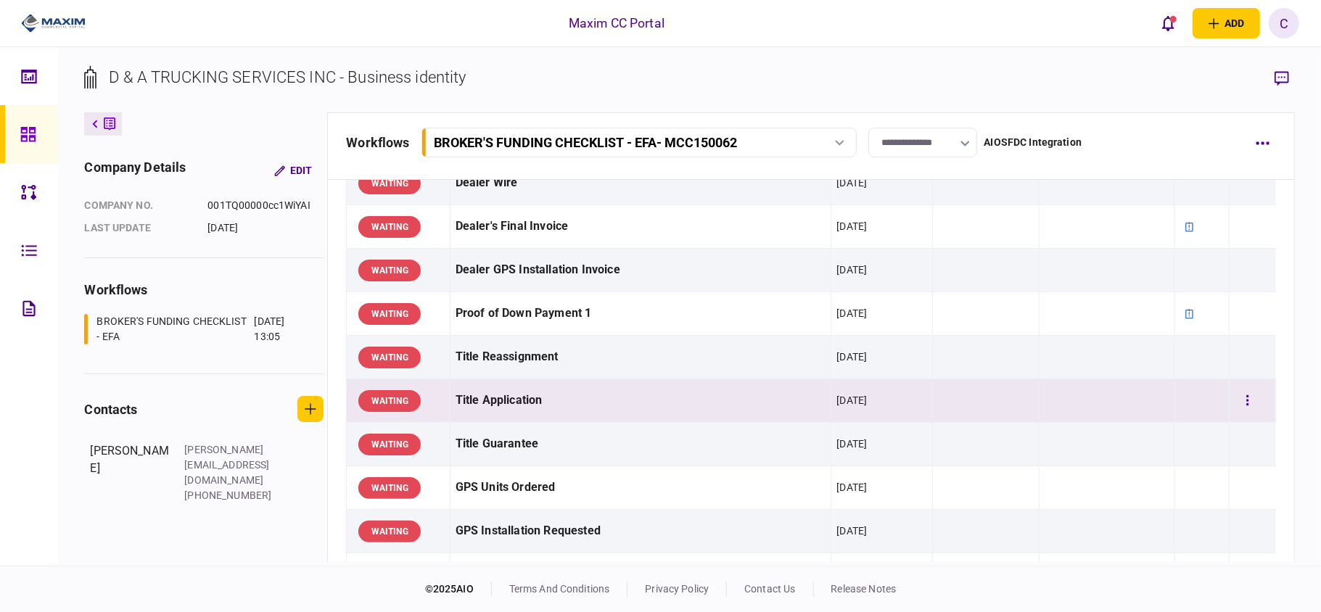
scroll to position [1064, 0]
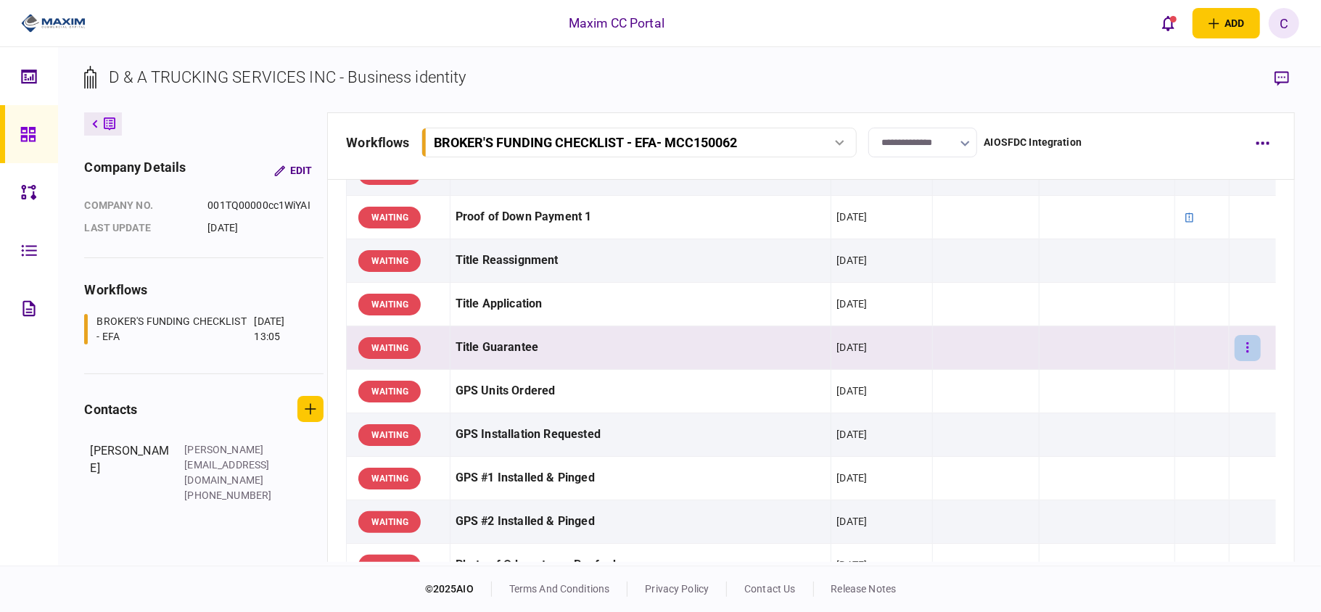
click at [1241, 348] on button "button" at bounding box center [1248, 348] width 26 height 26
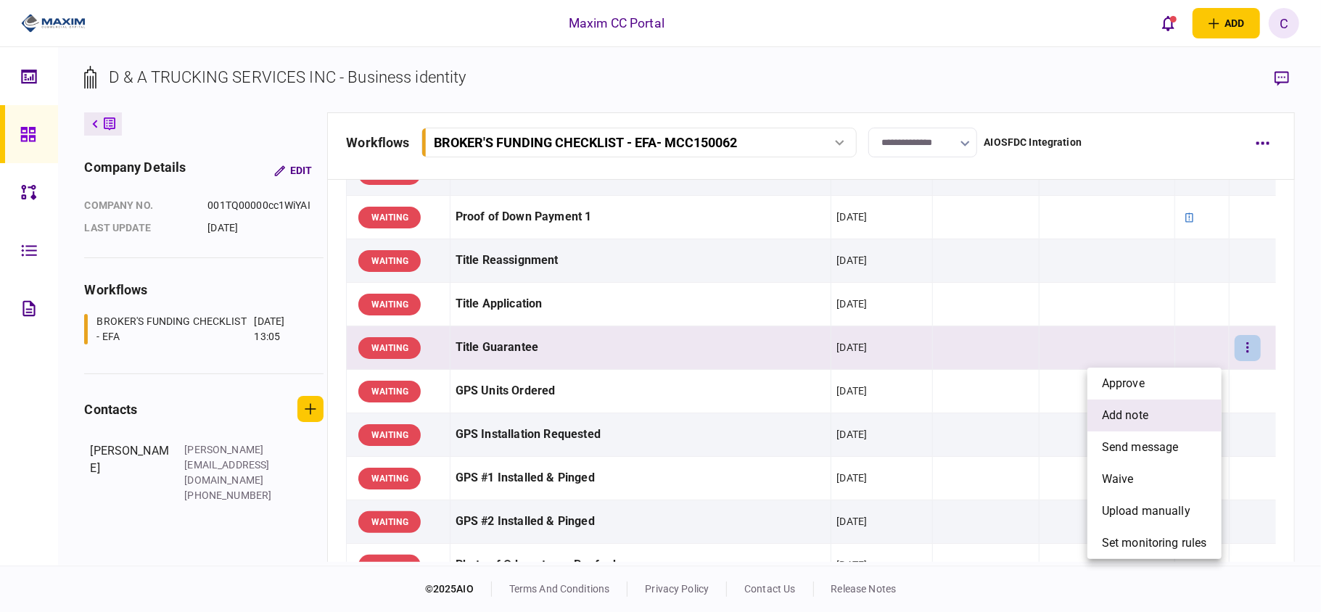
click at [1119, 410] on span "add note" at bounding box center [1125, 415] width 46 height 17
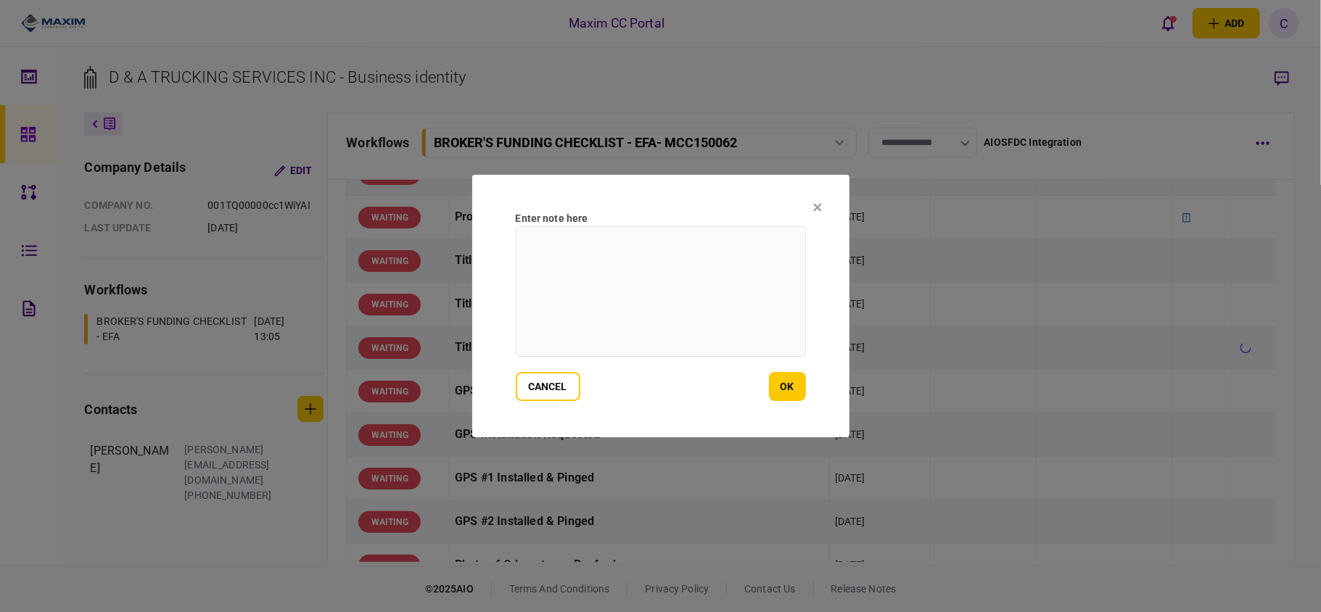
click at [692, 247] on textarea at bounding box center [661, 291] width 290 height 131
type textarea "**********"
click at [791, 384] on button "ok" at bounding box center [787, 386] width 37 height 29
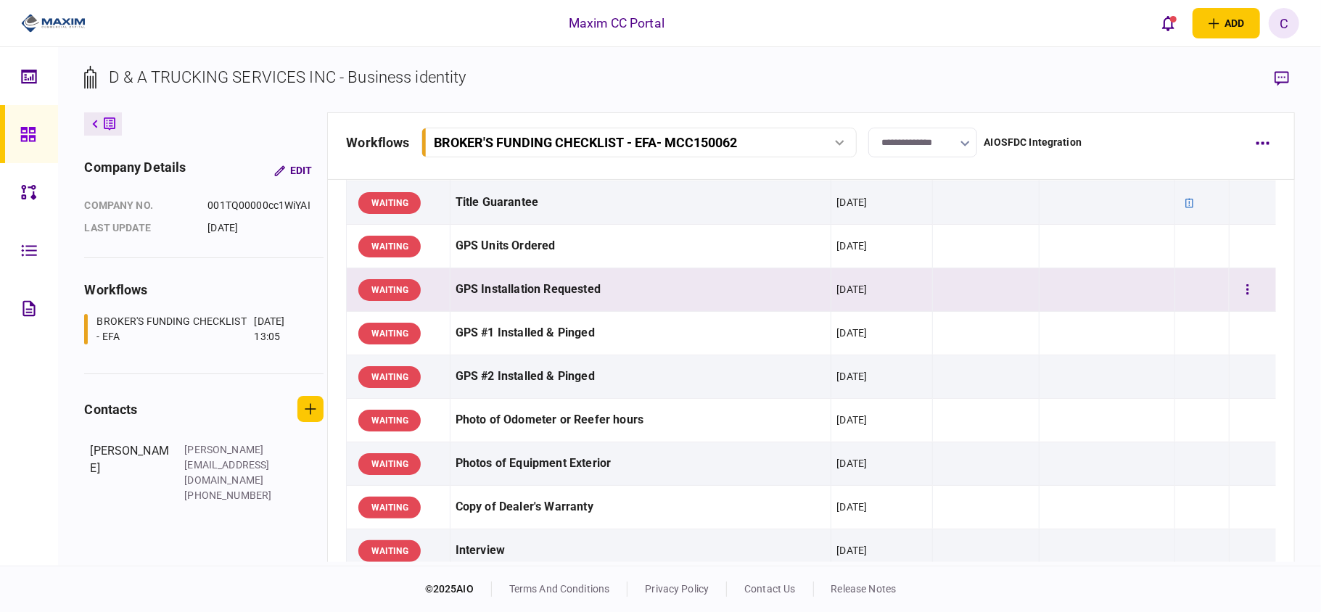
scroll to position [1258, 0]
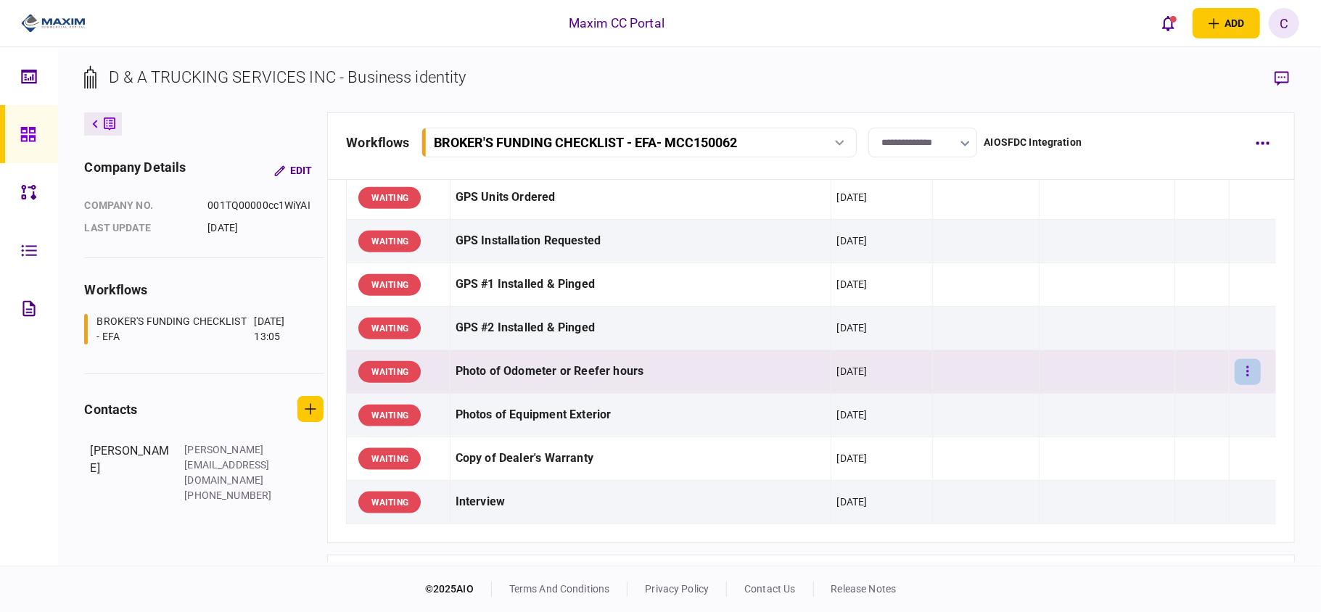
click at [1238, 378] on button "button" at bounding box center [1248, 372] width 26 height 26
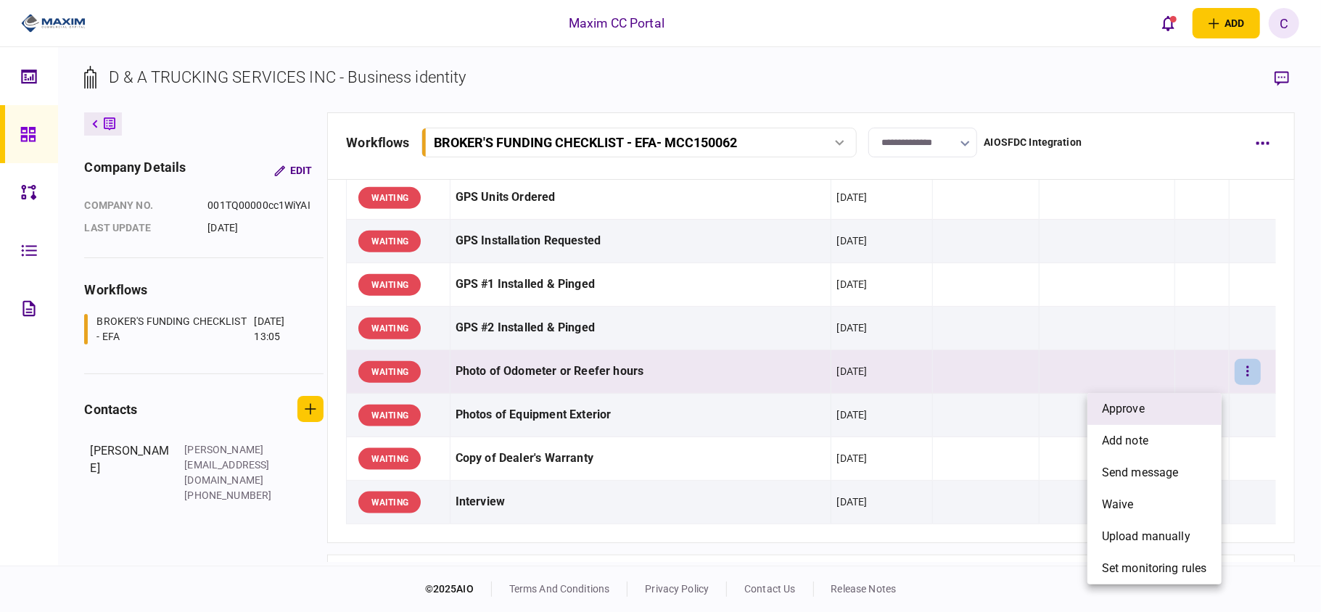
click at [1161, 417] on li "approve" at bounding box center [1155, 409] width 134 height 32
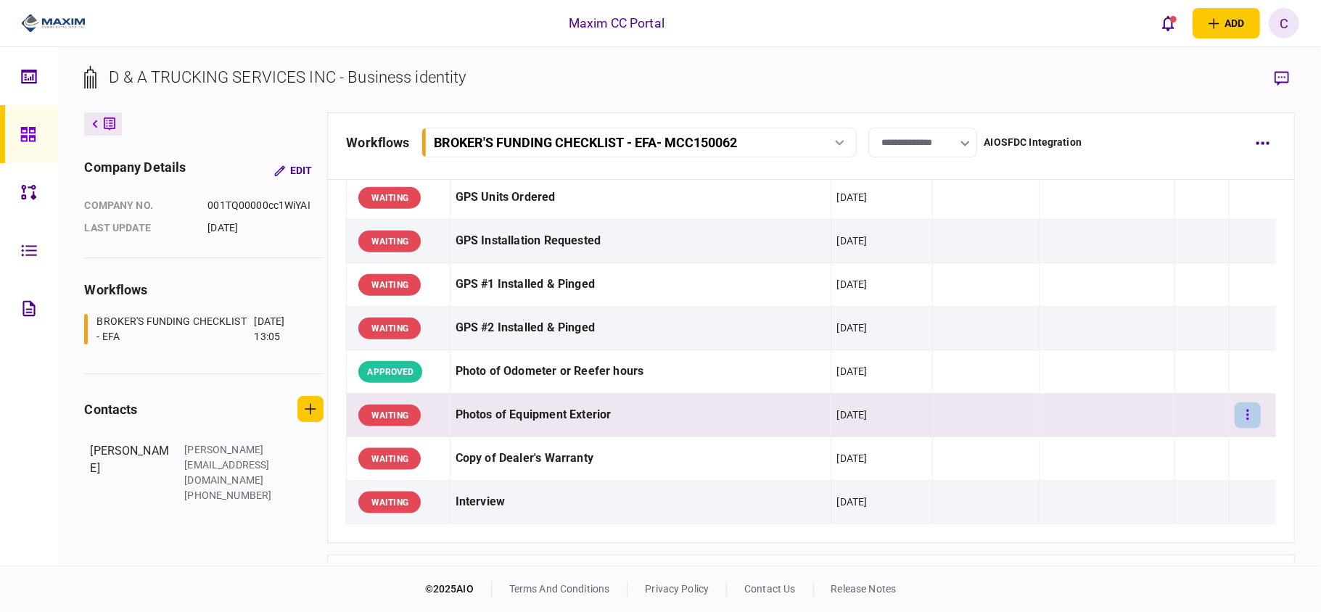
click at [1247, 419] on icon "button" at bounding box center [1248, 415] width 2 height 10
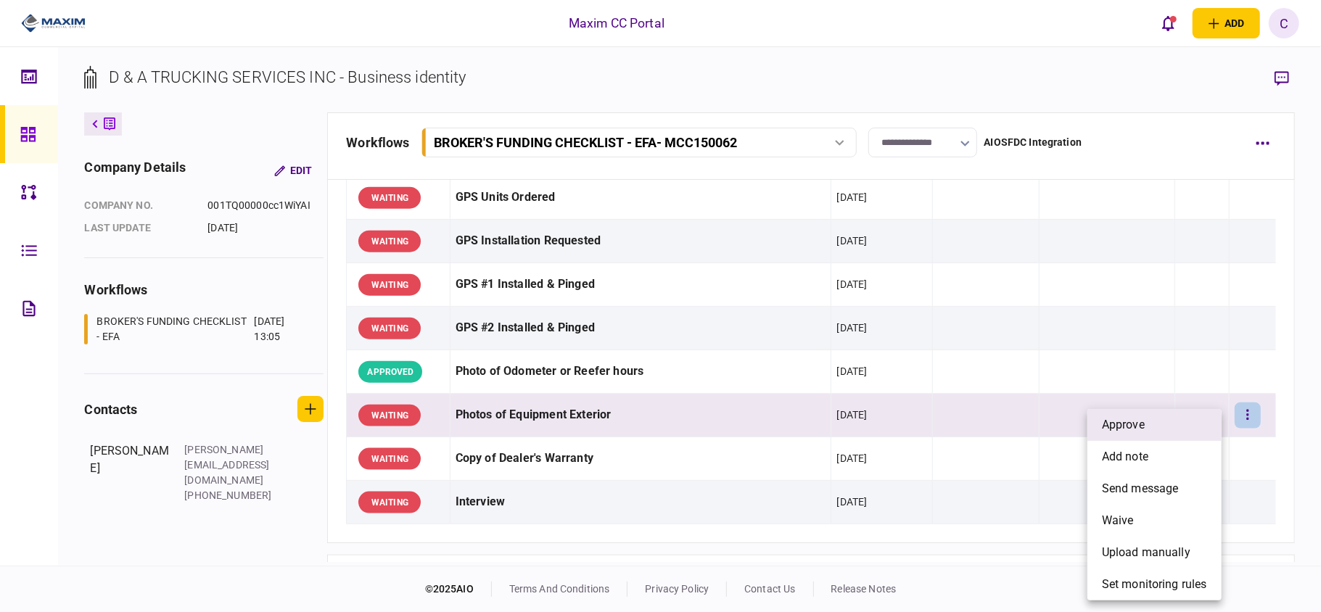
click at [1170, 427] on li "approve" at bounding box center [1155, 425] width 134 height 32
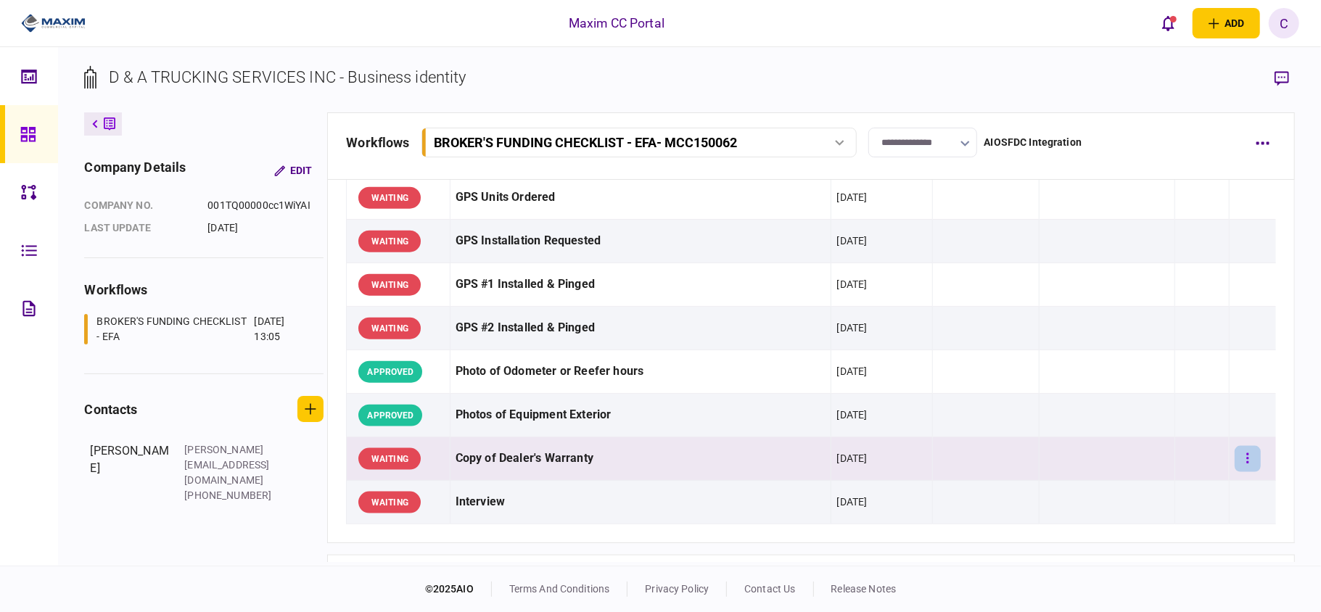
click at [1247, 460] on icon "button" at bounding box center [1248, 459] width 3 height 14
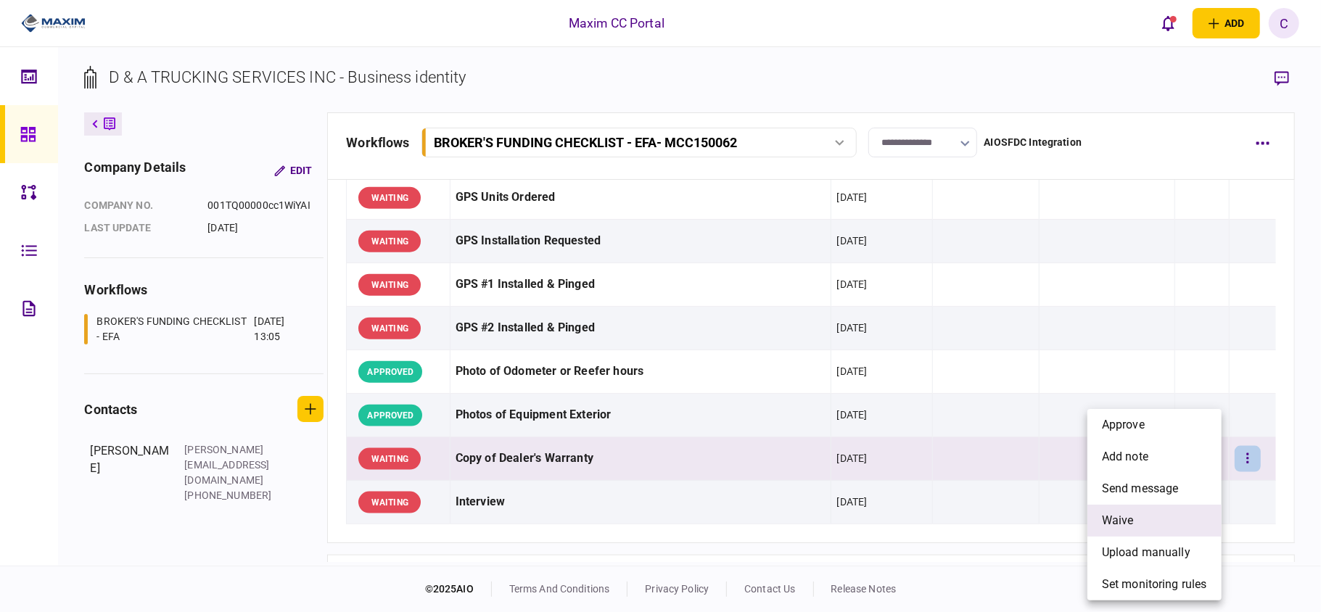
click at [1113, 515] on span "waive" at bounding box center [1118, 520] width 32 height 17
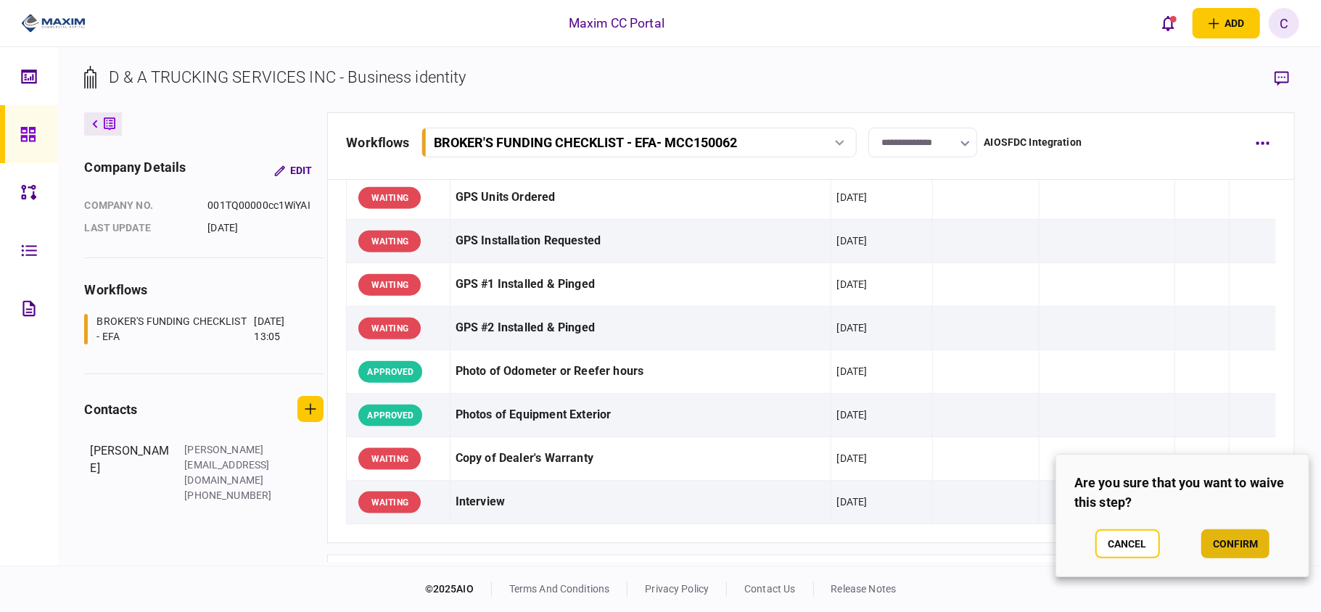
click at [1223, 540] on button "confirm" at bounding box center [1236, 544] width 68 height 29
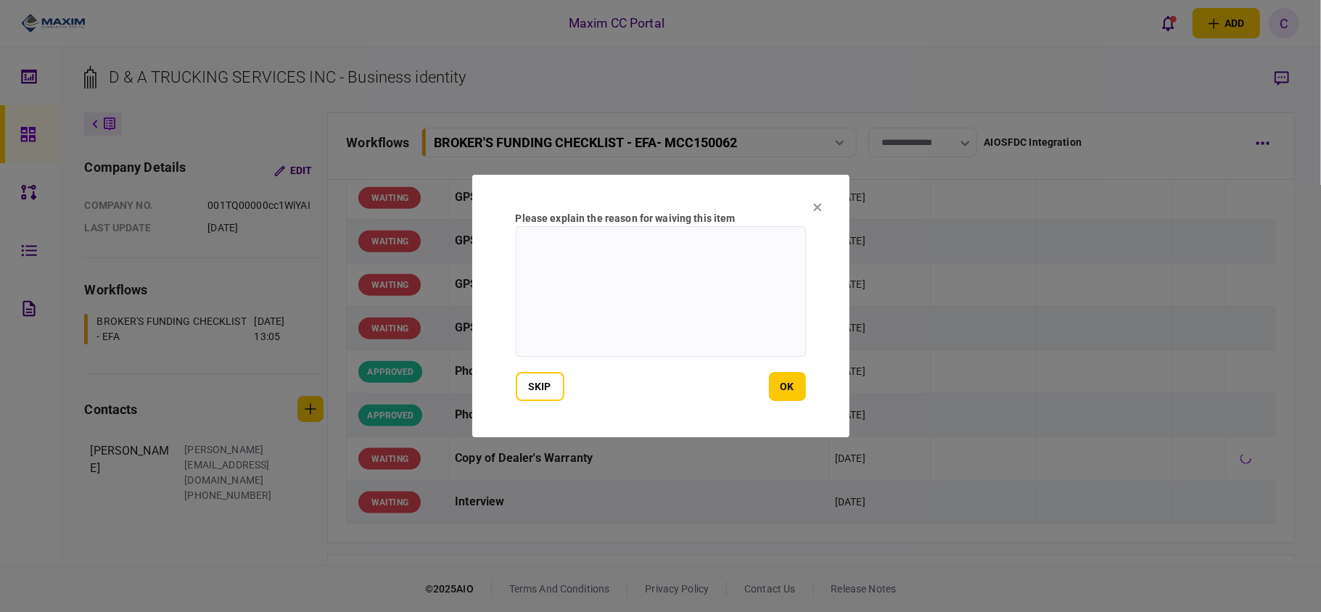
click at [660, 274] on textarea at bounding box center [661, 291] width 290 height 131
type textarea "***"
click at [784, 386] on button "ok" at bounding box center [787, 386] width 37 height 29
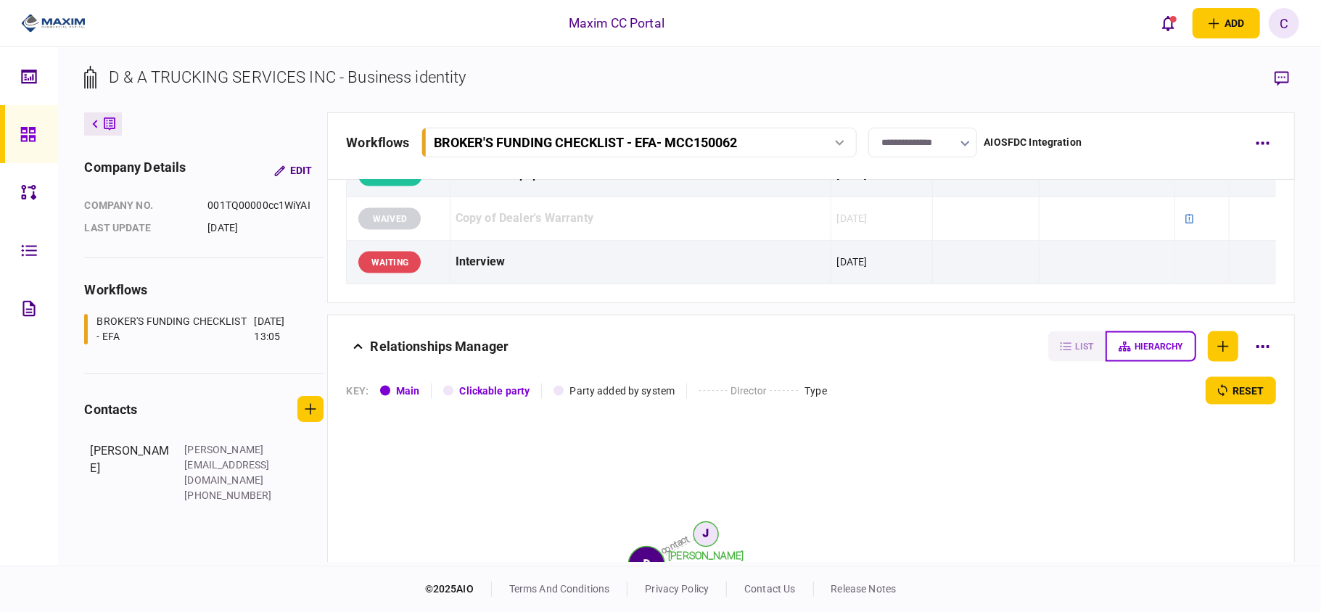
scroll to position [1451, 0]
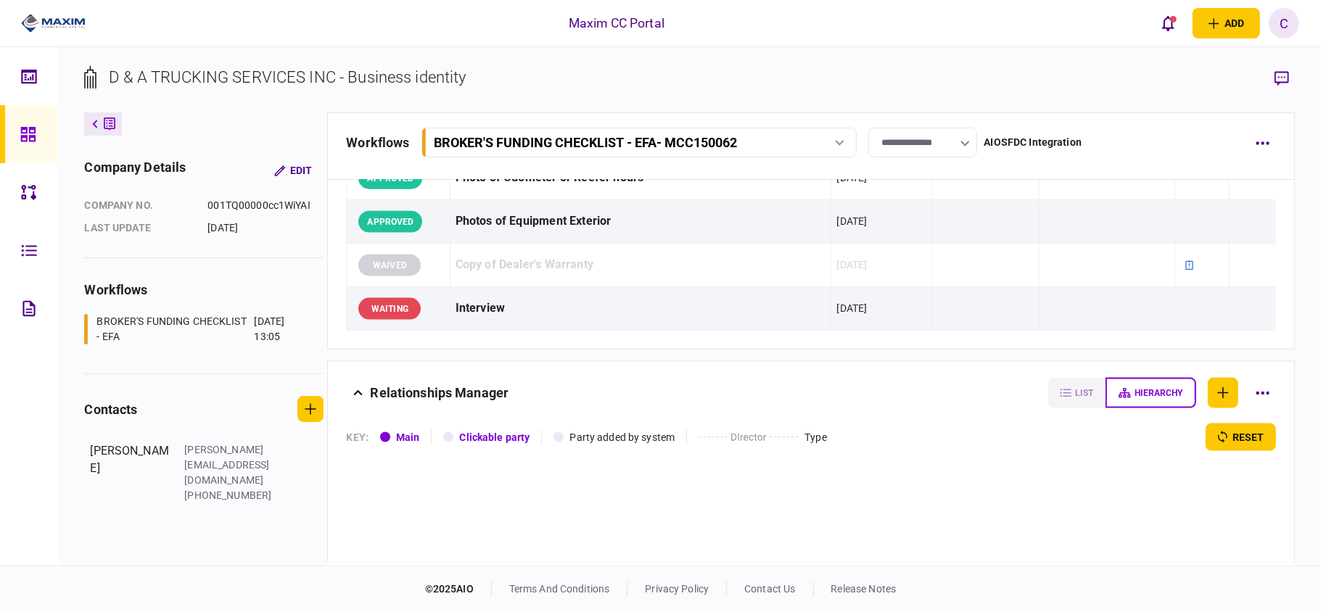
click at [906, 138] on input "**********" at bounding box center [923, 143] width 109 height 30
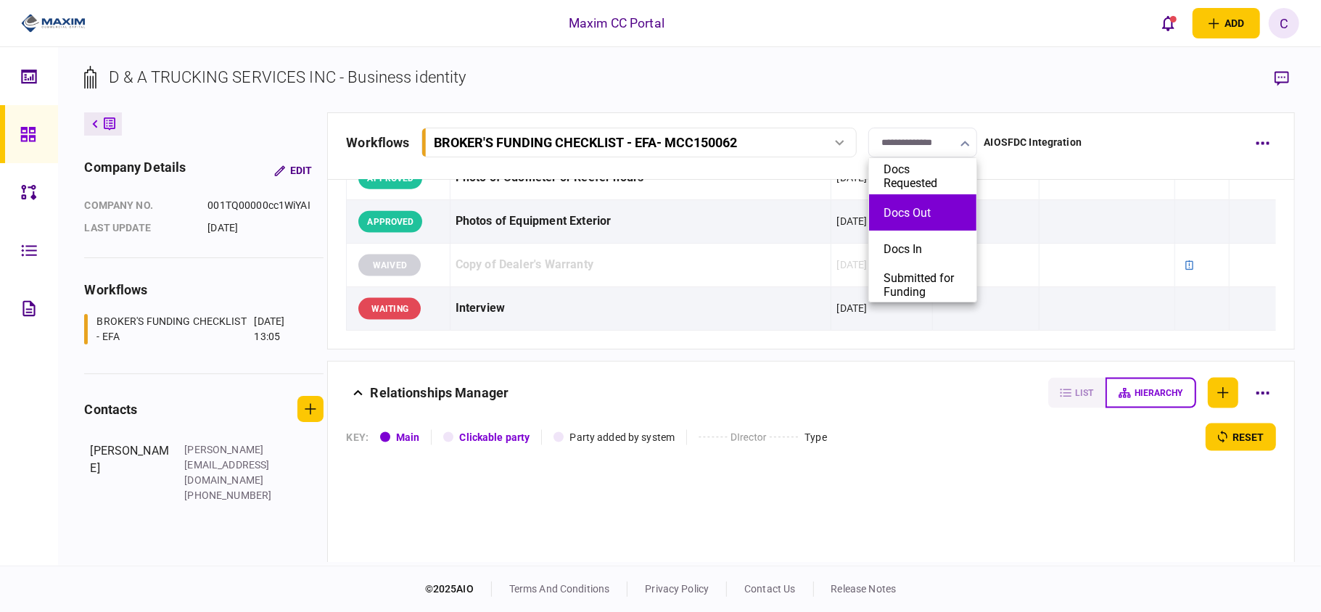
click at [886, 210] on button "Docs Out" at bounding box center [923, 213] width 78 height 14
type input "********"
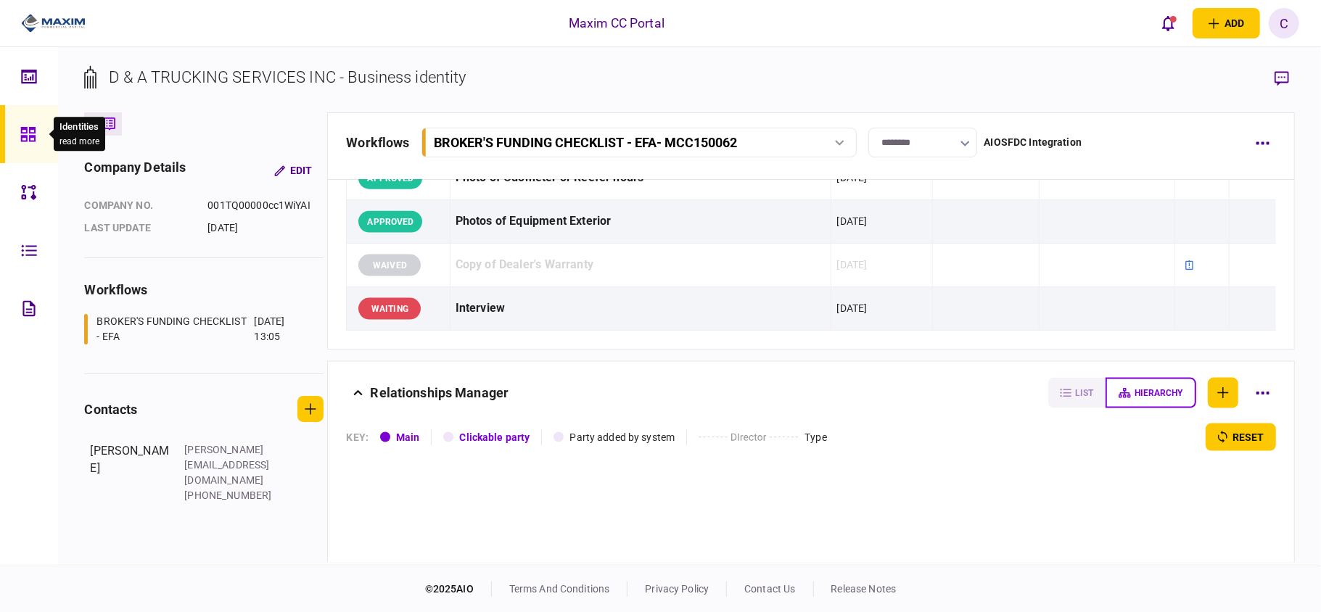
click at [33, 125] on div at bounding box center [31, 134] width 23 height 58
